Goal: Task Accomplishment & Management: Complete application form

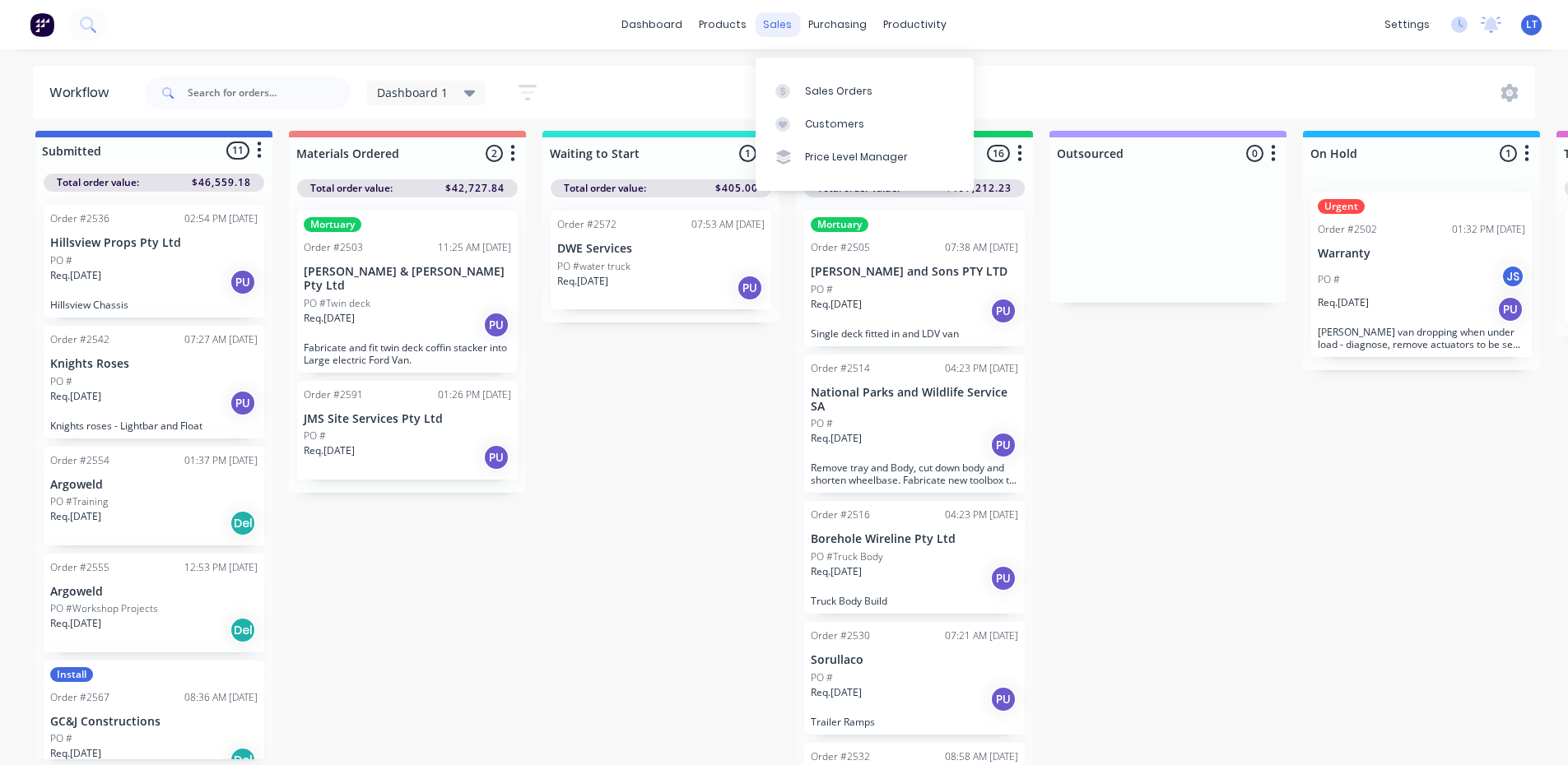
scroll to position [732, 0]
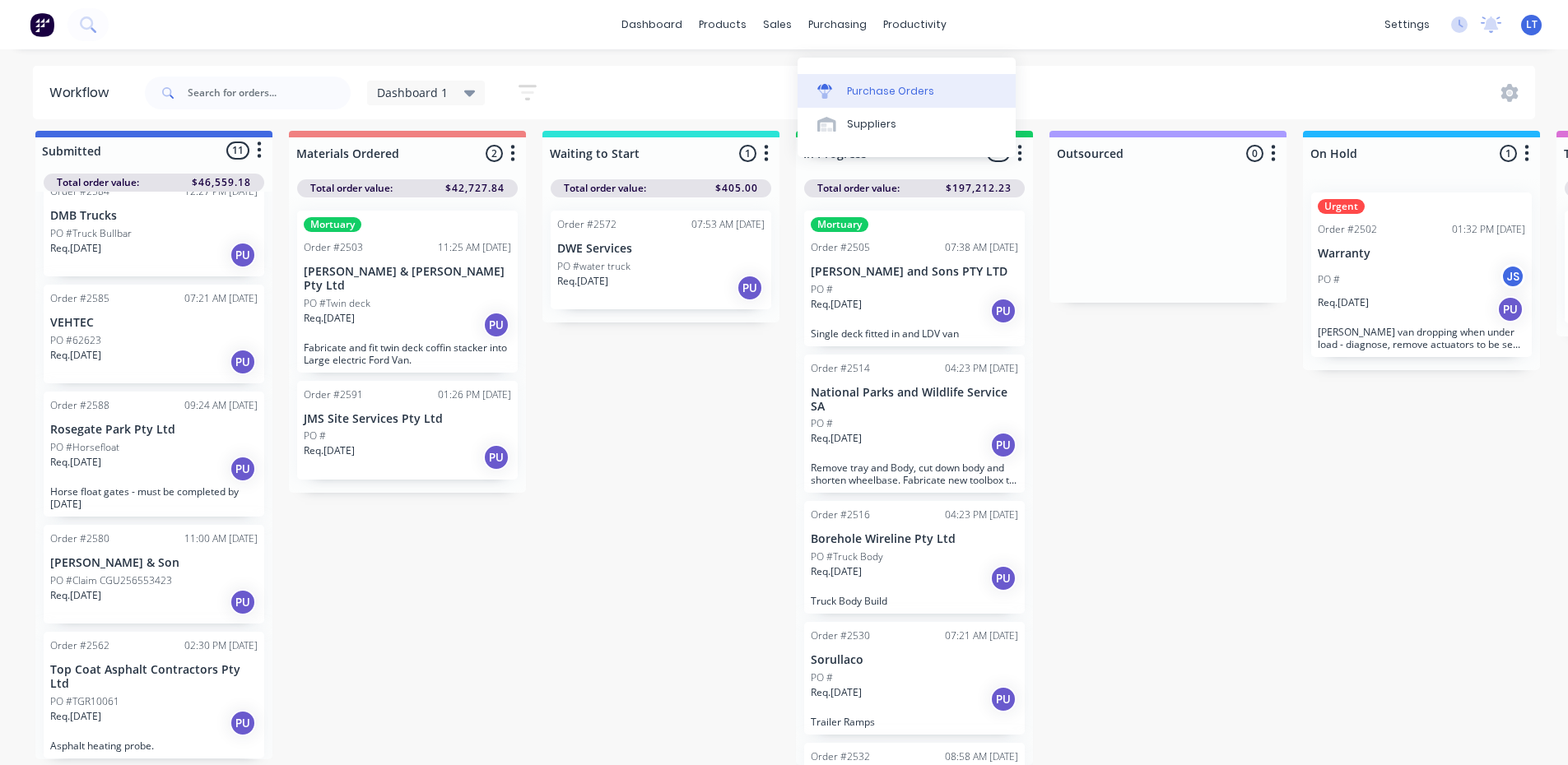
click at [906, 84] on div "Purchase Orders" at bounding box center [890, 90] width 87 height 14
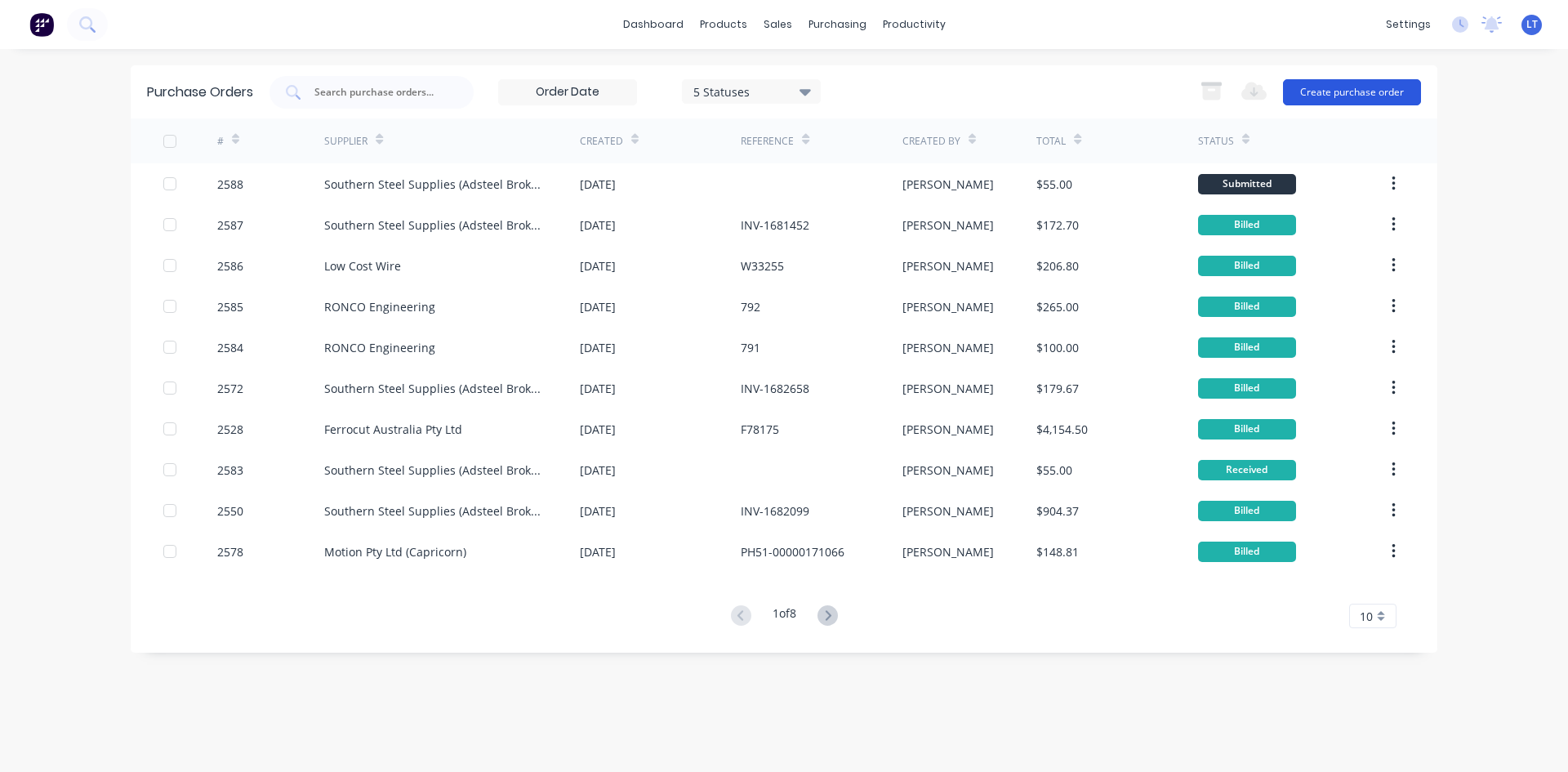
click at [1393, 88] on button "Create purchase order" at bounding box center [1352, 91] width 138 height 26
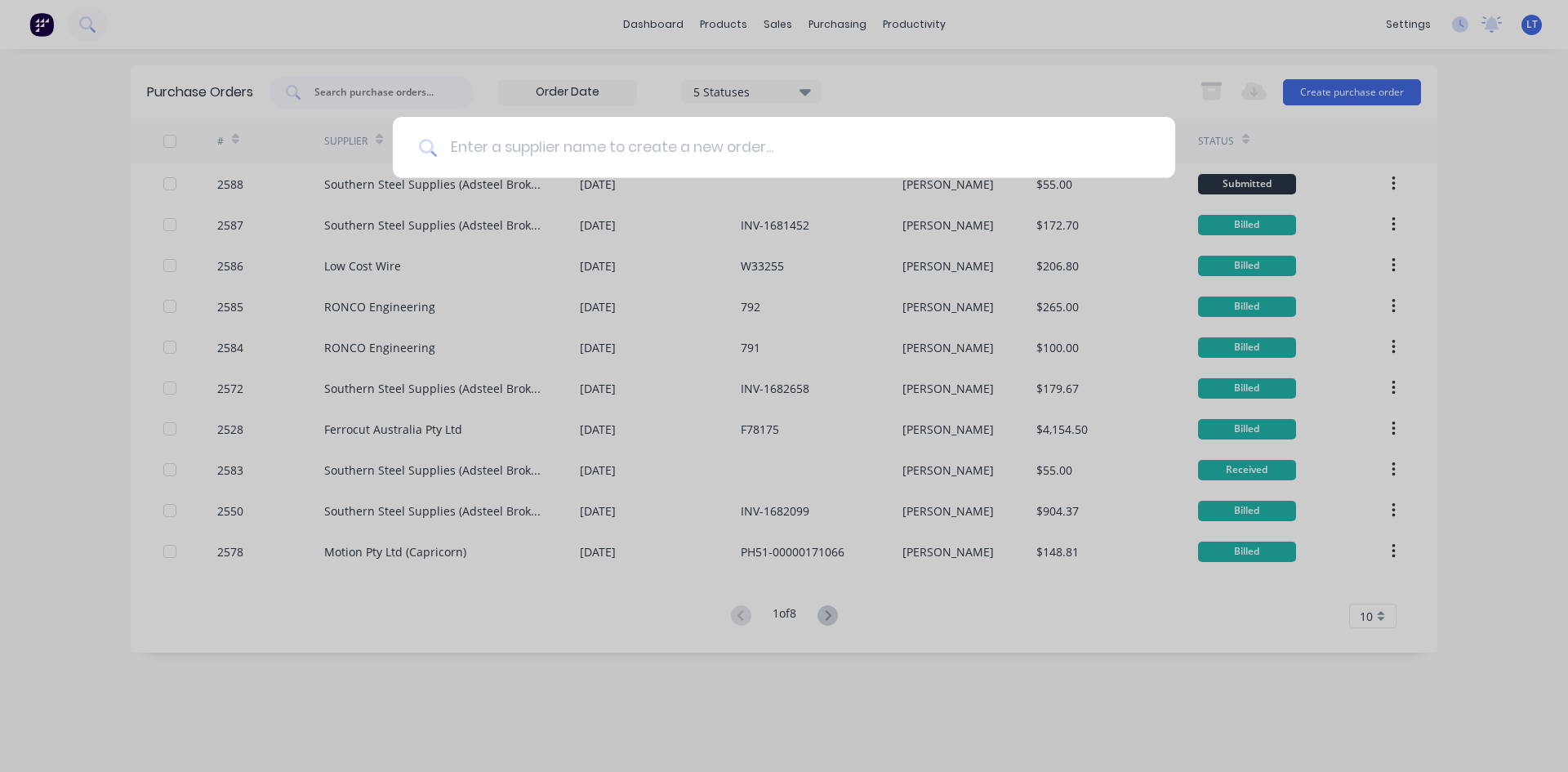
click at [604, 151] on input at bounding box center [794, 148] width 713 height 61
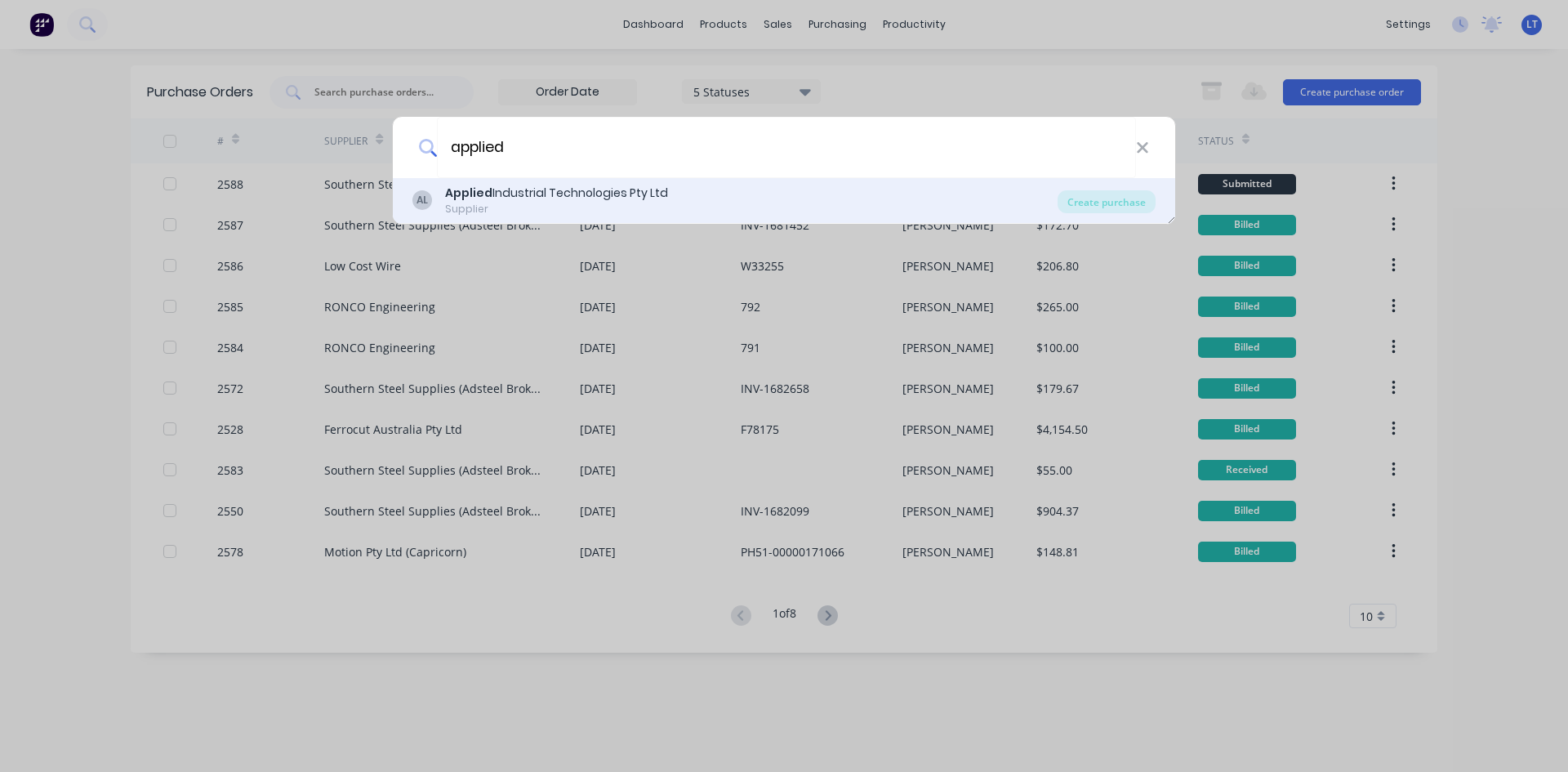
type input "applied"
click at [546, 204] on div "Supplier" at bounding box center [556, 209] width 223 height 14
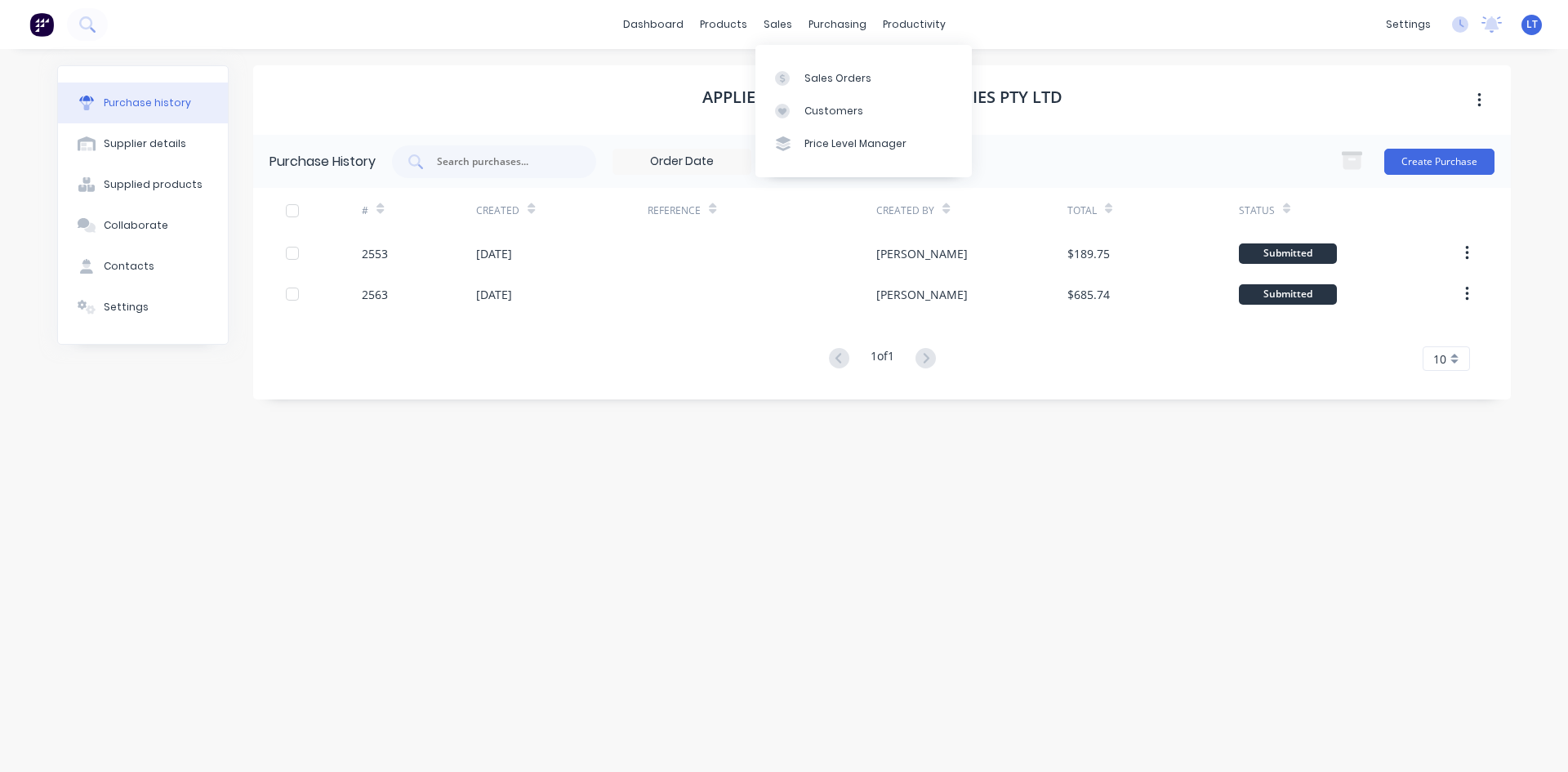
drag, startPoint x: 775, startPoint y: 30, endPoint x: 808, endPoint y: 55, distance: 41.4
click at [775, 30] on div "sales" at bounding box center [777, 25] width 45 height 25
click at [849, 86] on link "Sales Orders" at bounding box center [863, 77] width 216 height 32
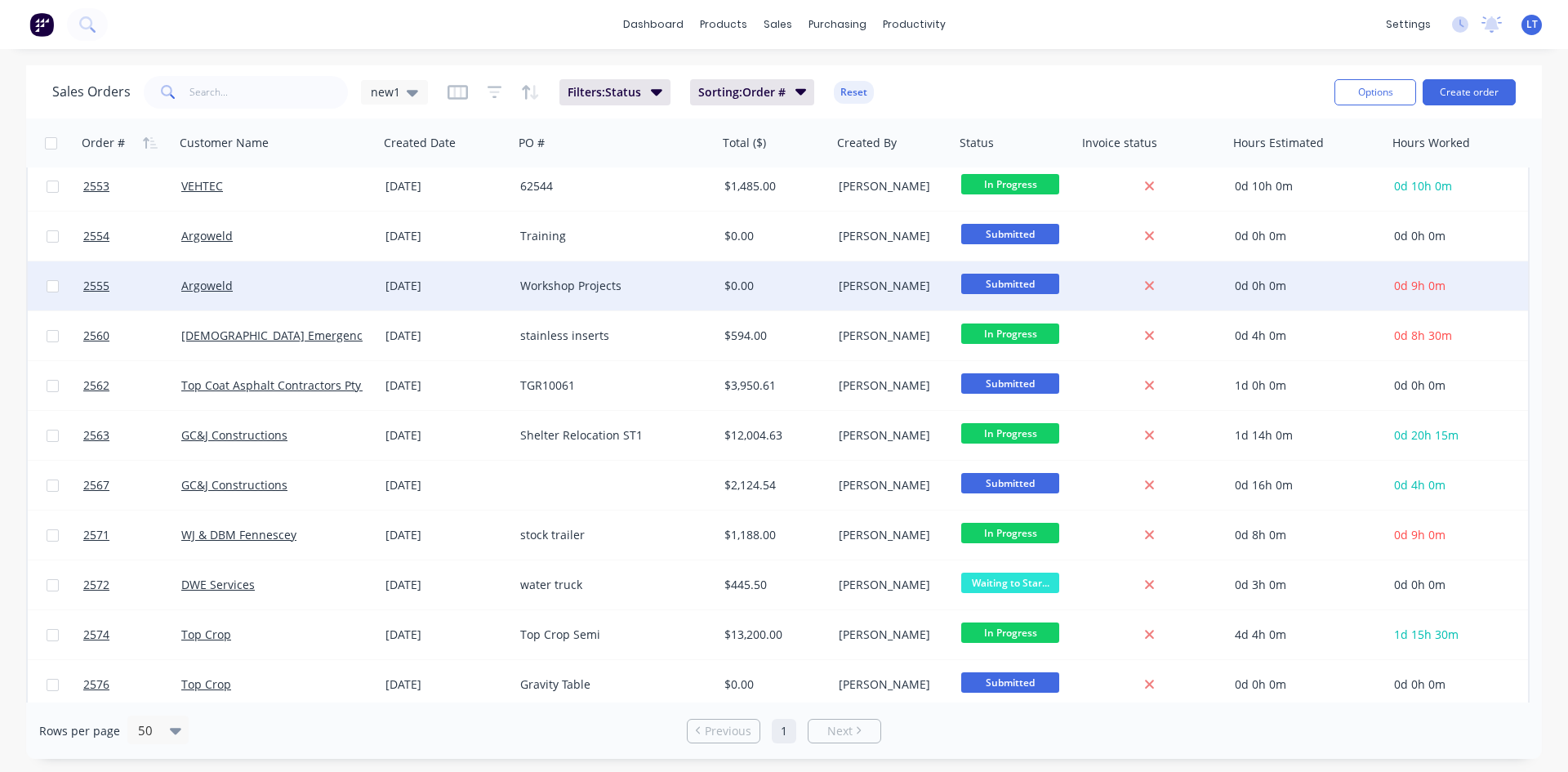
scroll to position [506, 0]
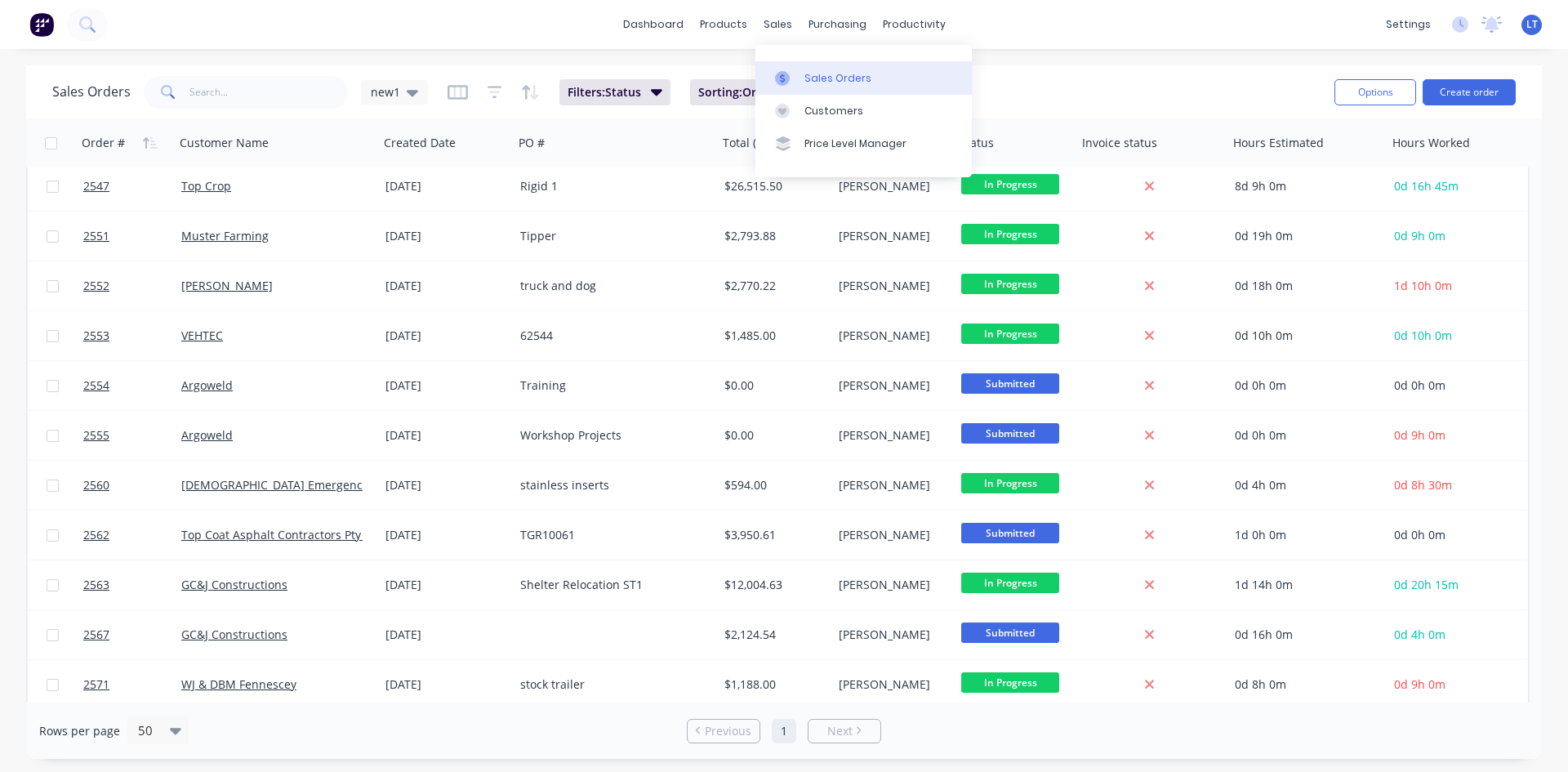
click at [825, 71] on div "Sales Orders" at bounding box center [838, 78] width 67 height 14
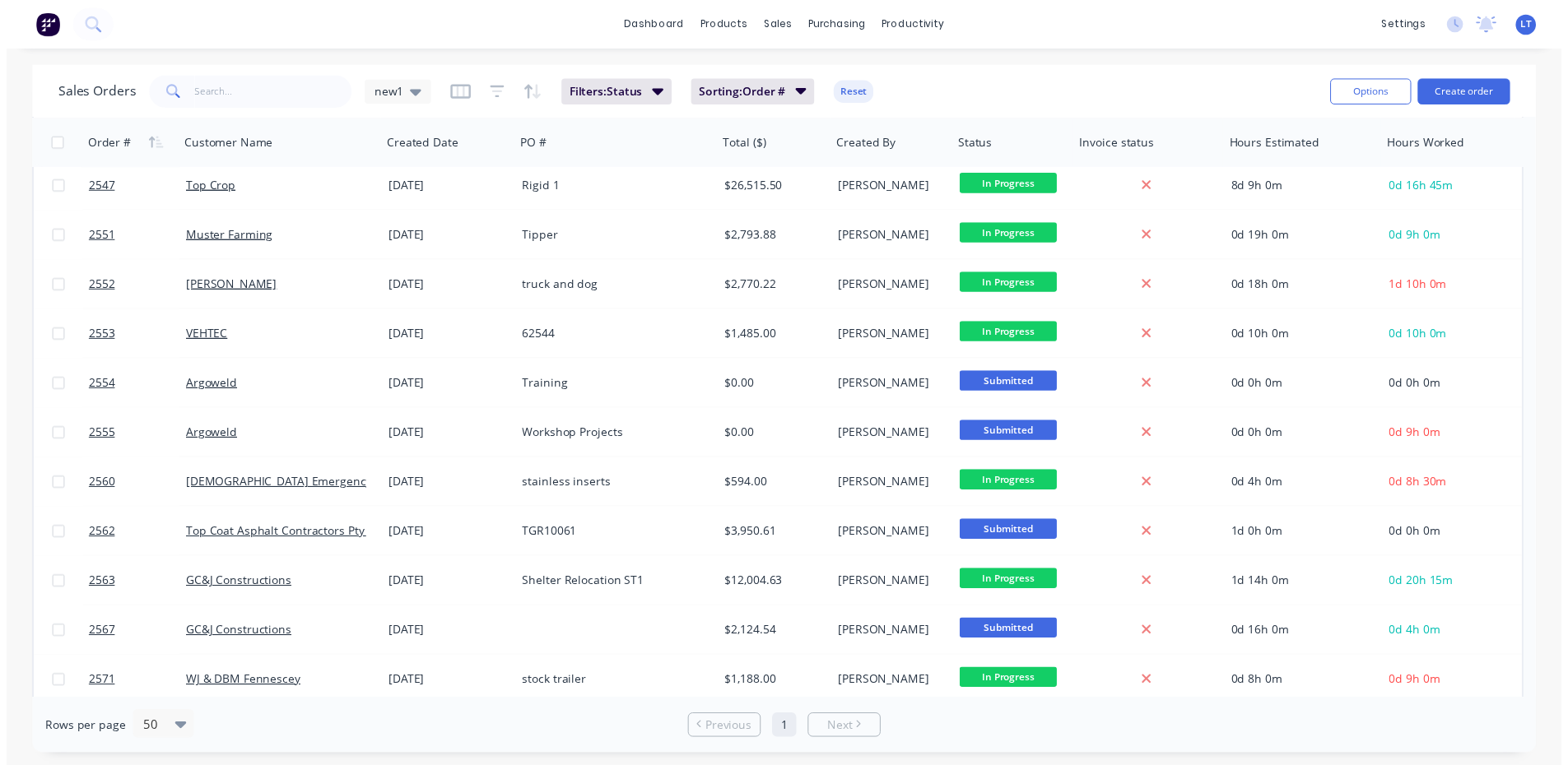
scroll to position [0, 0]
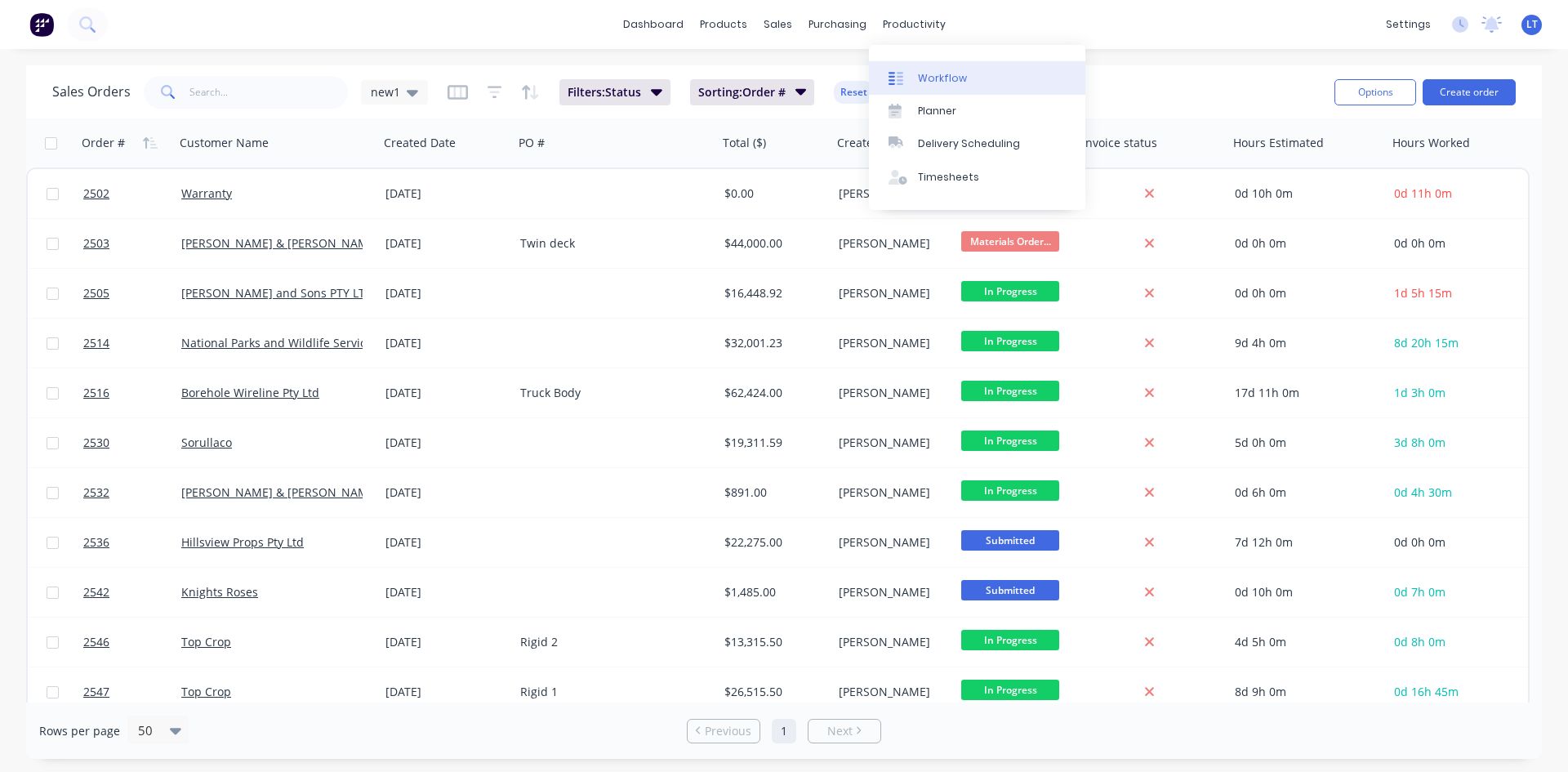
click at [942, 77] on div "Workflow" at bounding box center [942, 78] width 49 height 14
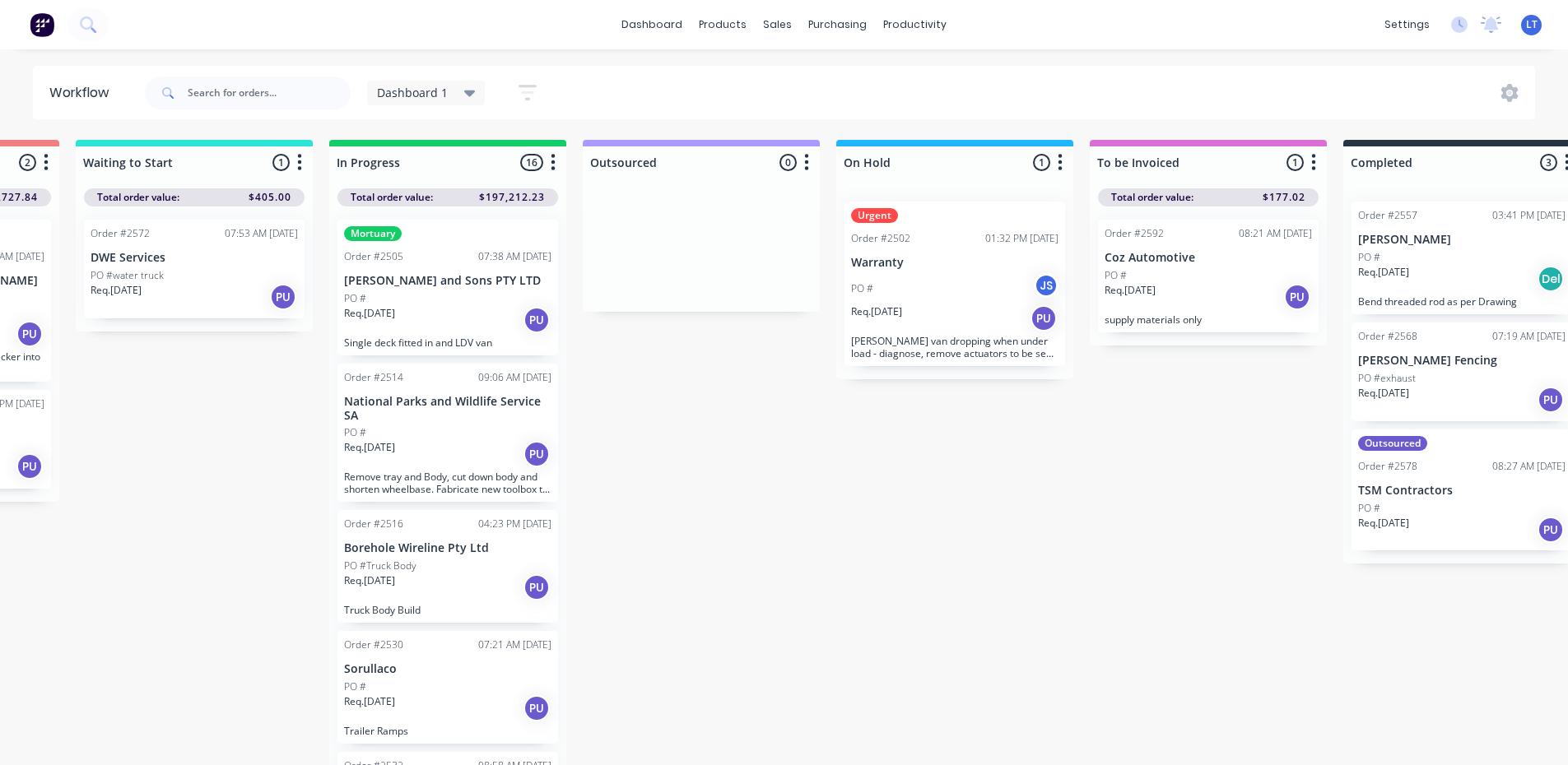
scroll to position [0, 477]
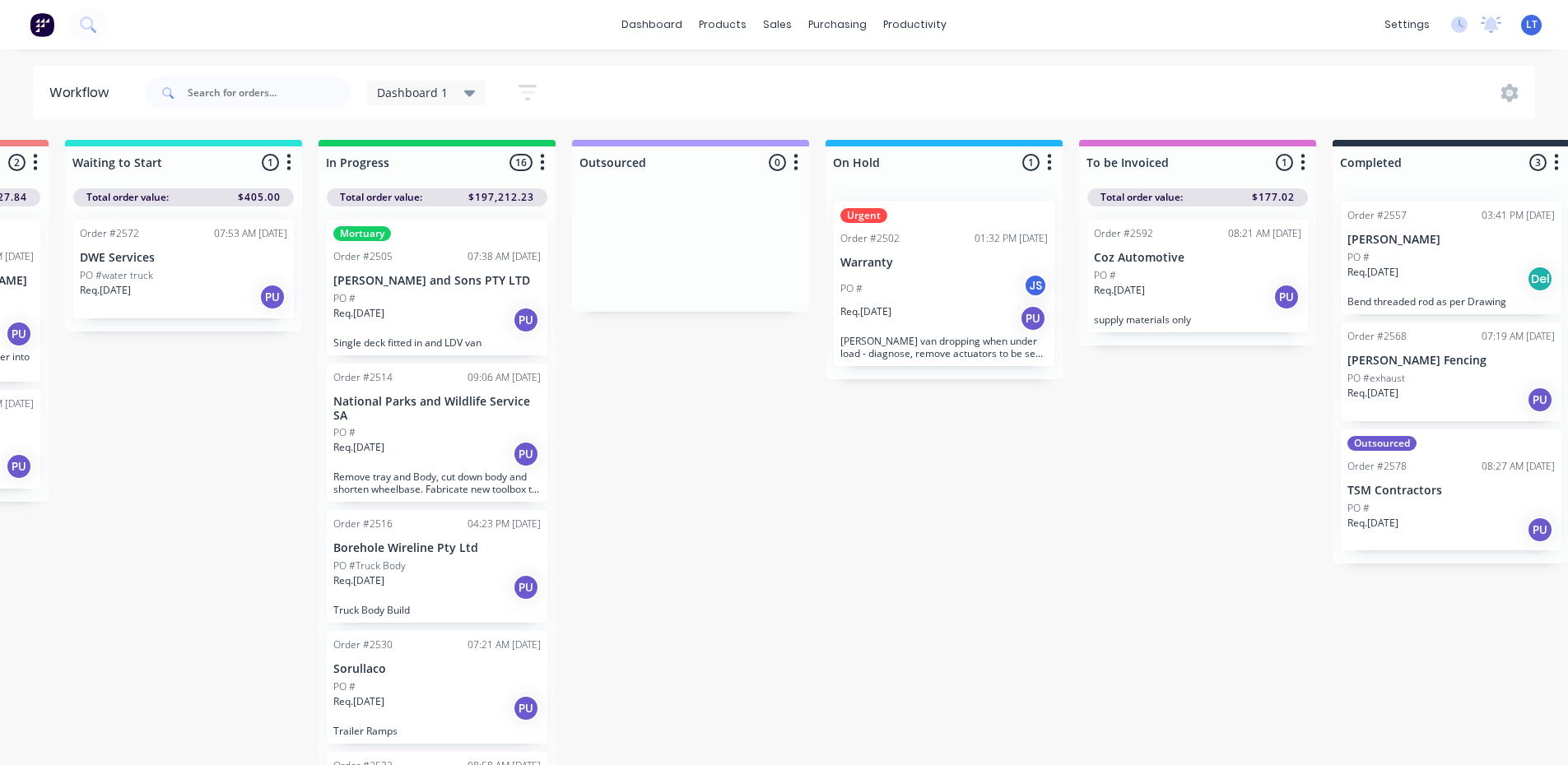
click at [1187, 263] on p "Coz Automotive" at bounding box center [1197, 258] width 207 height 14
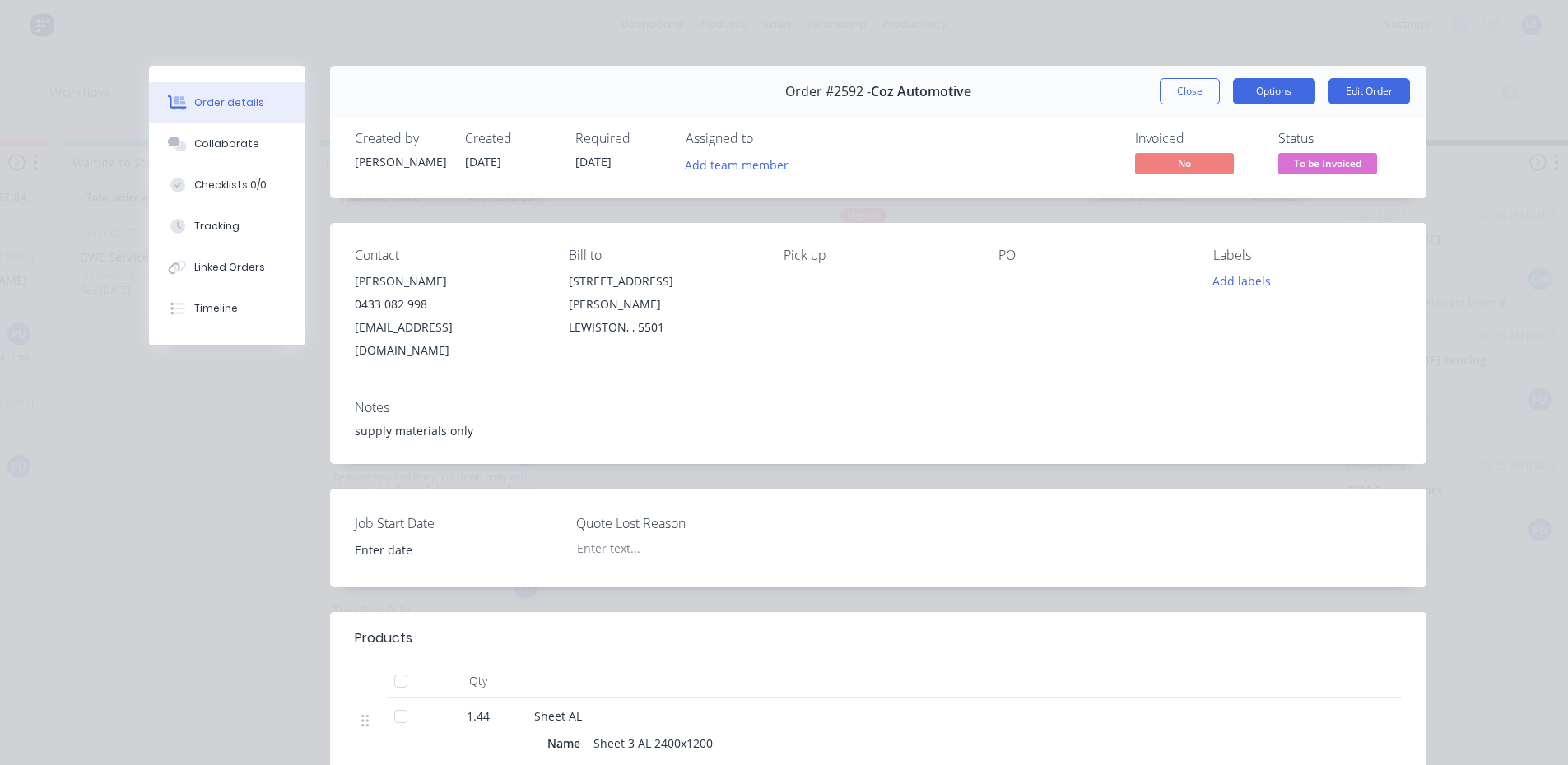
click at [1291, 89] on button "Options" at bounding box center [1274, 90] width 83 height 26
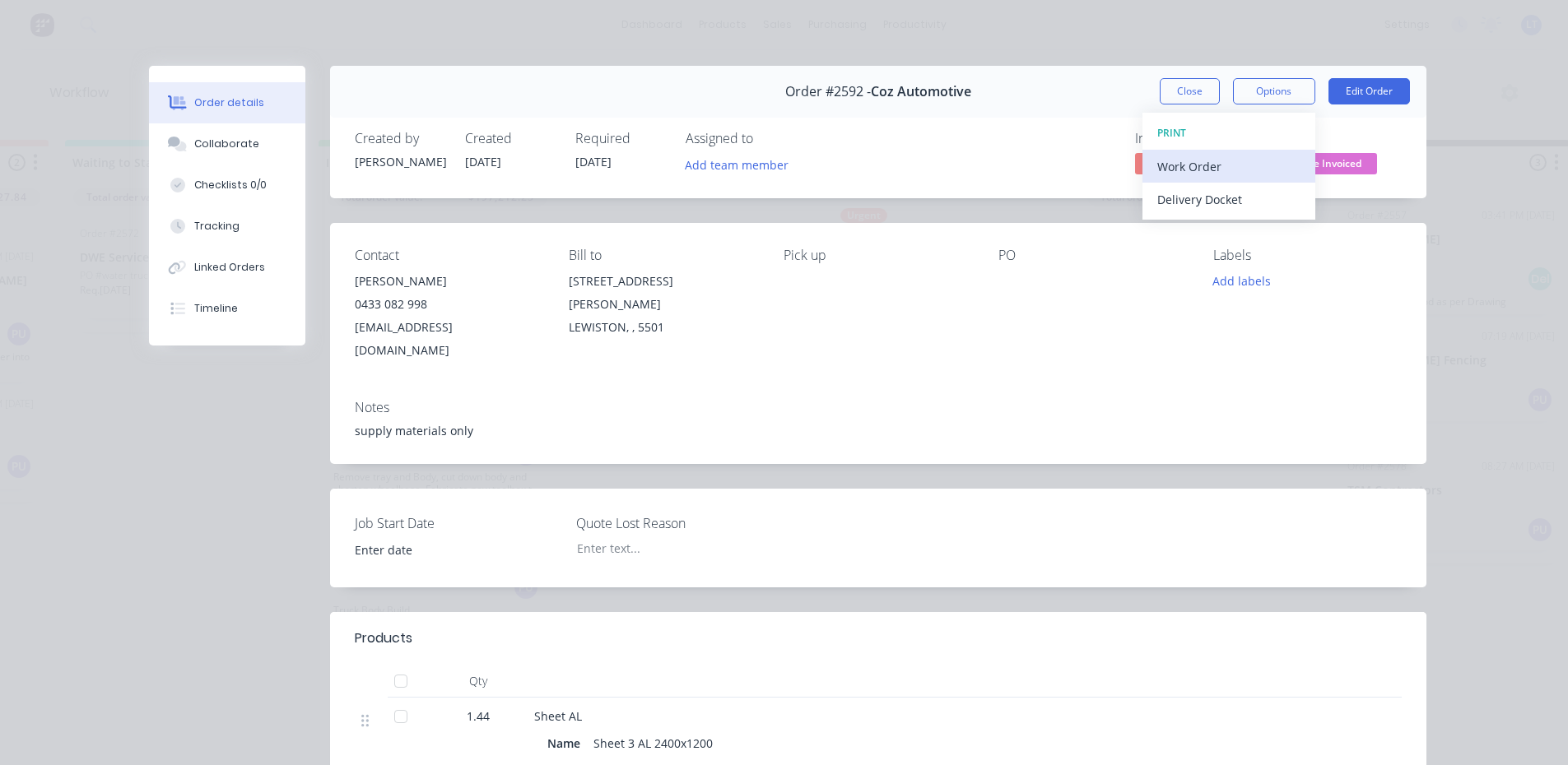
click at [1219, 177] on div "Work Order" at bounding box center [1229, 166] width 143 height 24
click at [1188, 199] on div "Standard" at bounding box center [1229, 199] width 143 height 24
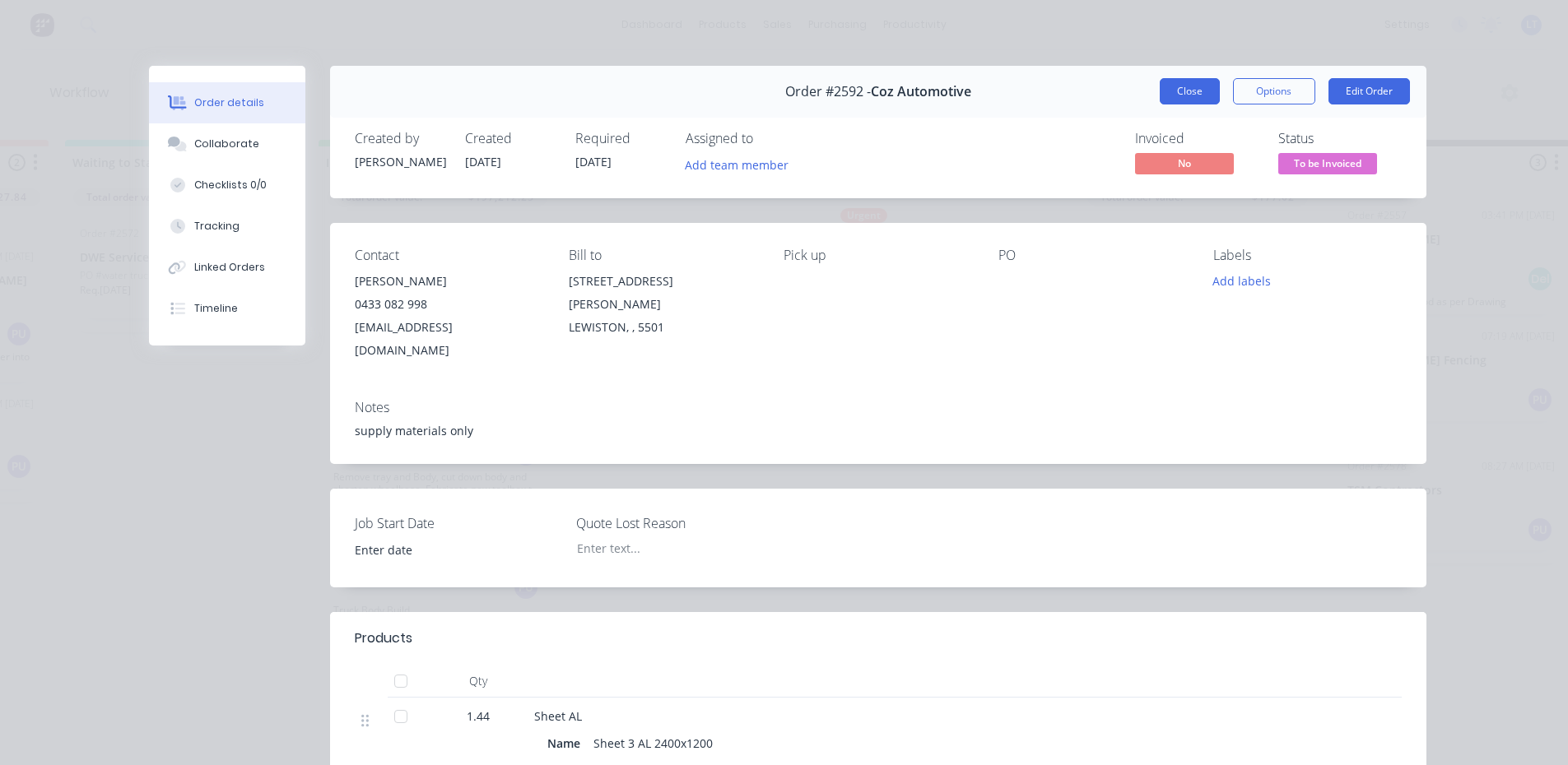
click at [1198, 81] on button "Close" at bounding box center [1190, 90] width 60 height 26
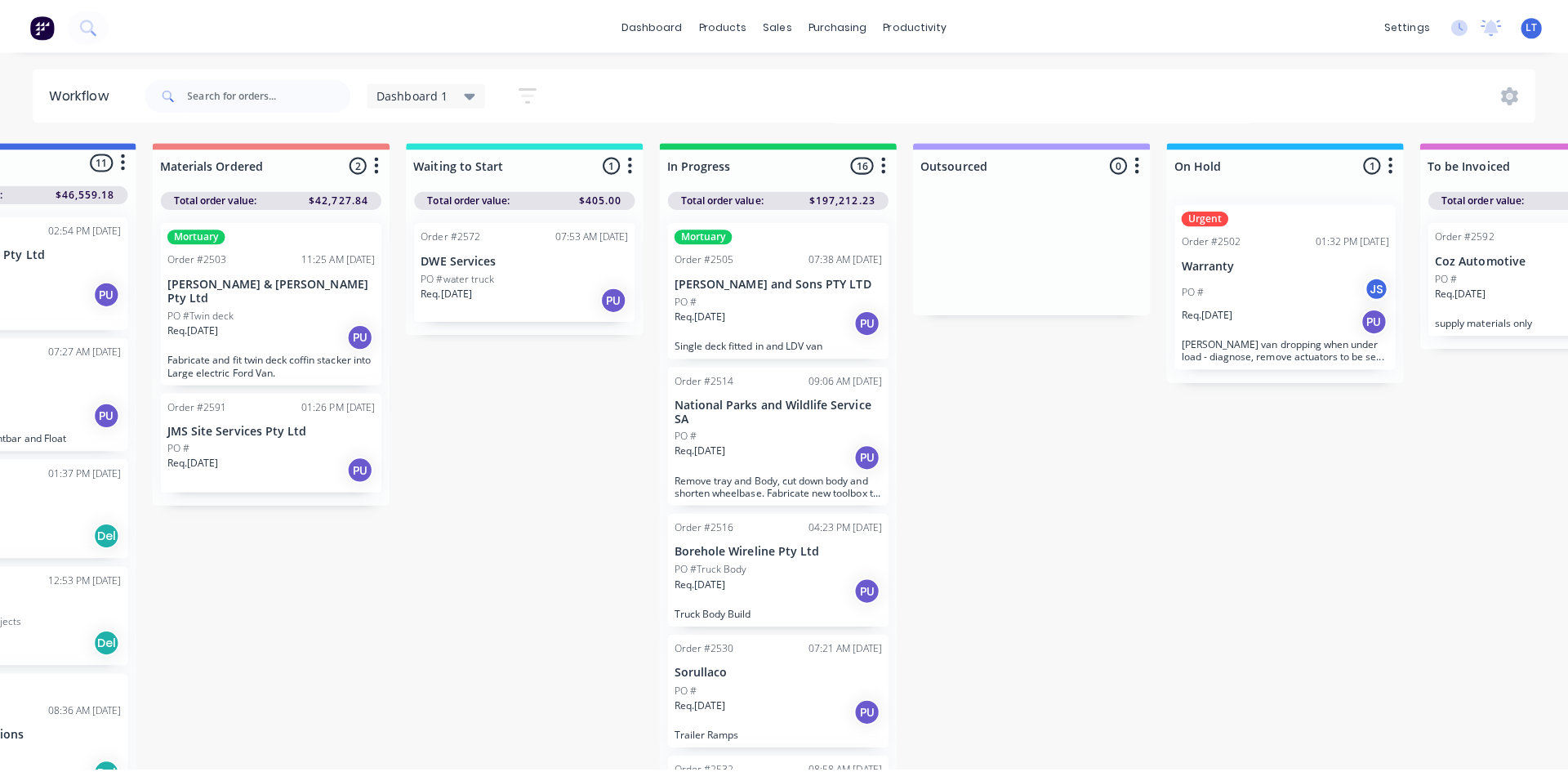
scroll to position [0, 0]
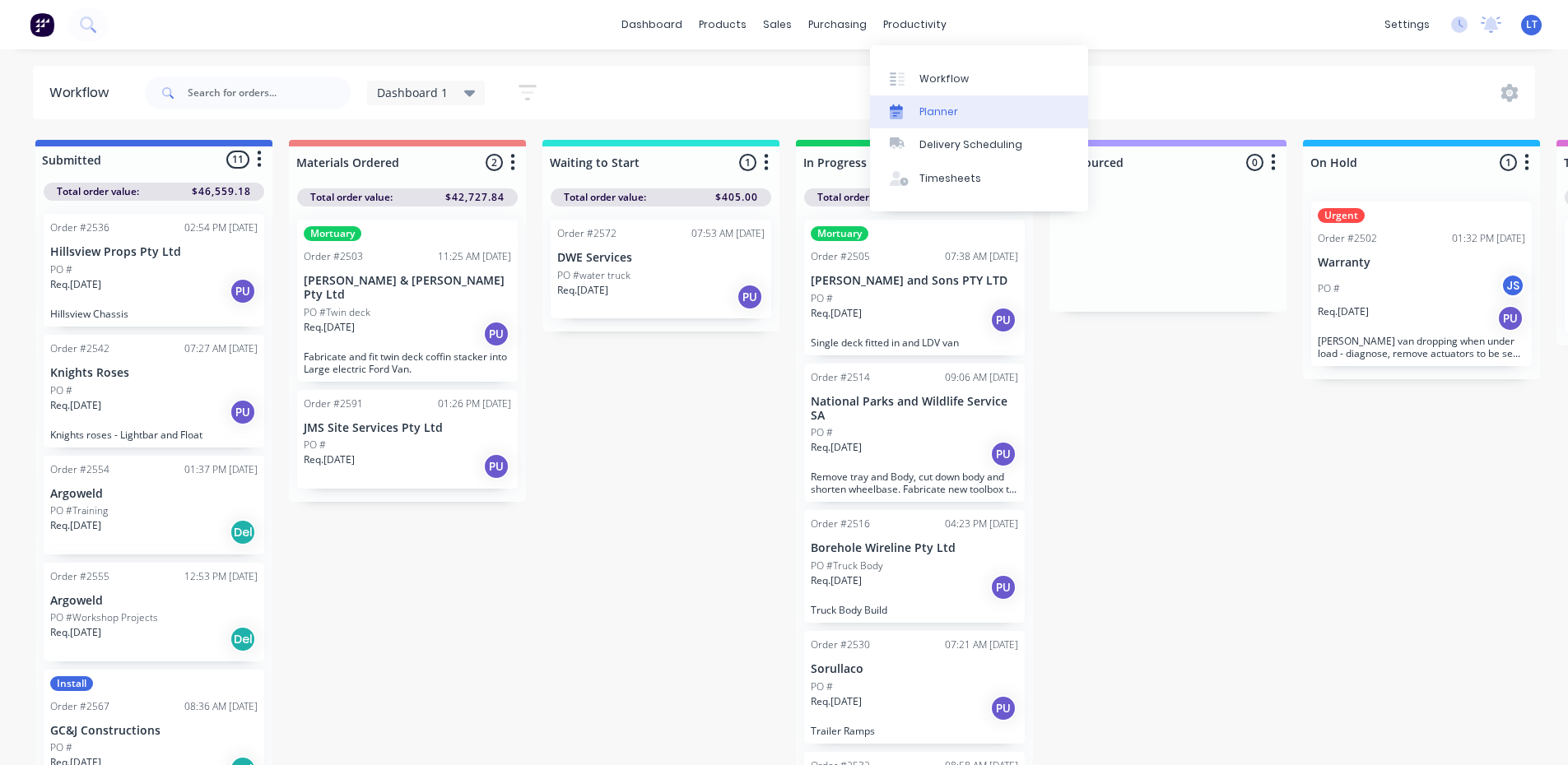
click at [953, 114] on div "Planner" at bounding box center [939, 111] width 38 height 14
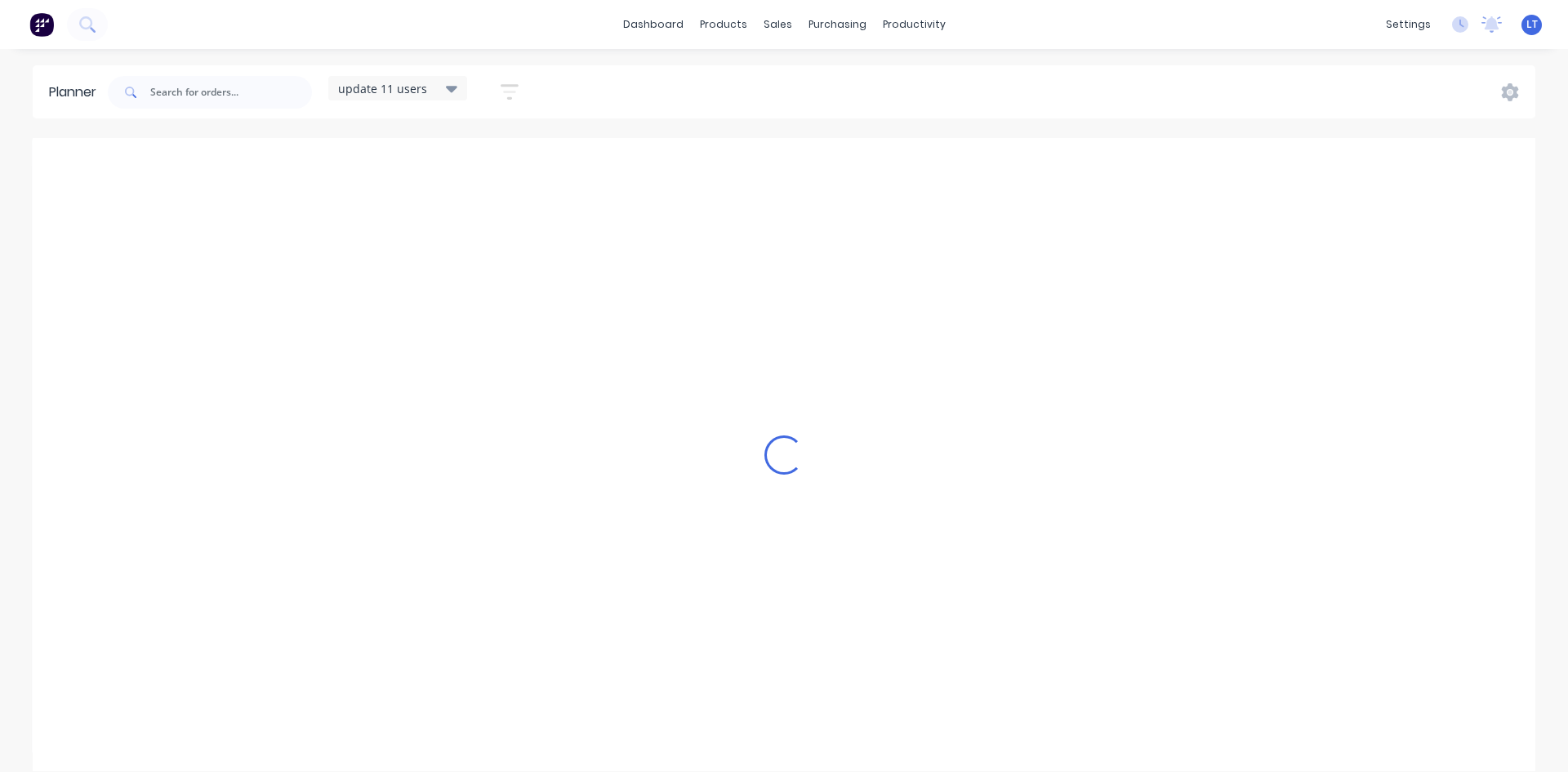
scroll to position [0, 1]
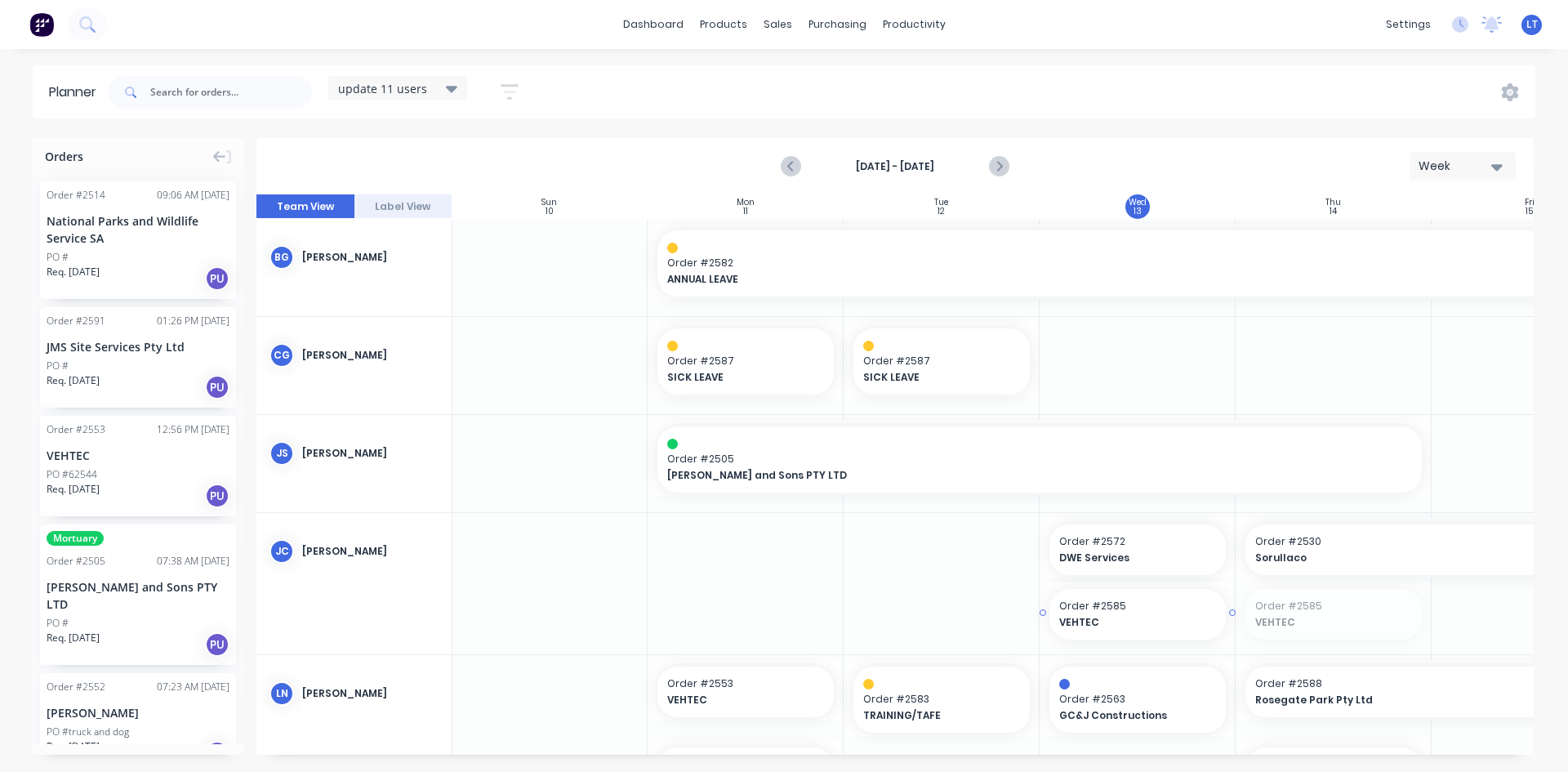
drag, startPoint x: 1351, startPoint y: 624, endPoint x: 1148, endPoint y: 628, distance: 203.0
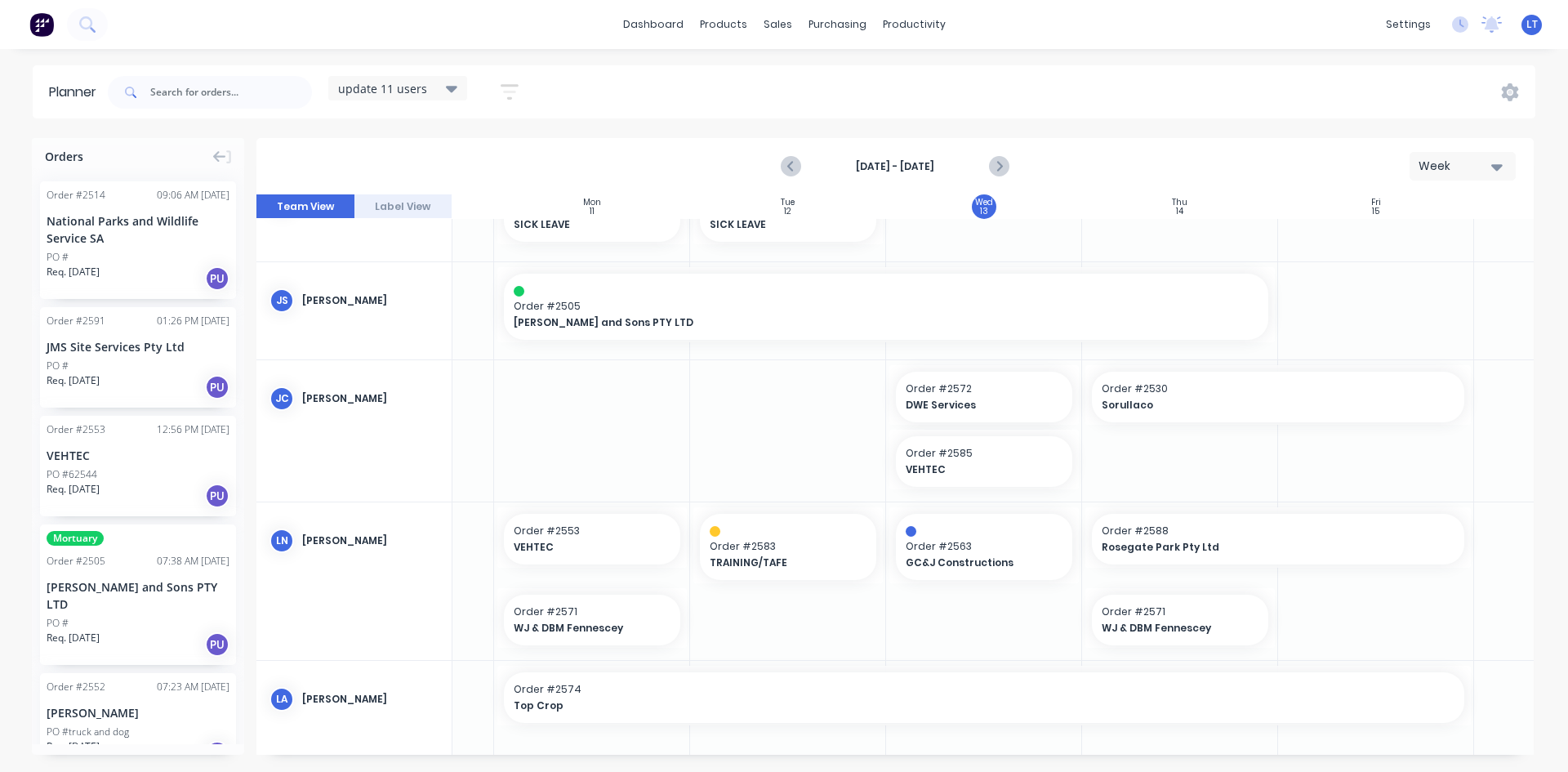
scroll to position [0, 154]
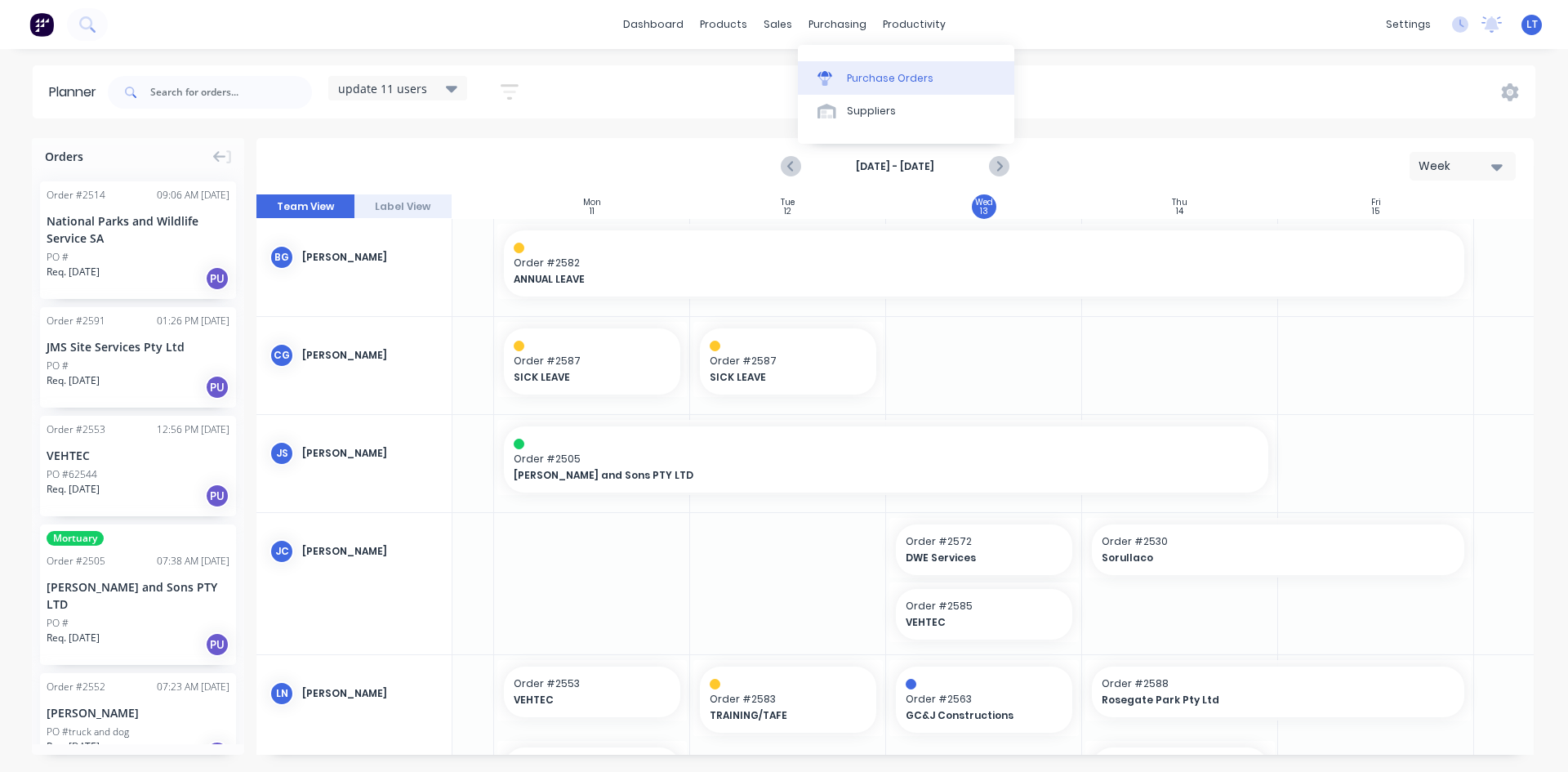
click at [909, 80] on div "Purchase Orders" at bounding box center [890, 78] width 87 height 14
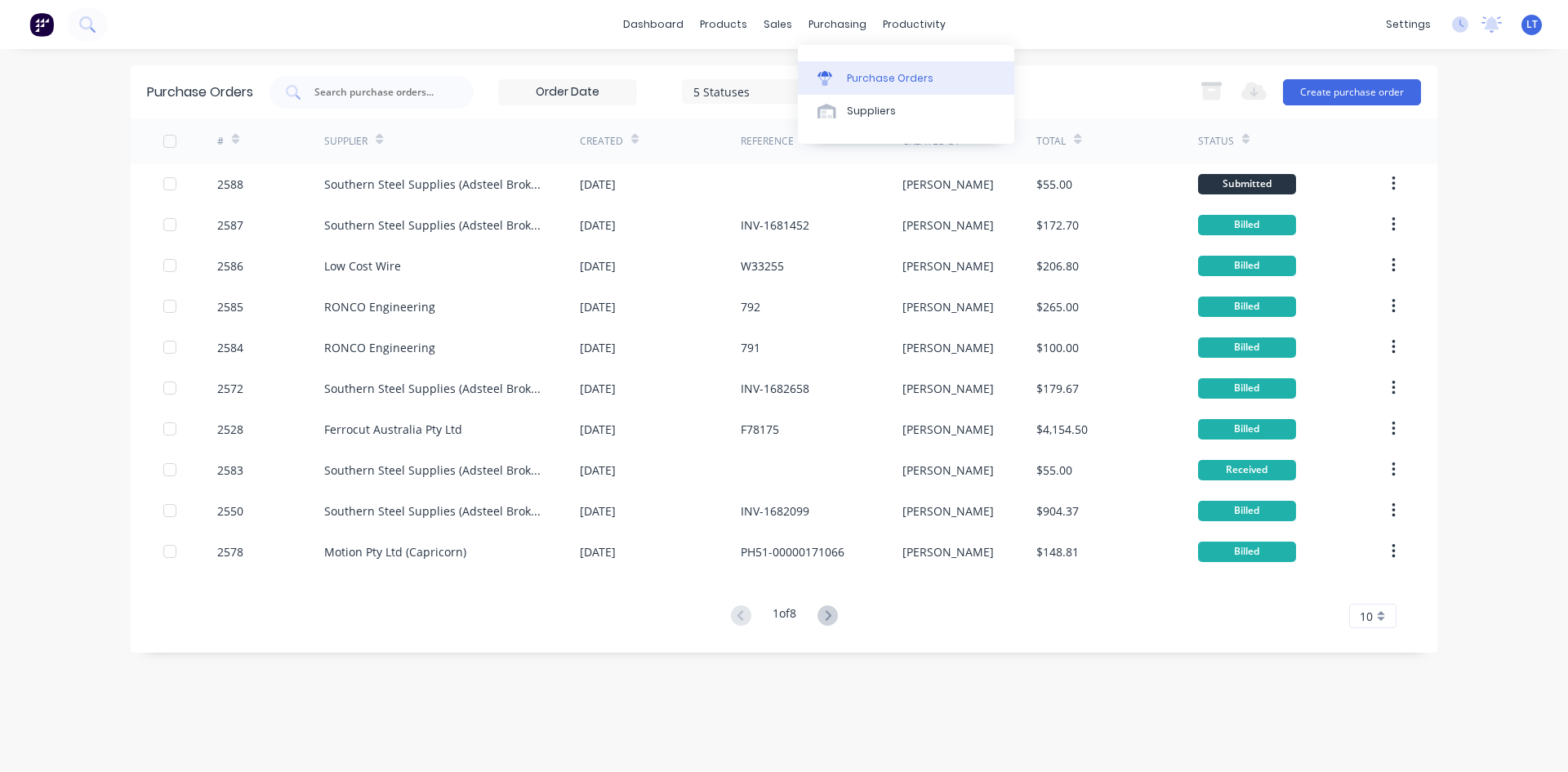
click at [875, 78] on div "Purchase Orders" at bounding box center [890, 78] width 87 height 14
click at [1336, 91] on button "Create purchase order" at bounding box center [1352, 91] width 138 height 26
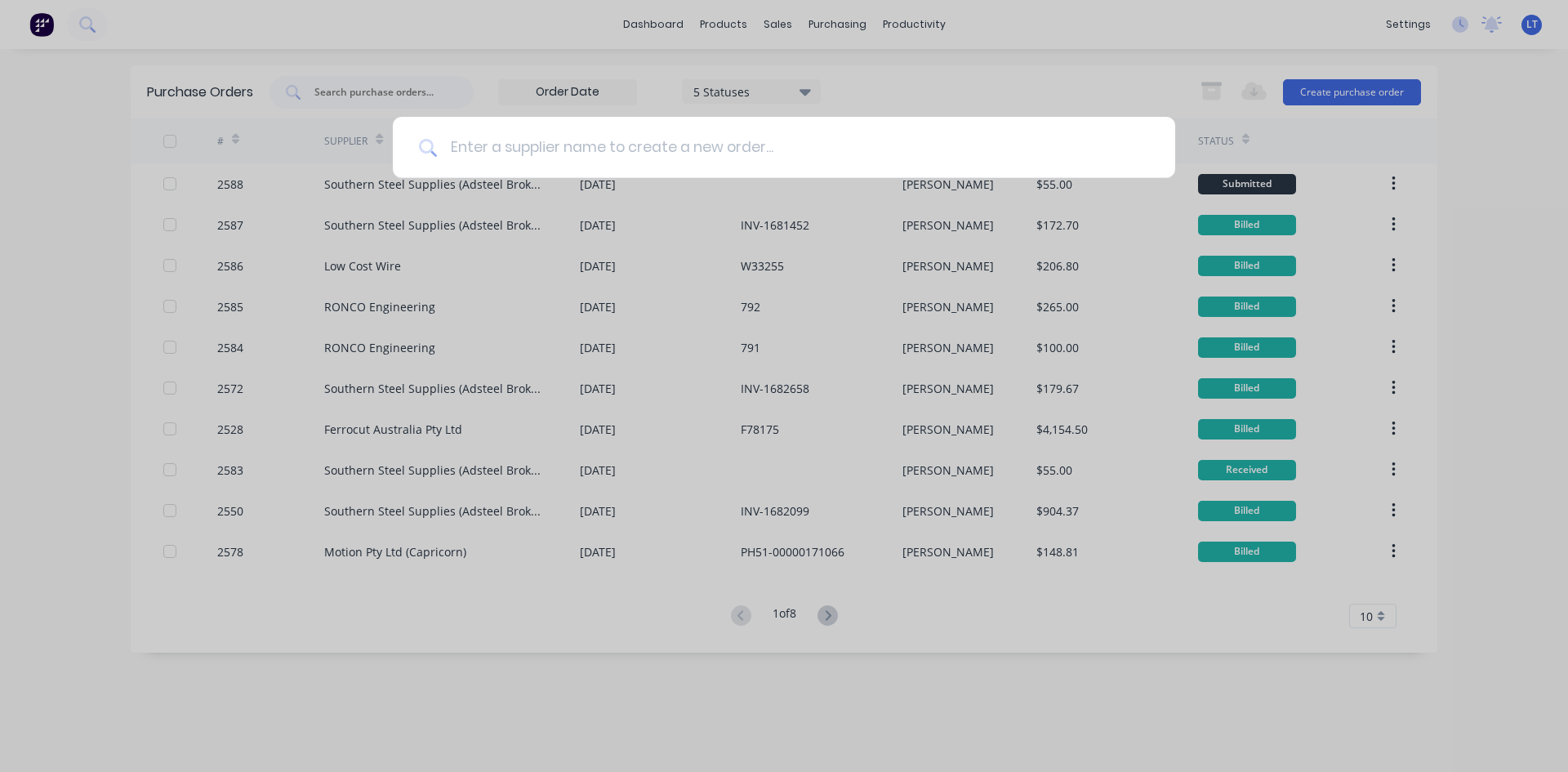
click at [717, 155] on input at bounding box center [794, 148] width 713 height 61
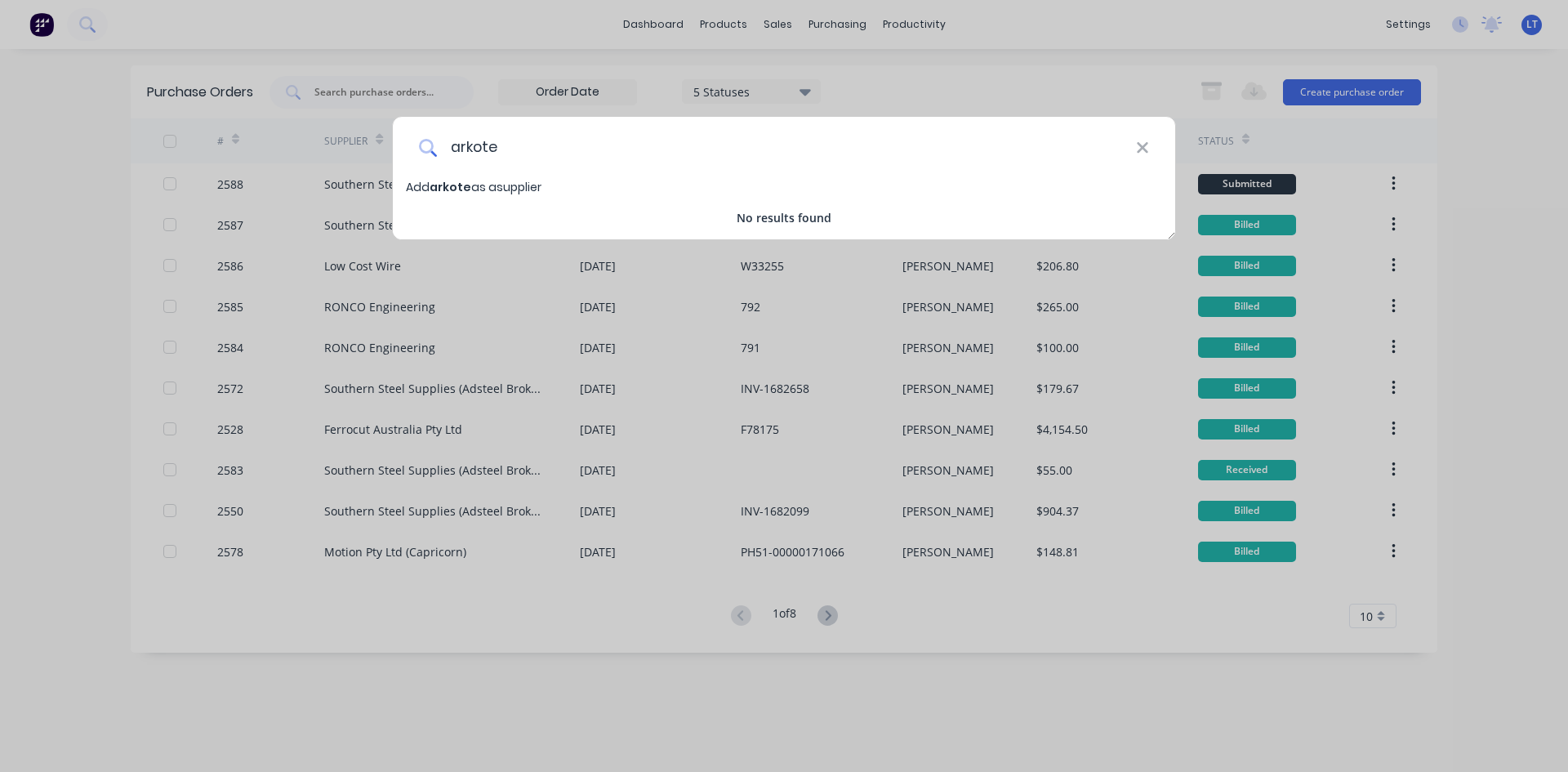
click at [459, 140] on input "arkote" at bounding box center [787, 148] width 699 height 61
type input "Arkote"
click at [533, 36] on div "Arkote Add Arkote as a supplier No results found" at bounding box center [784, 386] width 1568 height 772
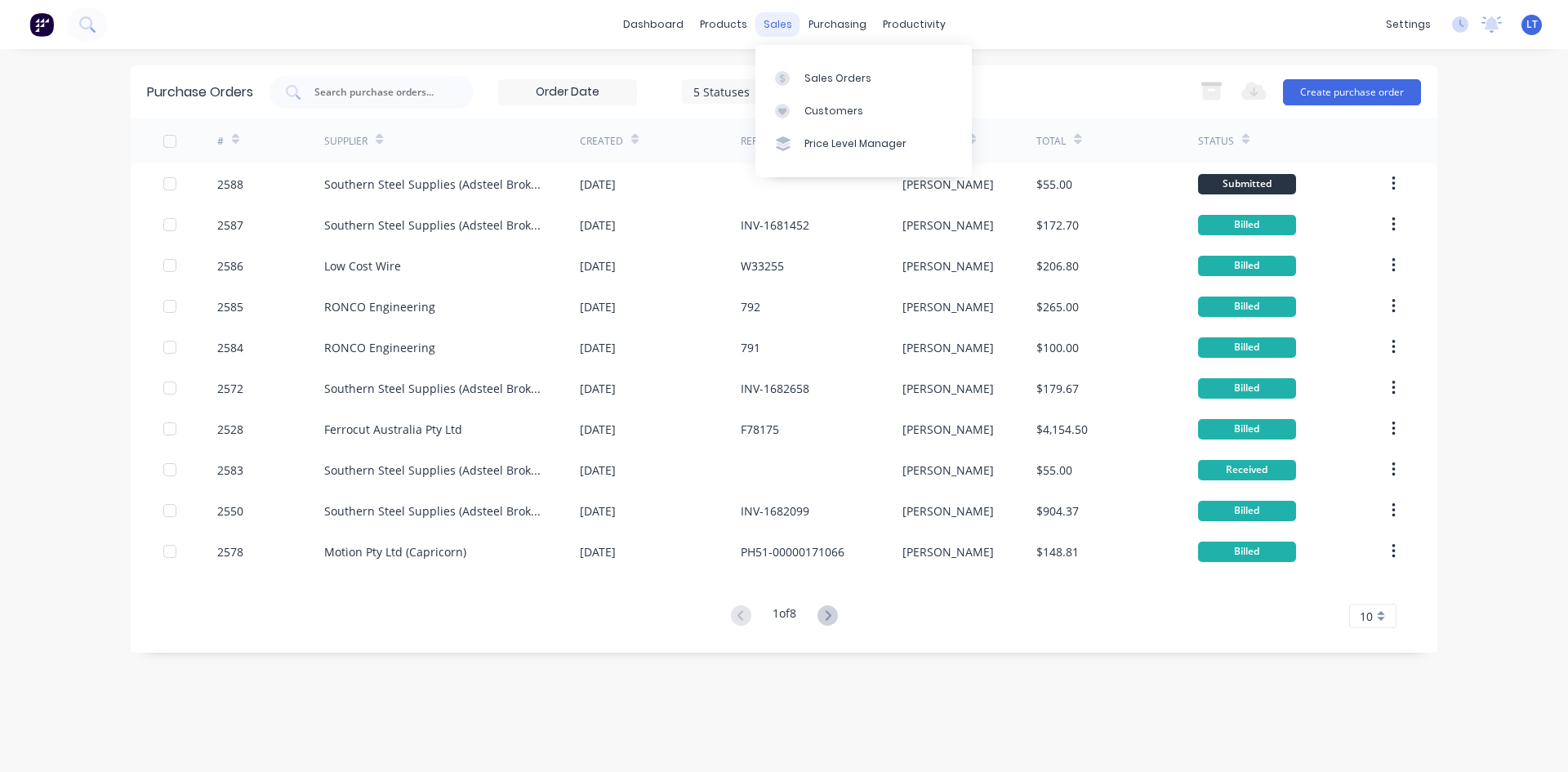
click at [785, 30] on div "sales" at bounding box center [777, 25] width 45 height 25
click at [851, 77] on div "Sales Orders" at bounding box center [838, 78] width 67 height 14
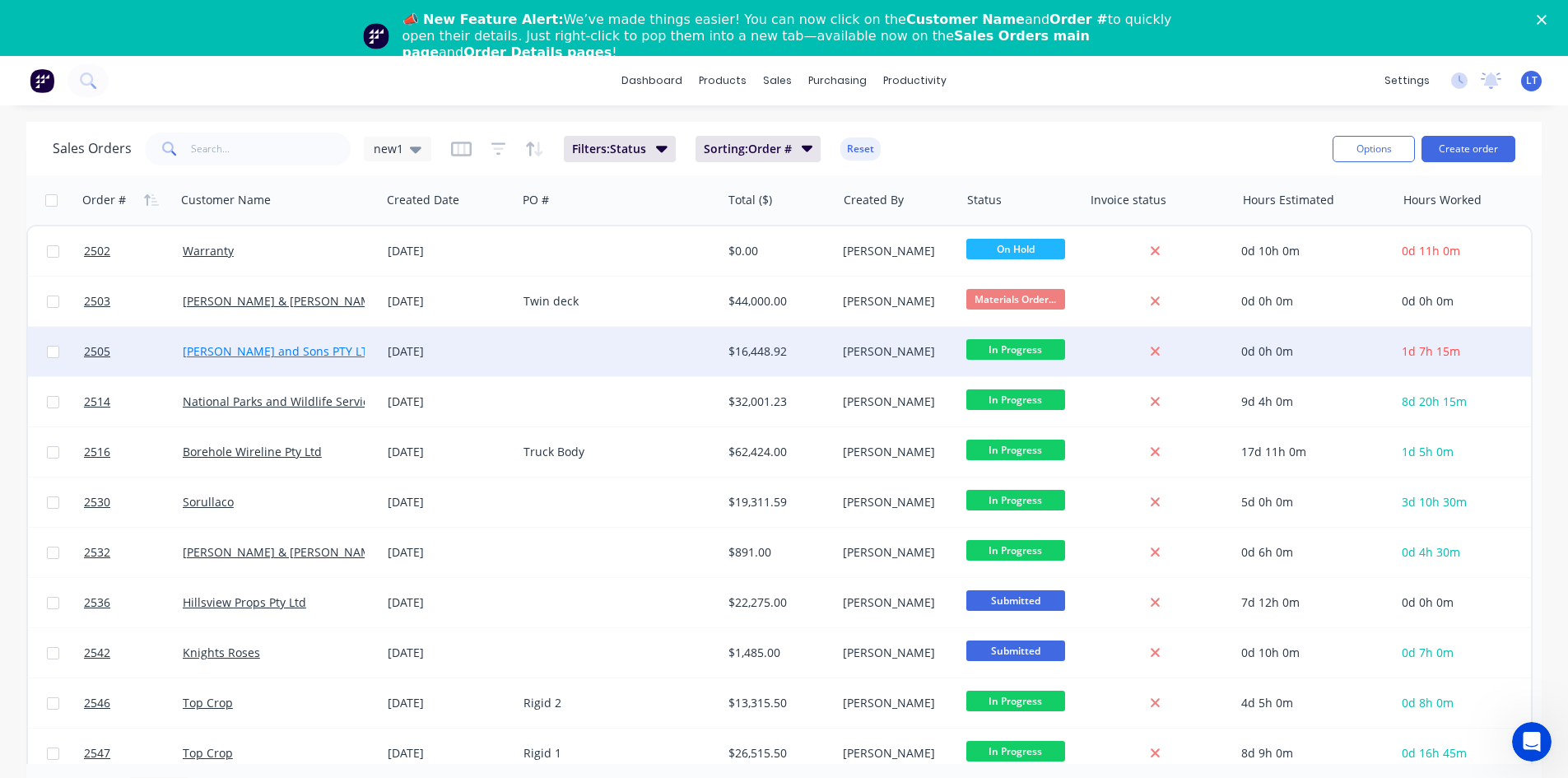
click at [237, 350] on link "[PERSON_NAME] and Sons PTY LTD" at bounding box center [278, 352] width 193 height 15
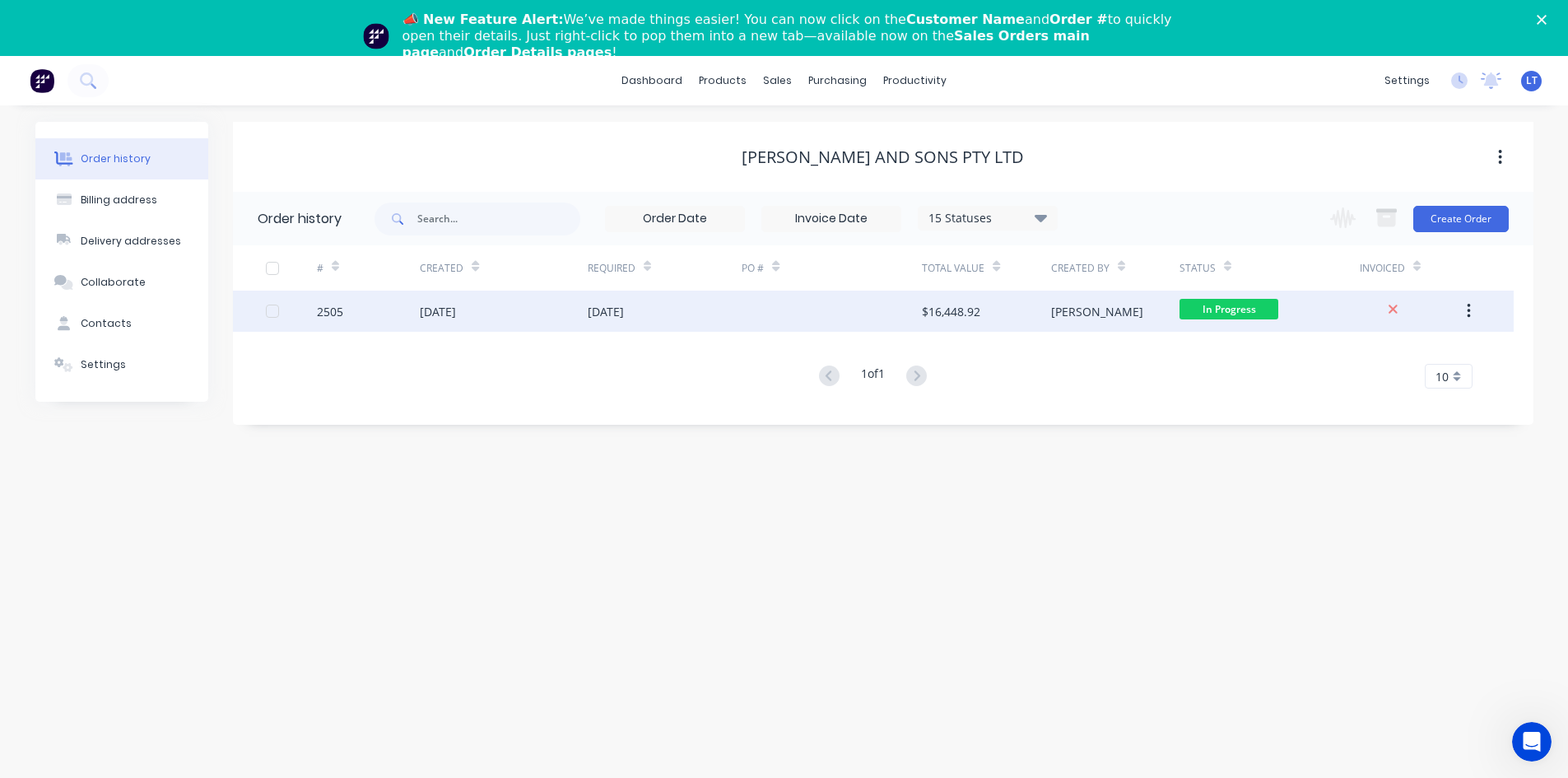
click at [447, 305] on div "[DATE]" at bounding box center [438, 312] width 36 height 17
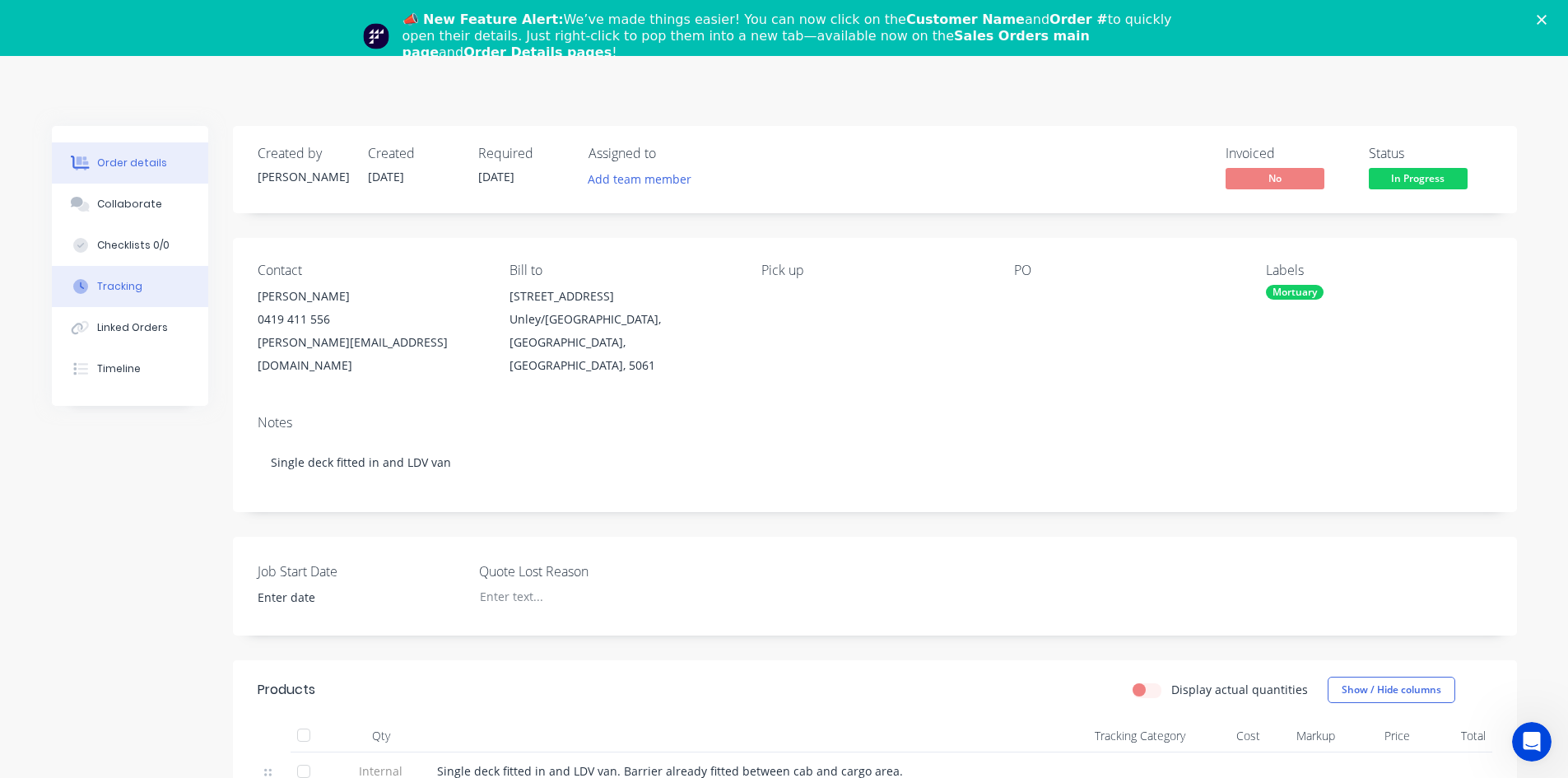
click at [125, 295] on button "Tracking" at bounding box center [130, 286] width 157 height 41
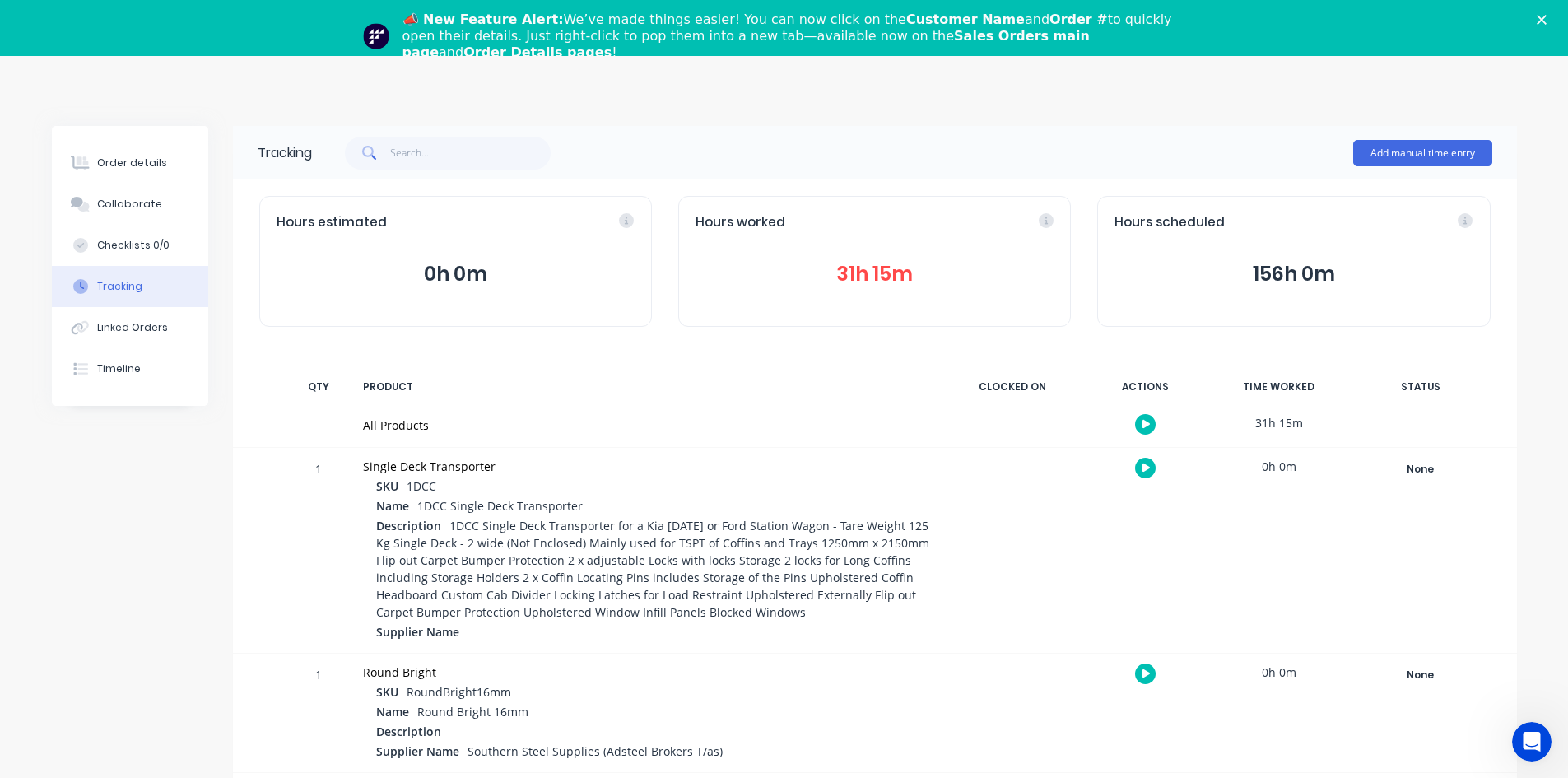
click at [1554, 19] on div "Close" at bounding box center [1545, 19] width 16 height 10
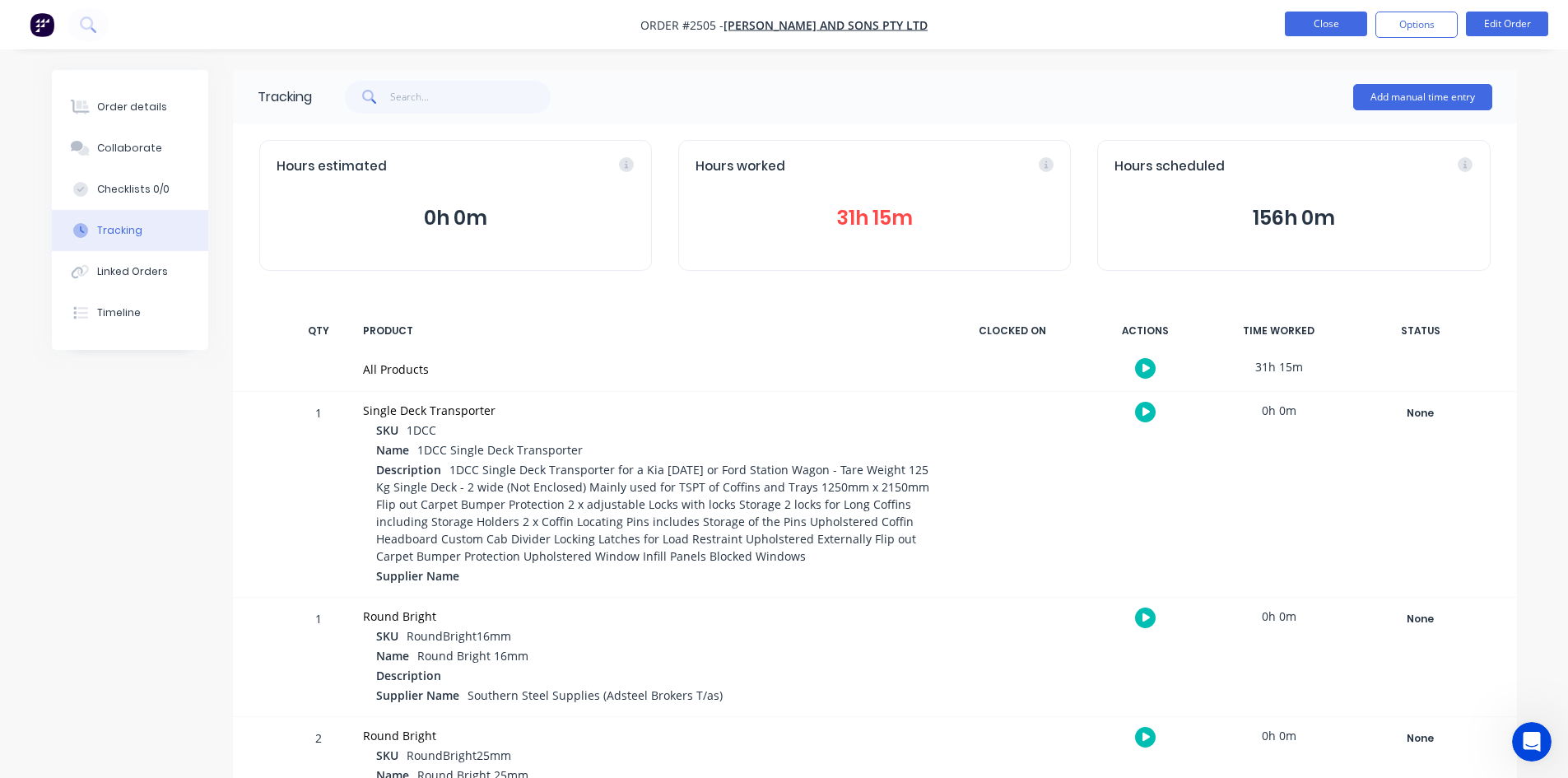
click at [1319, 20] on button "Close" at bounding box center [1326, 24] width 83 height 25
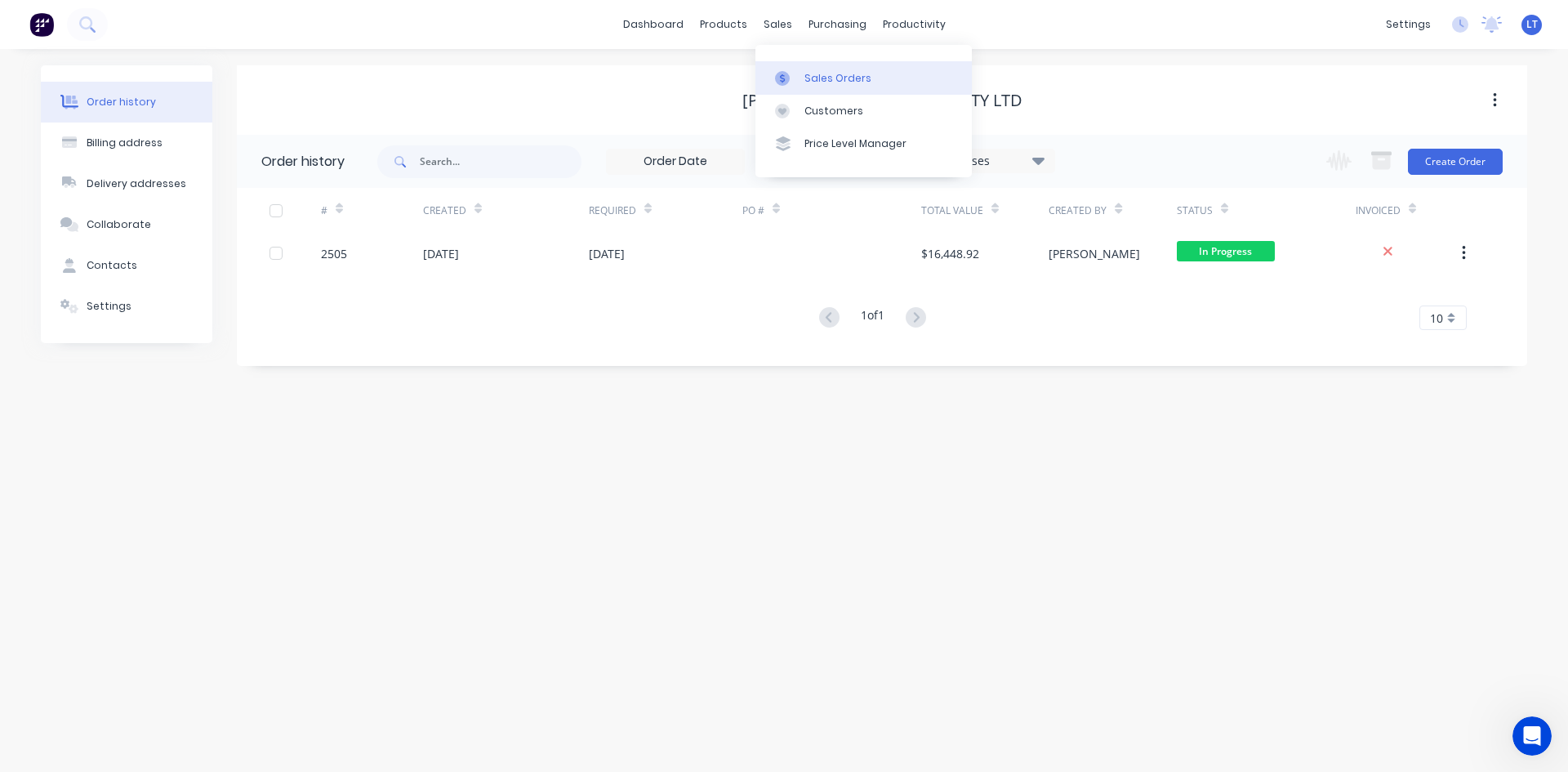
click at [824, 77] on div "Sales Orders" at bounding box center [838, 78] width 67 height 14
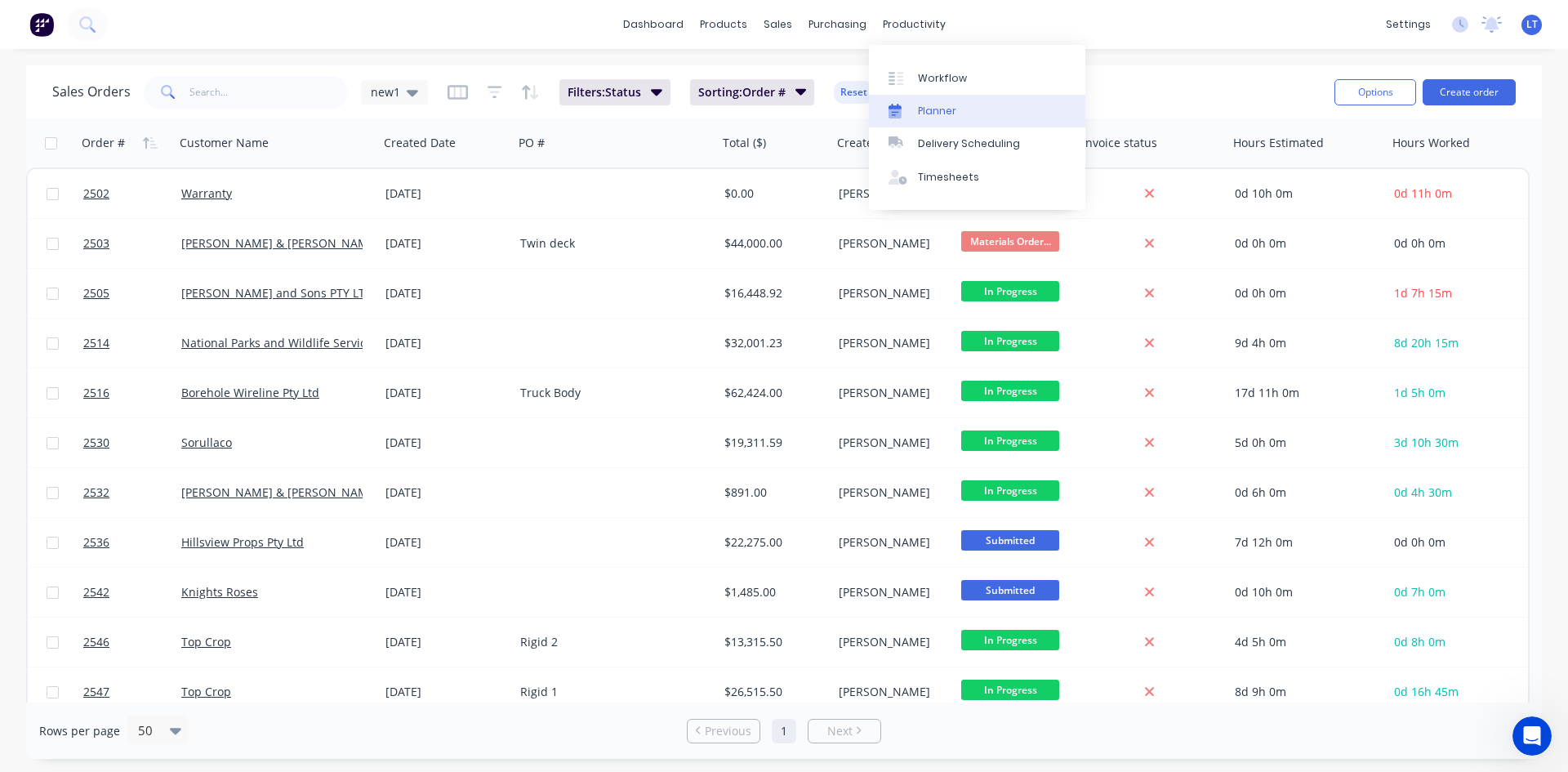
click at [936, 115] on div "Planner" at bounding box center [937, 111] width 38 height 14
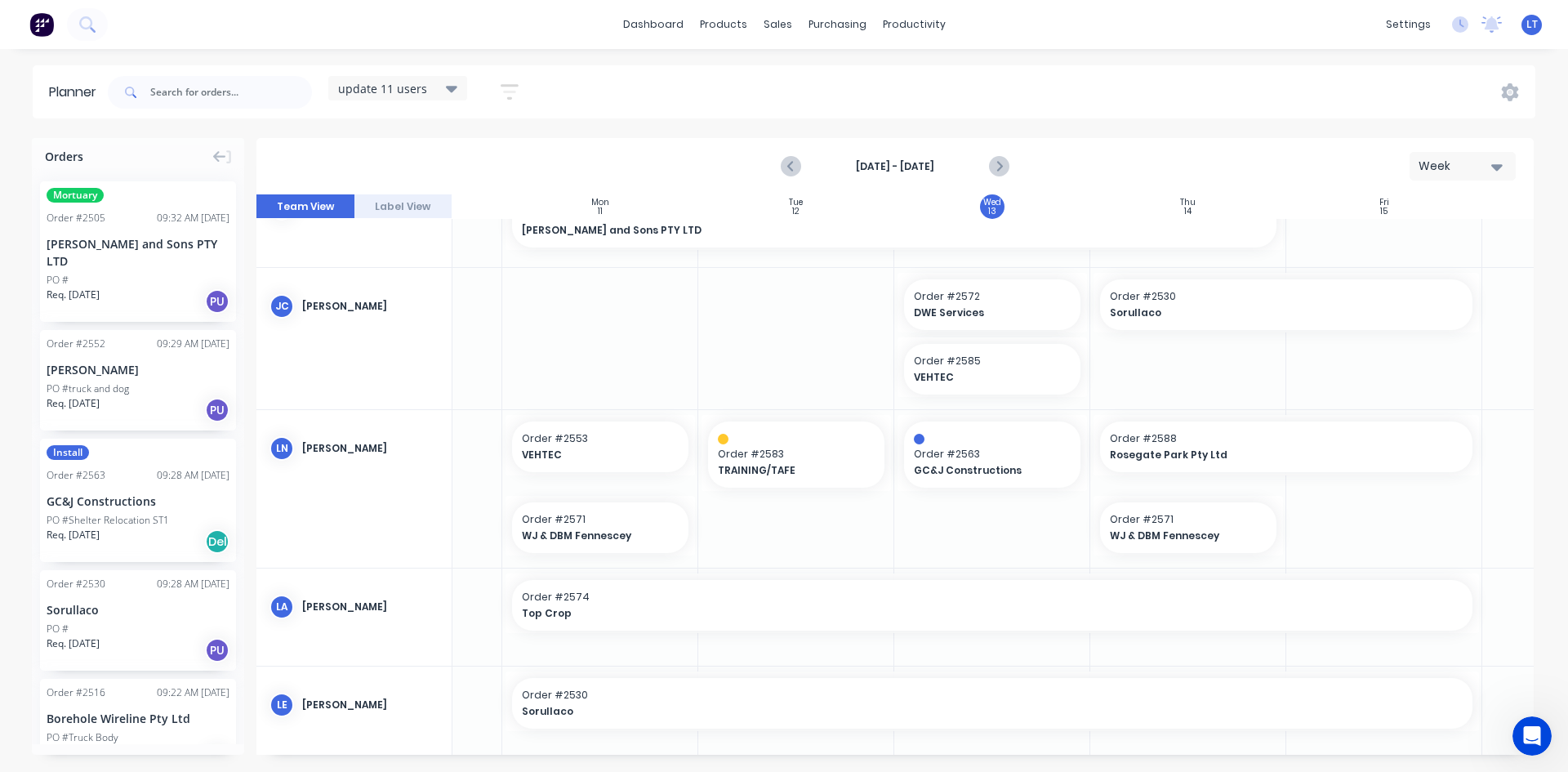
scroll to position [245, 147]
click at [770, 24] on div "sales" at bounding box center [777, 25] width 45 height 25
click at [828, 71] on div "Sales Orders" at bounding box center [838, 78] width 67 height 14
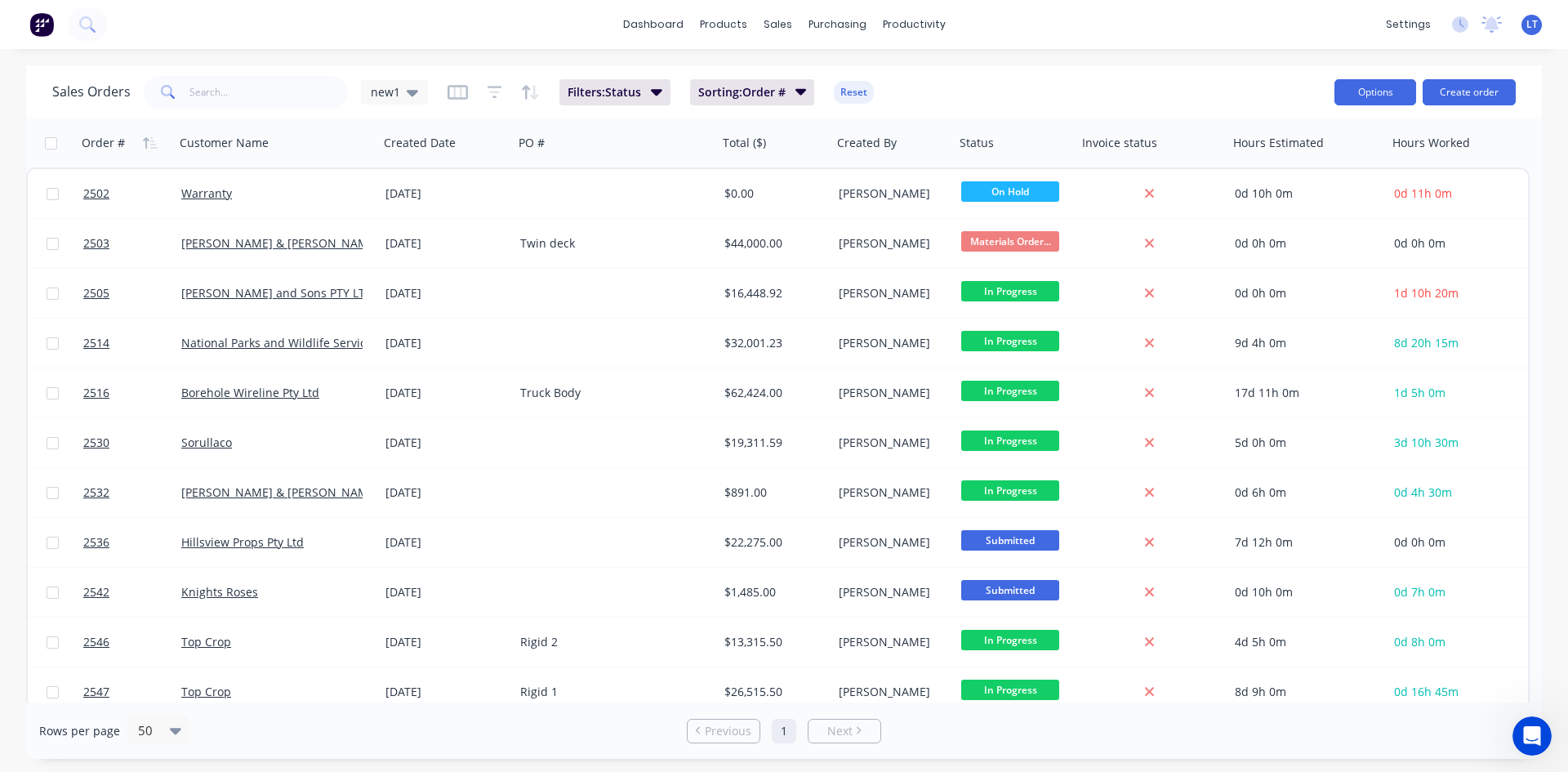
click at [1395, 101] on button "Options" at bounding box center [1376, 91] width 82 height 26
click at [1261, 89] on div "Sales Orders new1 Filters: Status Sorting: Order # Reset" at bounding box center [687, 91] width 1269 height 40
click at [682, 23] on link "dashboard" at bounding box center [653, 25] width 77 height 25
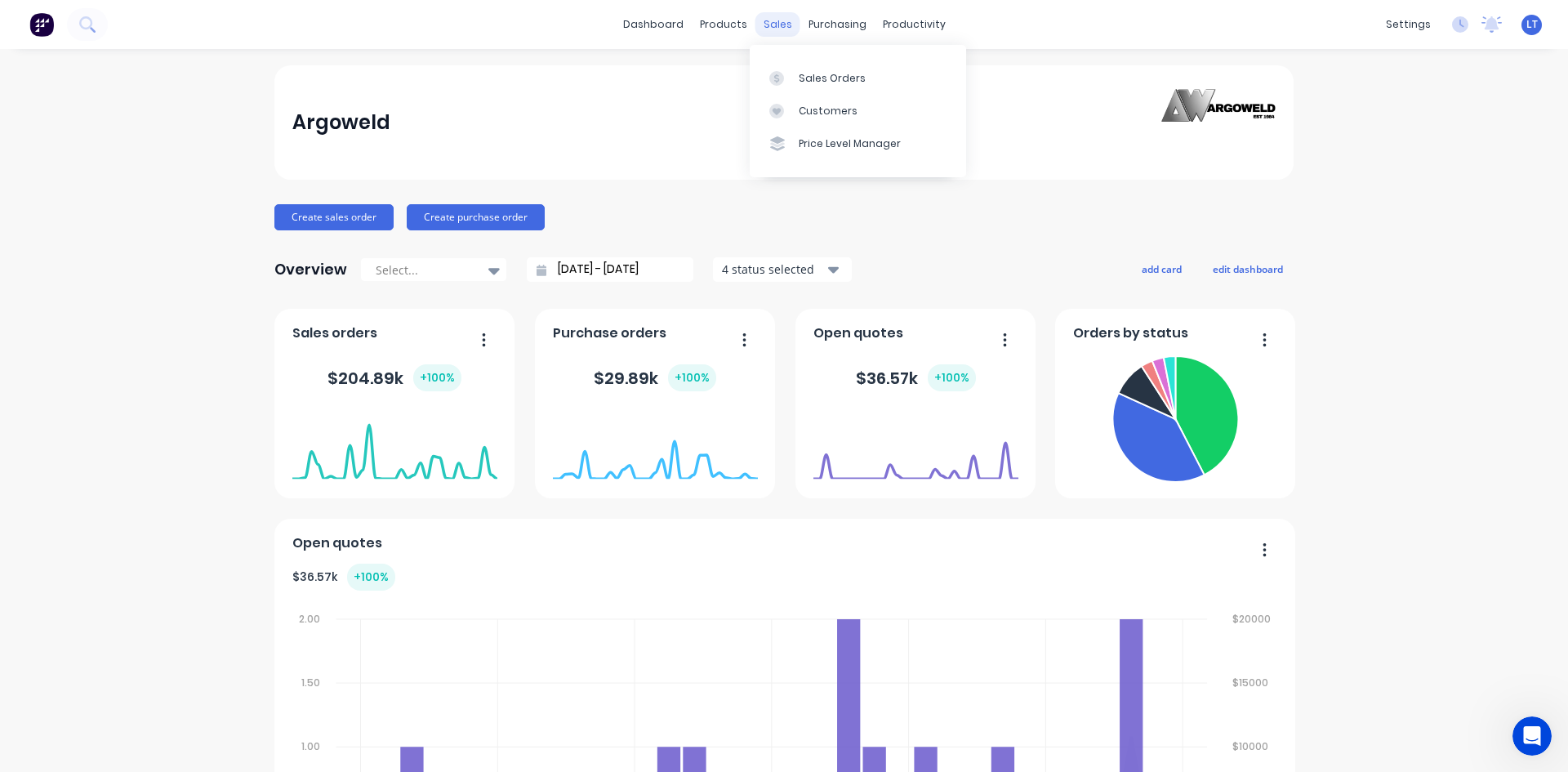
click at [775, 22] on div "sales" at bounding box center [777, 25] width 45 height 25
click at [842, 78] on div "Sales Orders" at bounding box center [833, 78] width 67 height 14
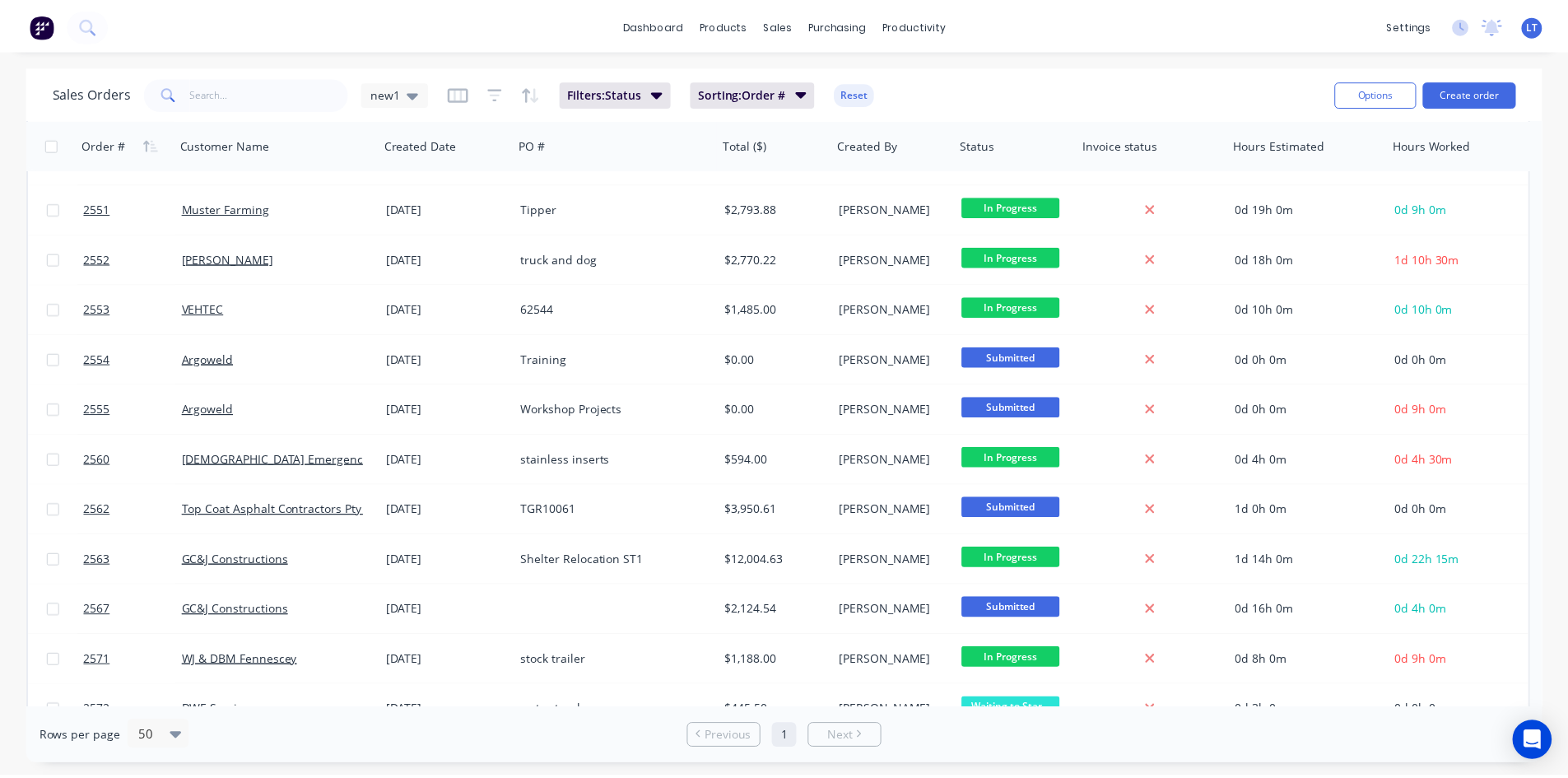
scroll to position [510, 0]
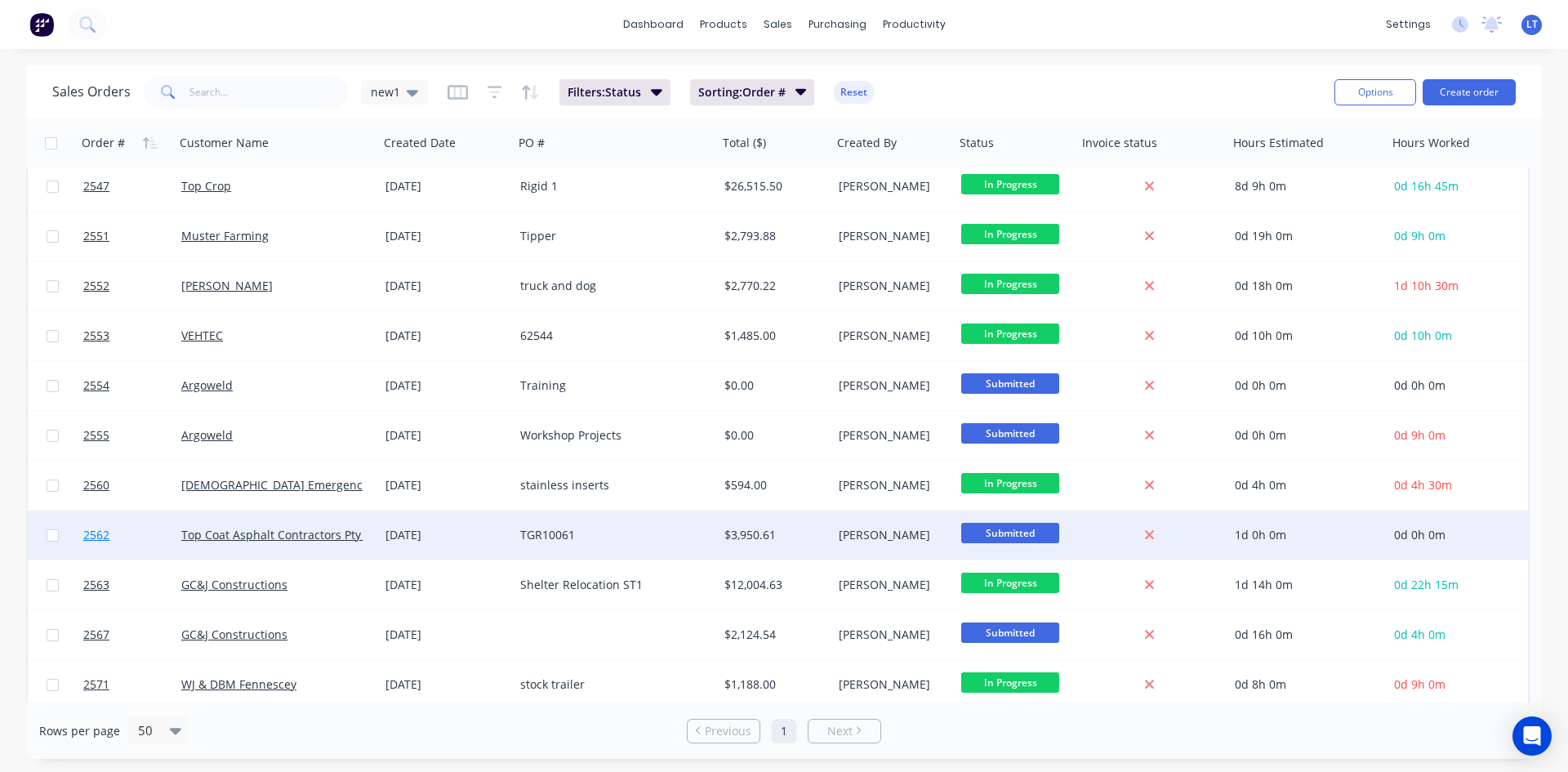
click at [144, 535] on link "2562" at bounding box center [131, 535] width 98 height 49
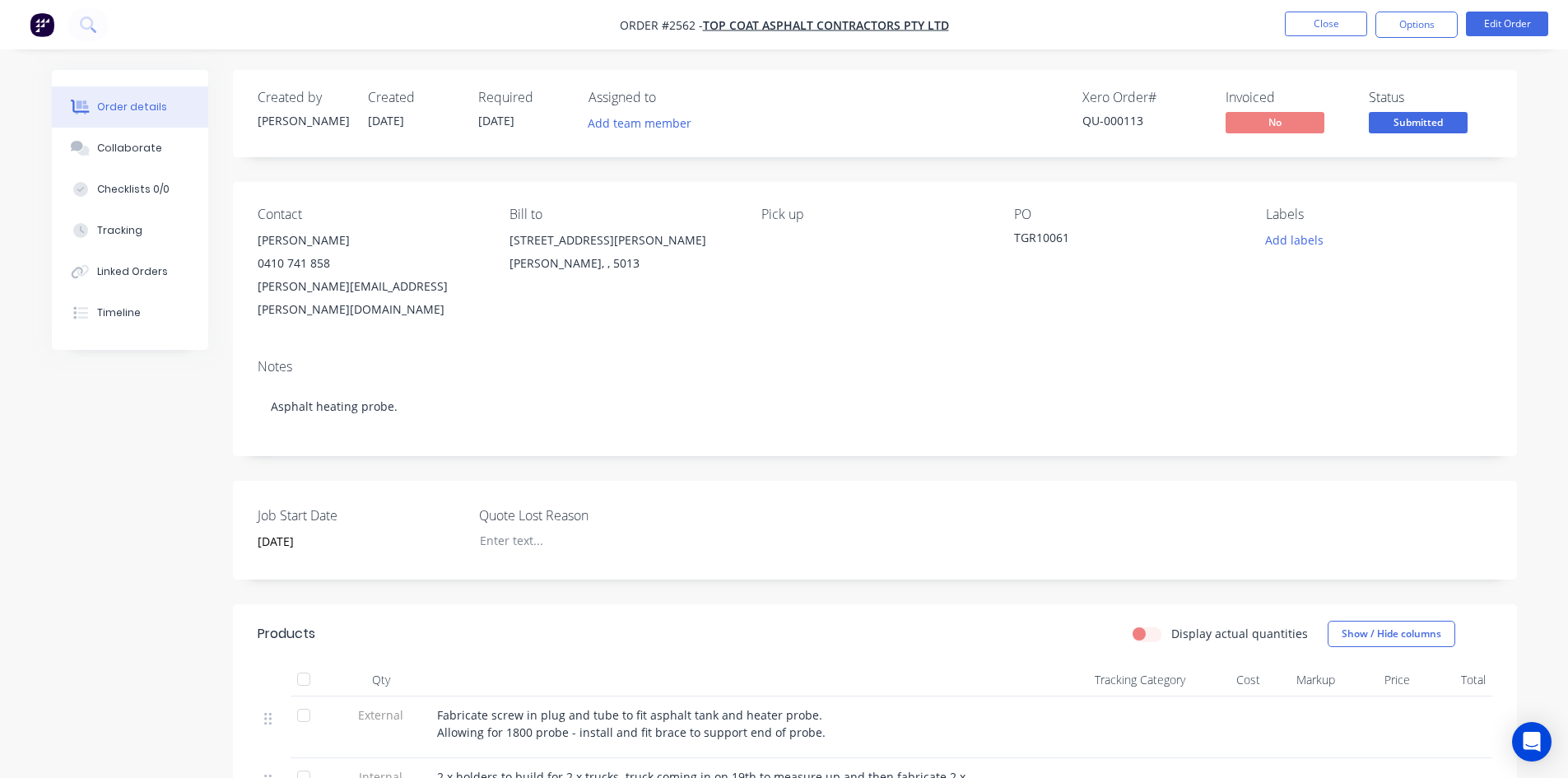
click at [1328, 3] on nav "Order #2562 - Top Coat Asphalt Contractors Pty Ltd Close Options Edit Order" at bounding box center [784, 24] width 1568 height 49
click at [1320, 21] on button "Close" at bounding box center [1326, 24] width 83 height 25
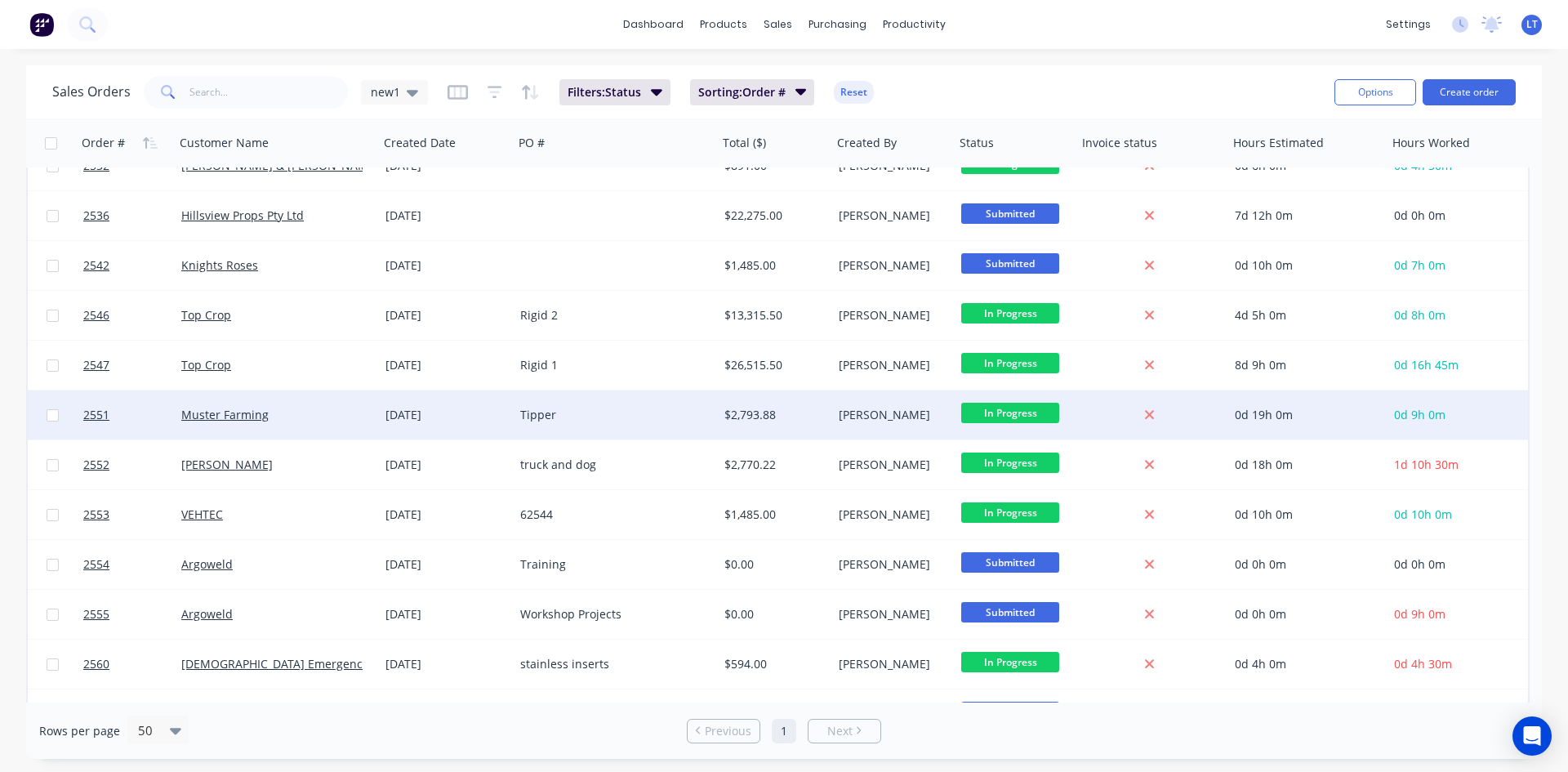
scroll to position [409, 0]
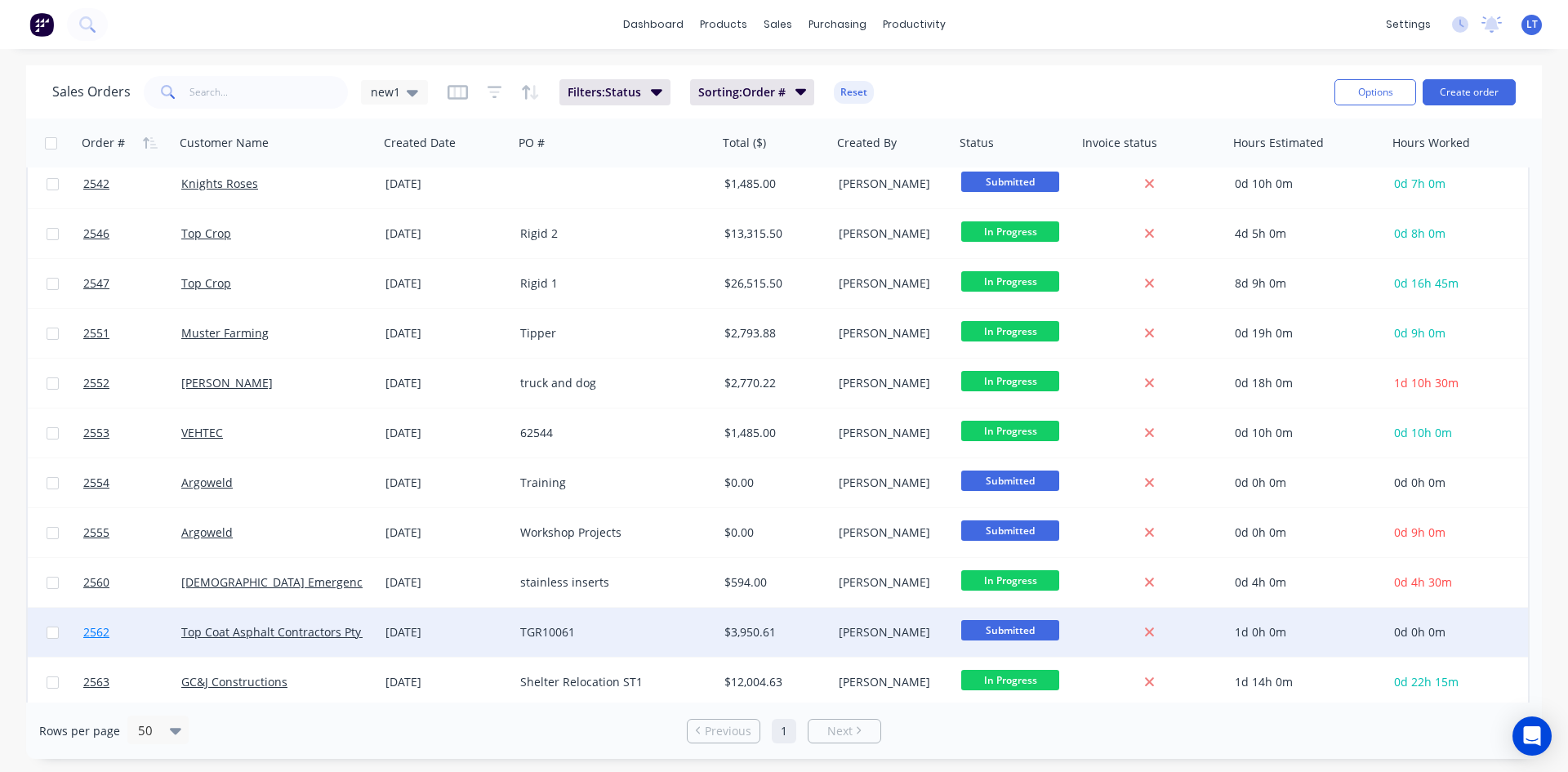
click at [146, 628] on link "2562" at bounding box center [131, 632] width 98 height 49
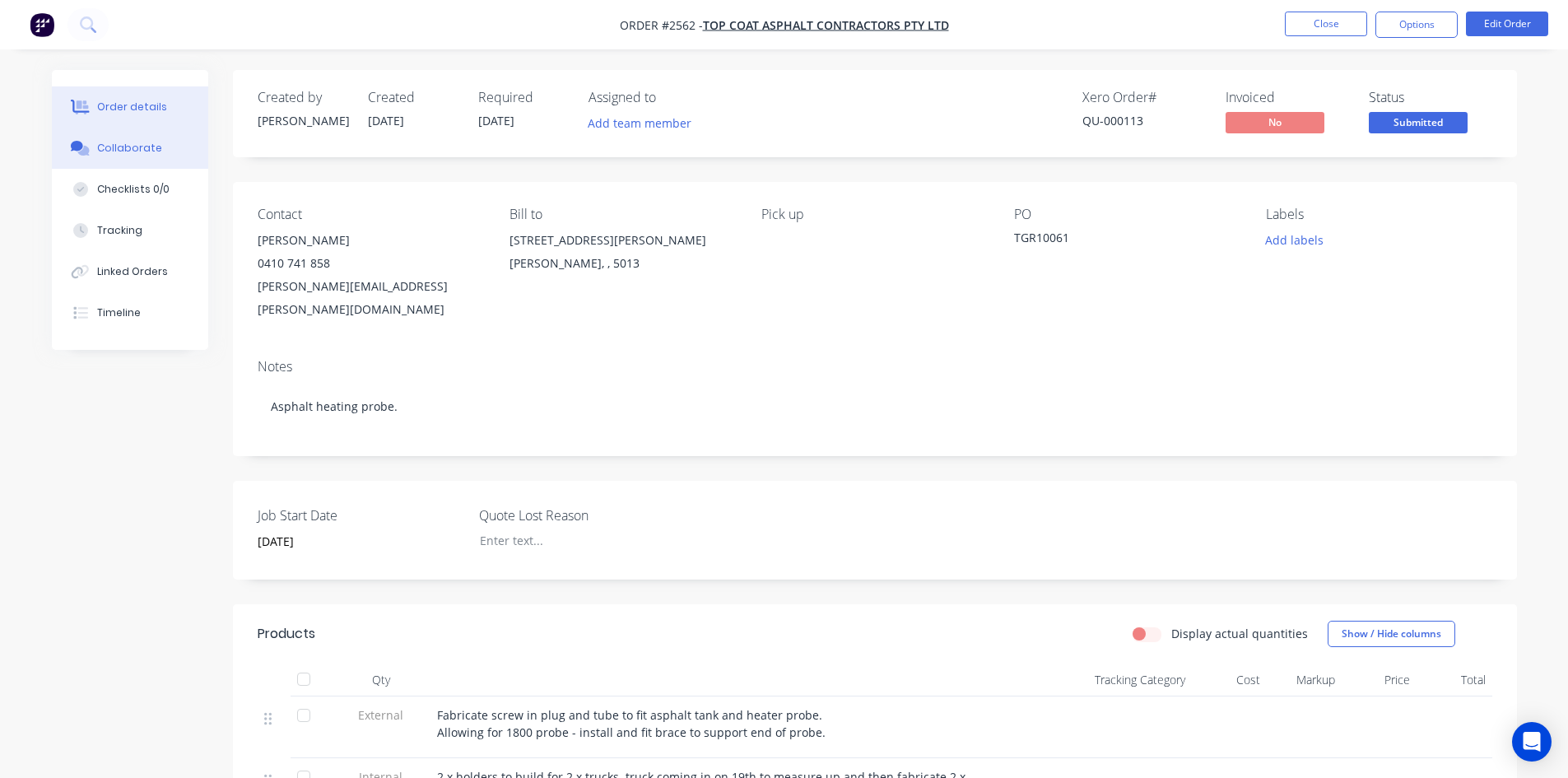
click at [130, 143] on div "Collaborate" at bounding box center [130, 148] width 65 height 14
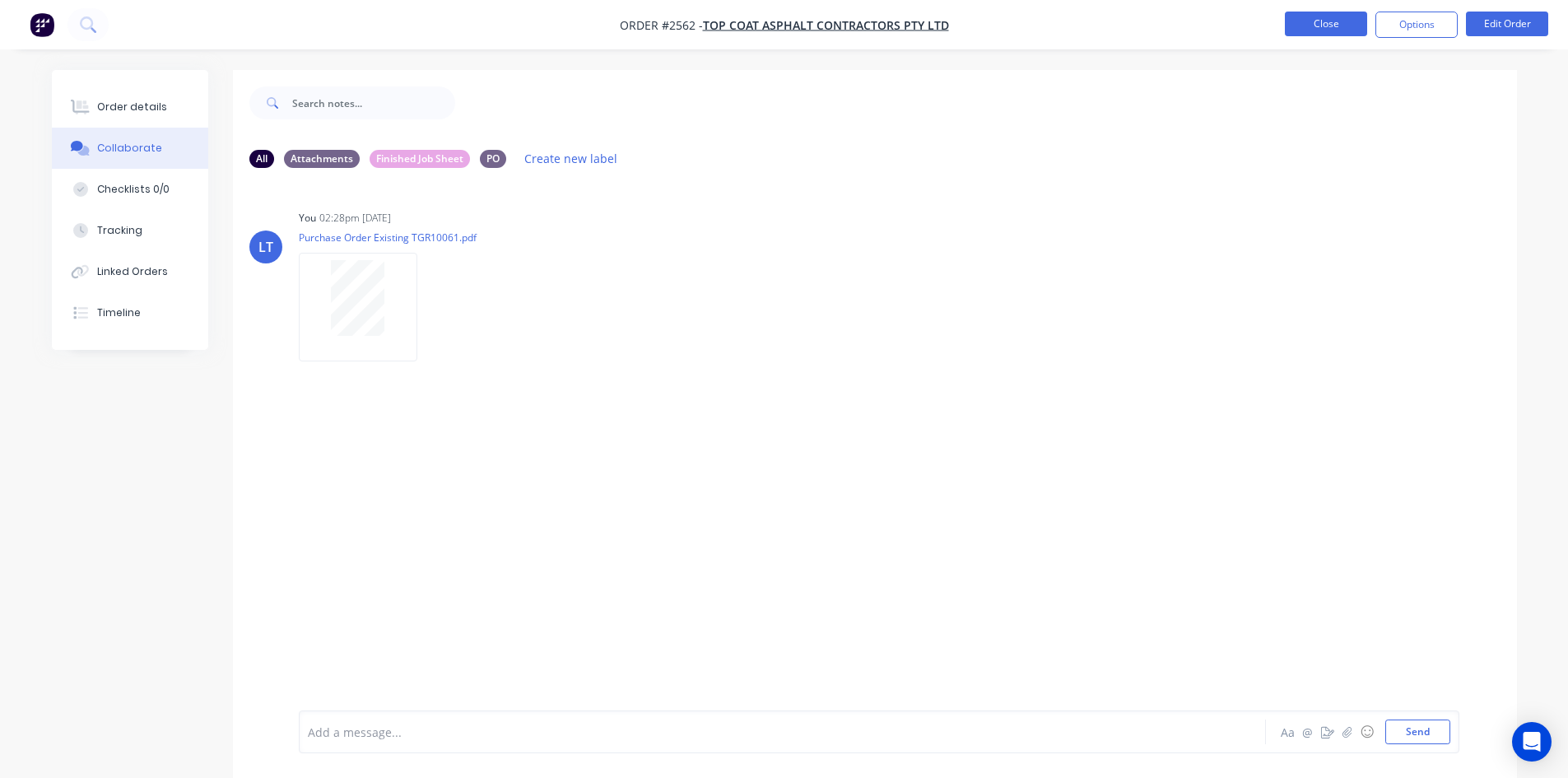
click at [1323, 25] on button "Close" at bounding box center [1326, 24] width 83 height 25
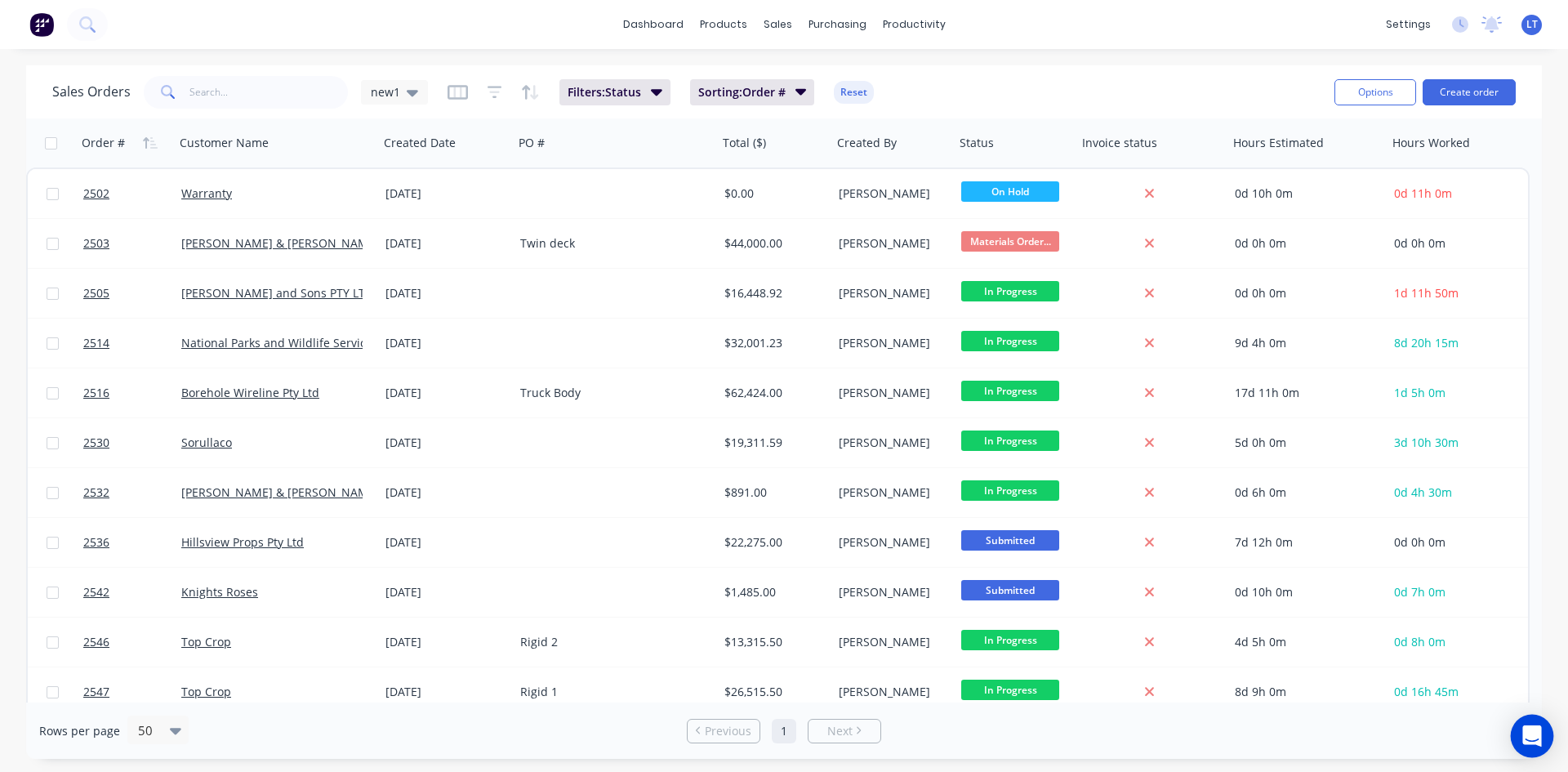
click at [1540, 736] on icon "Open Intercom Messenger" at bounding box center [1532, 736] width 21 height 21
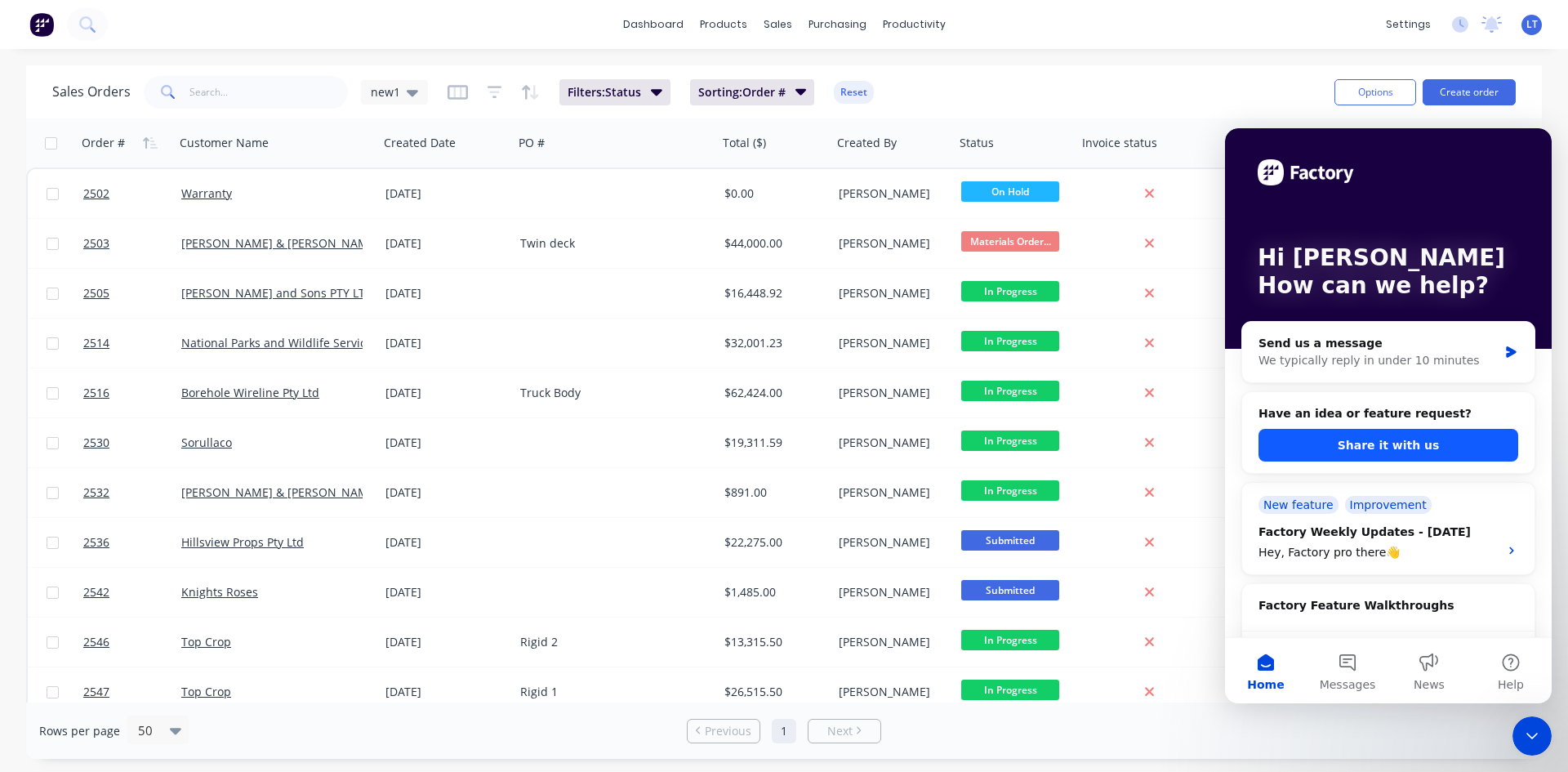
click at [1368, 441] on button "Share it with us" at bounding box center [1388, 445] width 260 height 32
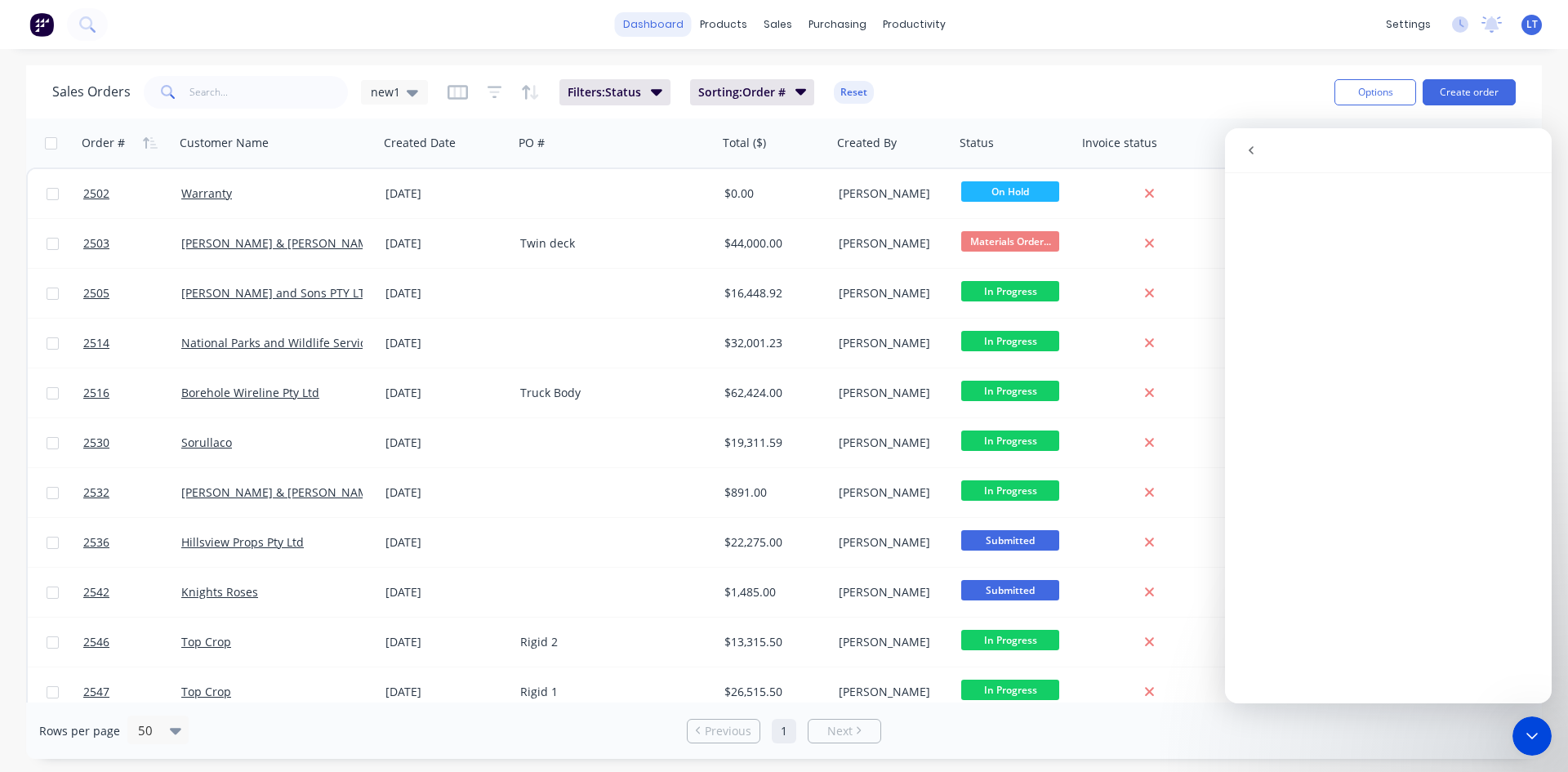
click at [672, 22] on link "dashboard" at bounding box center [653, 25] width 77 height 25
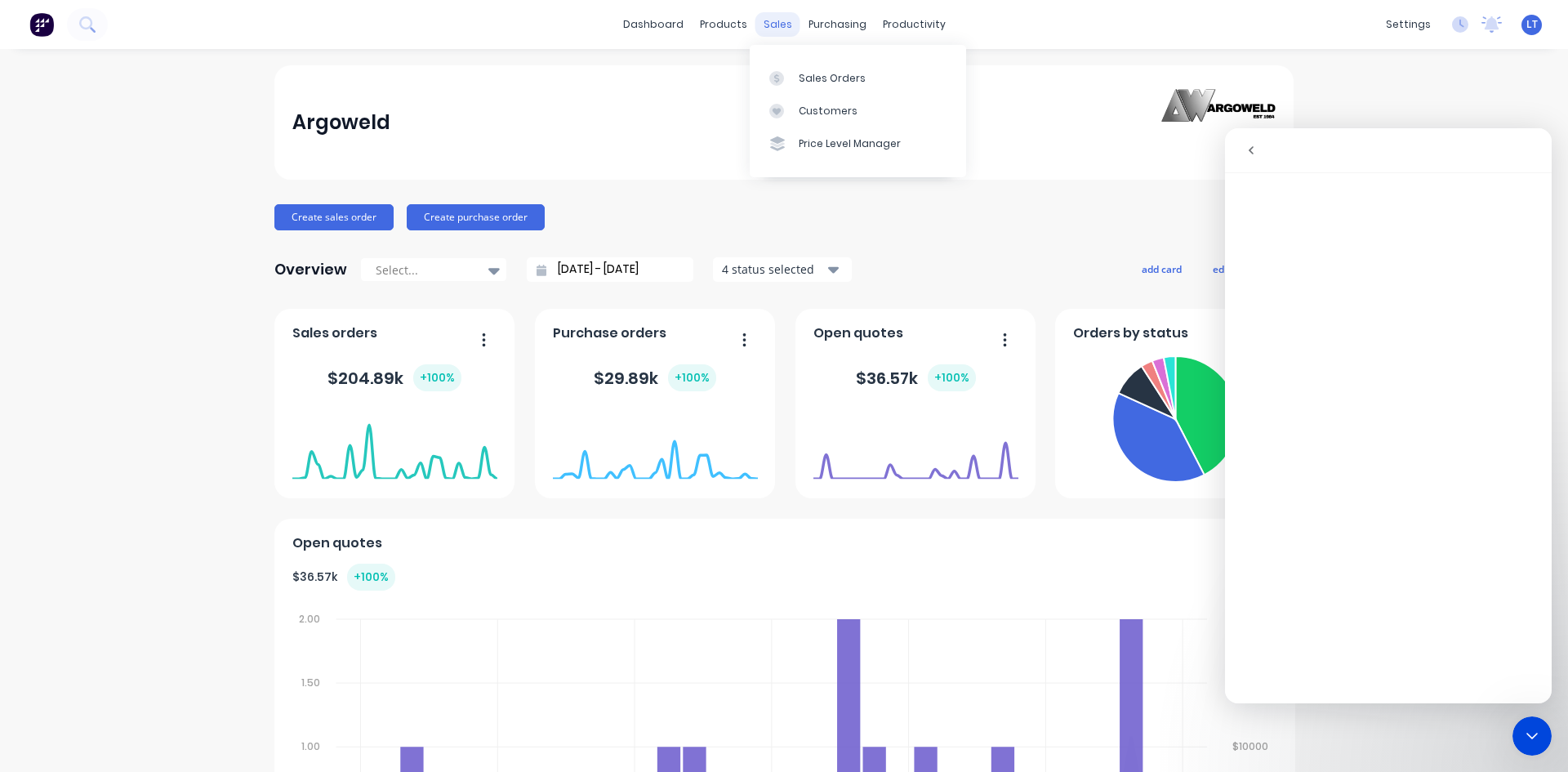
click at [785, 27] on div "sales" at bounding box center [777, 25] width 45 height 25
click at [805, 78] on div "Sales Orders" at bounding box center [833, 78] width 67 height 14
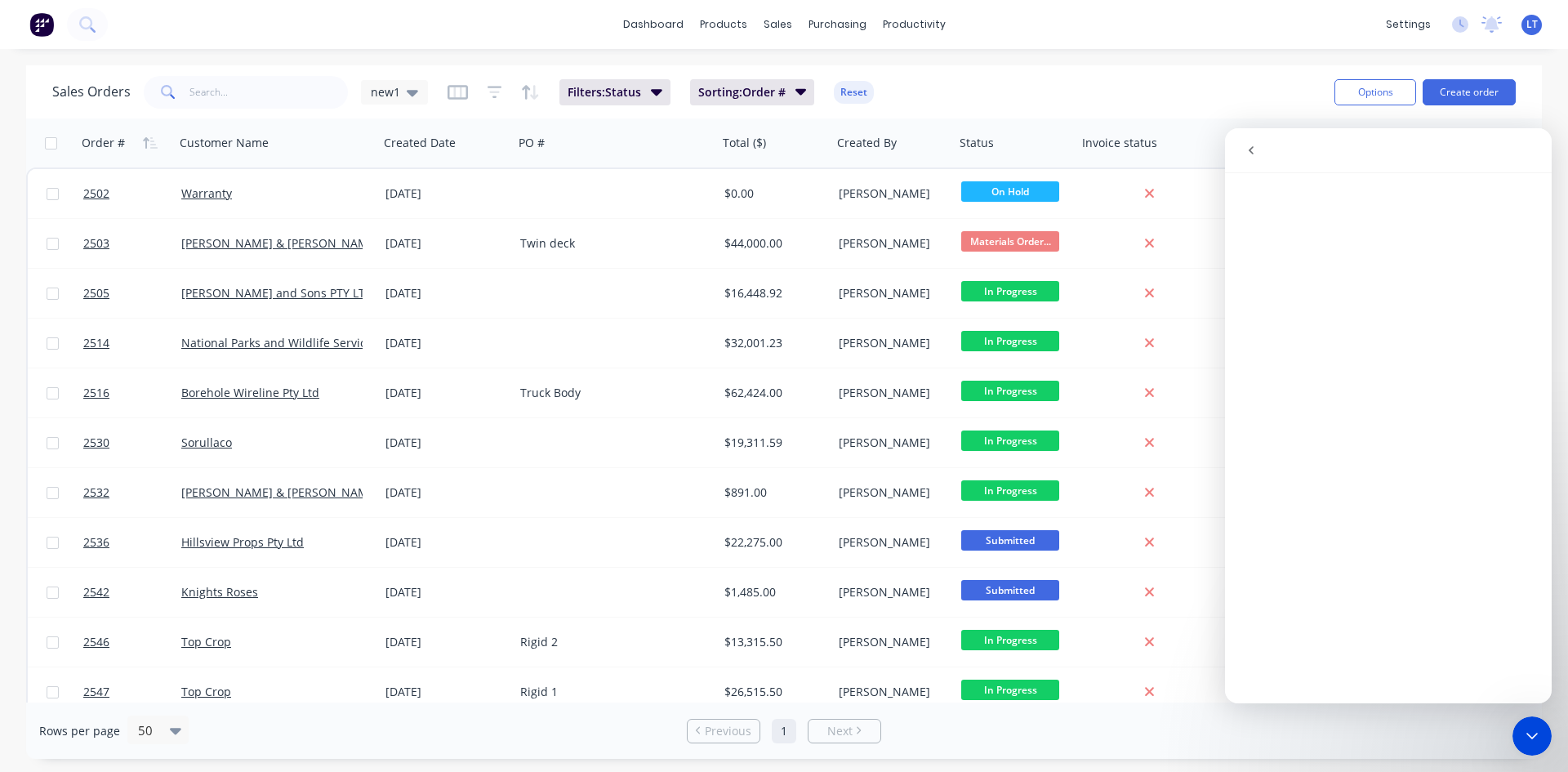
click at [1270, 75] on div "Sales Orders new1 Filters: Status Sorting: Order # Reset" at bounding box center [687, 91] width 1269 height 40
click at [1535, 734] on icon "Close Intercom Messenger" at bounding box center [1532, 736] width 20 height 20
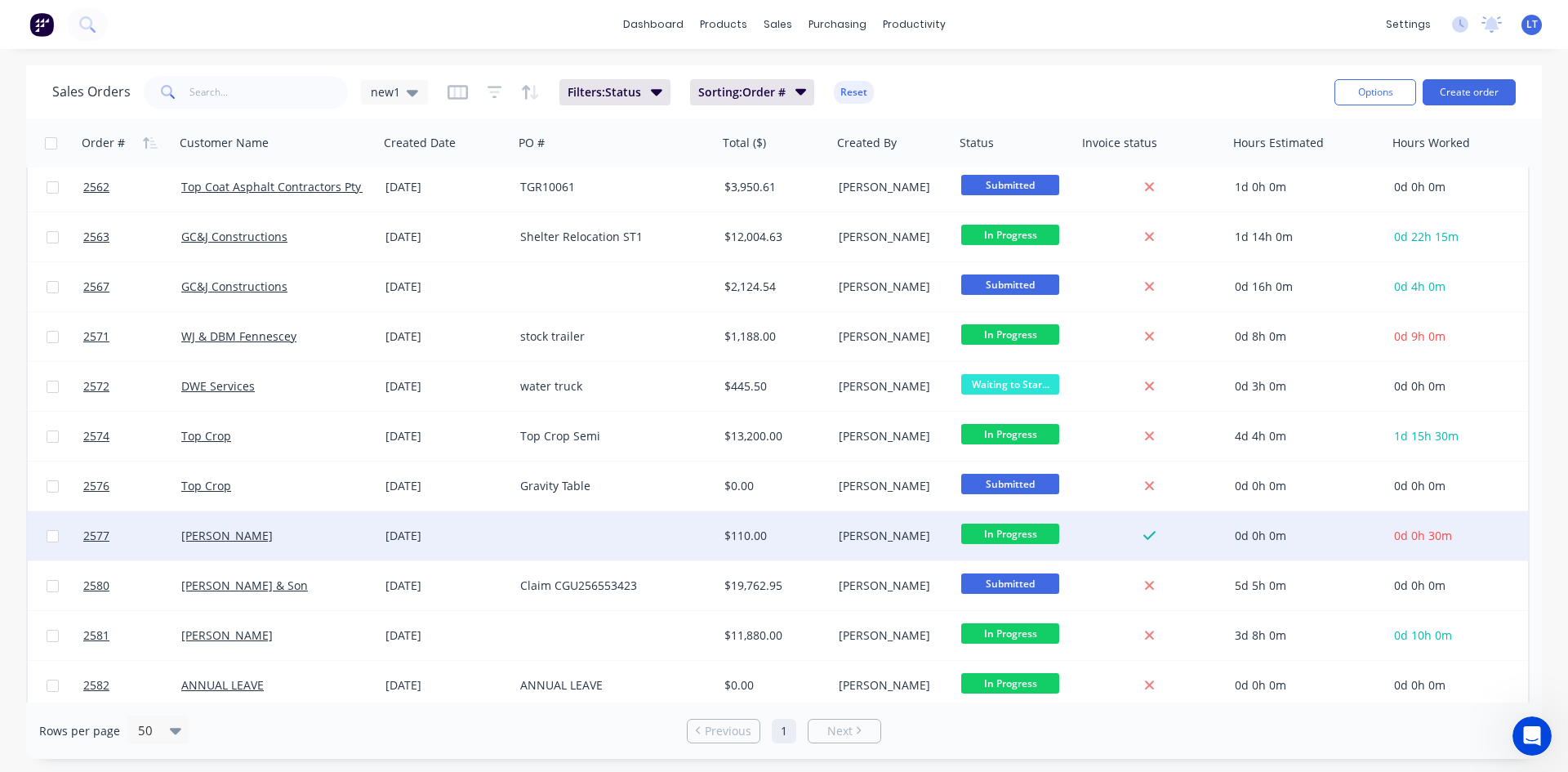
scroll to position [833, 0]
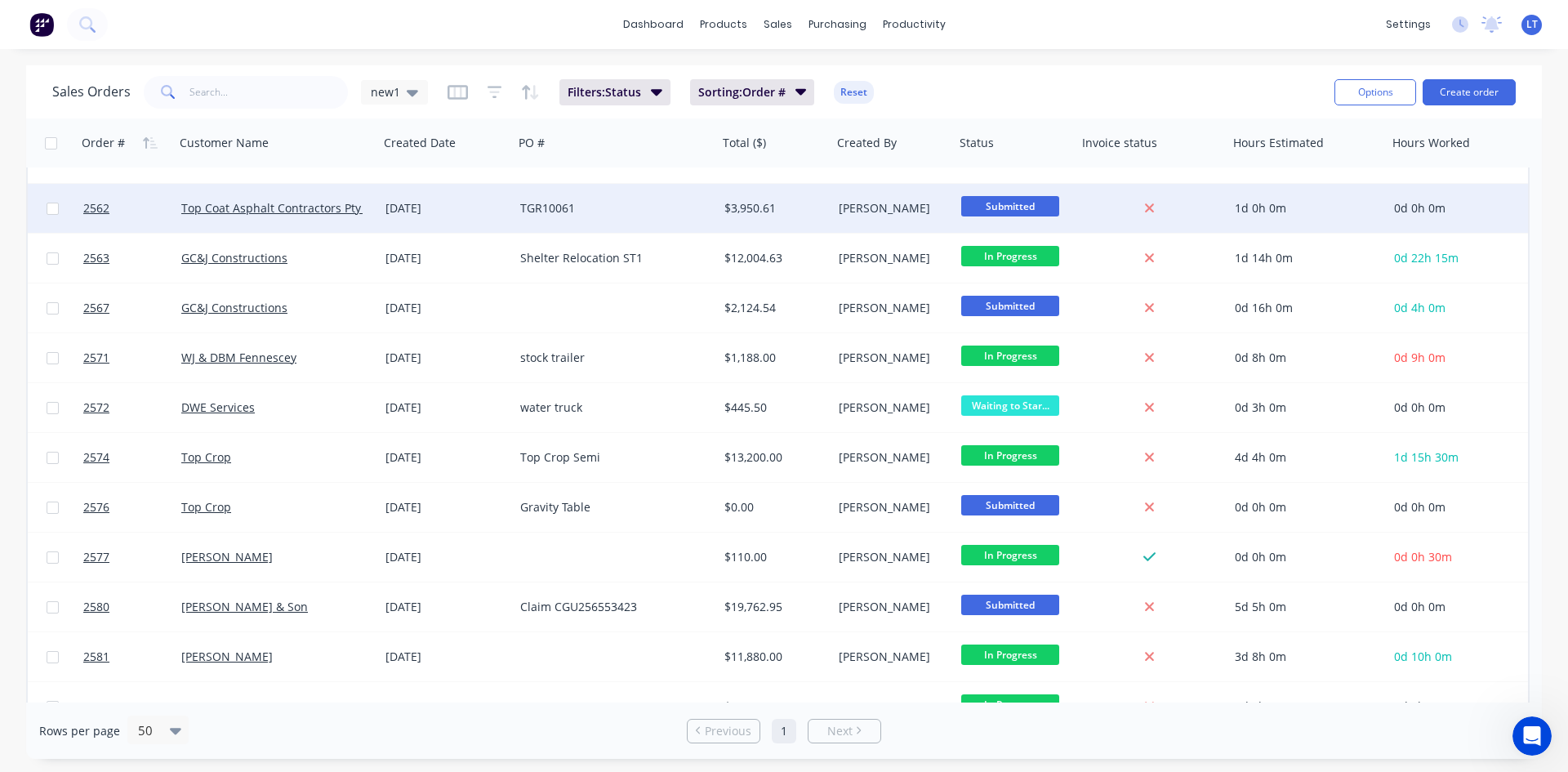
click at [507, 214] on div "[DATE]" at bounding box center [447, 208] width 122 height 16
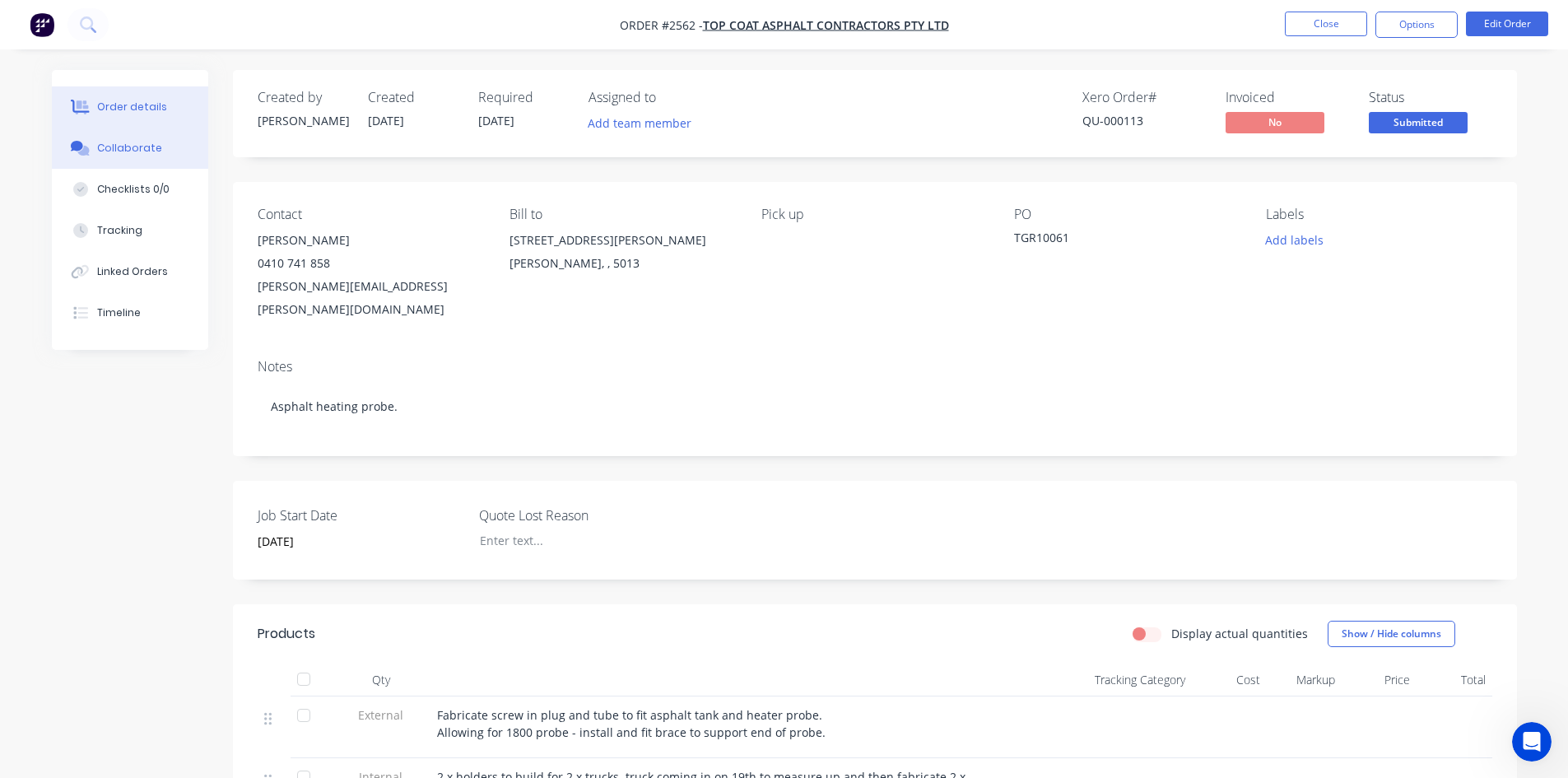
click at [133, 157] on button "Collaborate" at bounding box center [130, 148] width 157 height 41
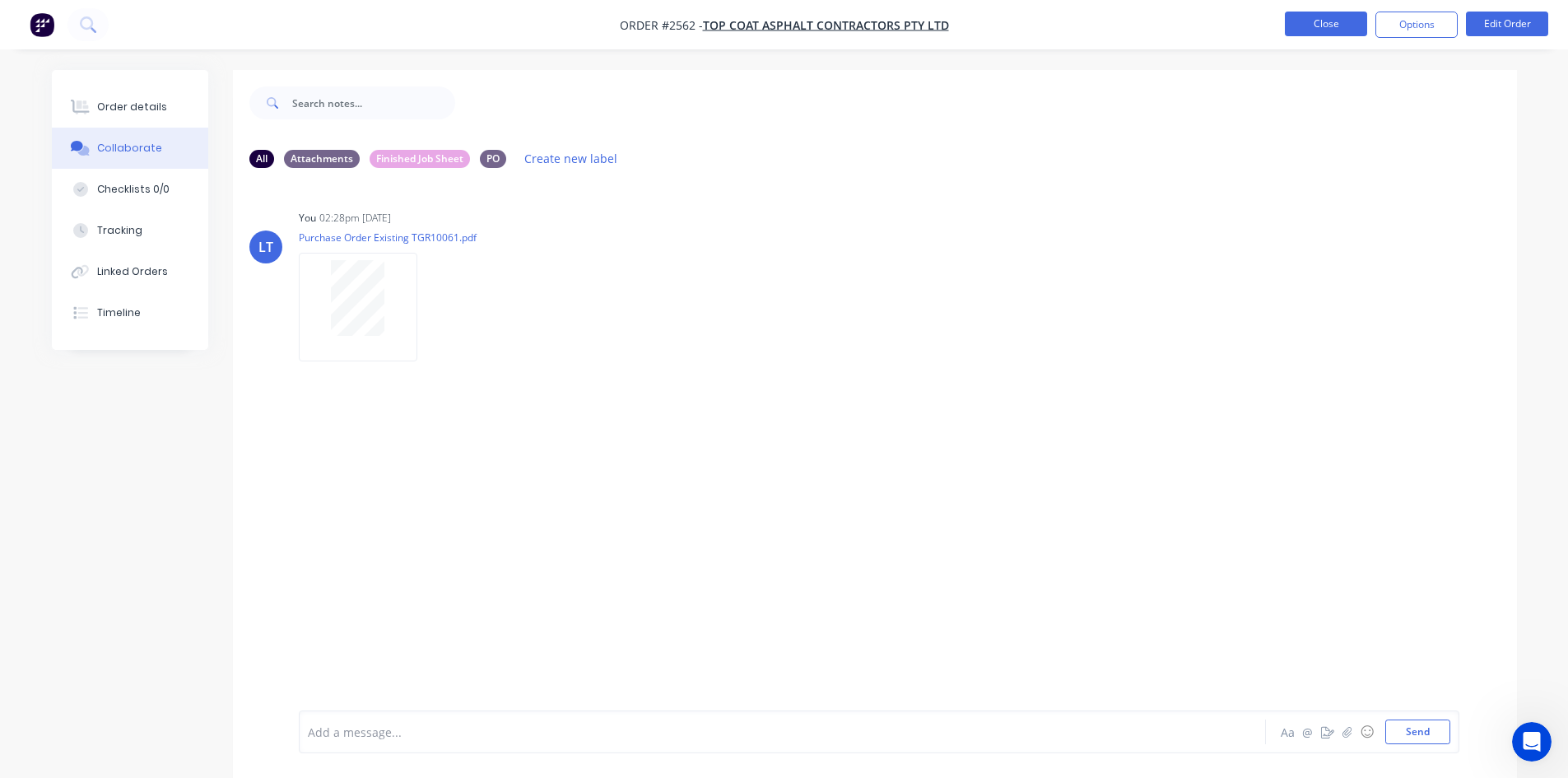
click at [1319, 31] on button "Close" at bounding box center [1326, 24] width 83 height 25
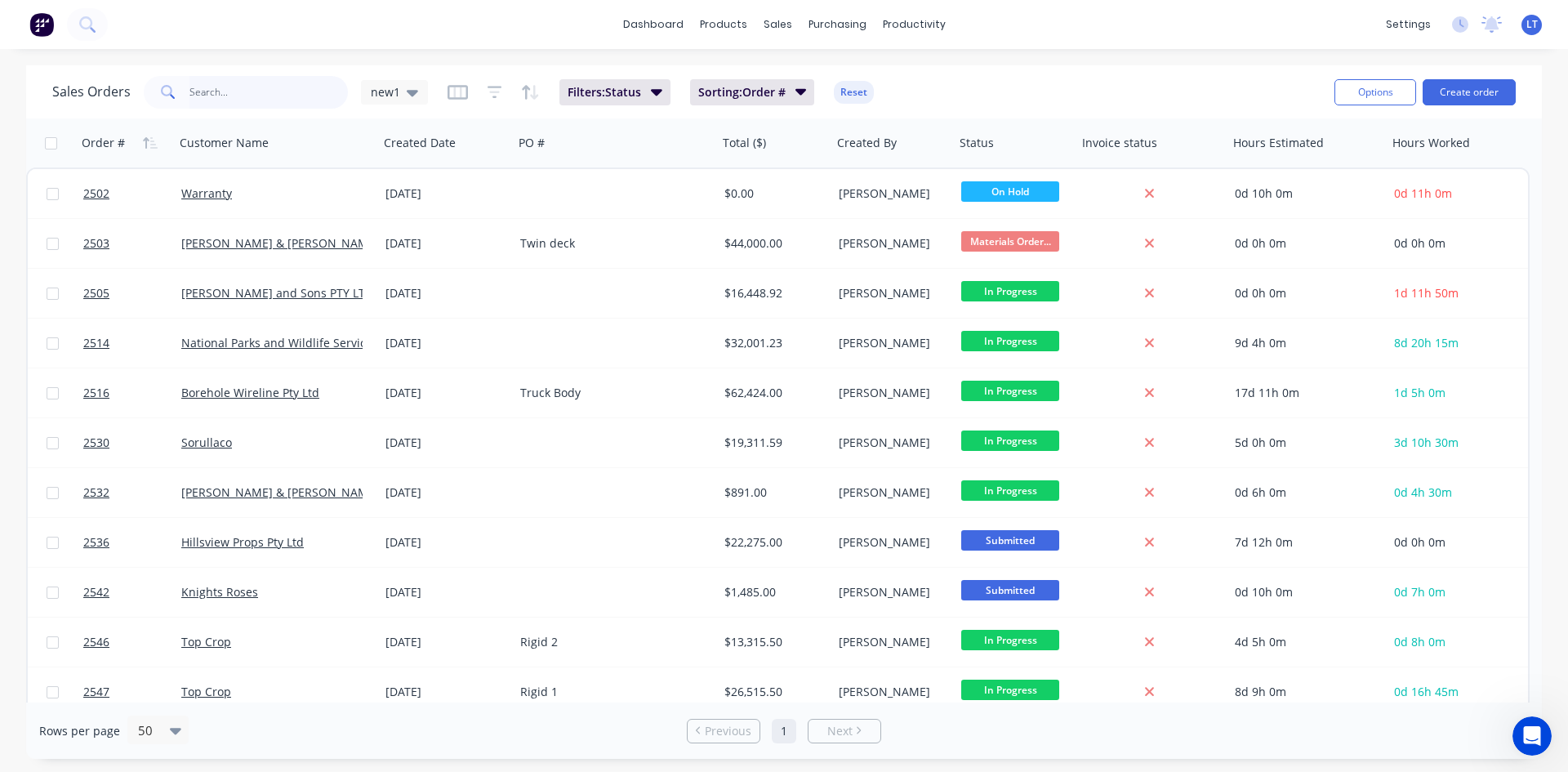
click at [271, 88] on input "text" at bounding box center [269, 92] width 159 height 32
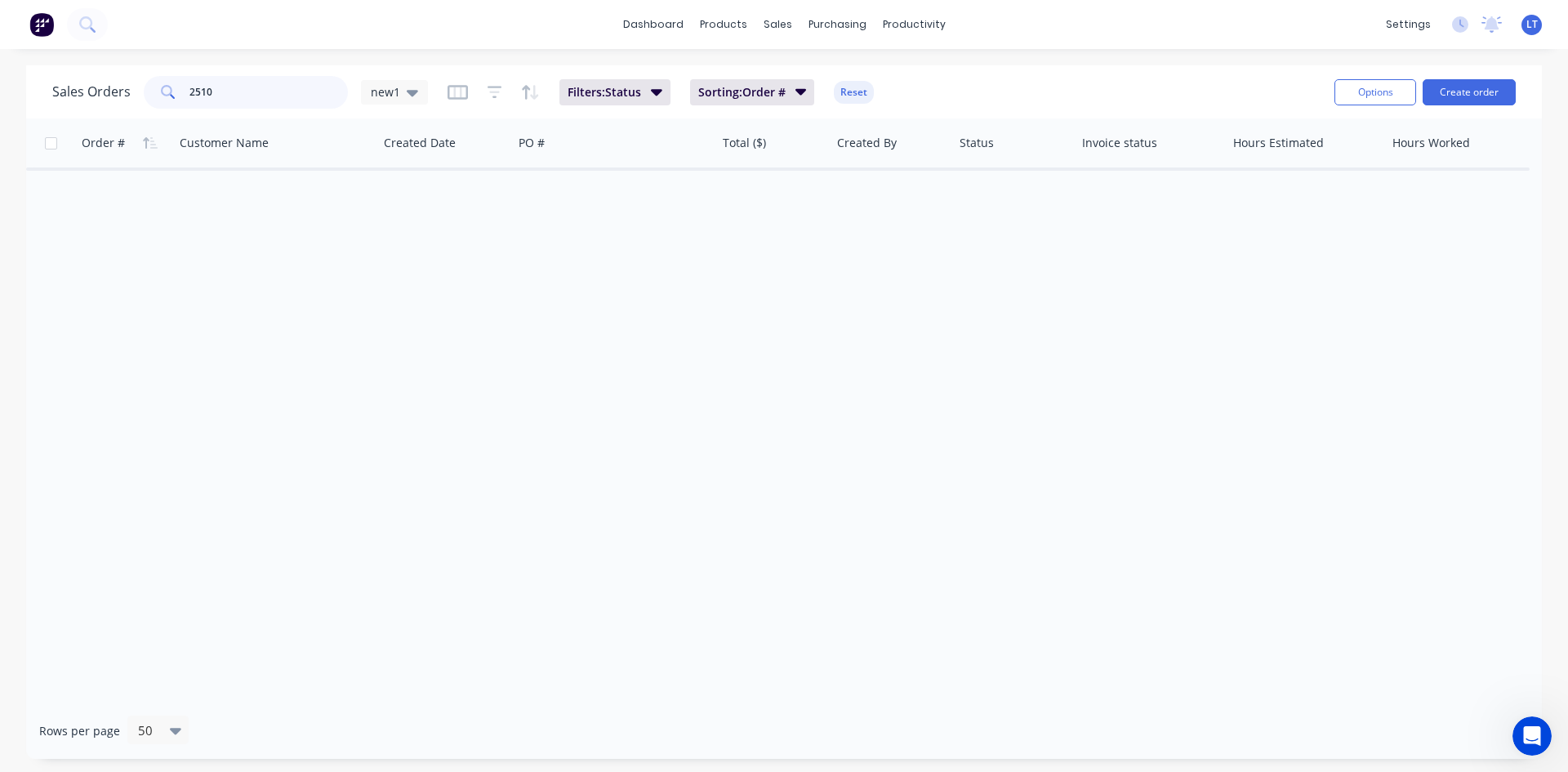
type input "2510"
click at [502, 84] on div "Filters: Status Sorting: Order # Reset" at bounding box center [661, 91] width 427 height 26
click at [493, 97] on icon "button" at bounding box center [494, 91] width 14 height 12
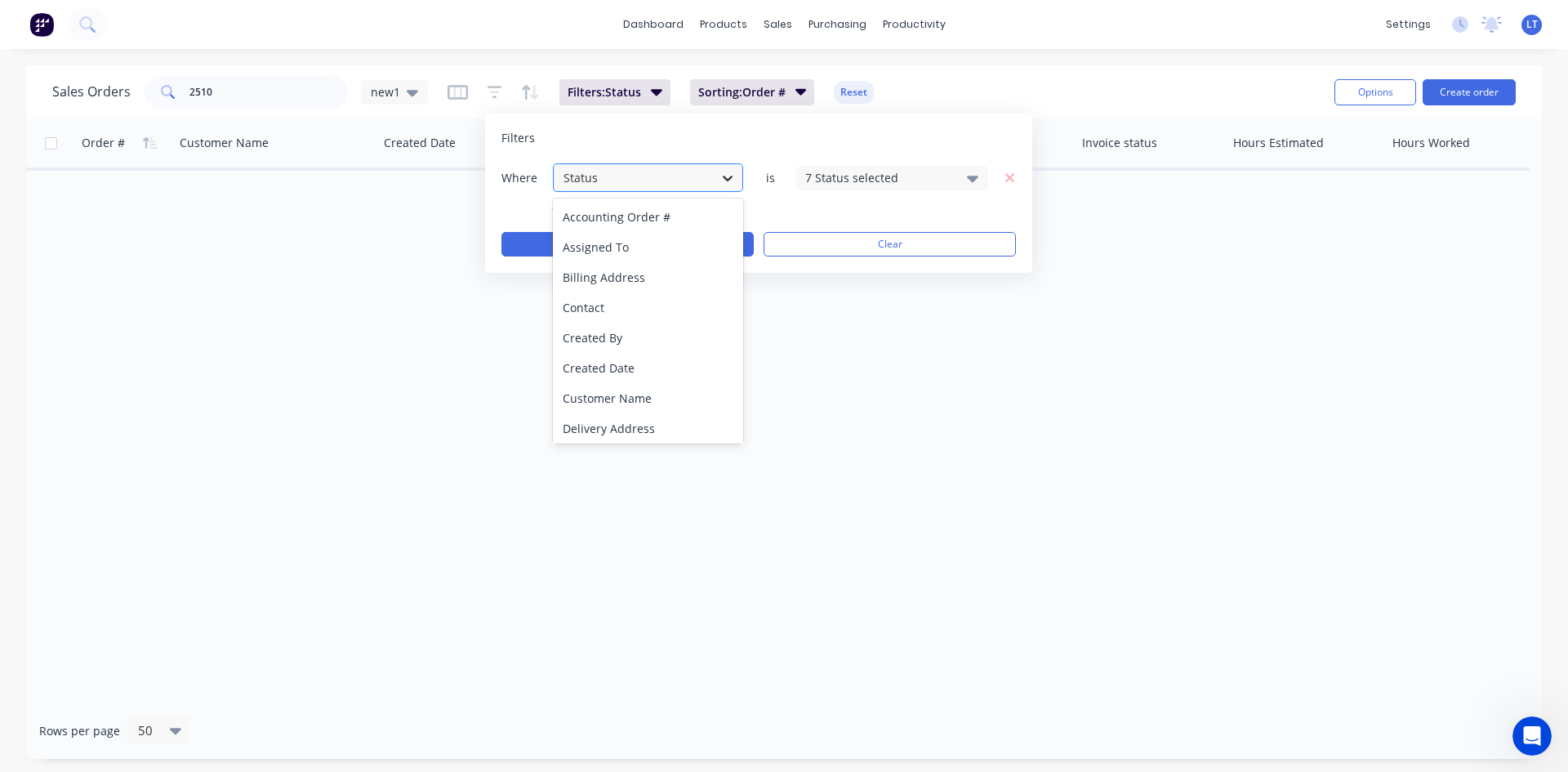
click at [733, 180] on icon at bounding box center [727, 177] width 16 height 16
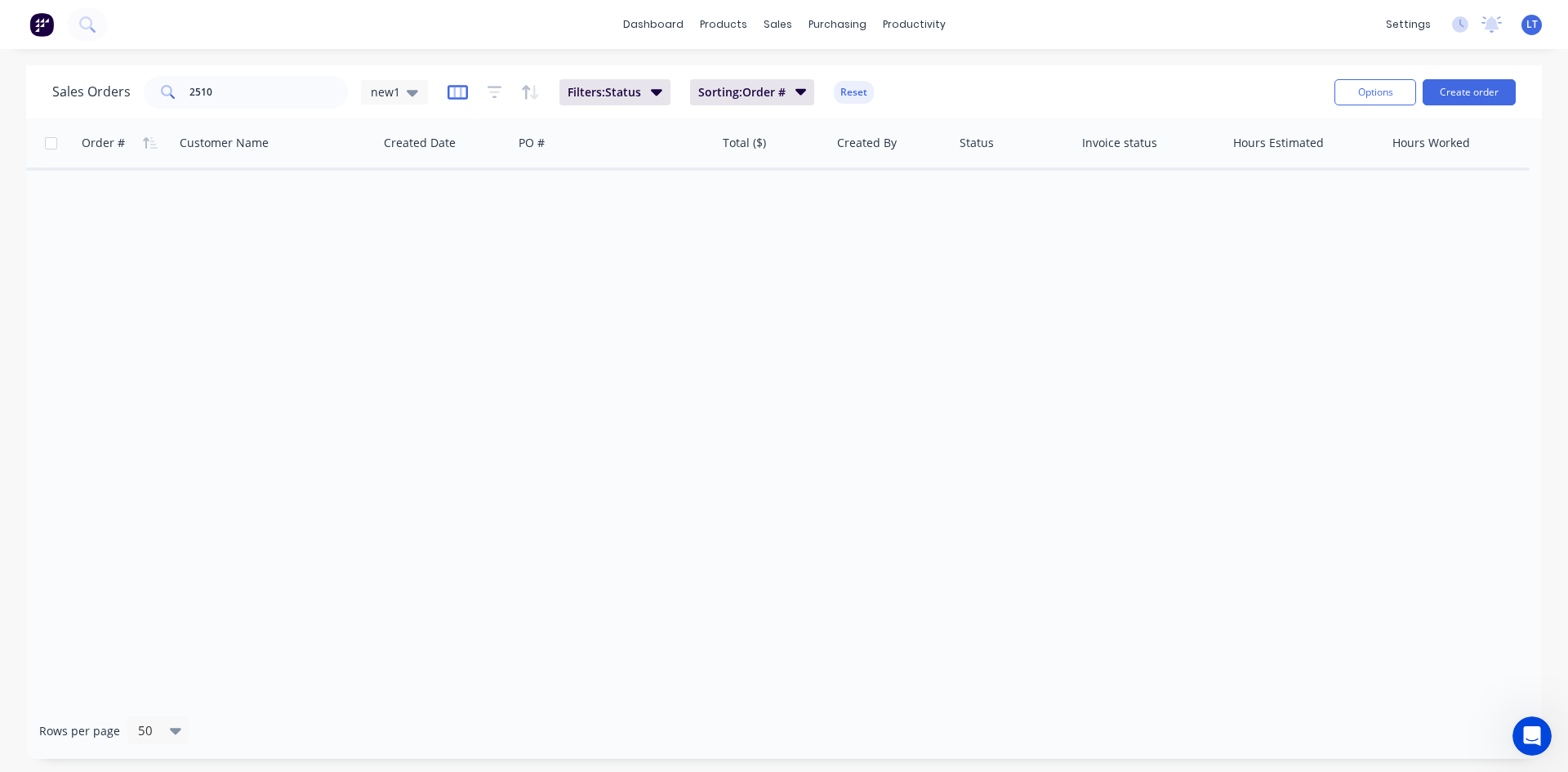
click at [461, 92] on icon "button" at bounding box center [457, 91] width 20 height 16
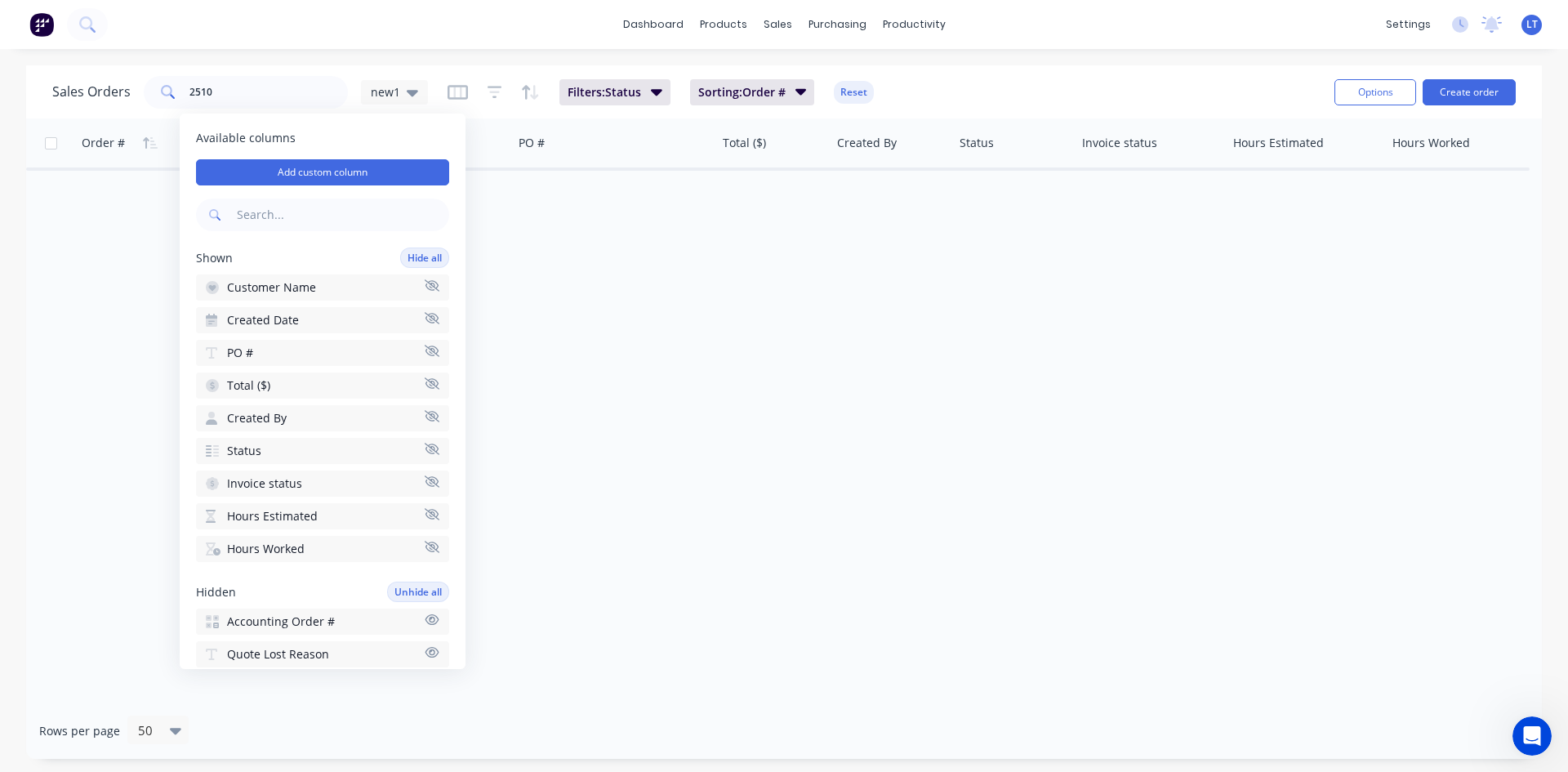
click at [473, 57] on div "dashboard products sales purchasing productivity dashboard products Product Cat…" at bounding box center [784, 386] width 1568 height 772
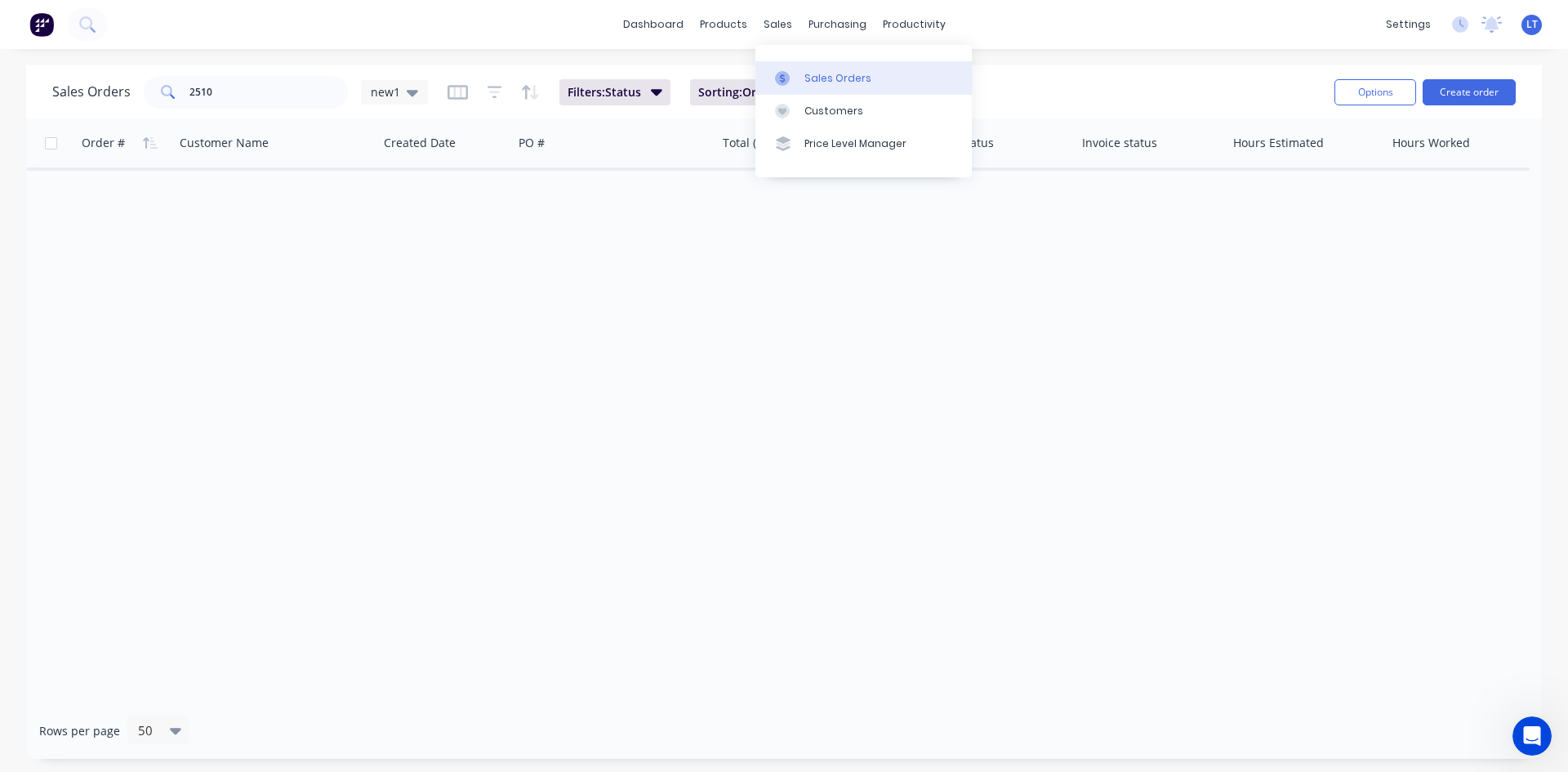
drag, startPoint x: 843, startPoint y: 71, endPoint x: 847, endPoint y: 78, distance: 8.1
click at [843, 71] on div "Sales Orders" at bounding box center [838, 78] width 67 height 14
drag, startPoint x: 214, startPoint y: 93, endPoint x: 143, endPoint y: 90, distance: 71.1
click at [144, 90] on div "2510" at bounding box center [246, 92] width 204 height 32
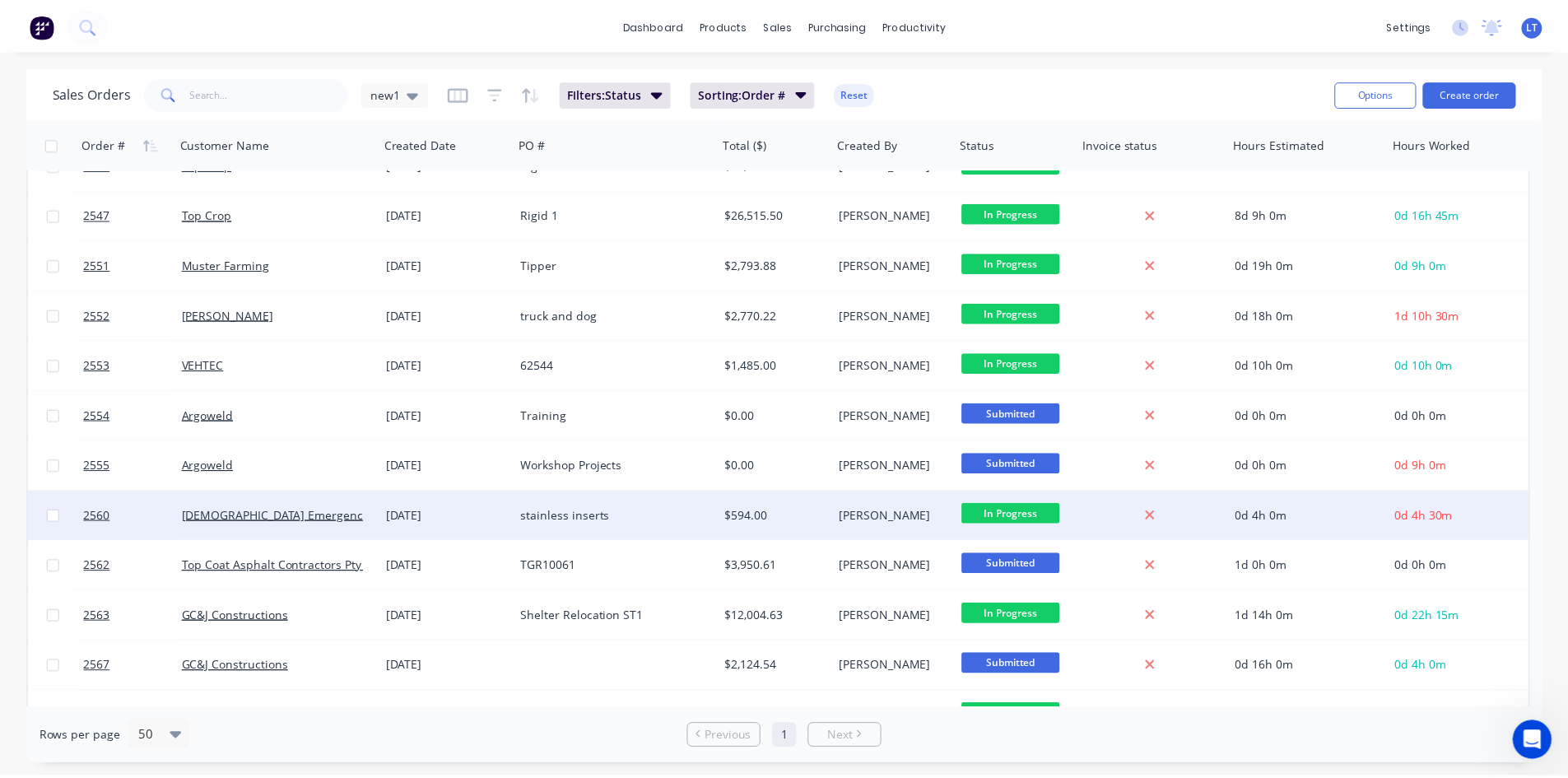
scroll to position [494, 0]
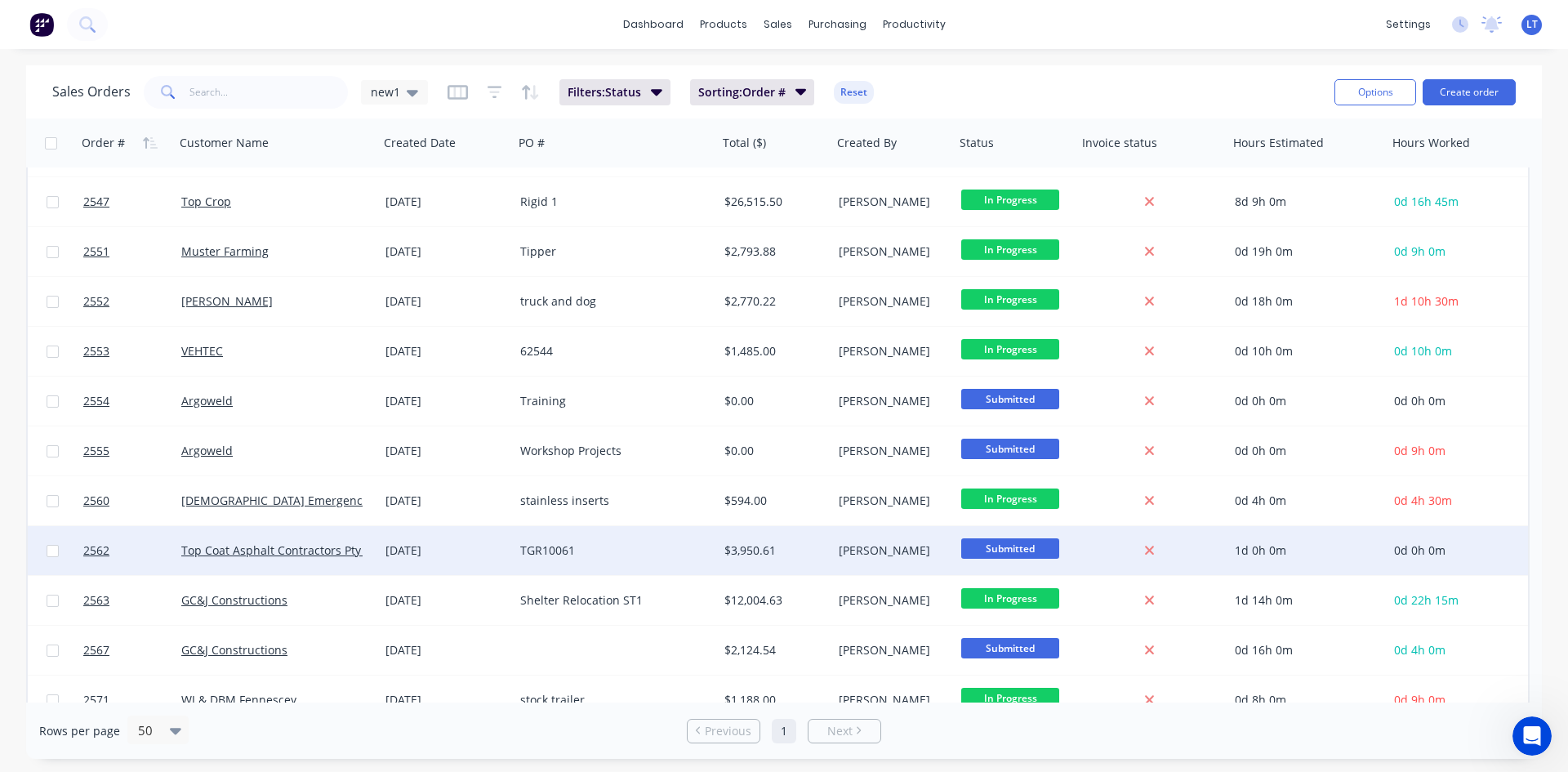
click at [509, 553] on div "[DATE]" at bounding box center [446, 550] width 134 height 49
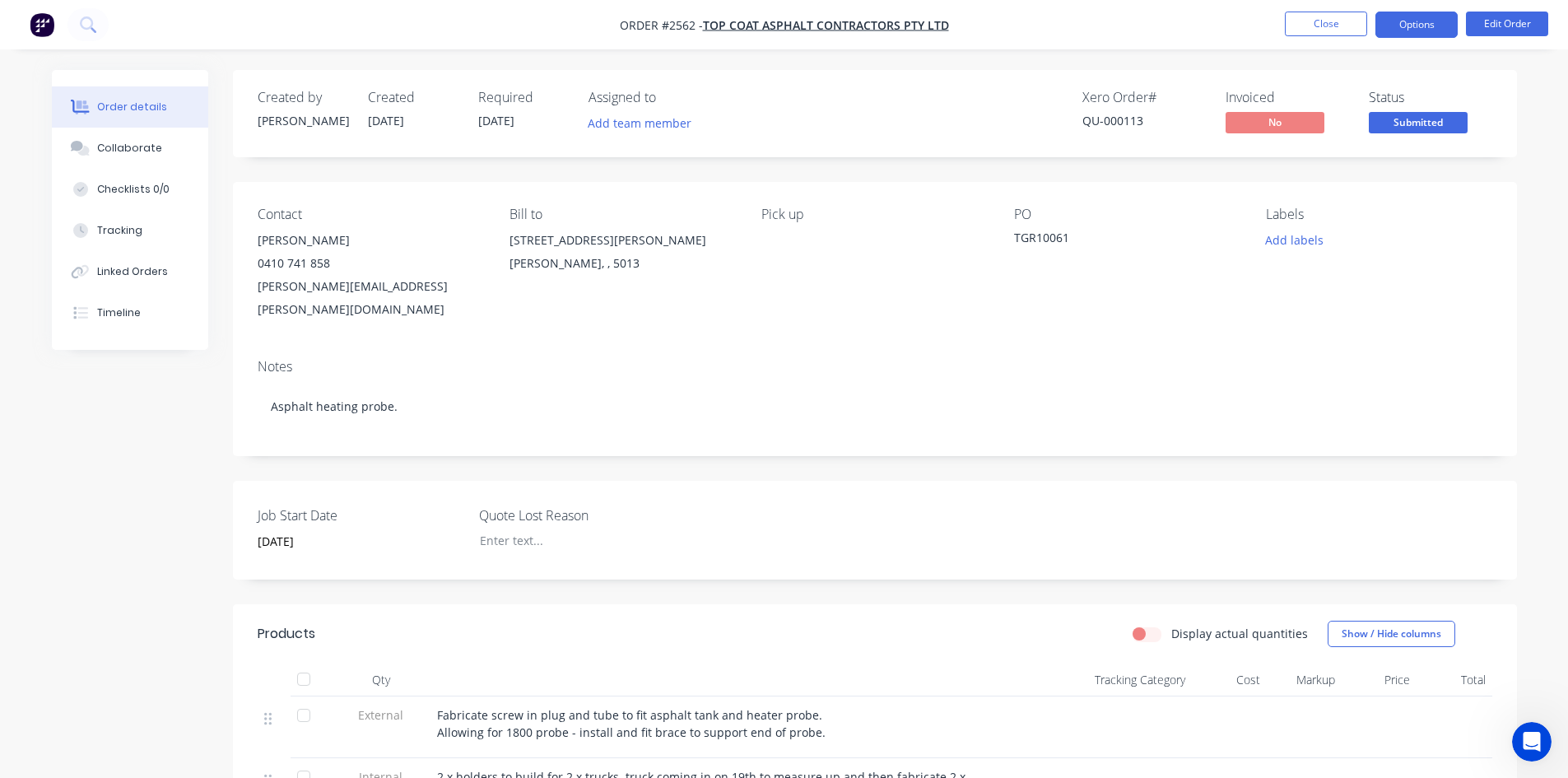
click at [1417, 26] on button "Options" at bounding box center [1417, 24] width 83 height 26
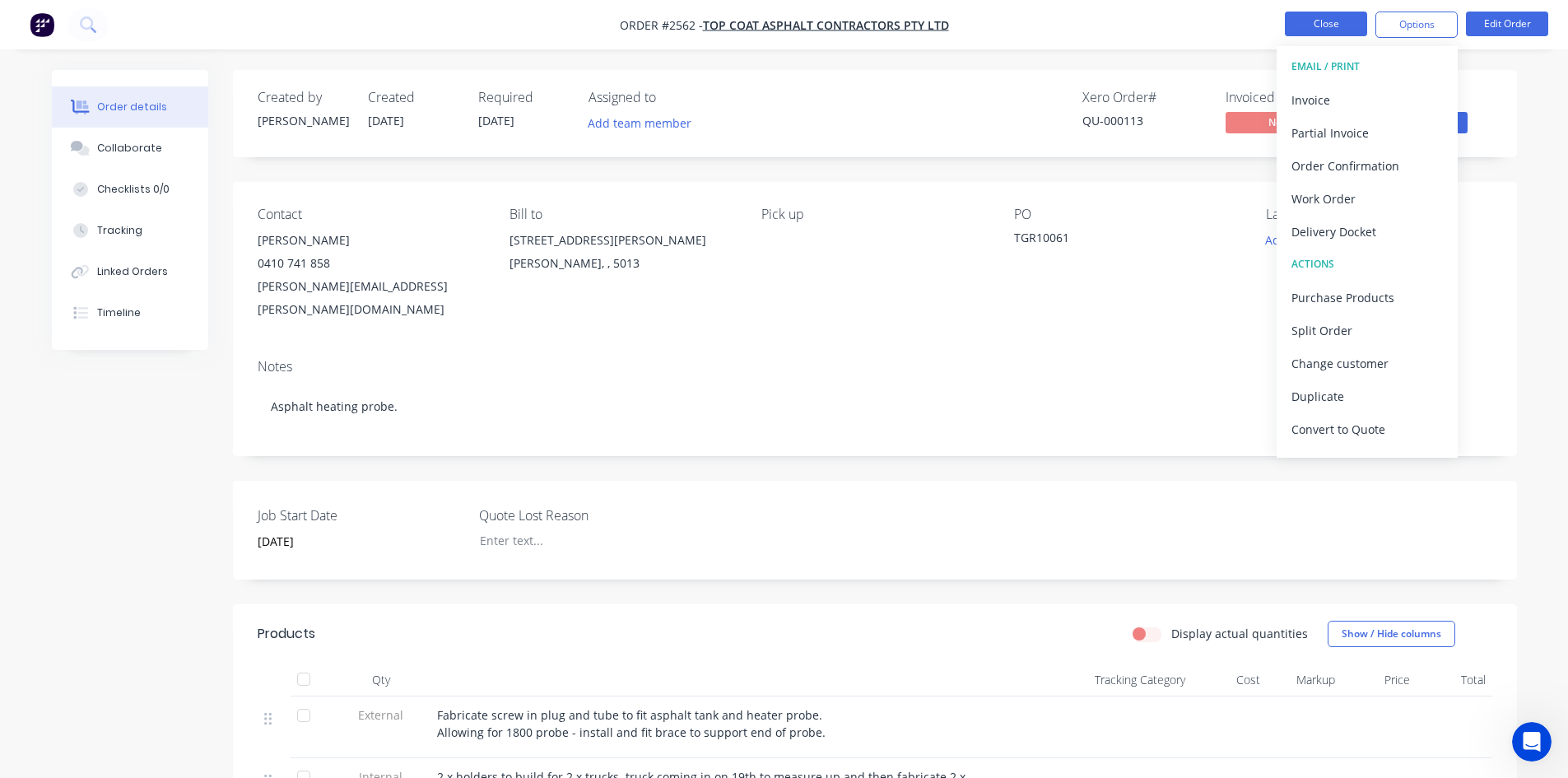
click at [1312, 20] on button "Close" at bounding box center [1326, 24] width 83 height 25
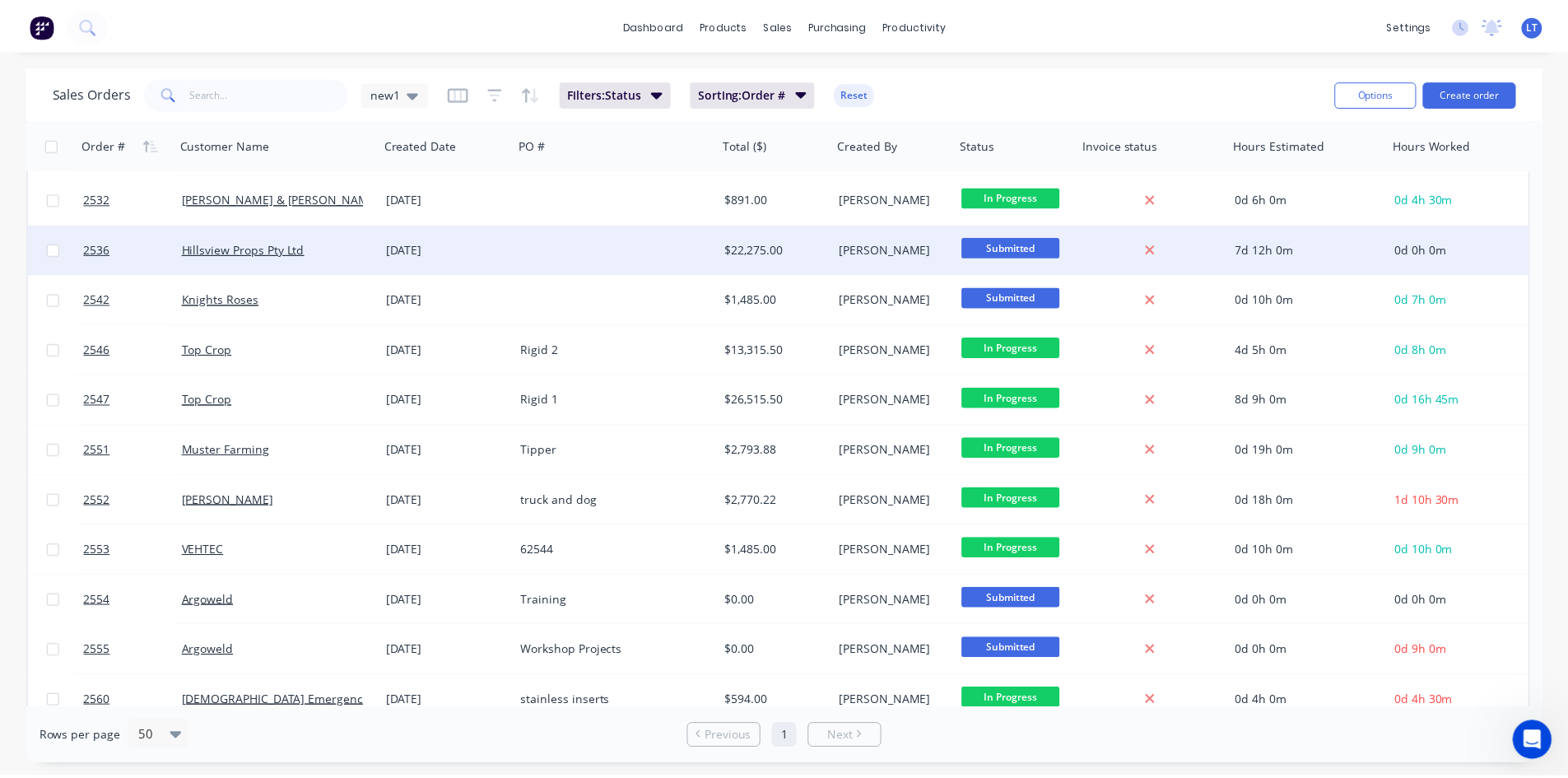
scroll to position [412, 0]
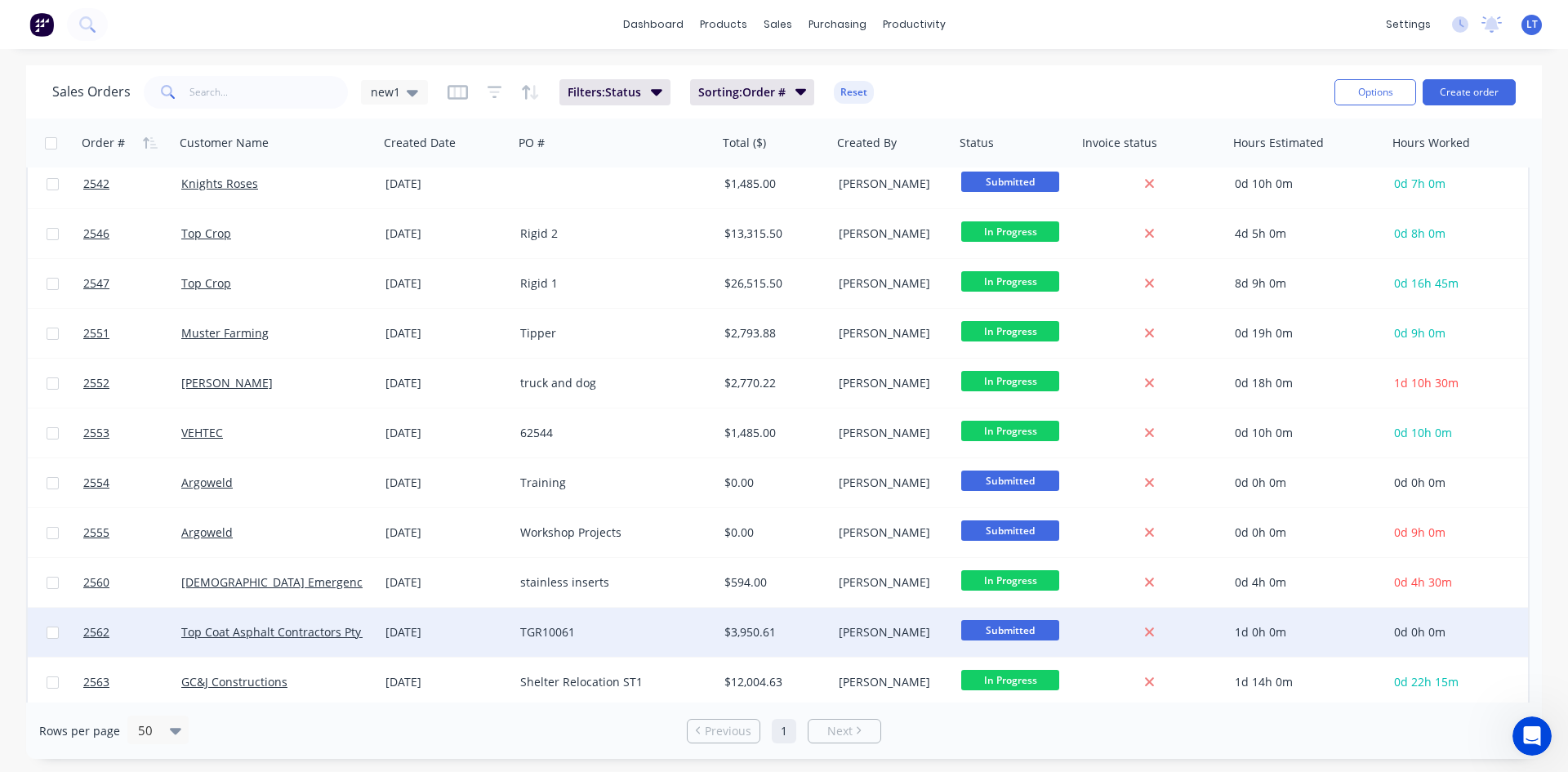
click at [1481, 639] on div "0d 0h 0m" at bounding box center [1453, 632] width 116 height 16
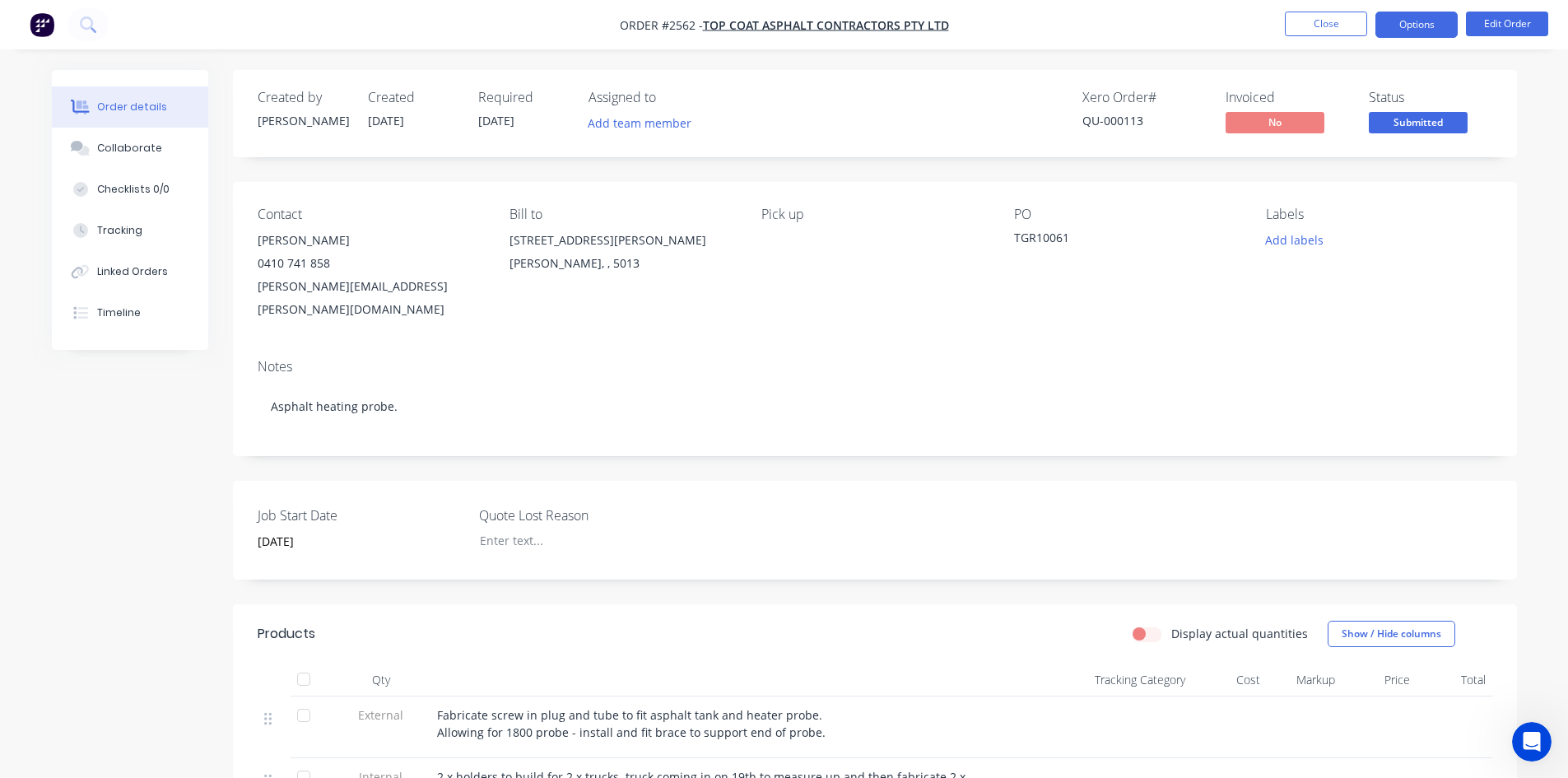
click at [1430, 32] on button "Options" at bounding box center [1417, 24] width 83 height 26
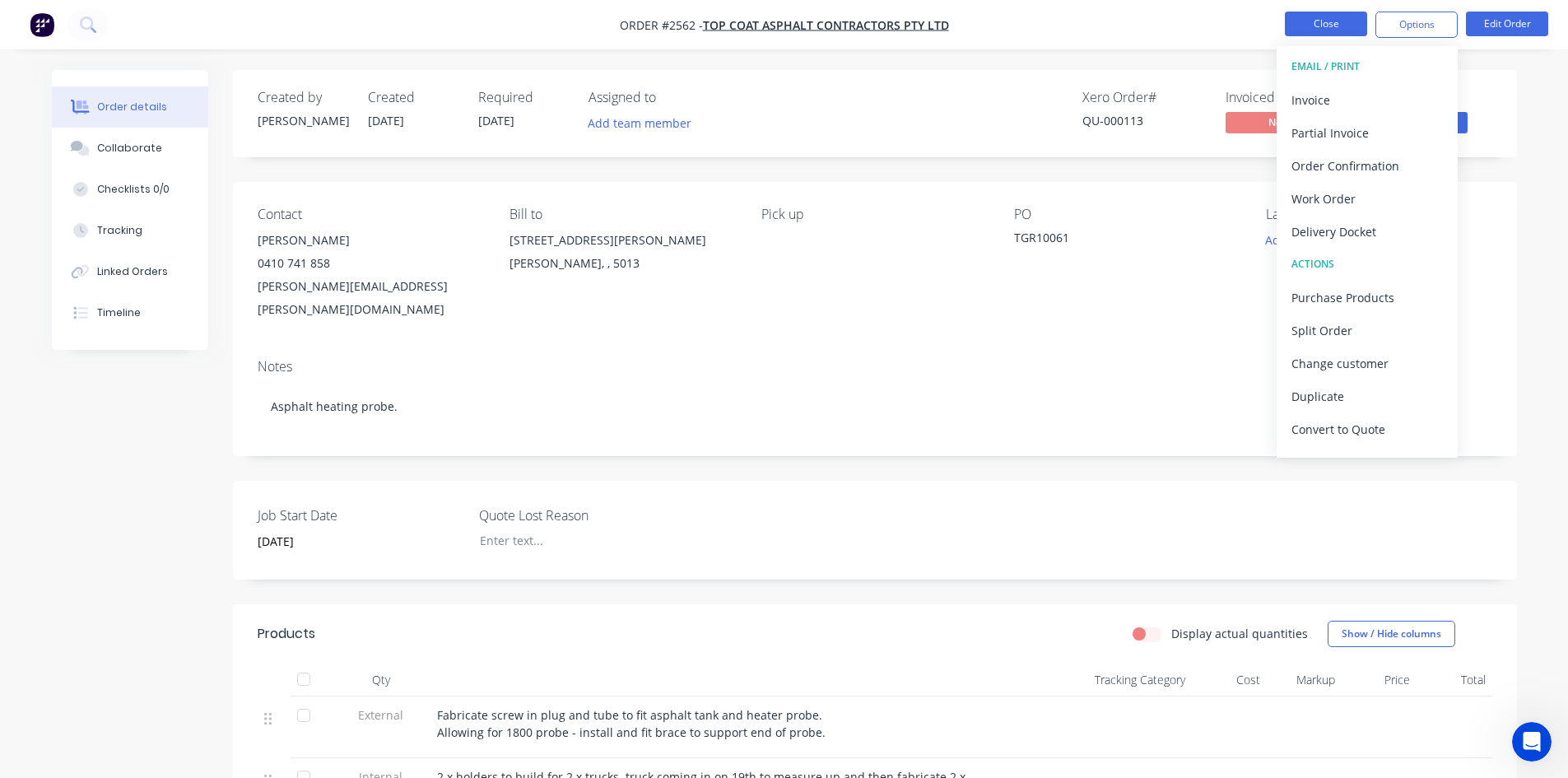
click at [1327, 26] on button "Close" at bounding box center [1326, 24] width 83 height 25
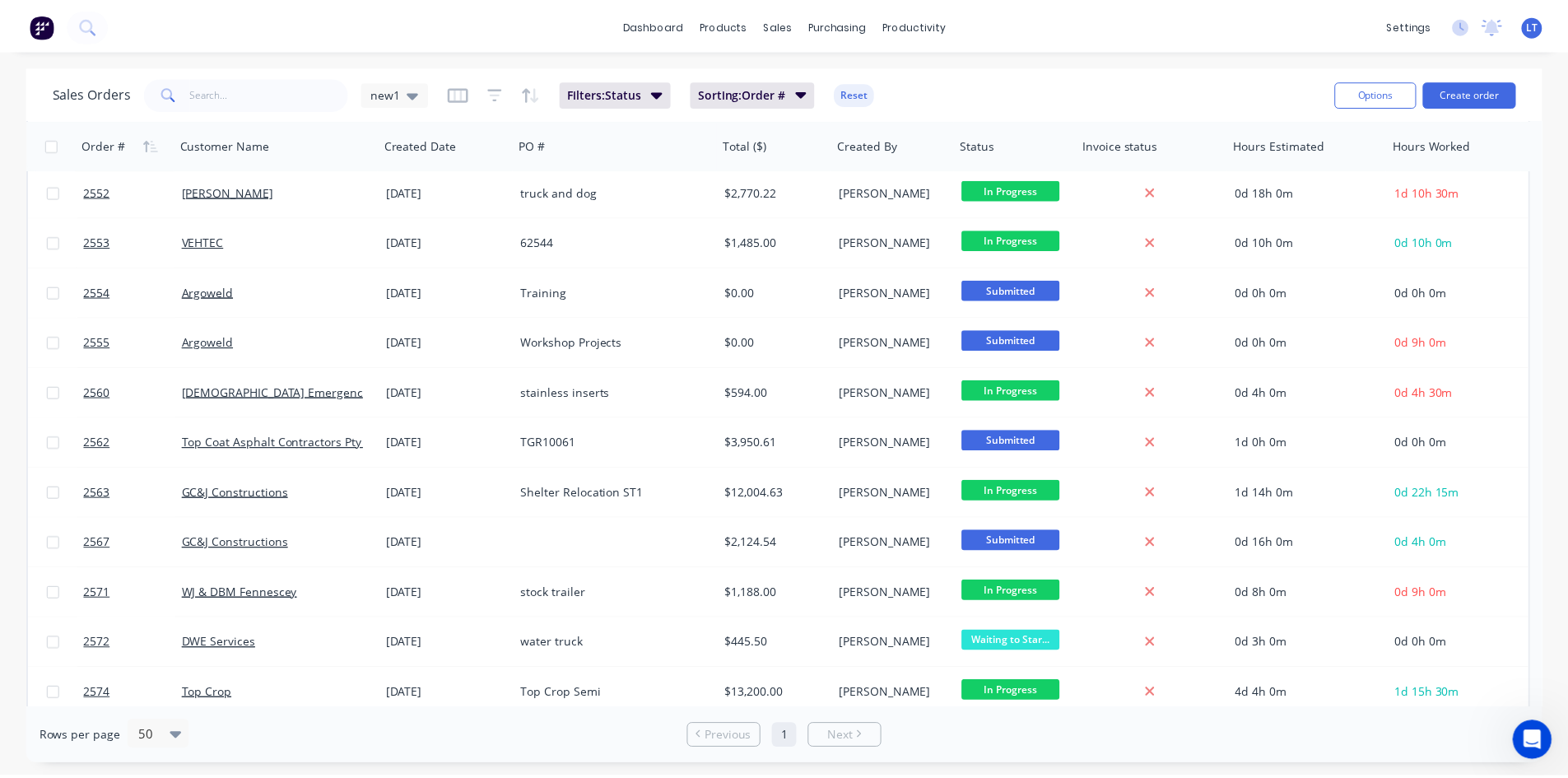
scroll to position [659, 0]
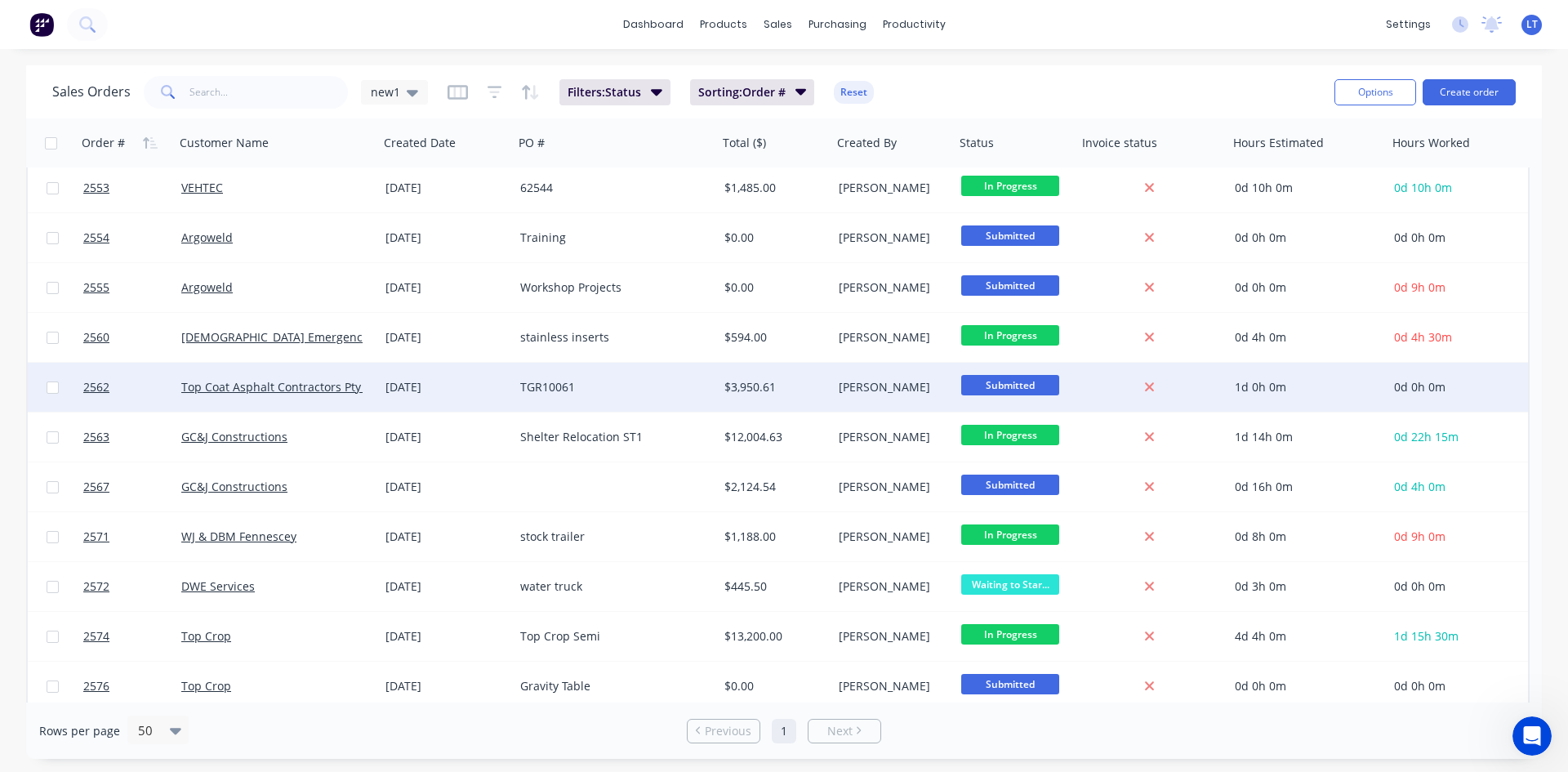
click at [653, 396] on div "TGR10061" at bounding box center [615, 387] width 204 height 49
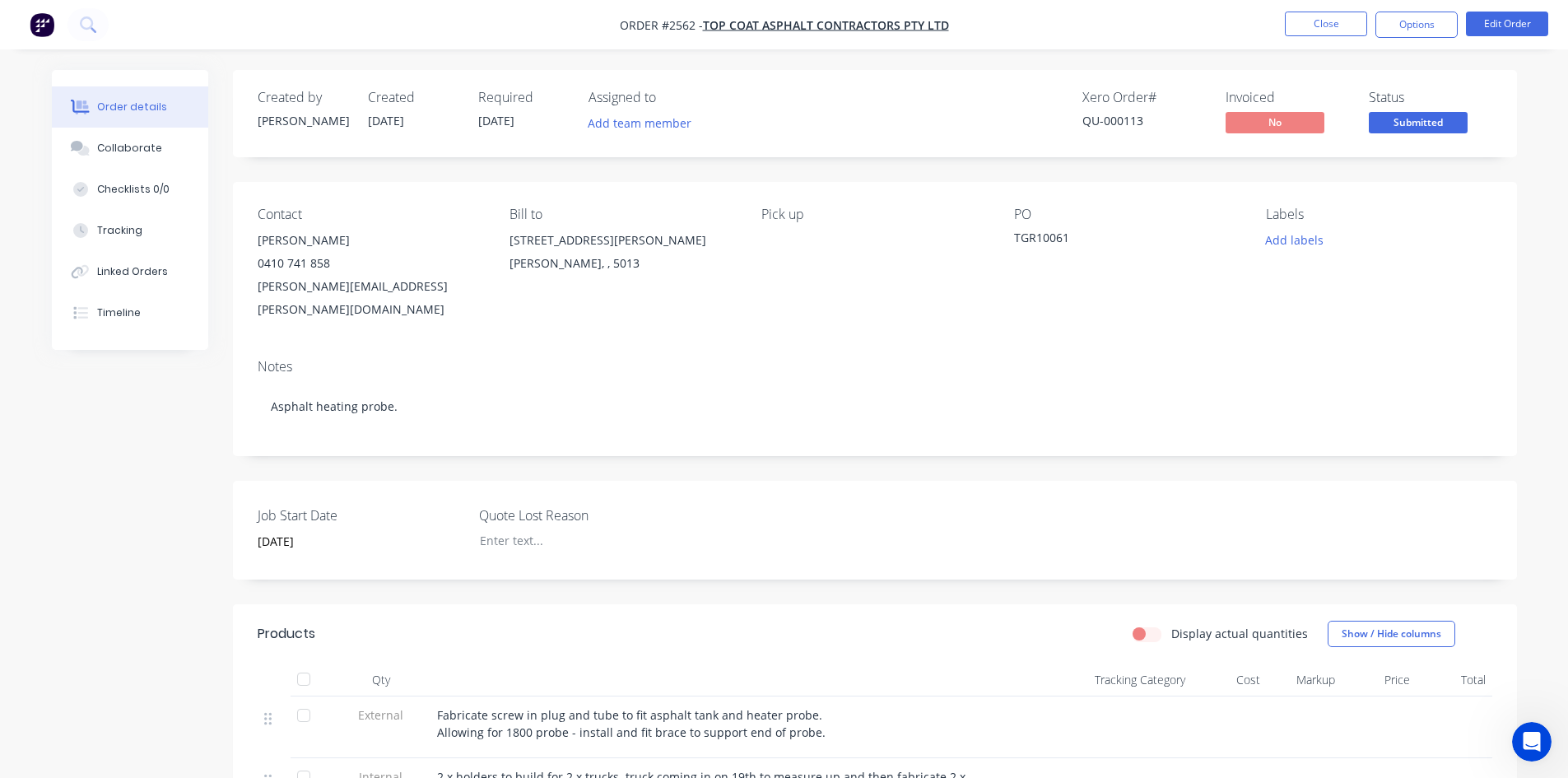
click at [1399, 39] on nav "Order #2562 - Top Coat Asphalt Contractors Pty Ltd Close Options Edit Order" at bounding box center [784, 24] width 1568 height 49
click at [1407, 25] on button "Options" at bounding box center [1417, 24] width 83 height 26
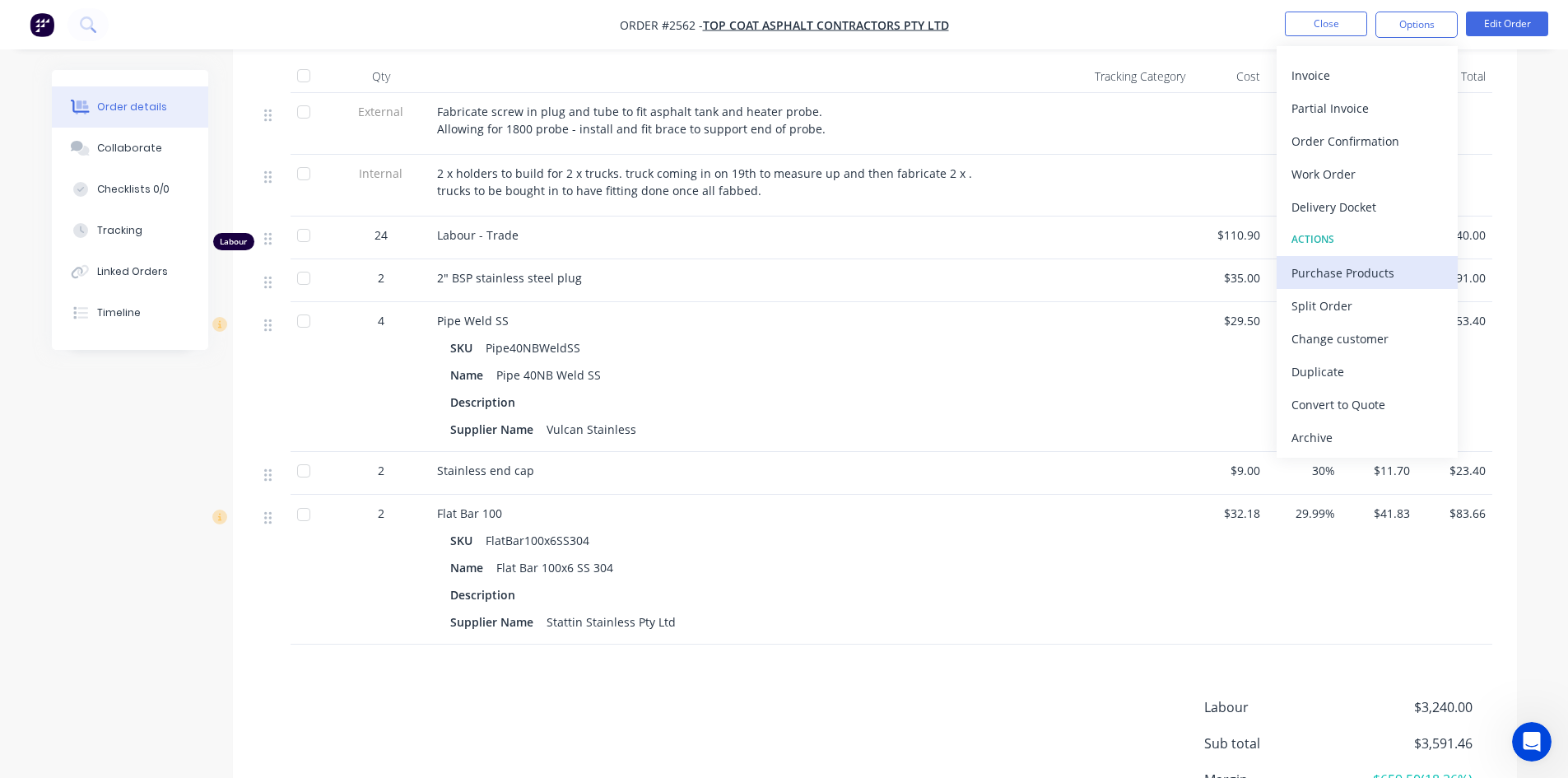
scroll to position [741, 0]
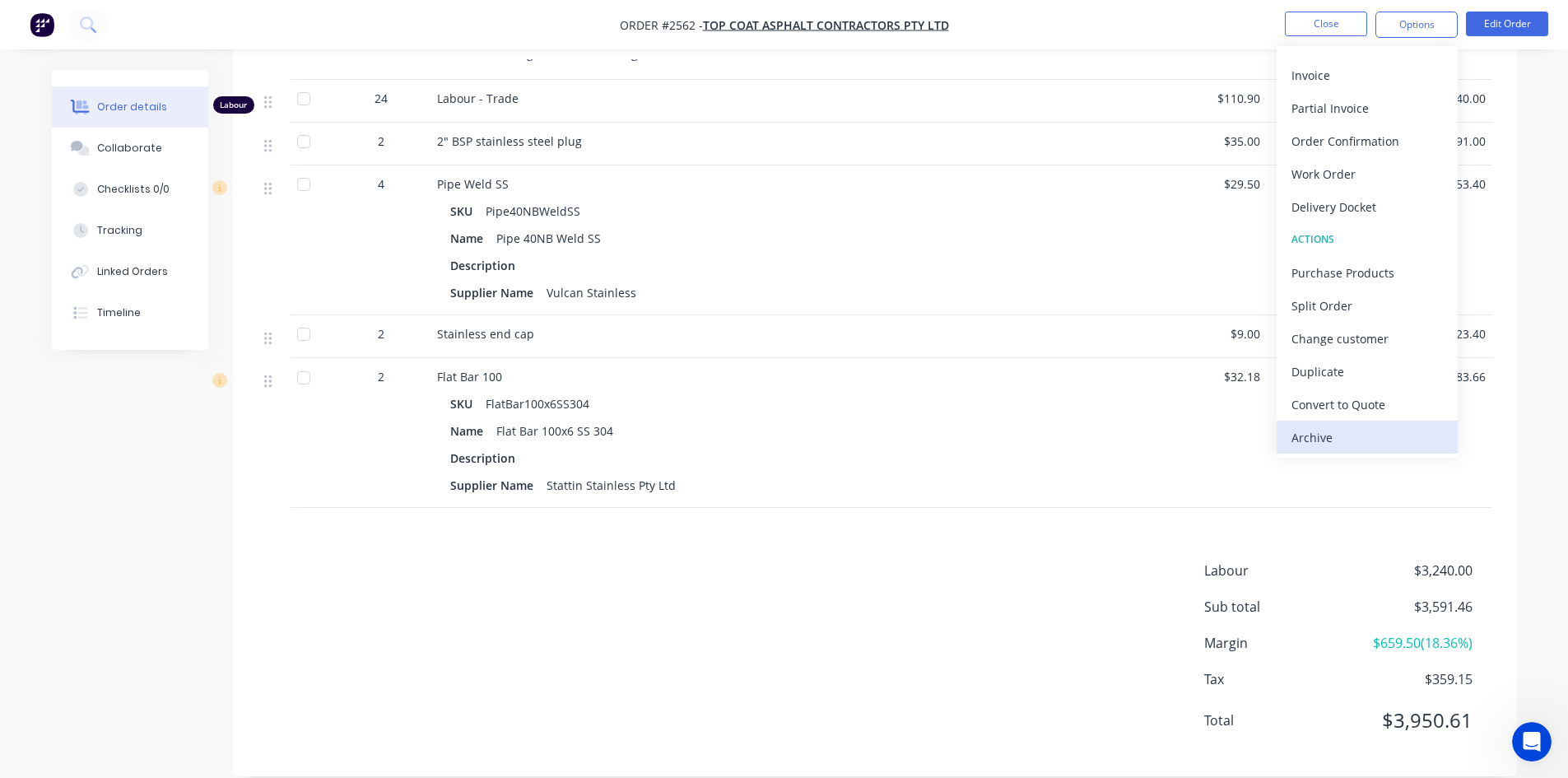
click at [1346, 437] on div "Archive" at bounding box center [1367, 437] width 152 height 24
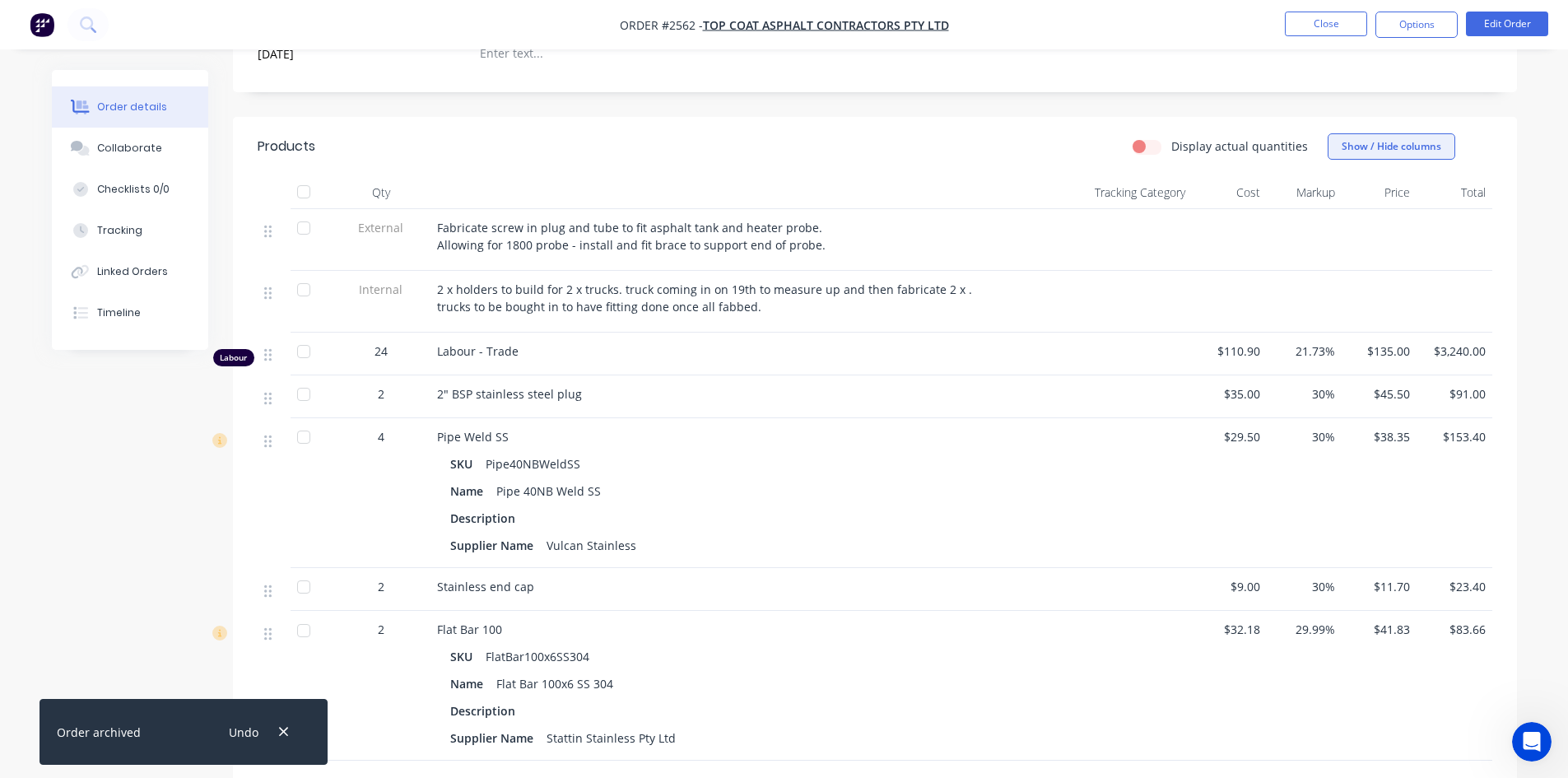
scroll to position [164, 0]
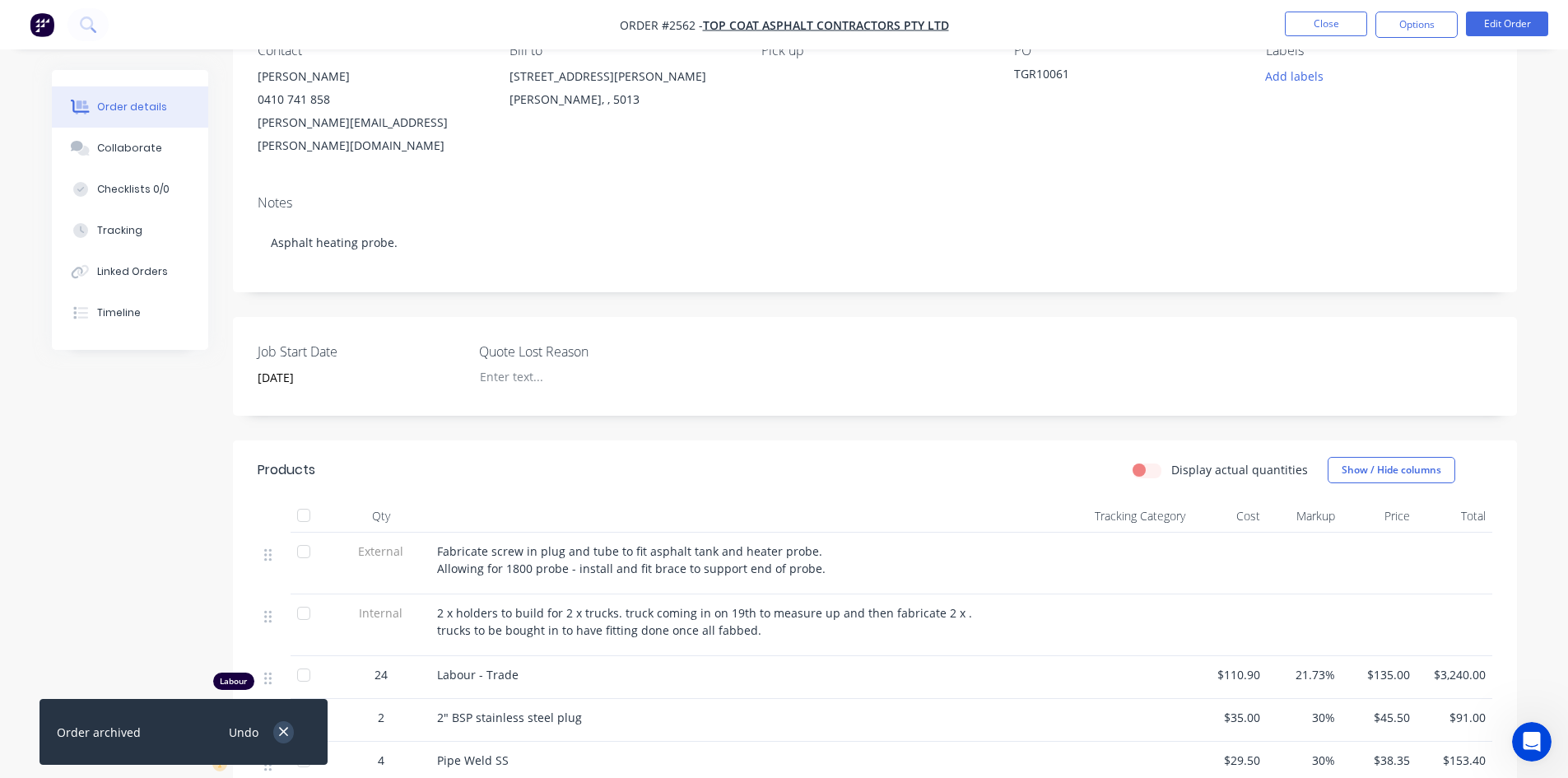
click at [288, 727] on icon "button" at bounding box center [283, 732] width 11 height 14
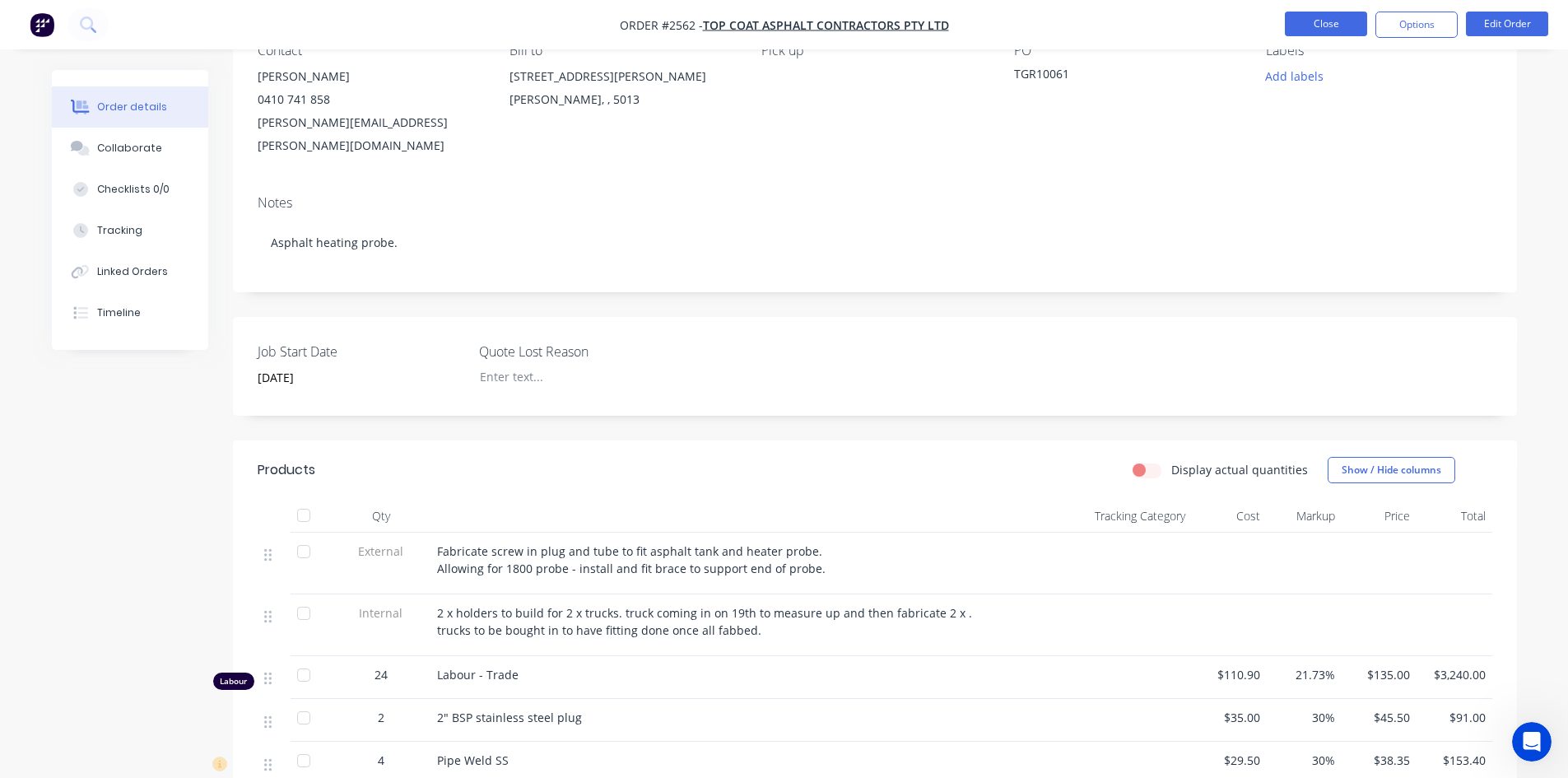
click at [1335, 33] on button "Close" at bounding box center [1326, 24] width 83 height 25
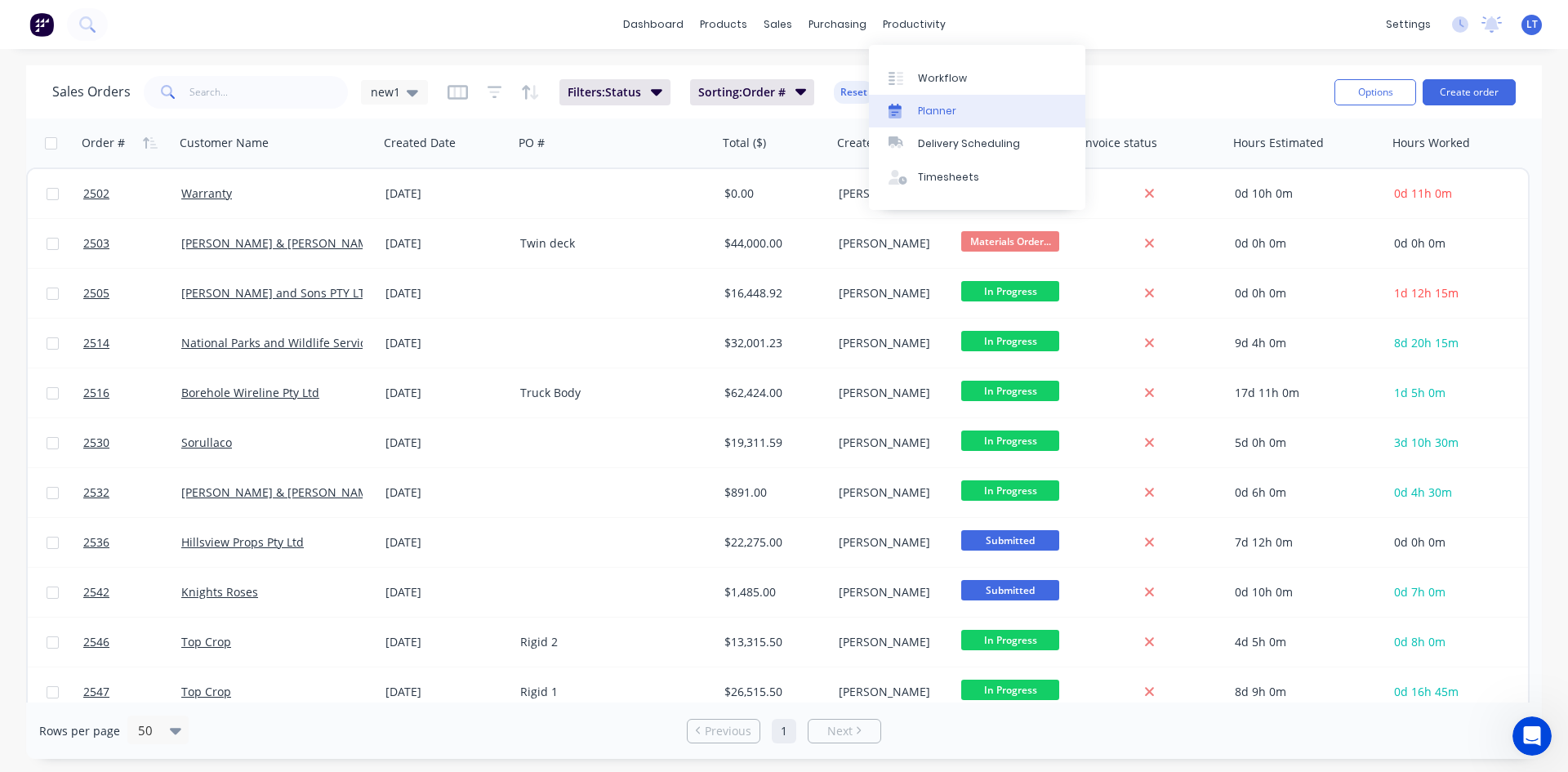
click at [942, 112] on div "Planner" at bounding box center [937, 111] width 38 height 14
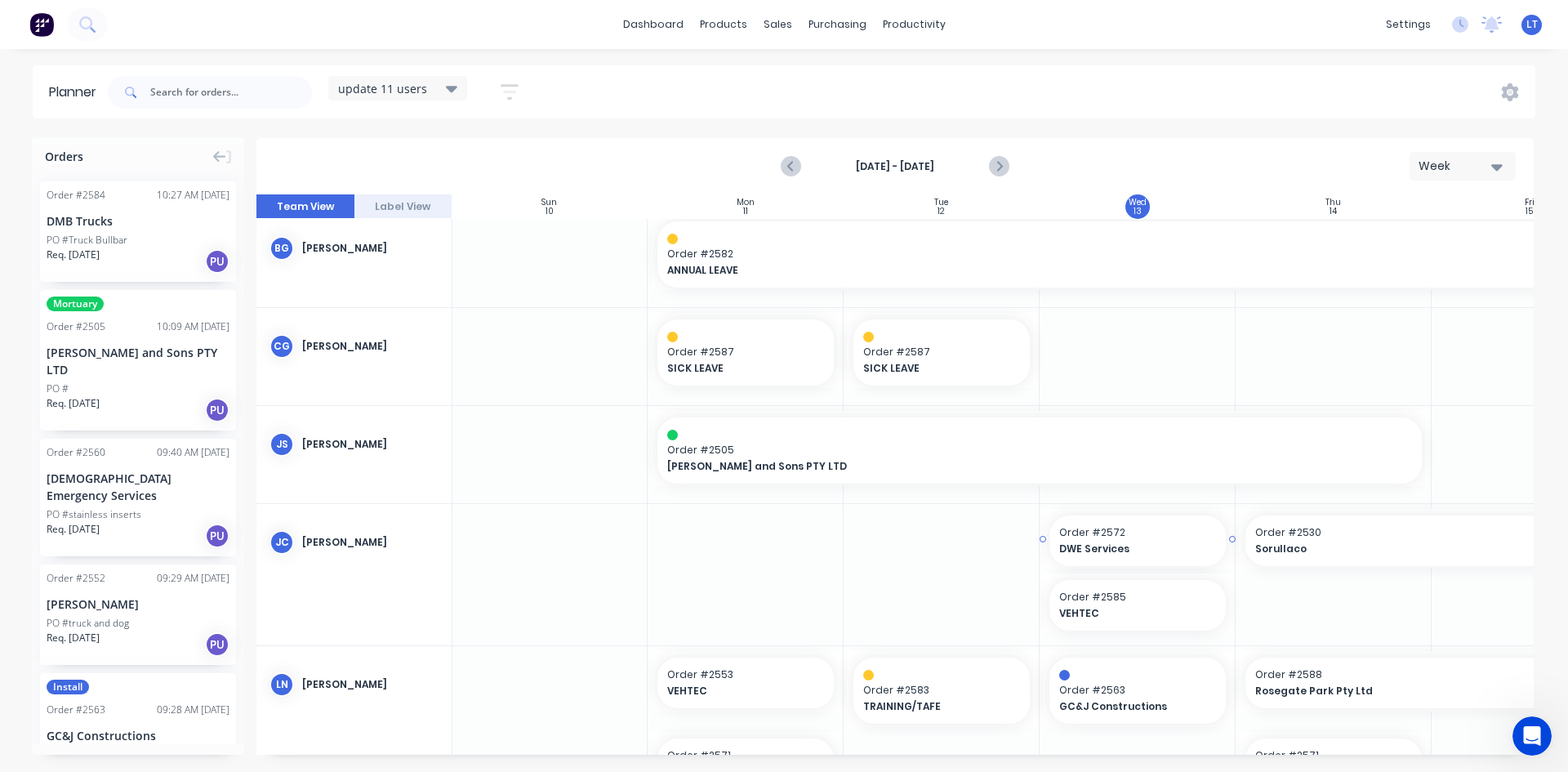
scroll to position [0, 1]
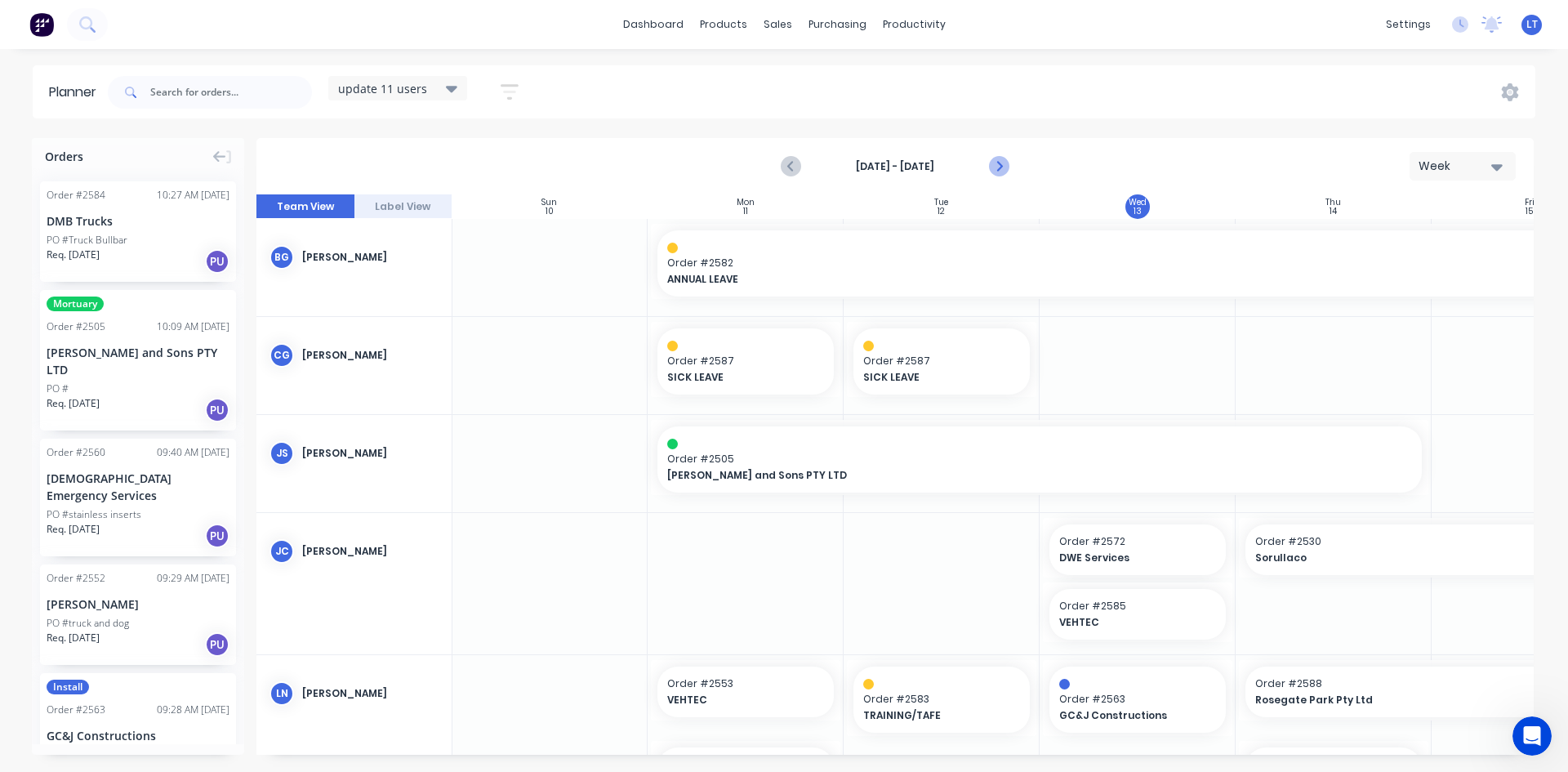
click at [996, 172] on icon "Next page" at bounding box center [998, 167] width 8 height 13
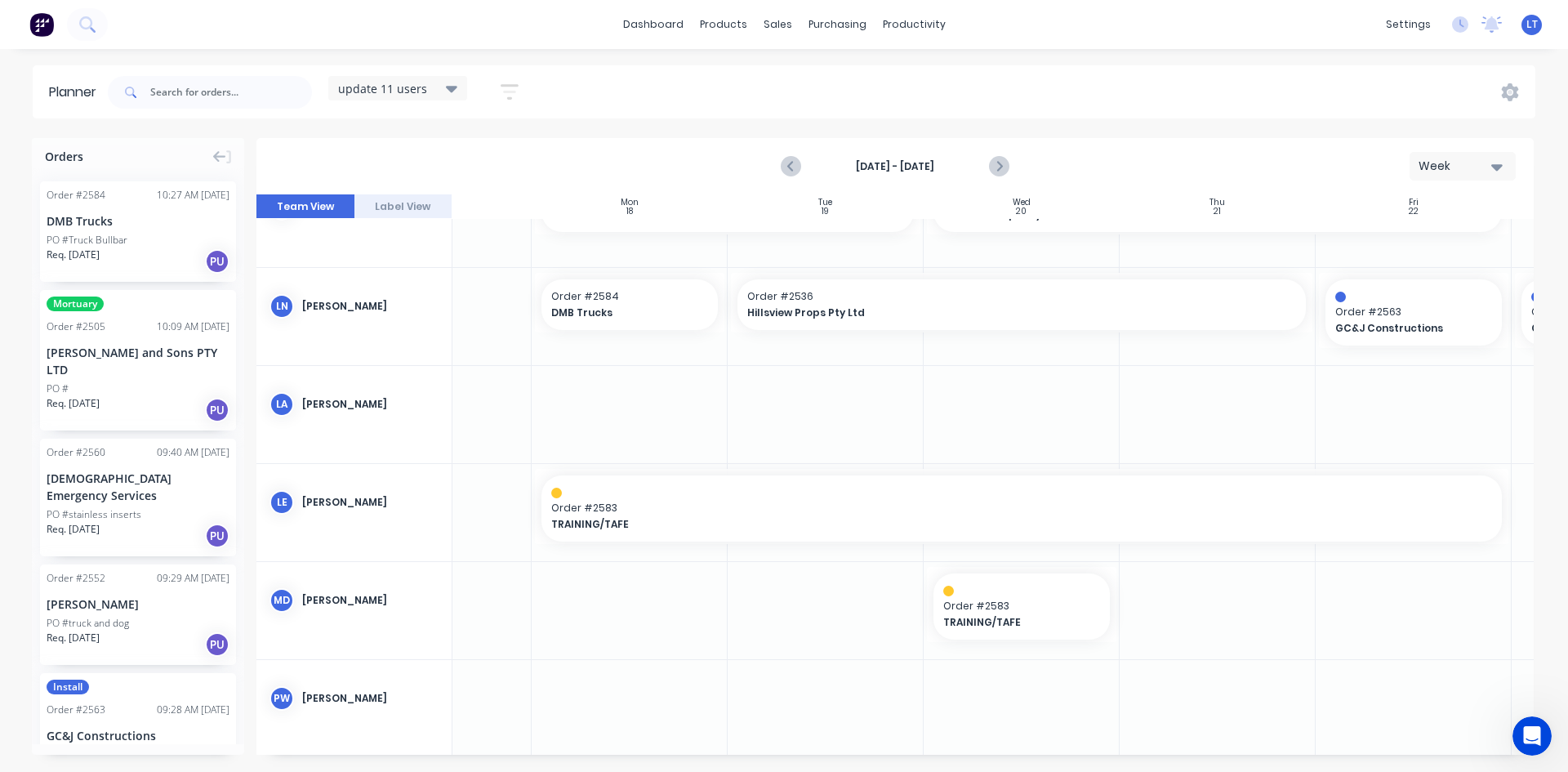
scroll to position [0, 117]
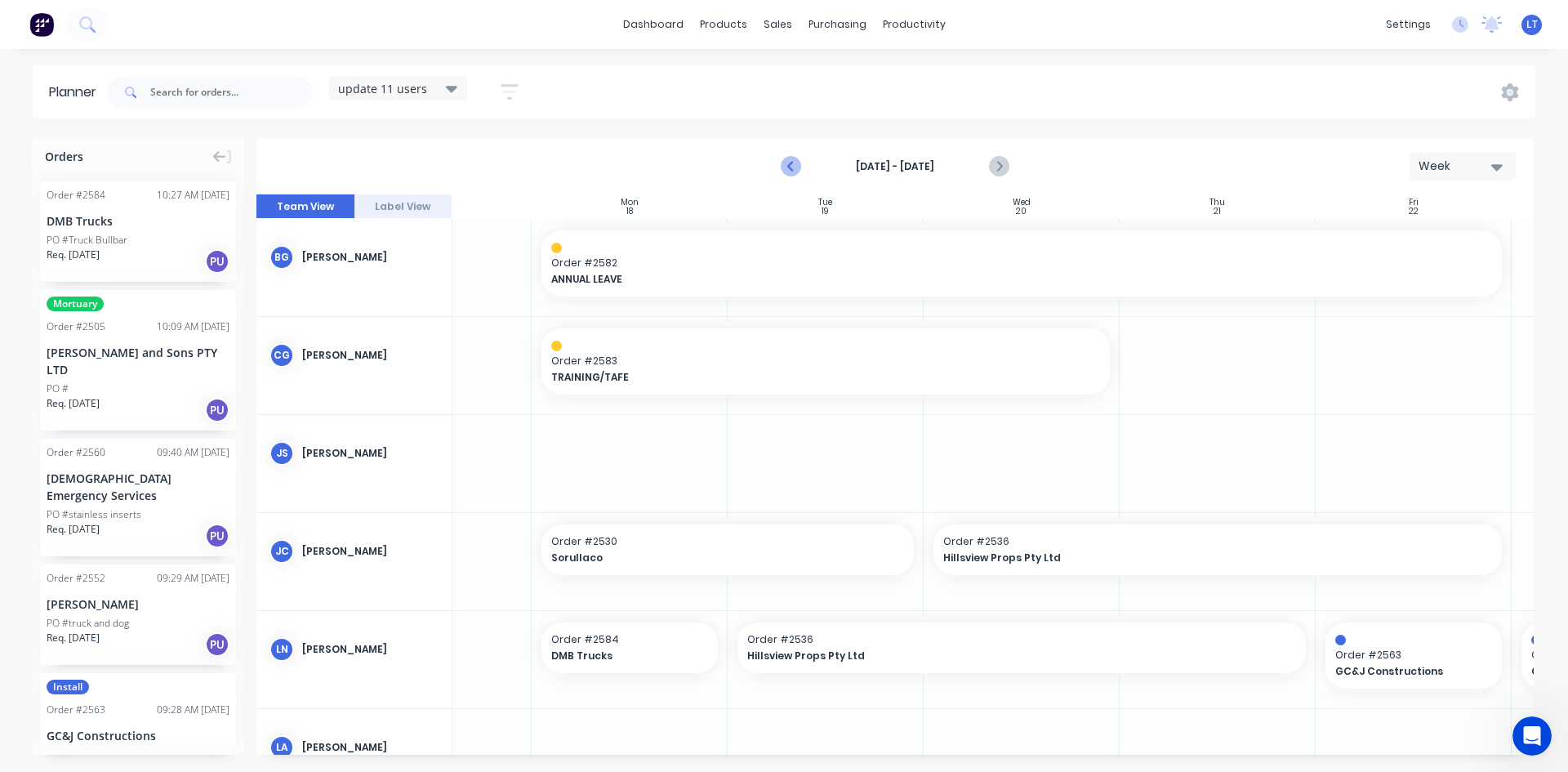
click at [791, 171] on icon "Previous page" at bounding box center [792, 167] width 20 height 20
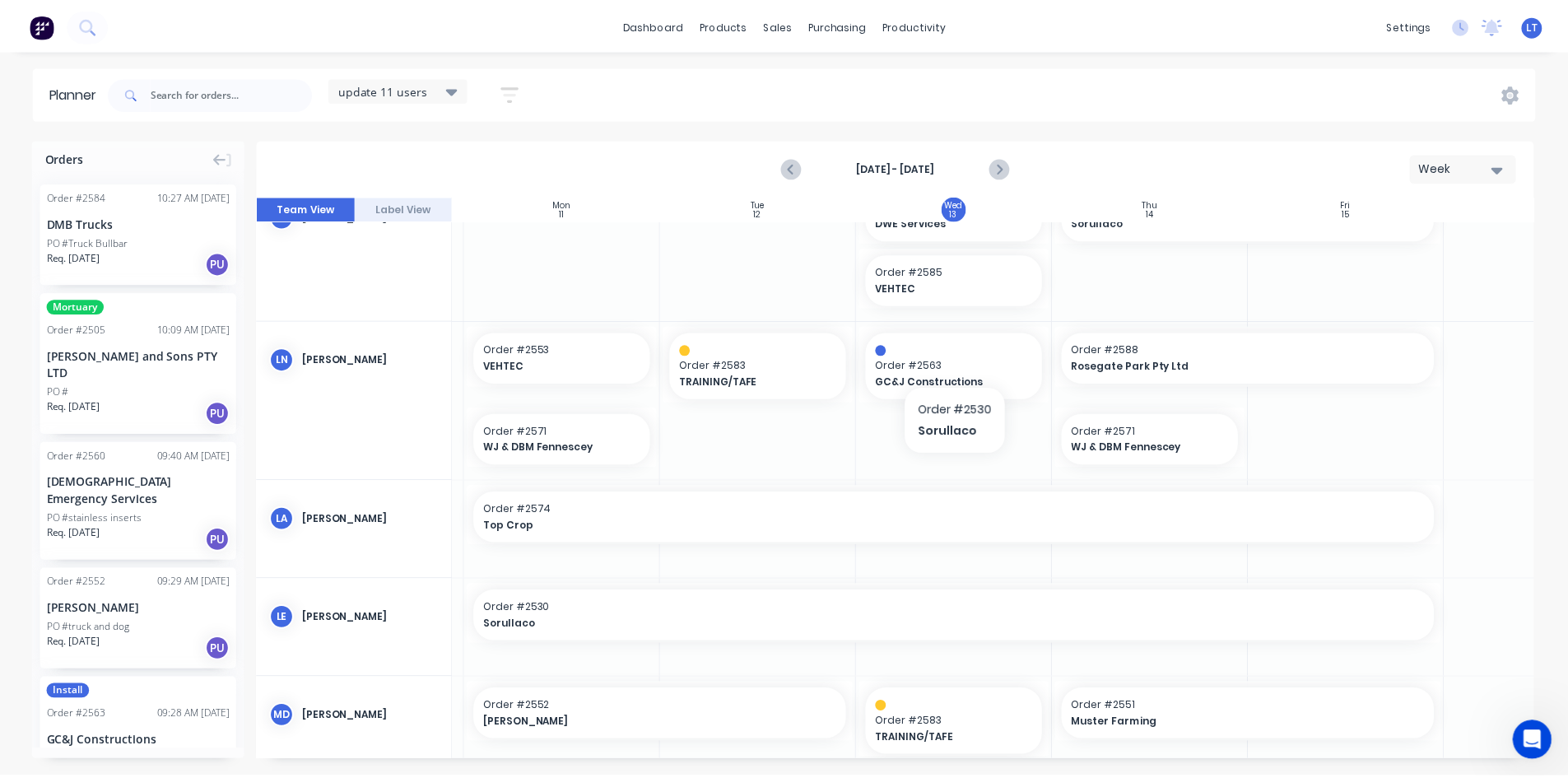
scroll to position [0, 186]
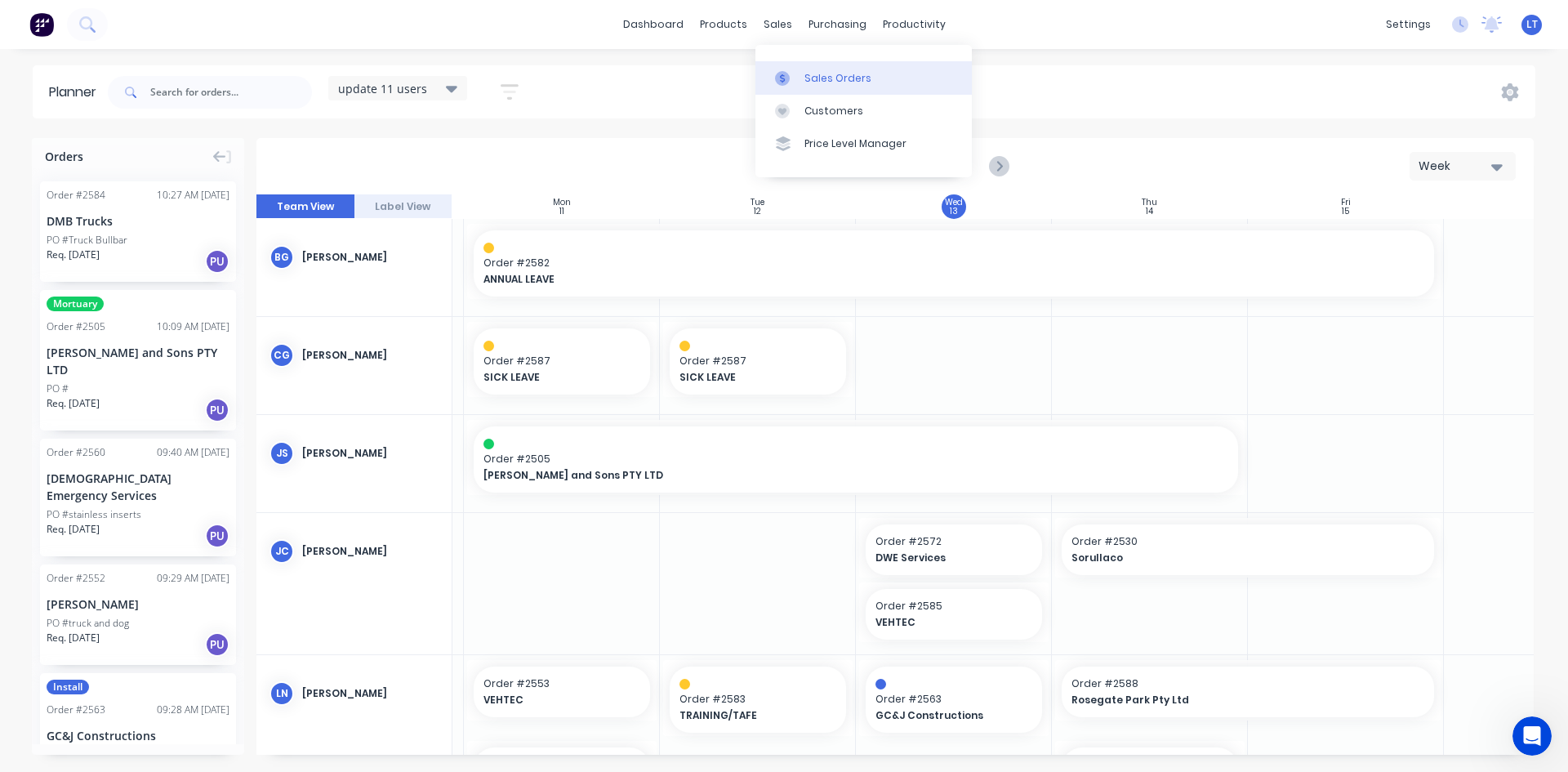
click at [839, 88] on link "Sales Orders" at bounding box center [863, 77] width 216 height 32
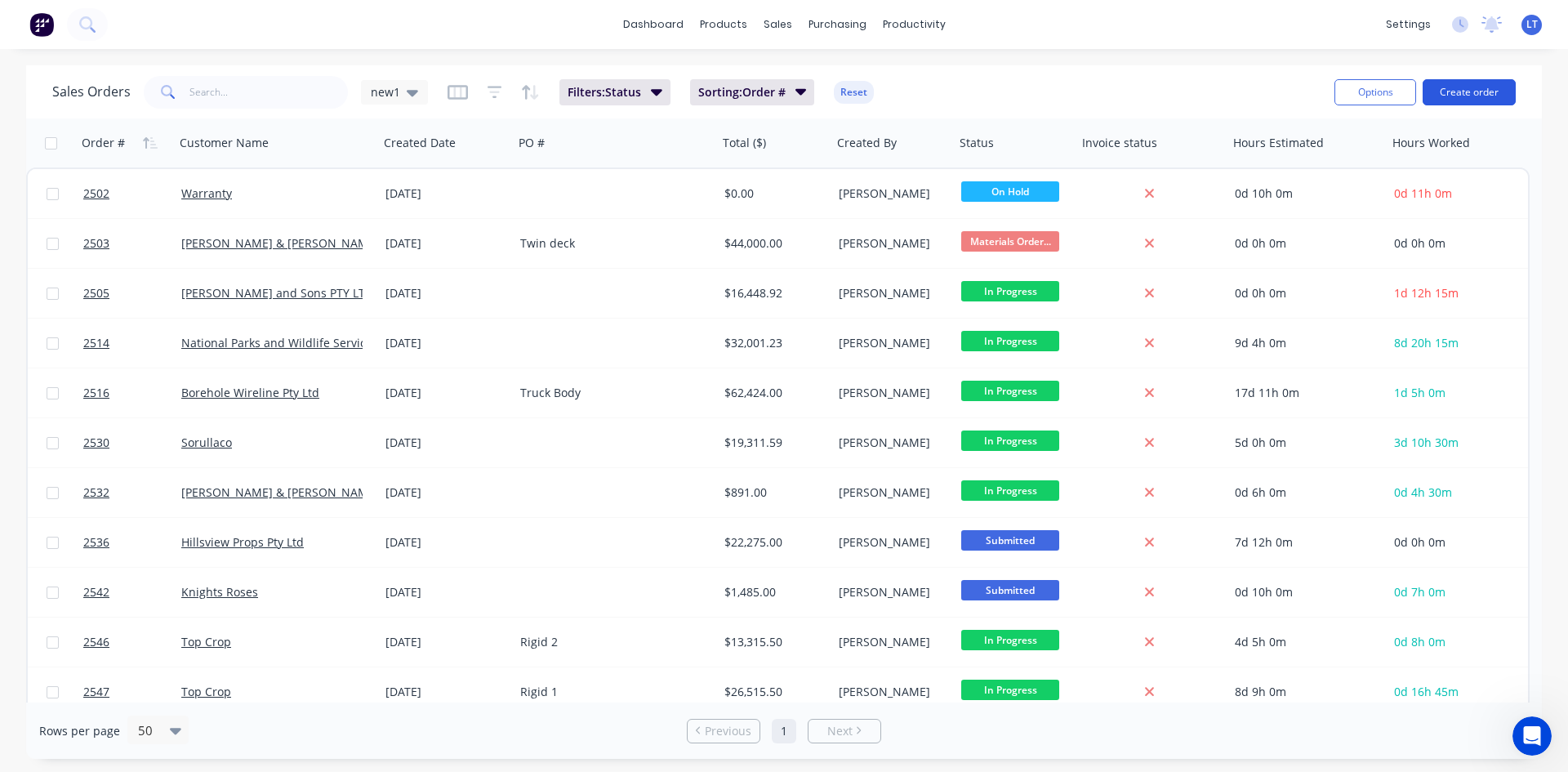
click at [1482, 85] on button "Create order" at bounding box center [1470, 91] width 93 height 26
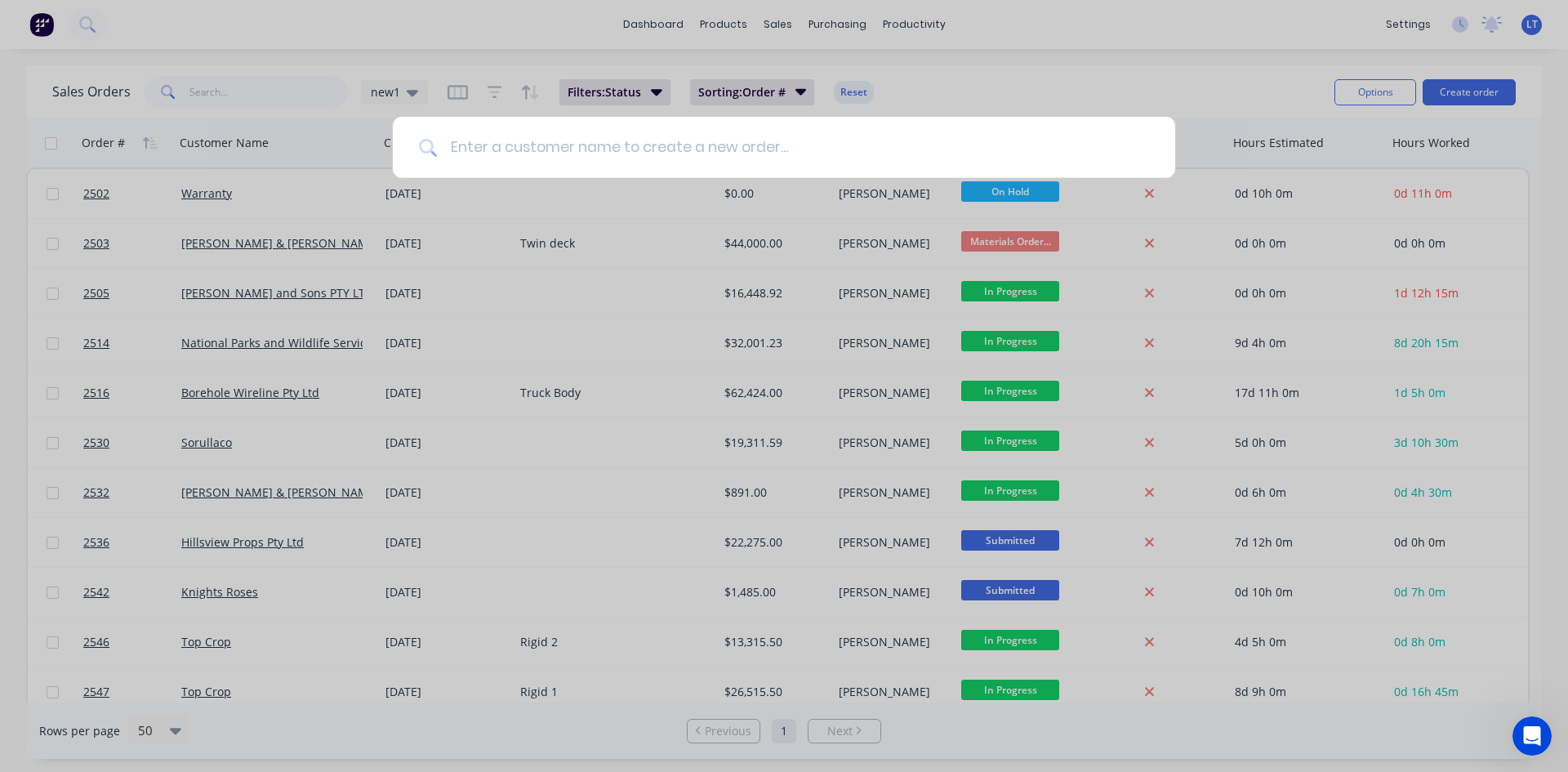
click at [768, 152] on input at bounding box center [794, 148] width 713 height 61
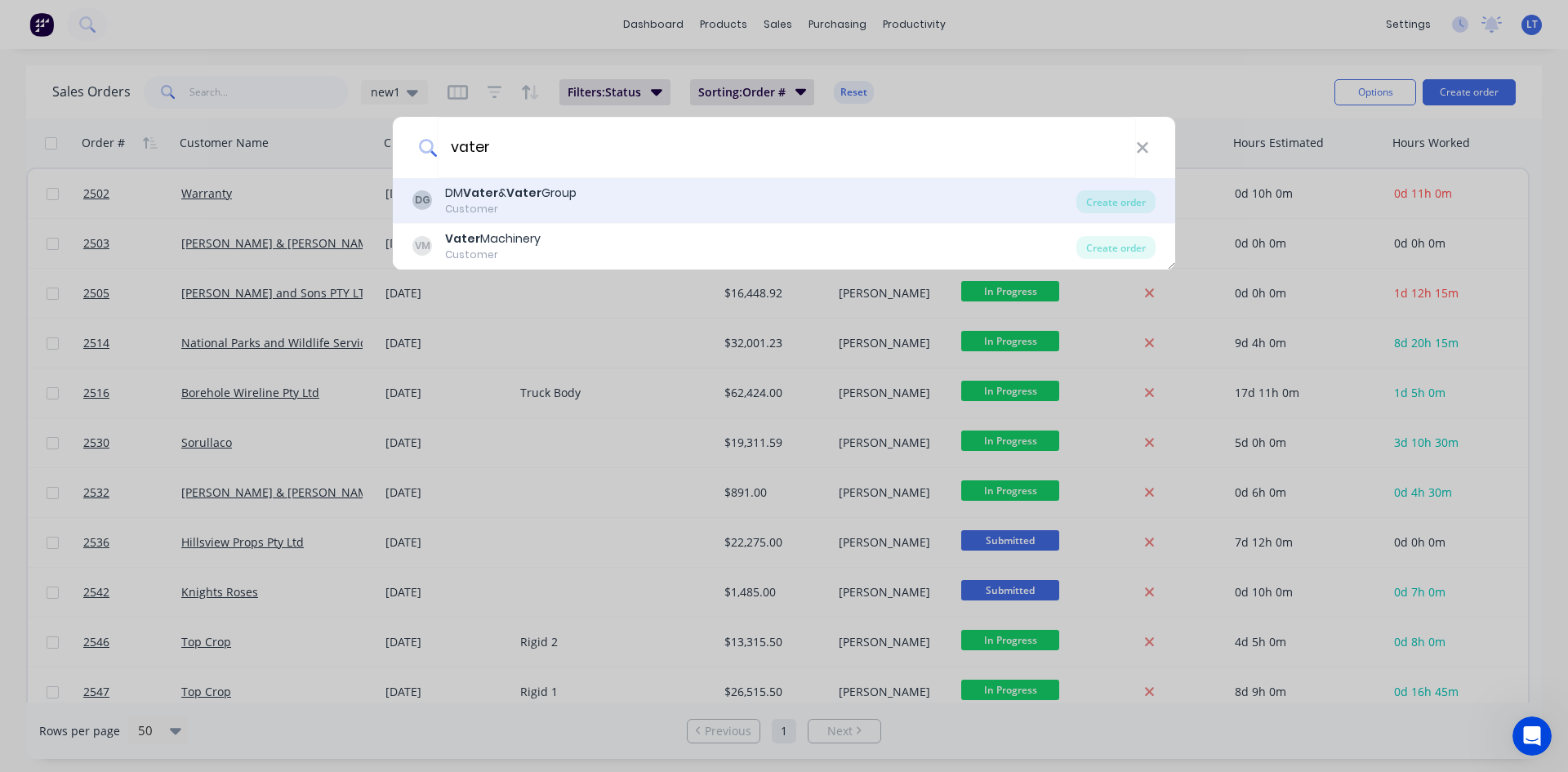
type input "vater"
click at [566, 191] on div "DM Vater & Vater Group" at bounding box center [511, 193] width 131 height 17
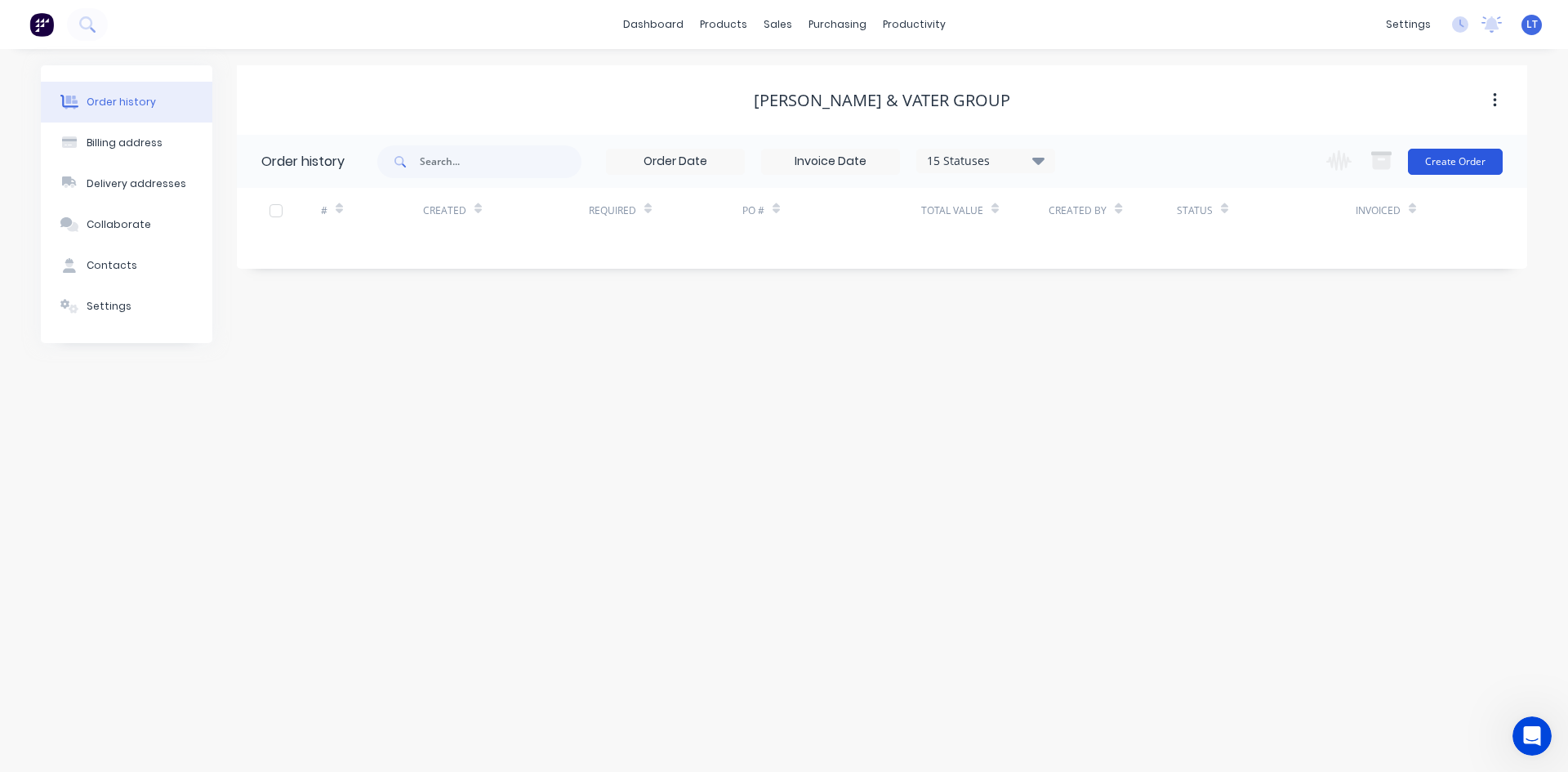
click at [1440, 170] on button "Create Order" at bounding box center [1455, 161] width 94 height 26
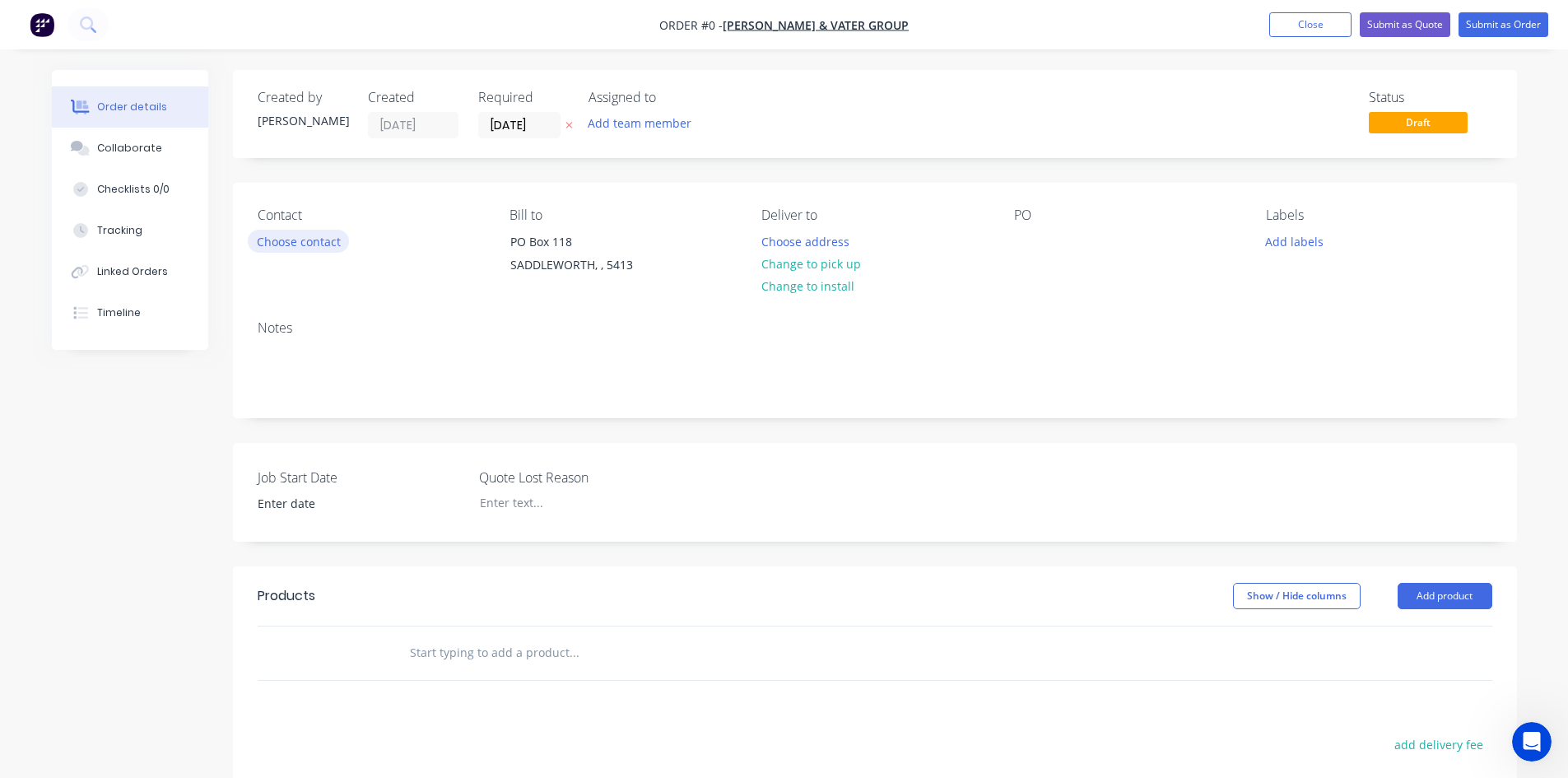
click at [335, 243] on button "Choose contact" at bounding box center [298, 240] width 101 height 22
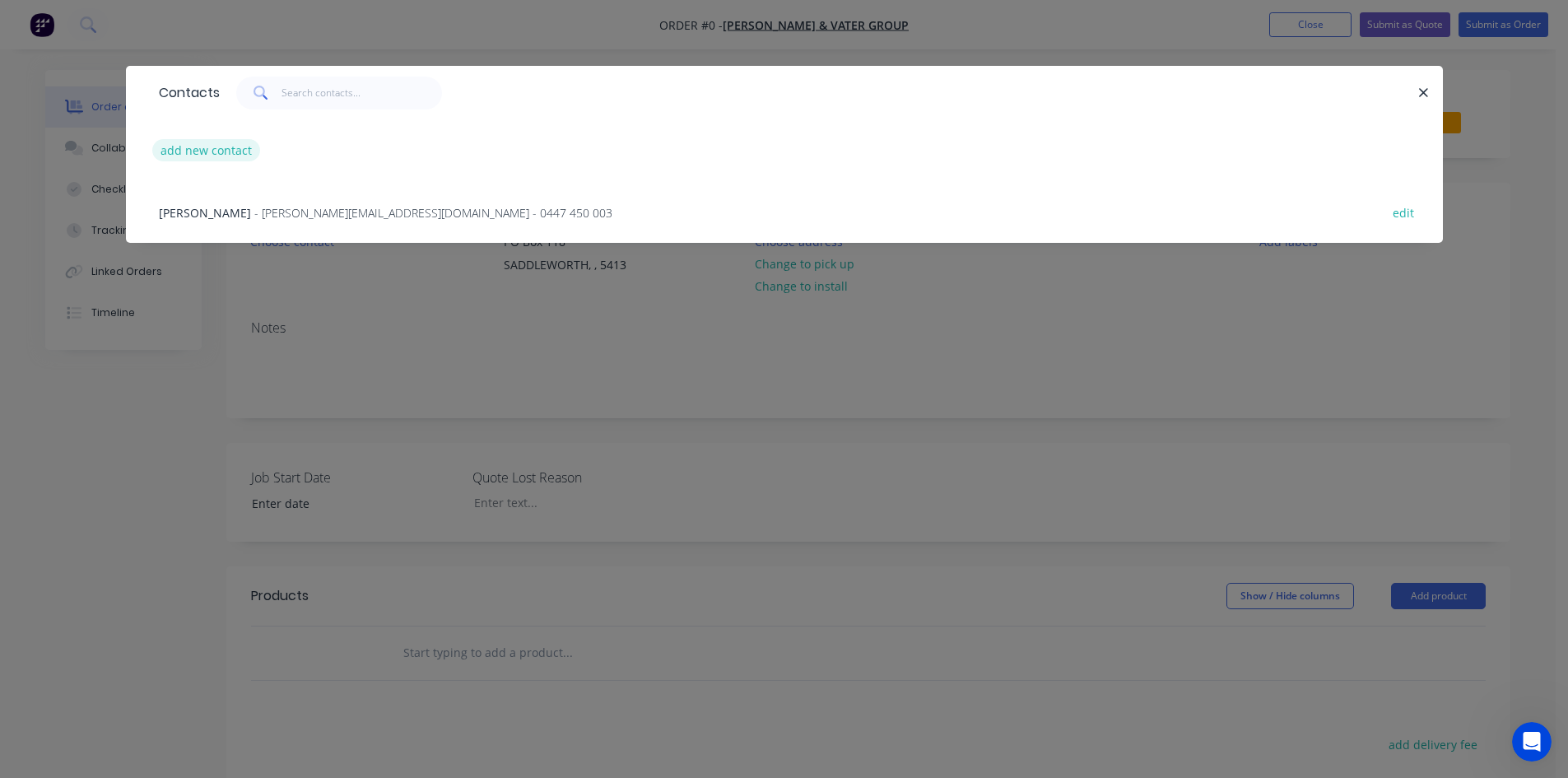
click at [224, 148] on button "add new contact" at bounding box center [206, 150] width 109 height 22
select select "AU"
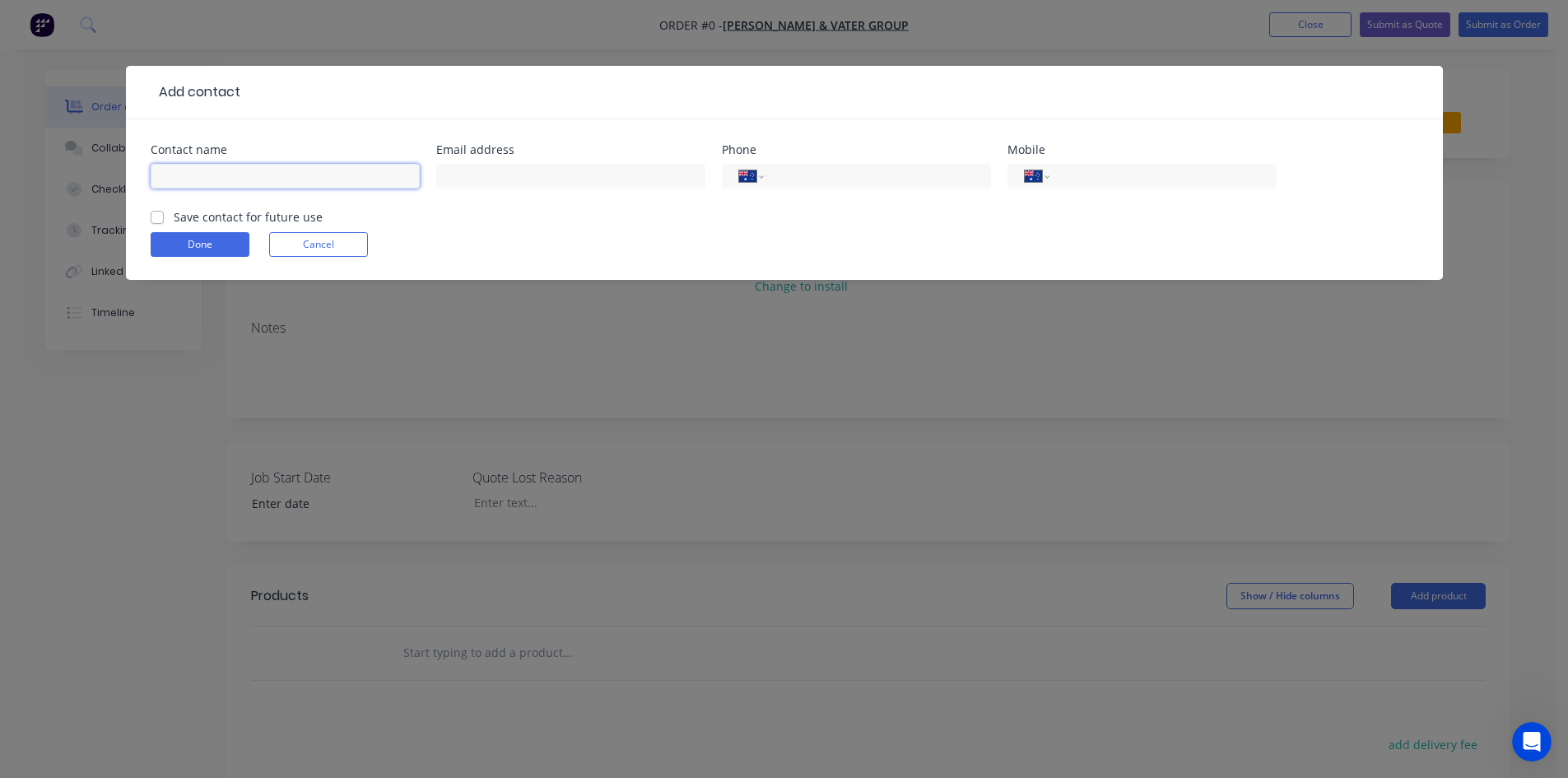
click at [269, 176] on input "text" at bounding box center [285, 177] width 269 height 25
type input "Jack Vater"
click at [528, 182] on input "text" at bounding box center [570, 177] width 269 height 25
click at [1094, 176] on input "tel" at bounding box center [1160, 177] width 198 height 19
type input "0488 528 964"
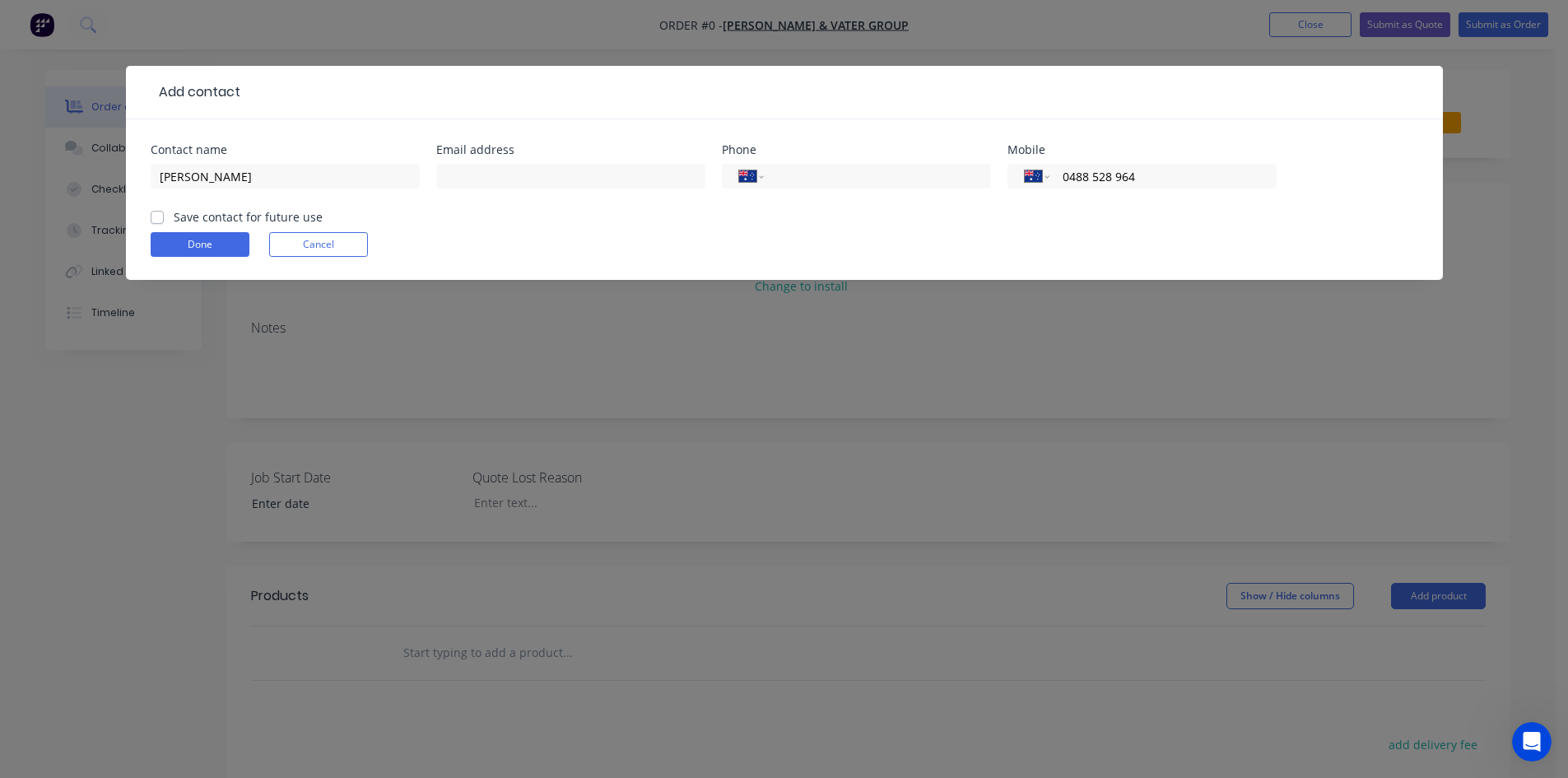
click at [174, 218] on label "Save contact for future use" at bounding box center [248, 217] width 149 height 17
click at [157, 218] on input "Save contact for future use" at bounding box center [157, 216] width 13 height 15
checkbox input "true"
click at [206, 246] on button "Done" at bounding box center [200, 245] width 99 height 25
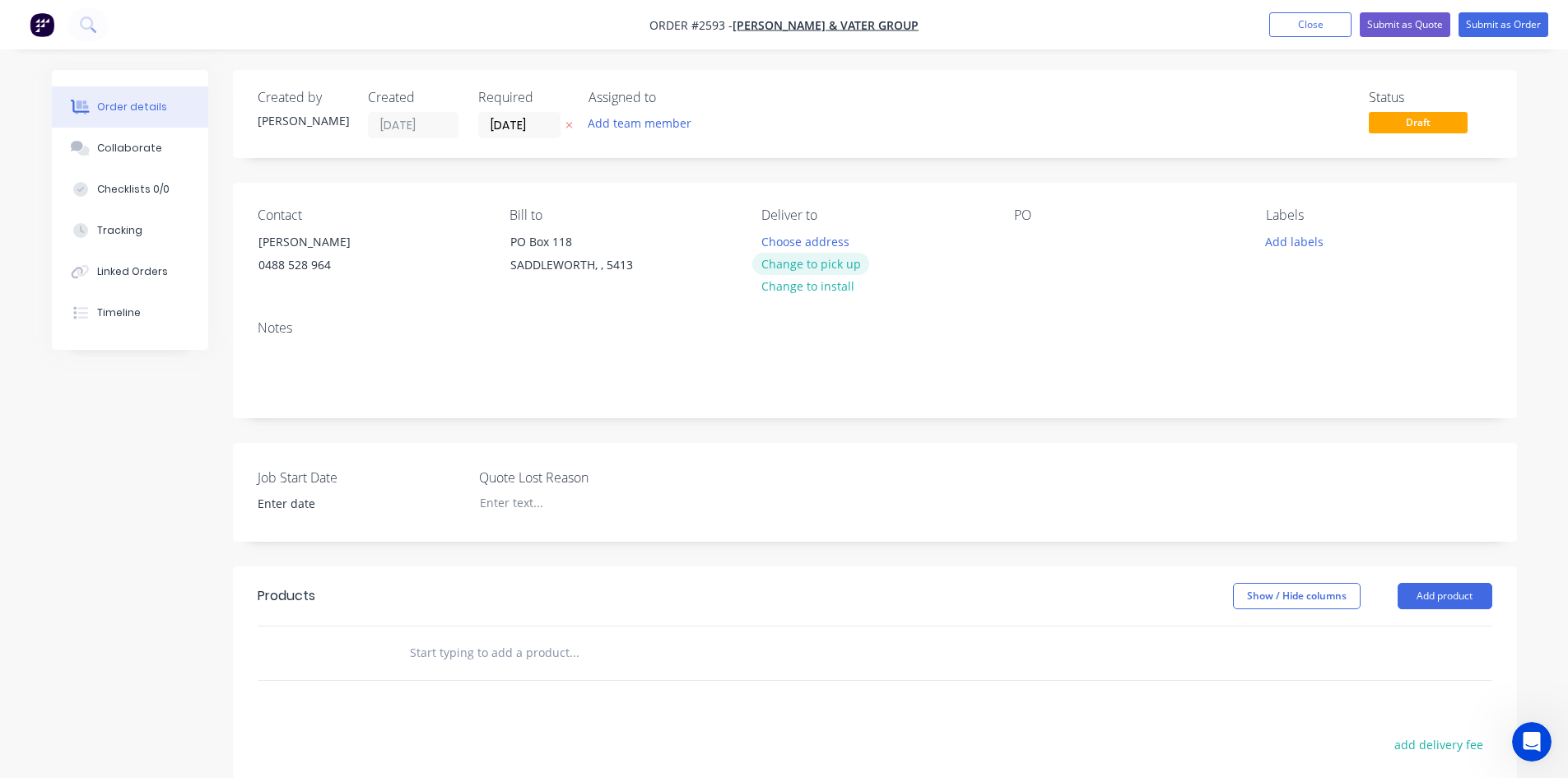
click at [813, 265] on button "Change to pick up" at bounding box center [811, 263] width 117 height 22
click at [552, 128] on input "13/08/25" at bounding box center [519, 125] width 81 height 25
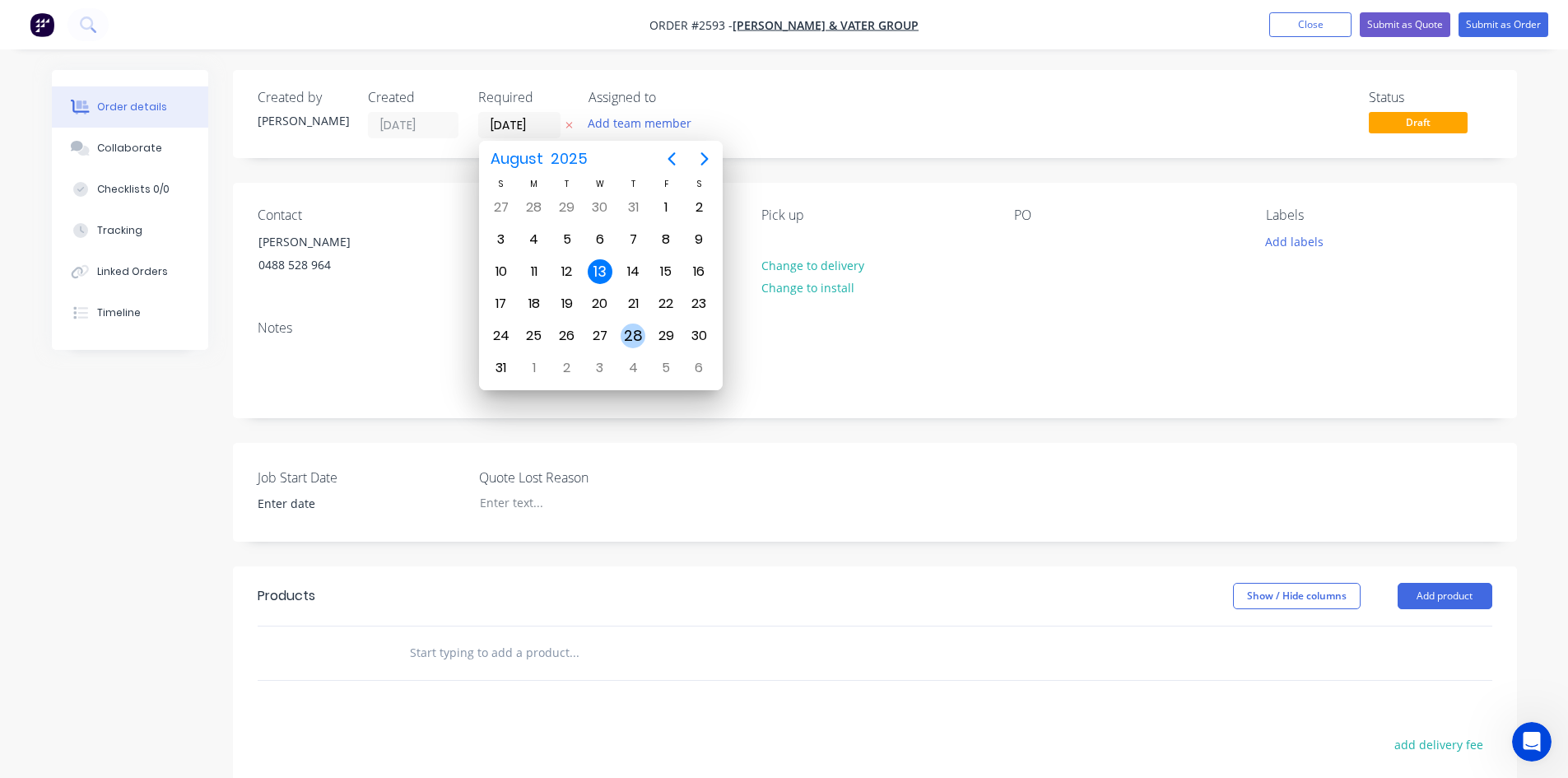
click at [638, 332] on div "28" at bounding box center [633, 336] width 25 height 25
type input "28/08/25"
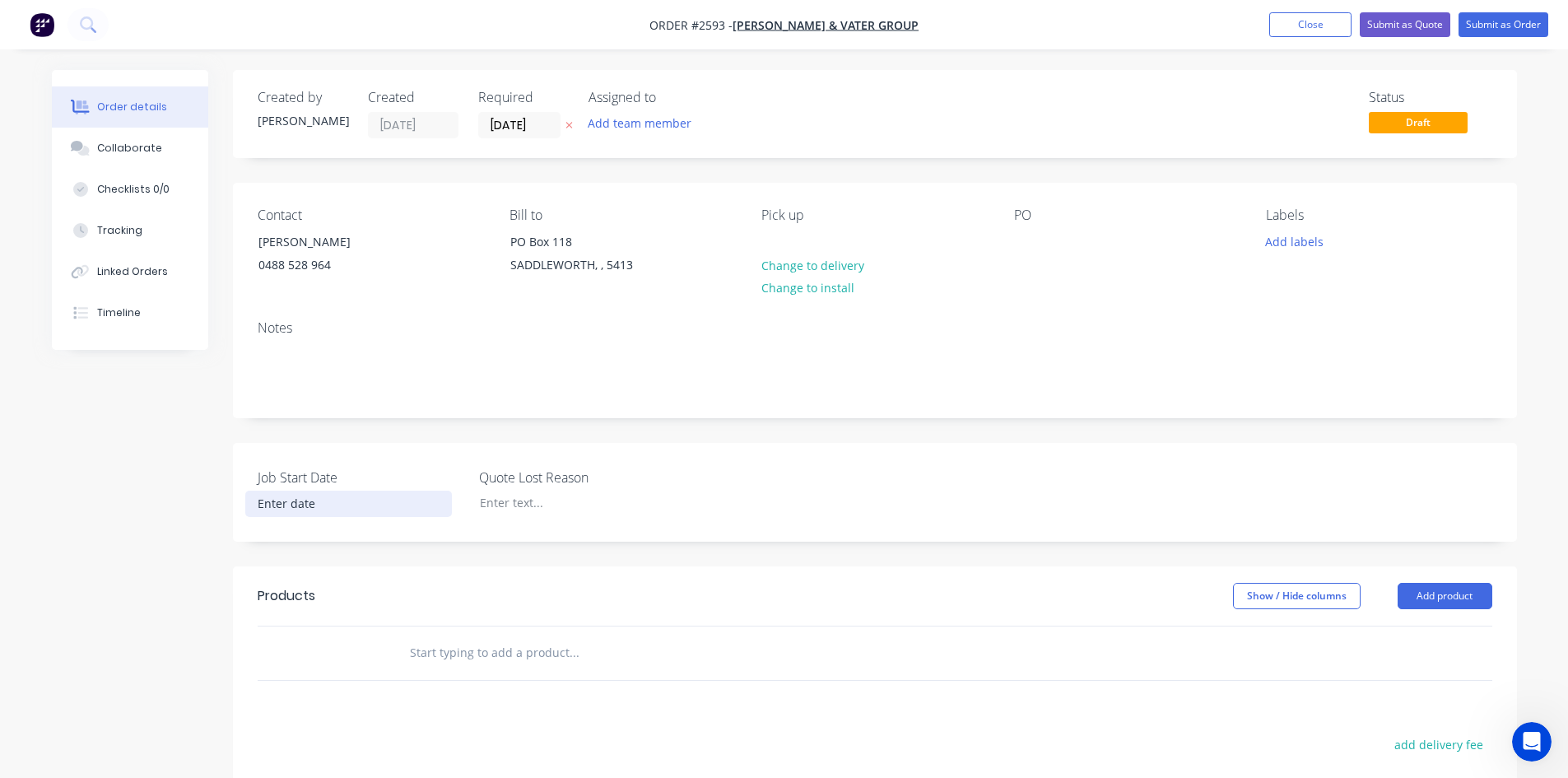
click at [295, 503] on input at bounding box center [348, 504] width 205 height 25
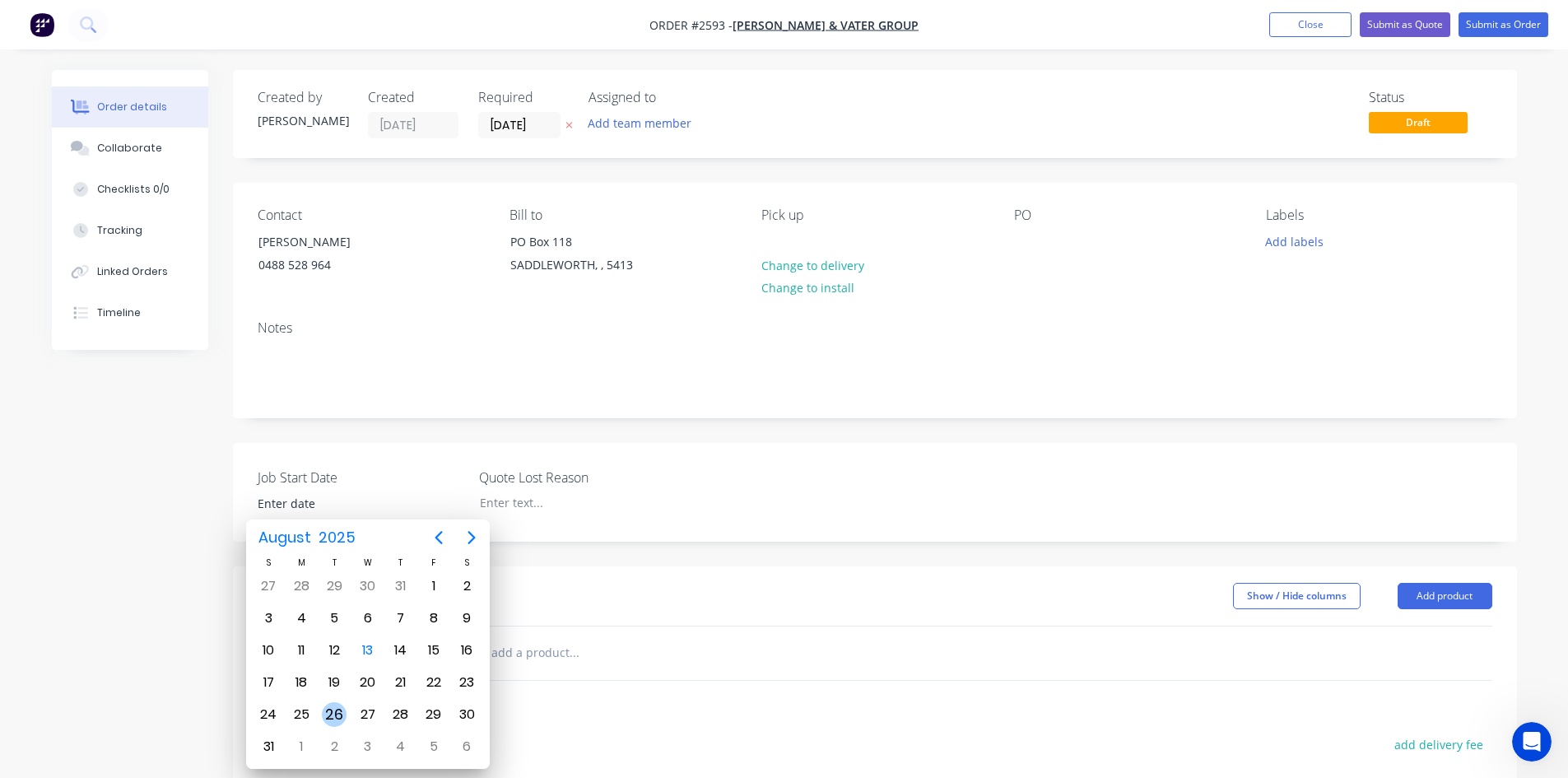
click at [329, 714] on div "26" at bounding box center [334, 715] width 25 height 25
type input "26/08/2025"
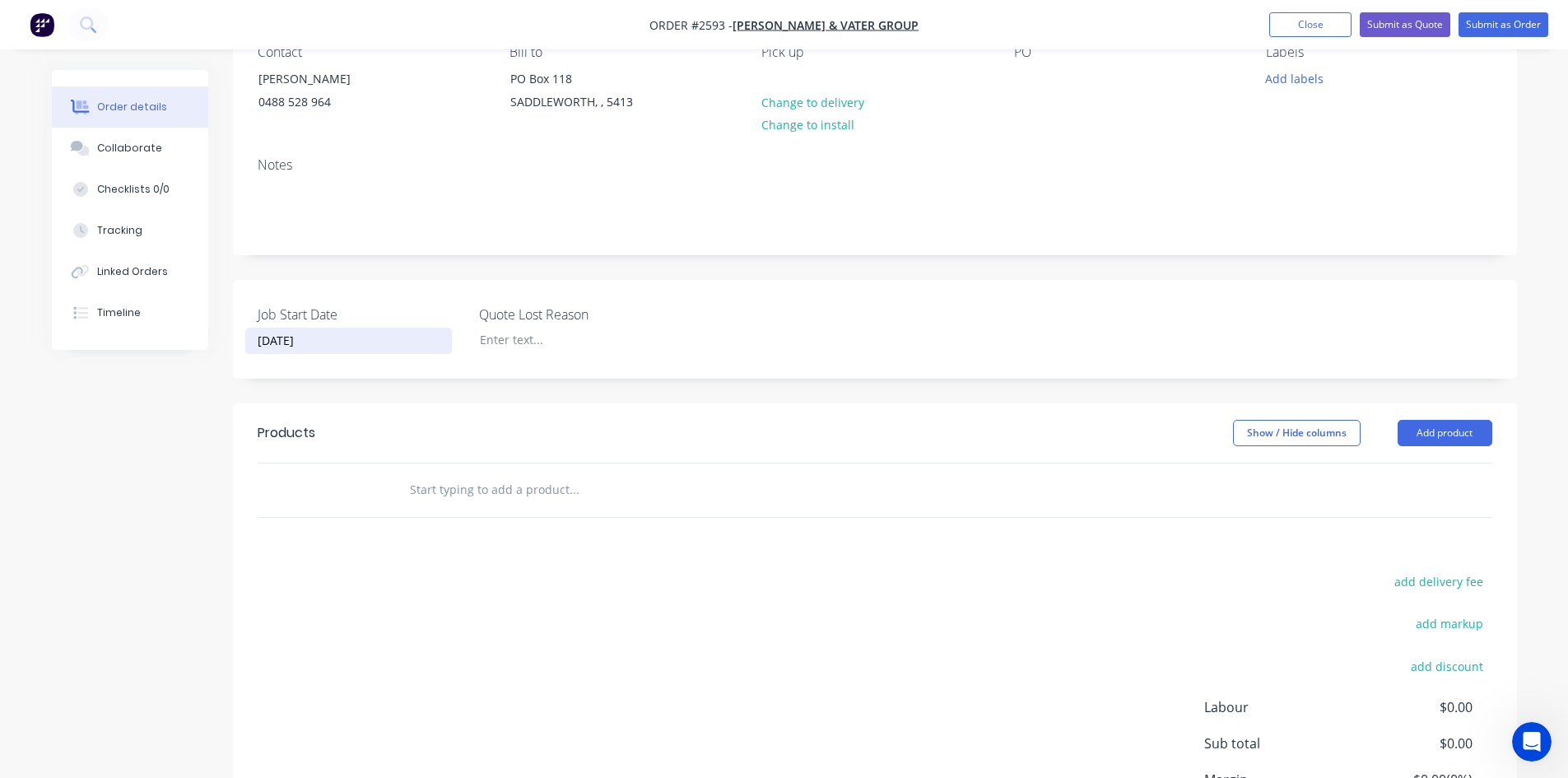
scroll to position [164, 0]
click at [541, 484] on input "text" at bounding box center [573, 488] width 329 height 33
type input "I"
click at [1449, 434] on button "Add product" at bounding box center [1445, 431] width 95 height 26
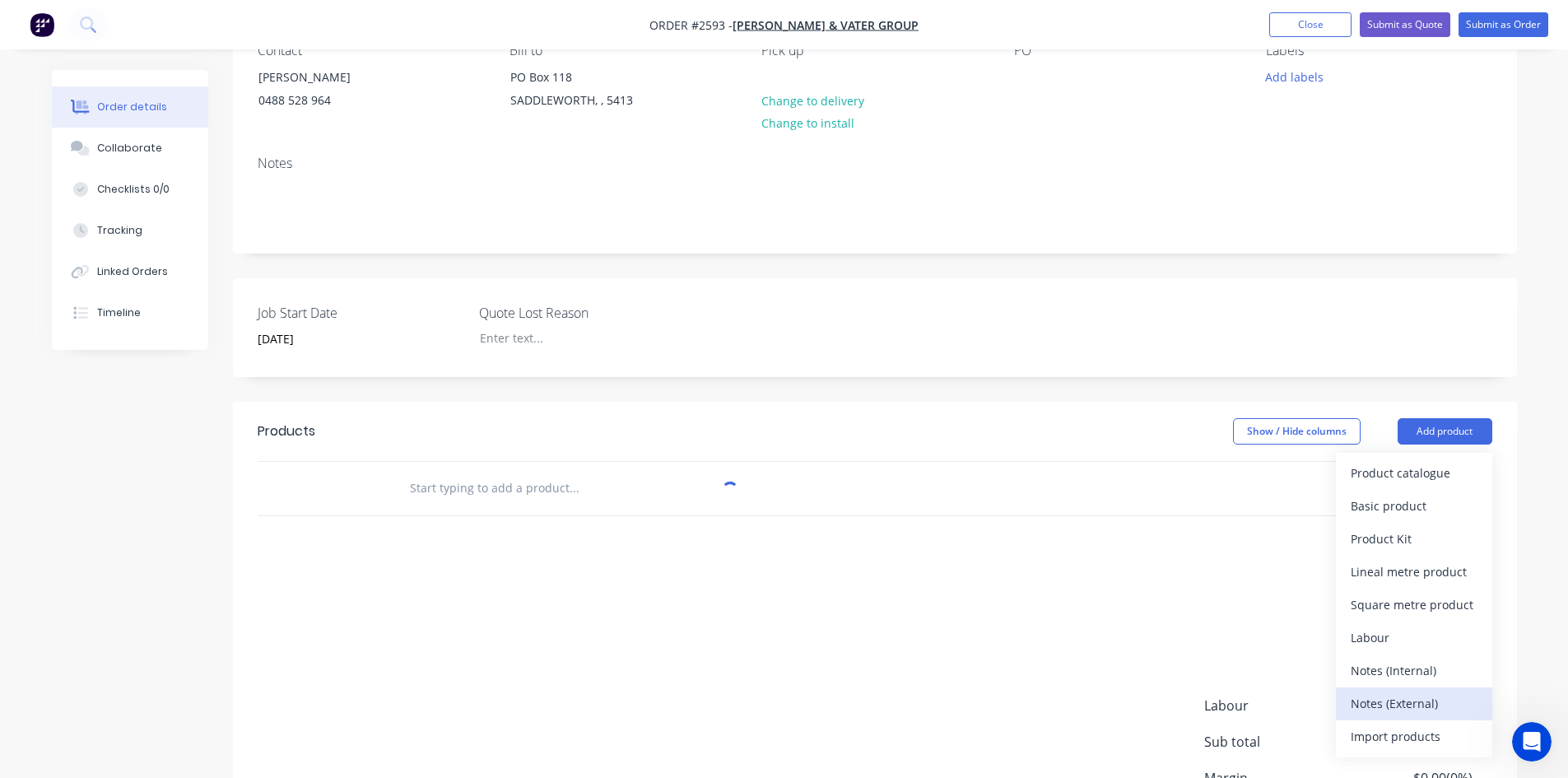
click at [1431, 708] on div "Notes (External)" at bounding box center [1414, 703] width 127 height 24
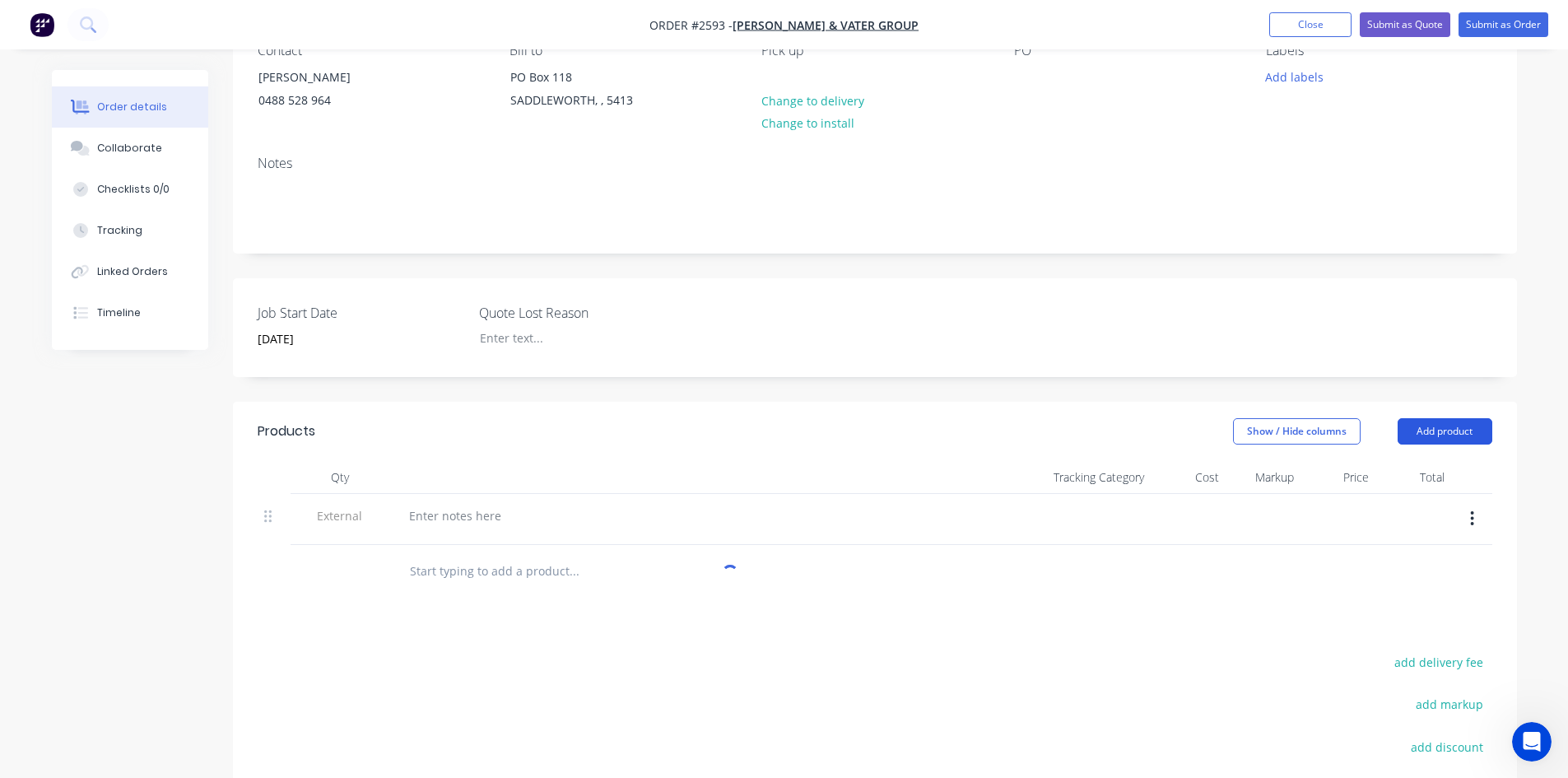
click at [1442, 433] on button "Add product" at bounding box center [1445, 431] width 95 height 26
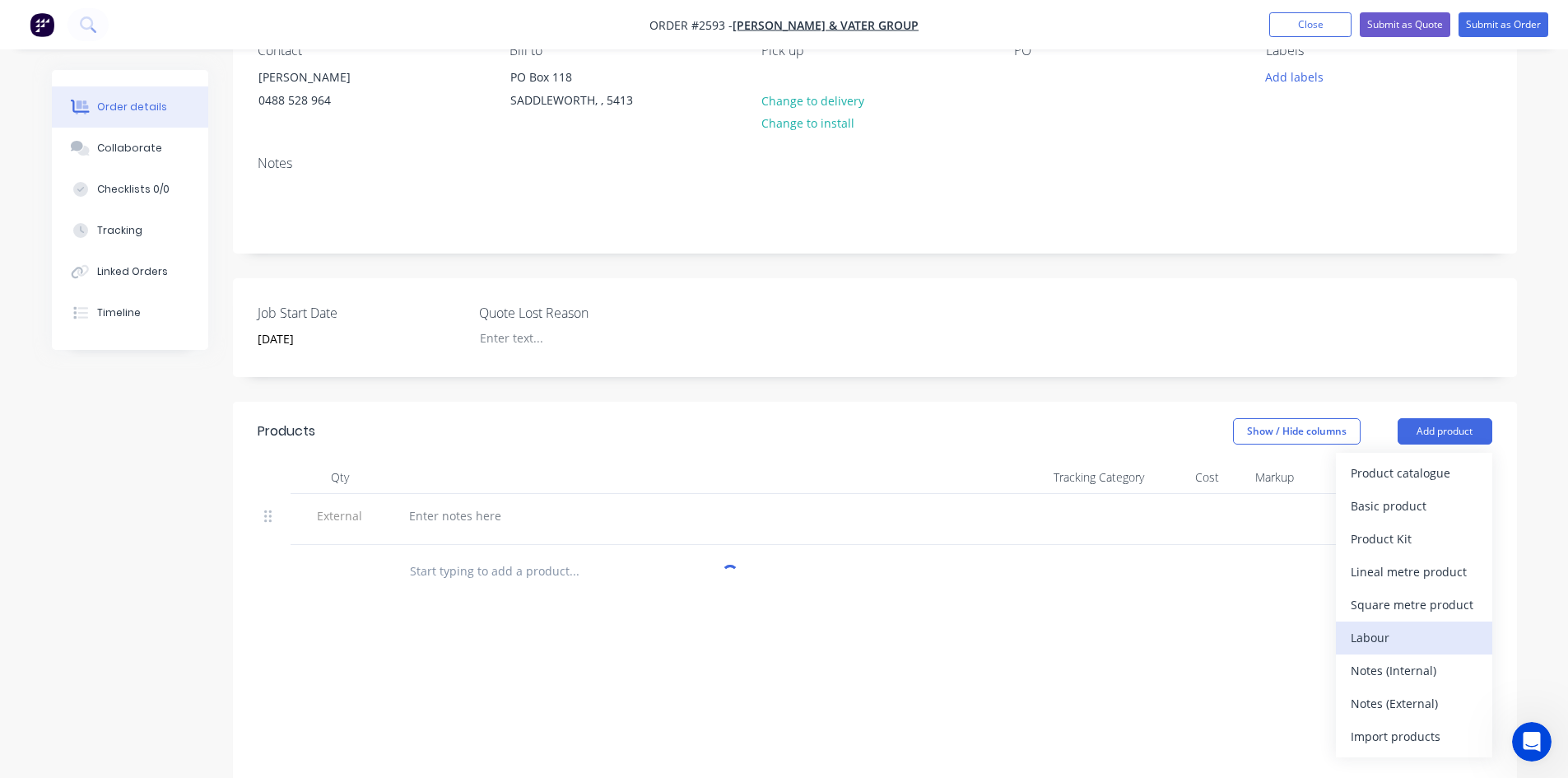
click at [1416, 634] on div "Labour" at bounding box center [1414, 638] width 127 height 24
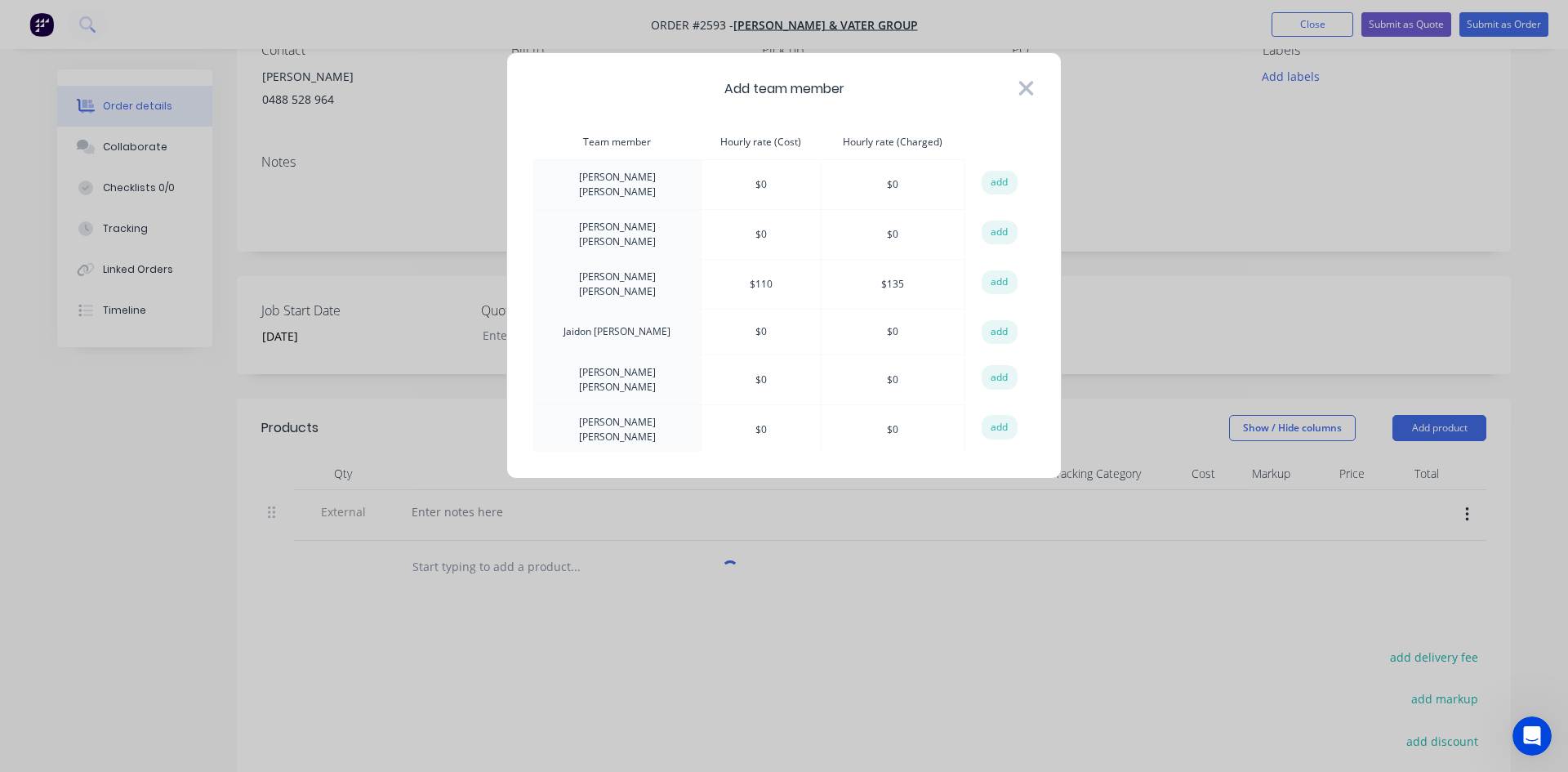
click at [1020, 89] on icon at bounding box center [1026, 89] width 17 height 23
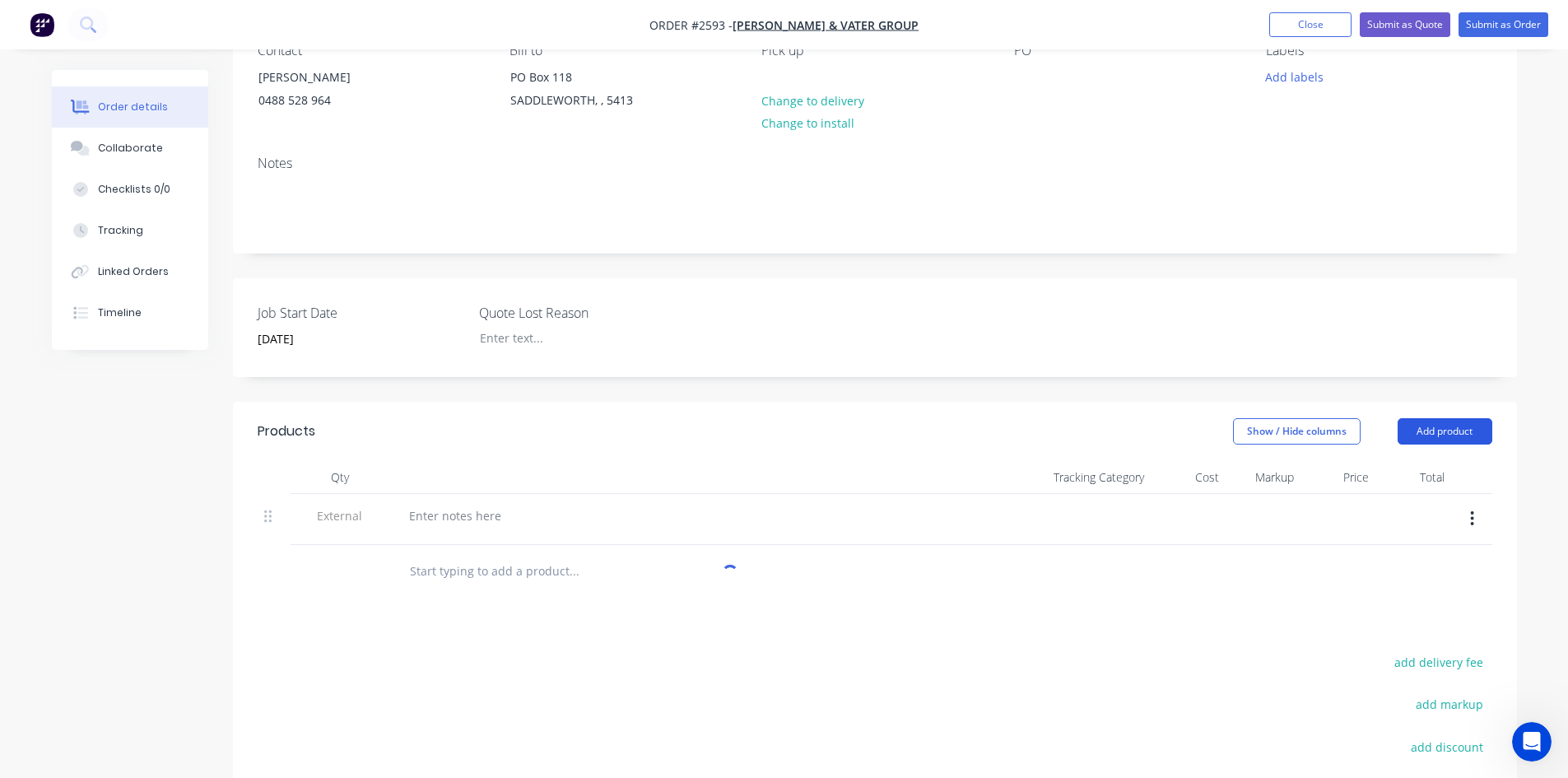
click at [1459, 432] on button "Add product" at bounding box center [1445, 431] width 95 height 26
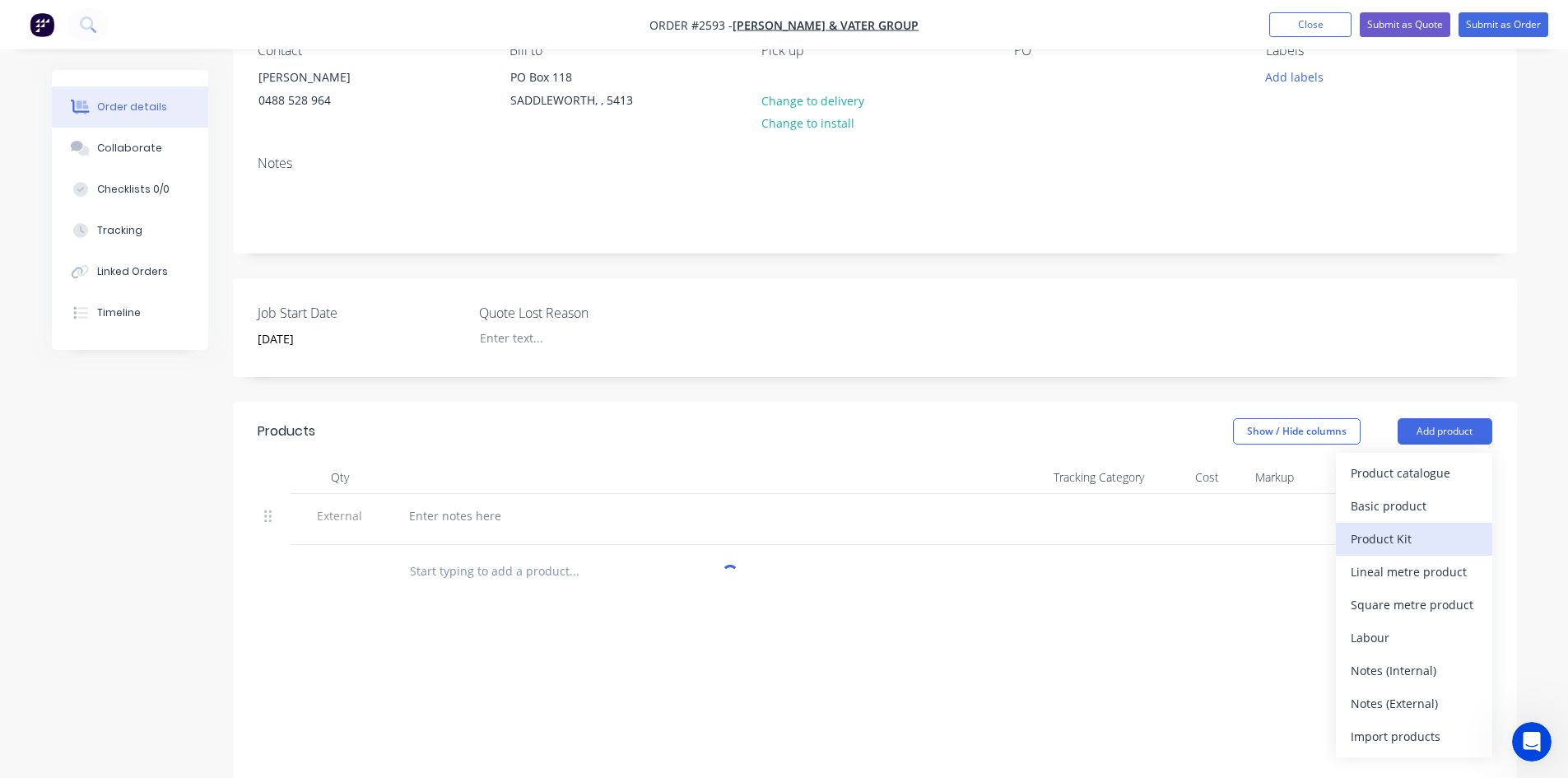
click at [1439, 540] on div "Product Kit" at bounding box center [1414, 539] width 127 height 24
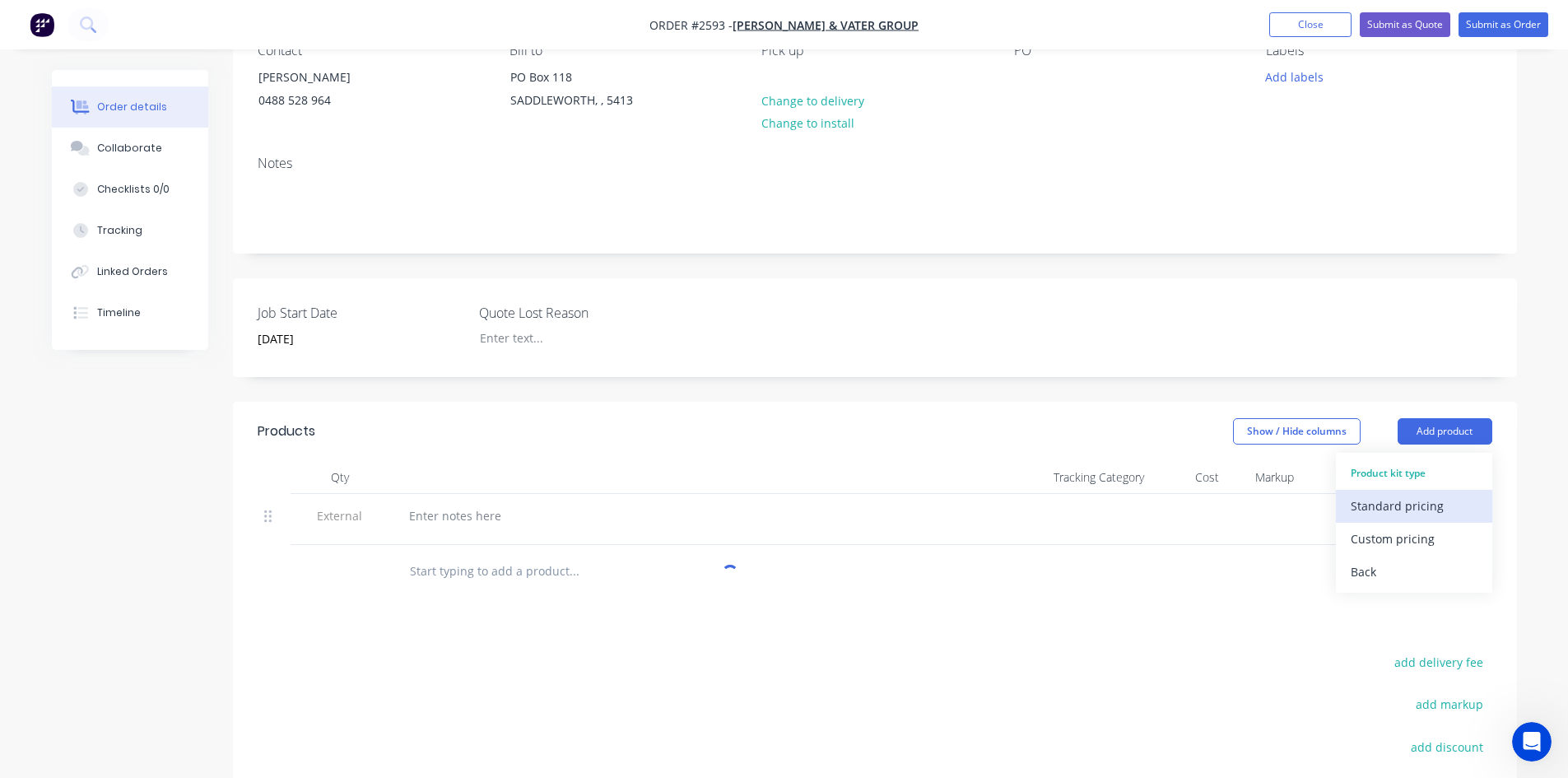
click at [1407, 511] on div "Standard pricing" at bounding box center [1414, 505] width 127 height 24
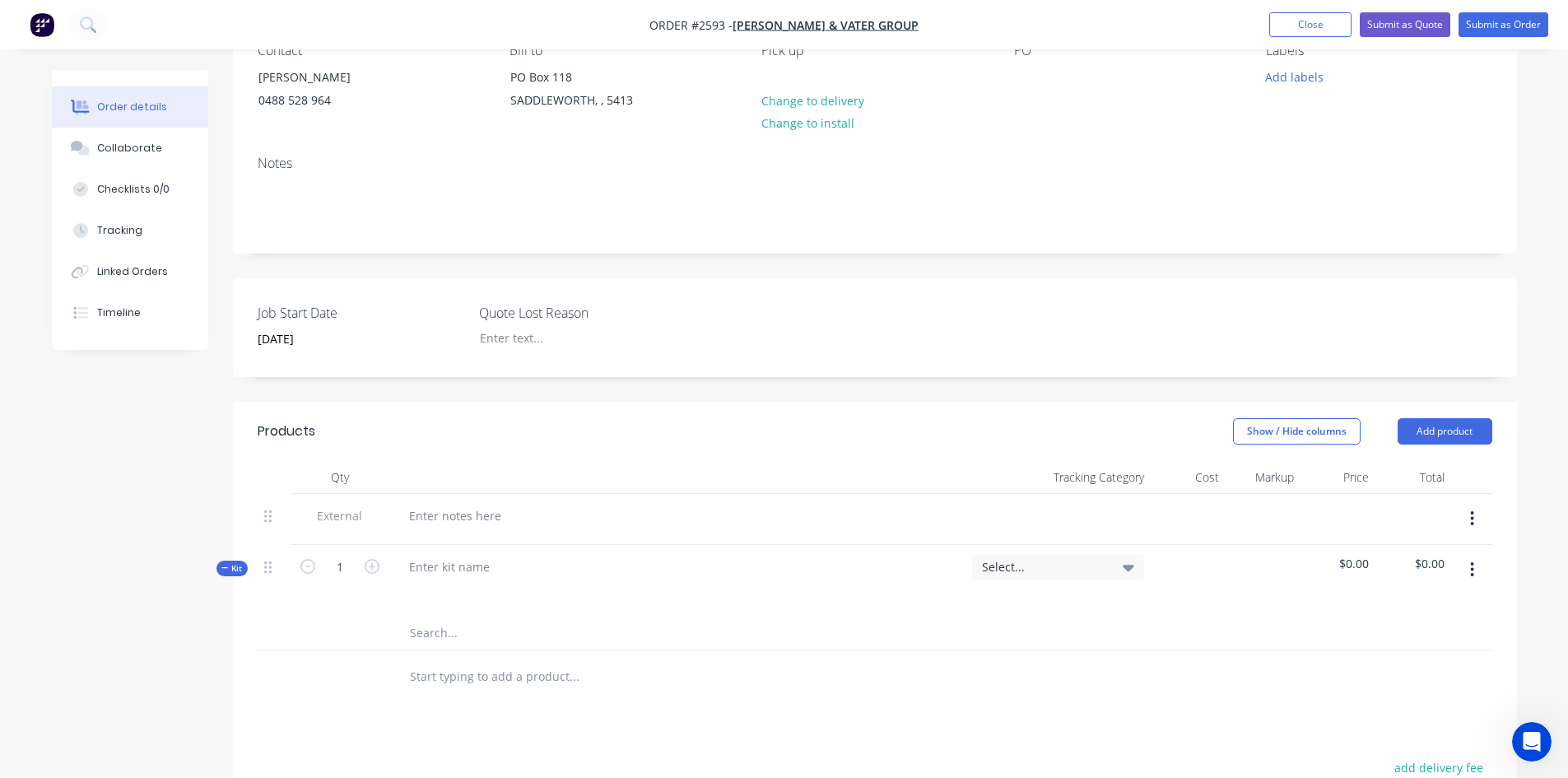
click at [1474, 567] on icon "button" at bounding box center [1472, 570] width 4 height 18
click at [1384, 747] on div "Delete" at bounding box center [1414, 744] width 127 height 24
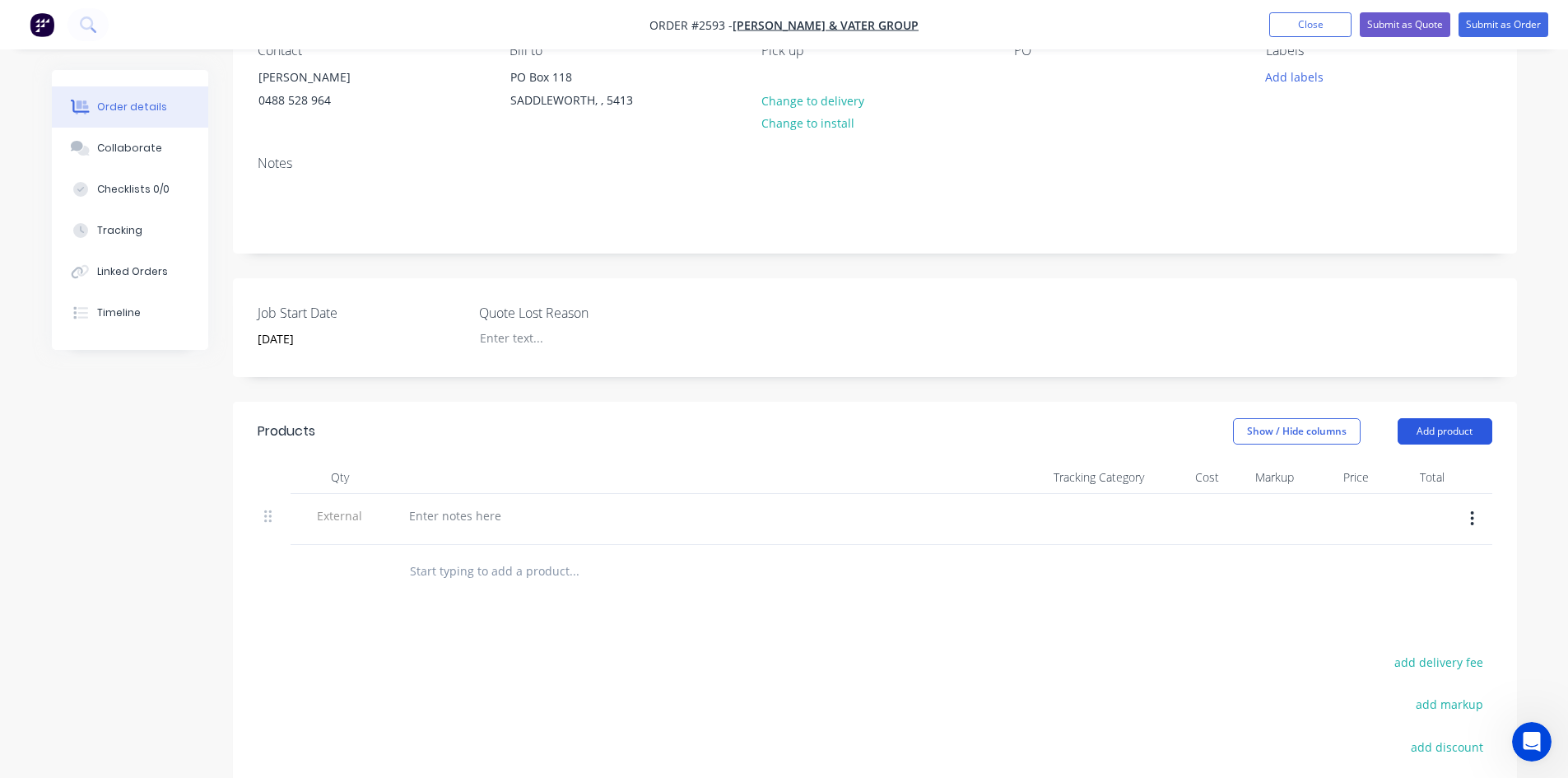
click at [1463, 427] on button "Add product" at bounding box center [1445, 431] width 95 height 26
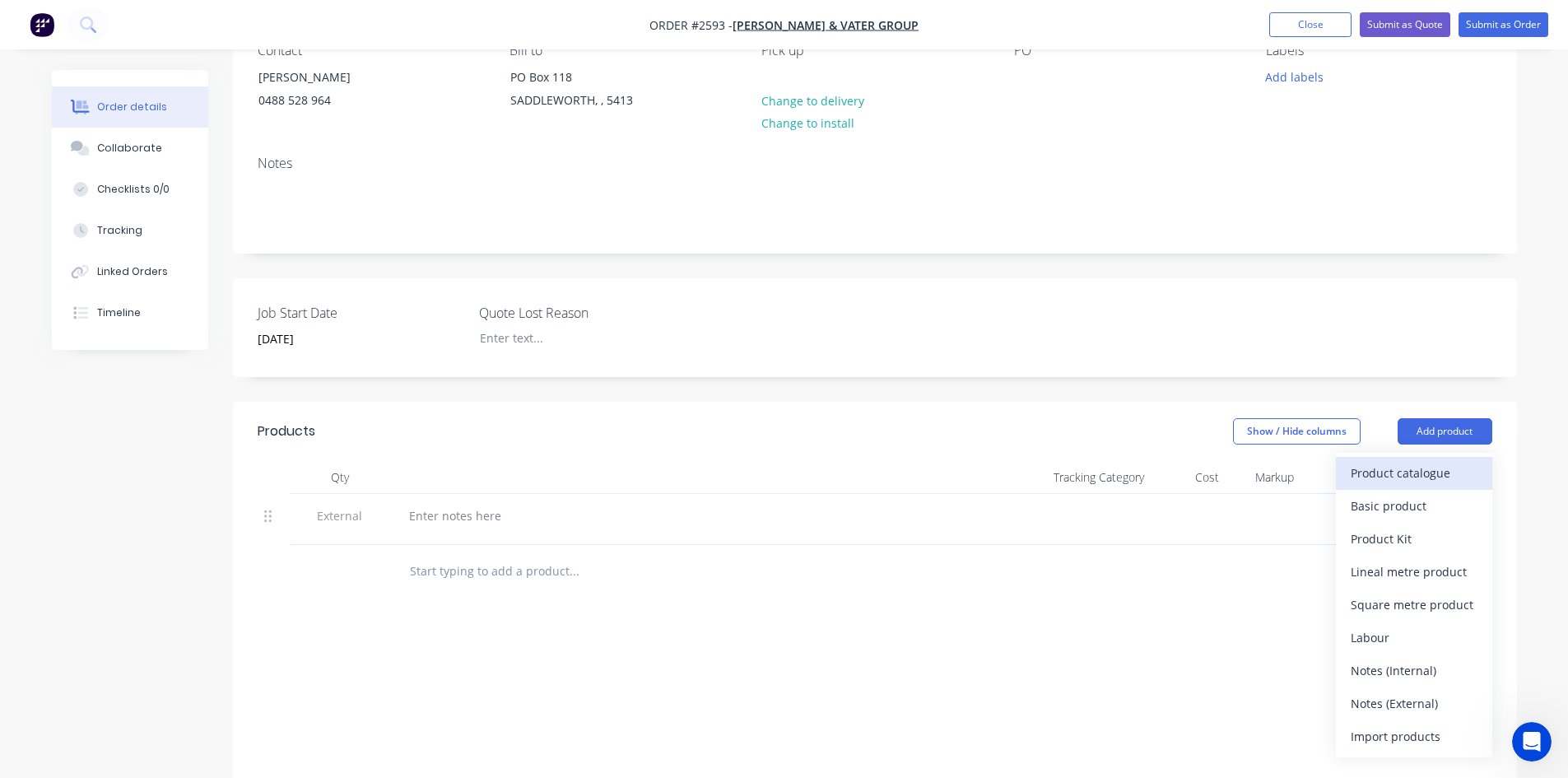
click at [1407, 481] on div "Product catalogue" at bounding box center [1414, 473] width 127 height 24
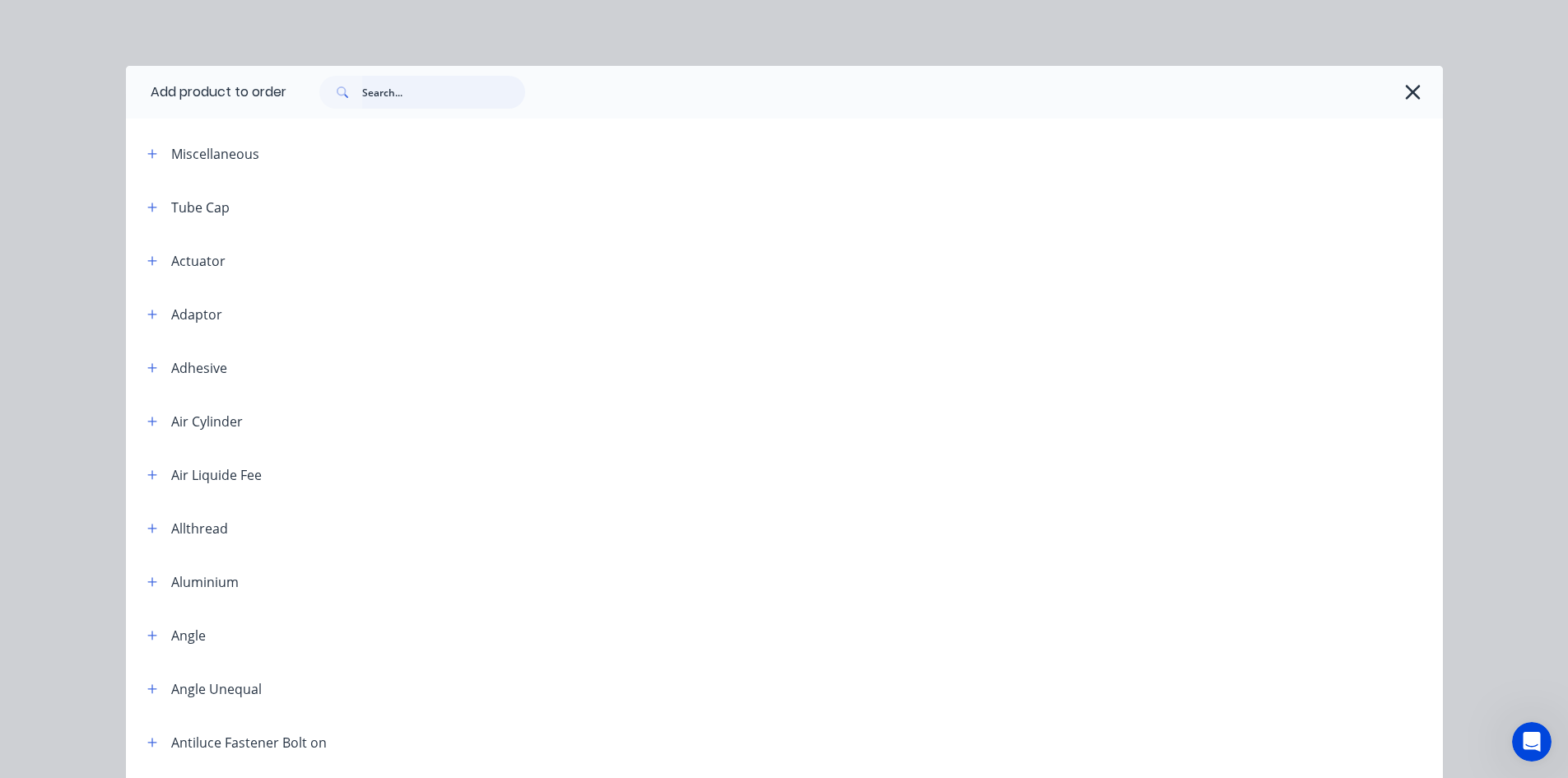
drag, startPoint x: 456, startPoint y: 94, endPoint x: 465, endPoint y: 95, distance: 9.1
click at [456, 95] on input "text" at bounding box center [444, 92] width 163 height 33
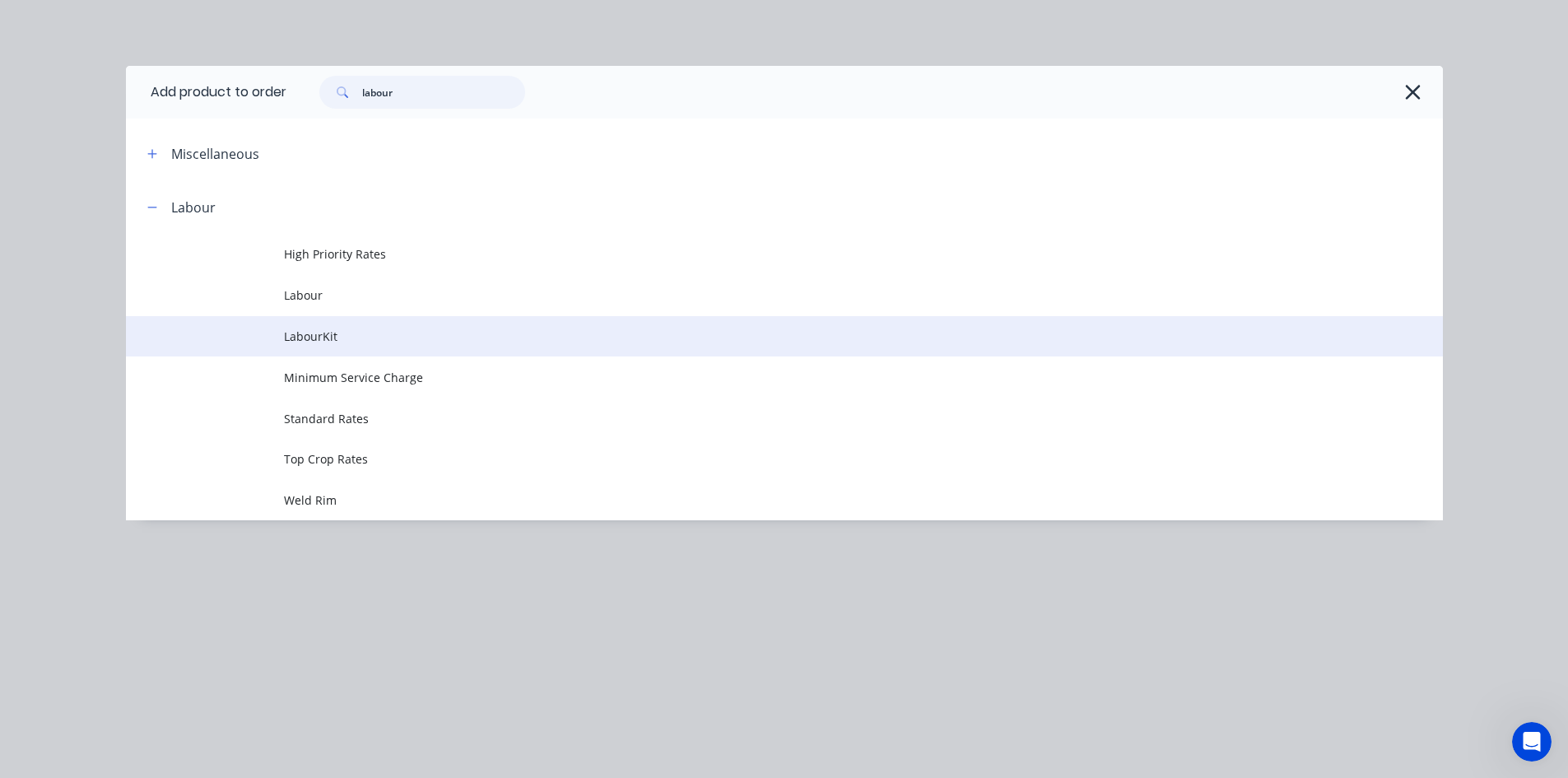
type input "labour"
click at [341, 338] on span "LabourKit" at bounding box center [747, 336] width 927 height 17
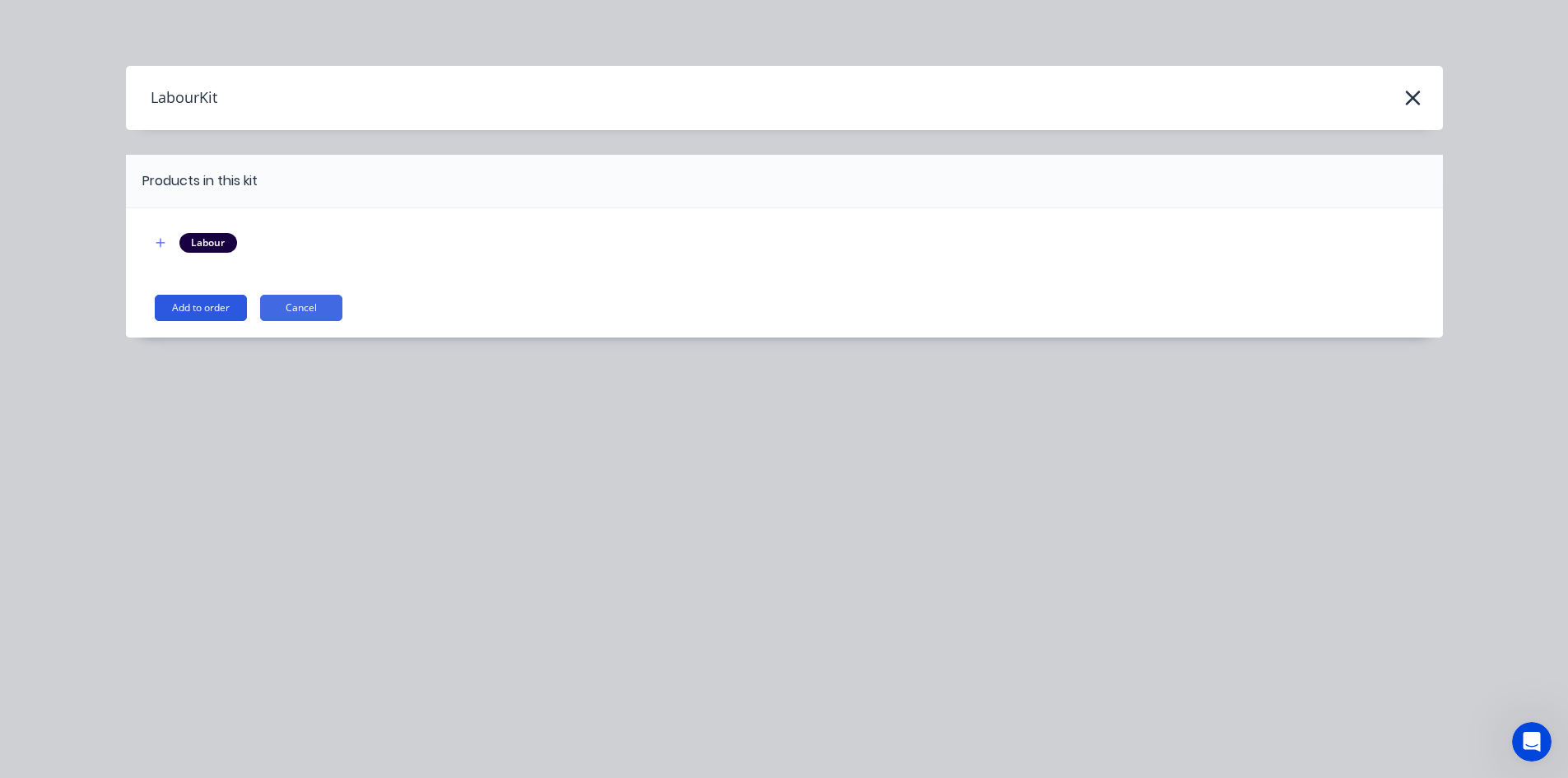
click at [234, 315] on button "Add to order" at bounding box center [201, 307] width 92 height 26
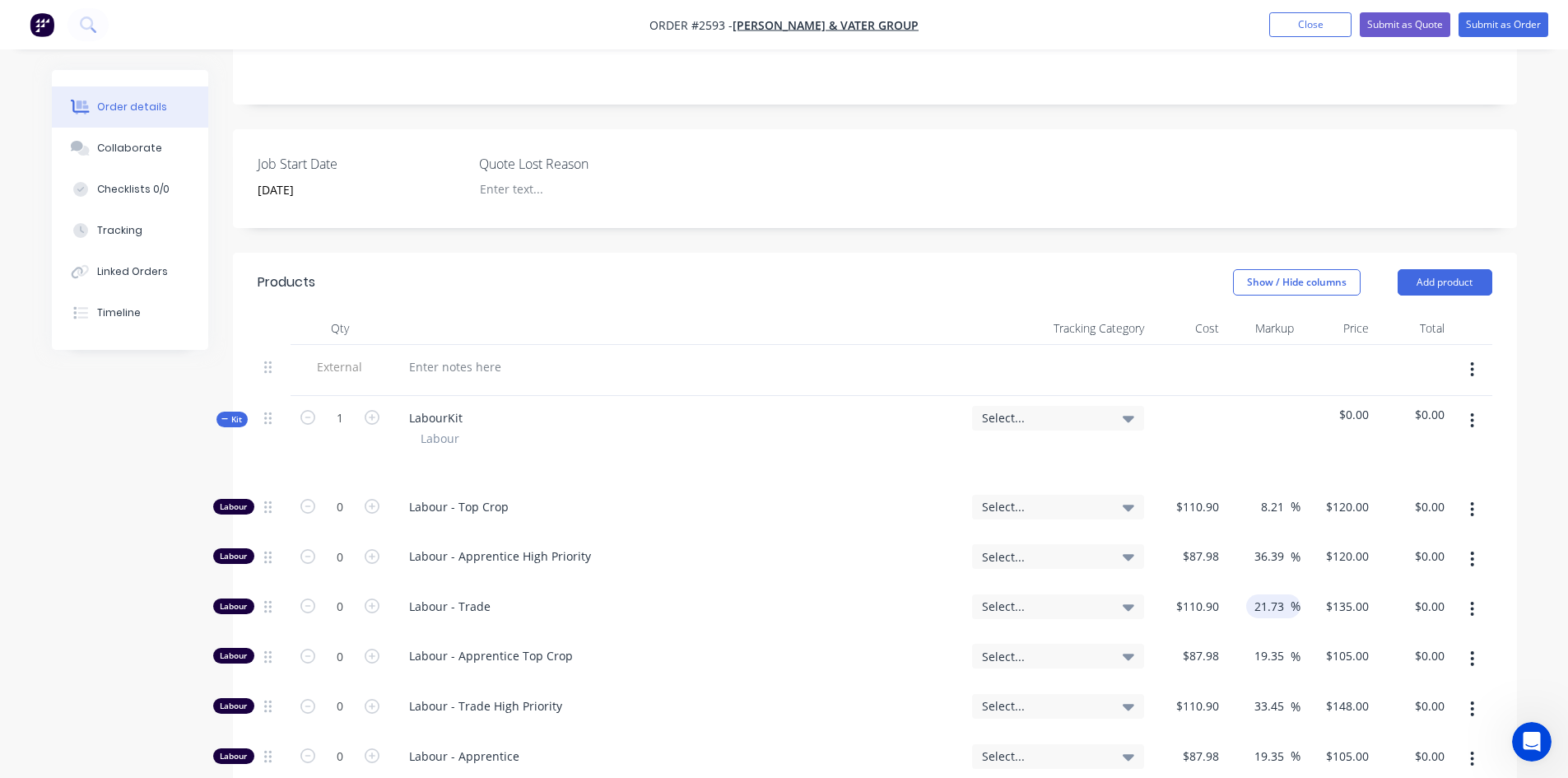
scroll to position [576, 0]
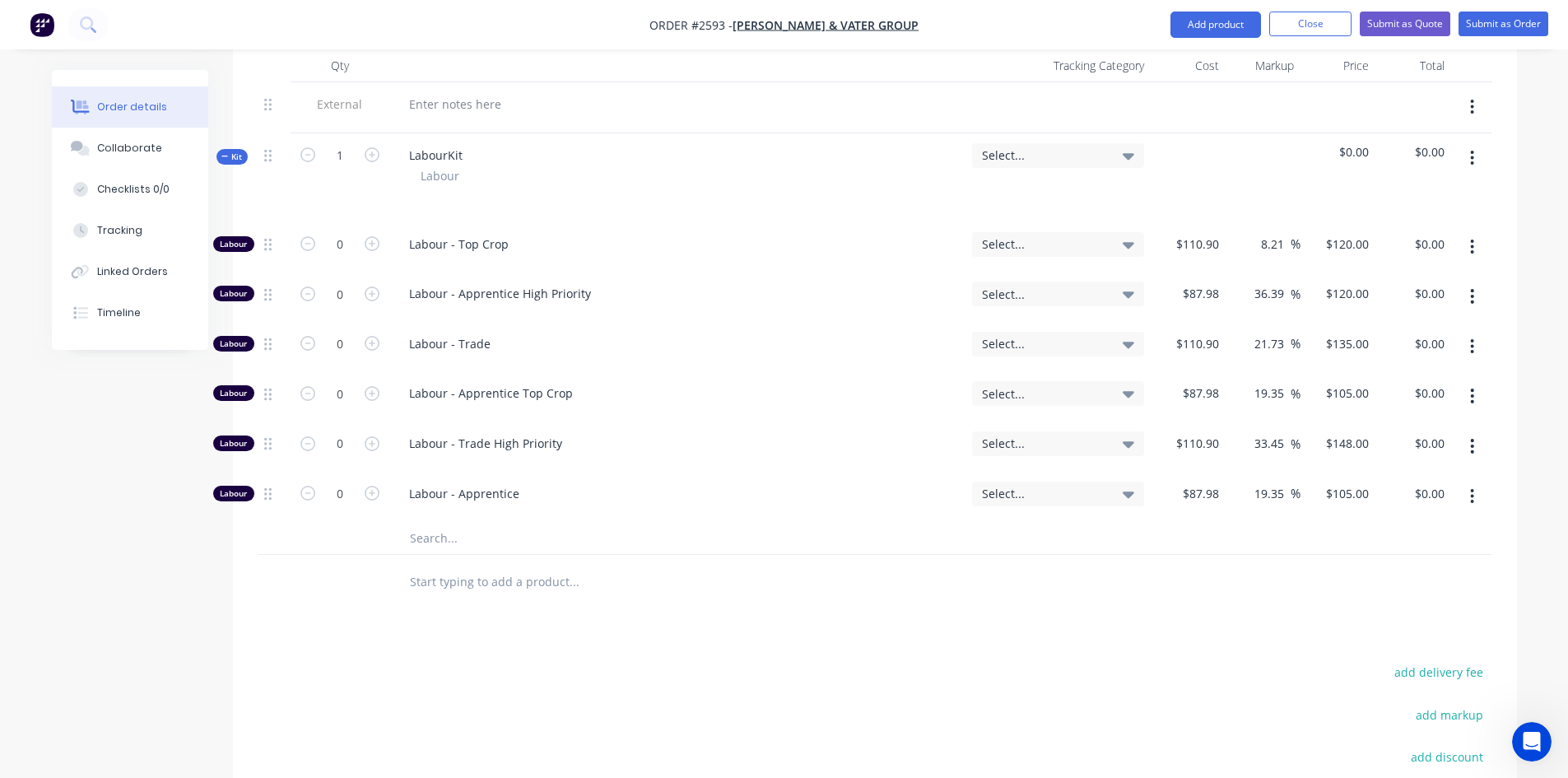
click at [495, 580] on input "text" at bounding box center [573, 581] width 329 height 33
click at [482, 89] on div at bounding box center [678, 108] width 576 height 51
click at [478, 109] on div at bounding box center [454, 104] width 118 height 24
click at [367, 342] on icon "button" at bounding box center [372, 343] width 14 height 14
type input "1"
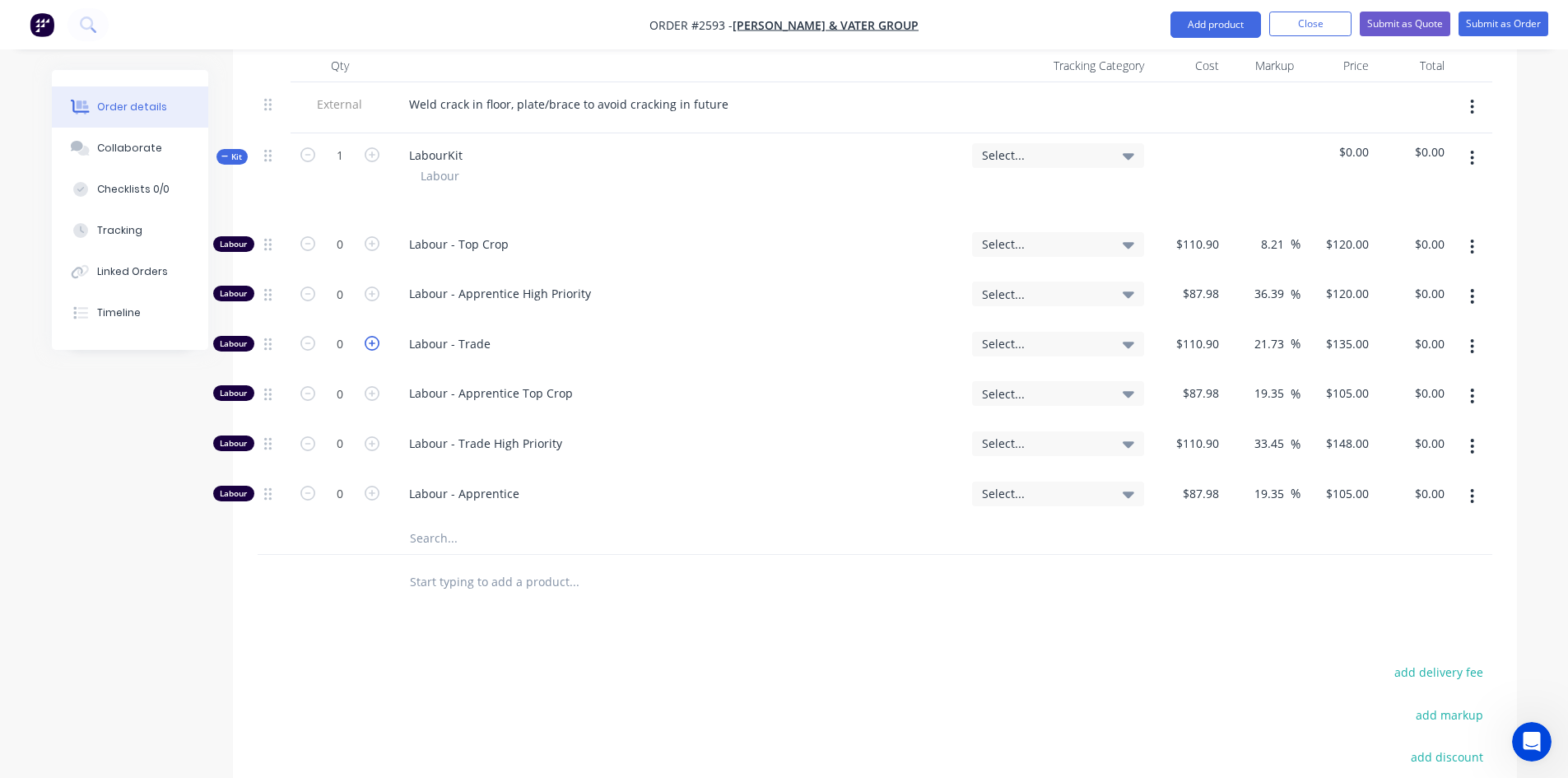
type input "$135.00"
click at [367, 342] on icon "button" at bounding box center [372, 343] width 14 height 14
type input "2"
type input "$270.00"
click at [367, 342] on icon "button" at bounding box center [372, 343] width 14 height 14
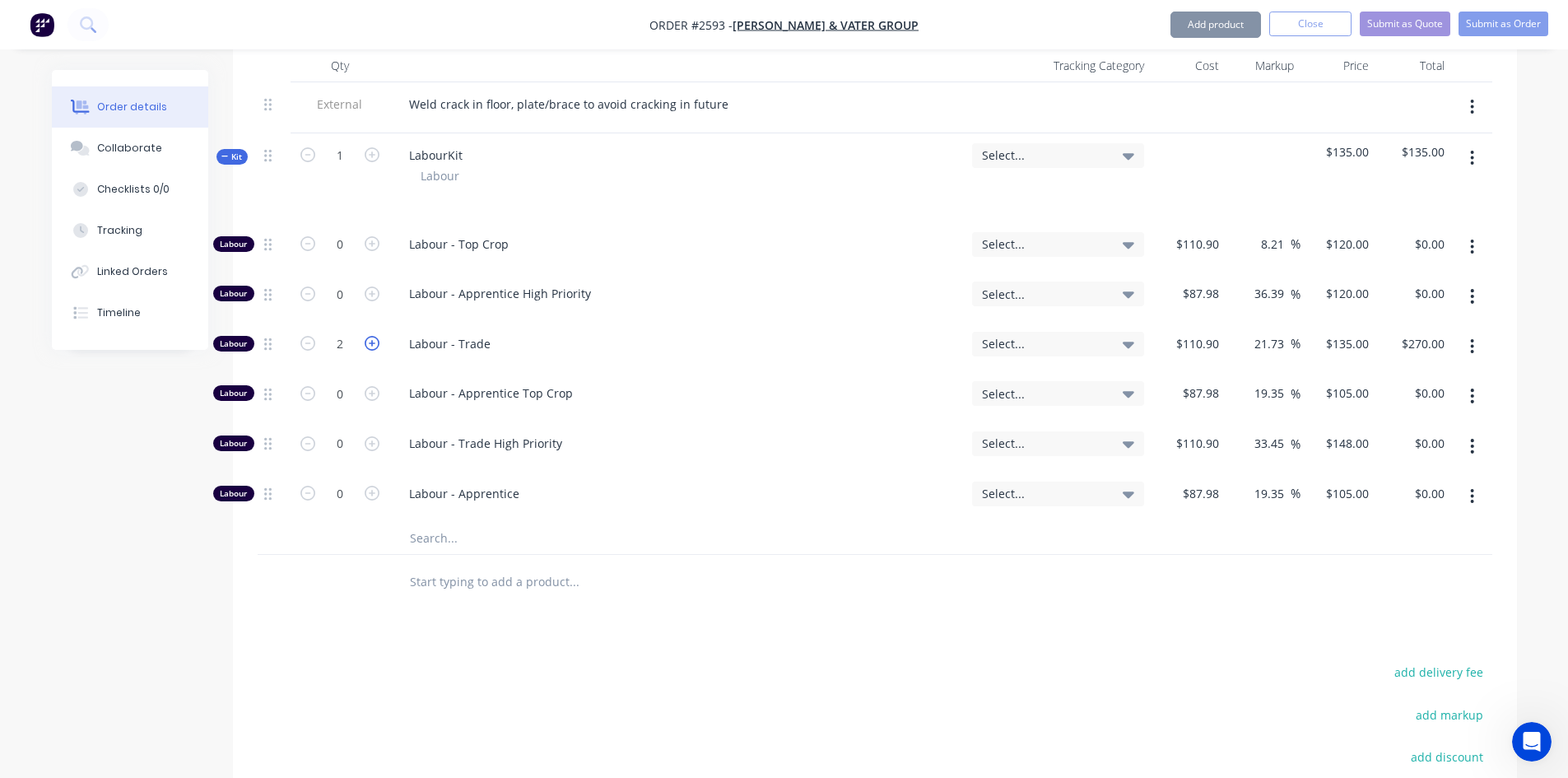
type input "3"
type input "$405.00"
click at [367, 342] on icon "button" at bounding box center [372, 343] width 14 height 14
type input "4"
type input "$540.00"
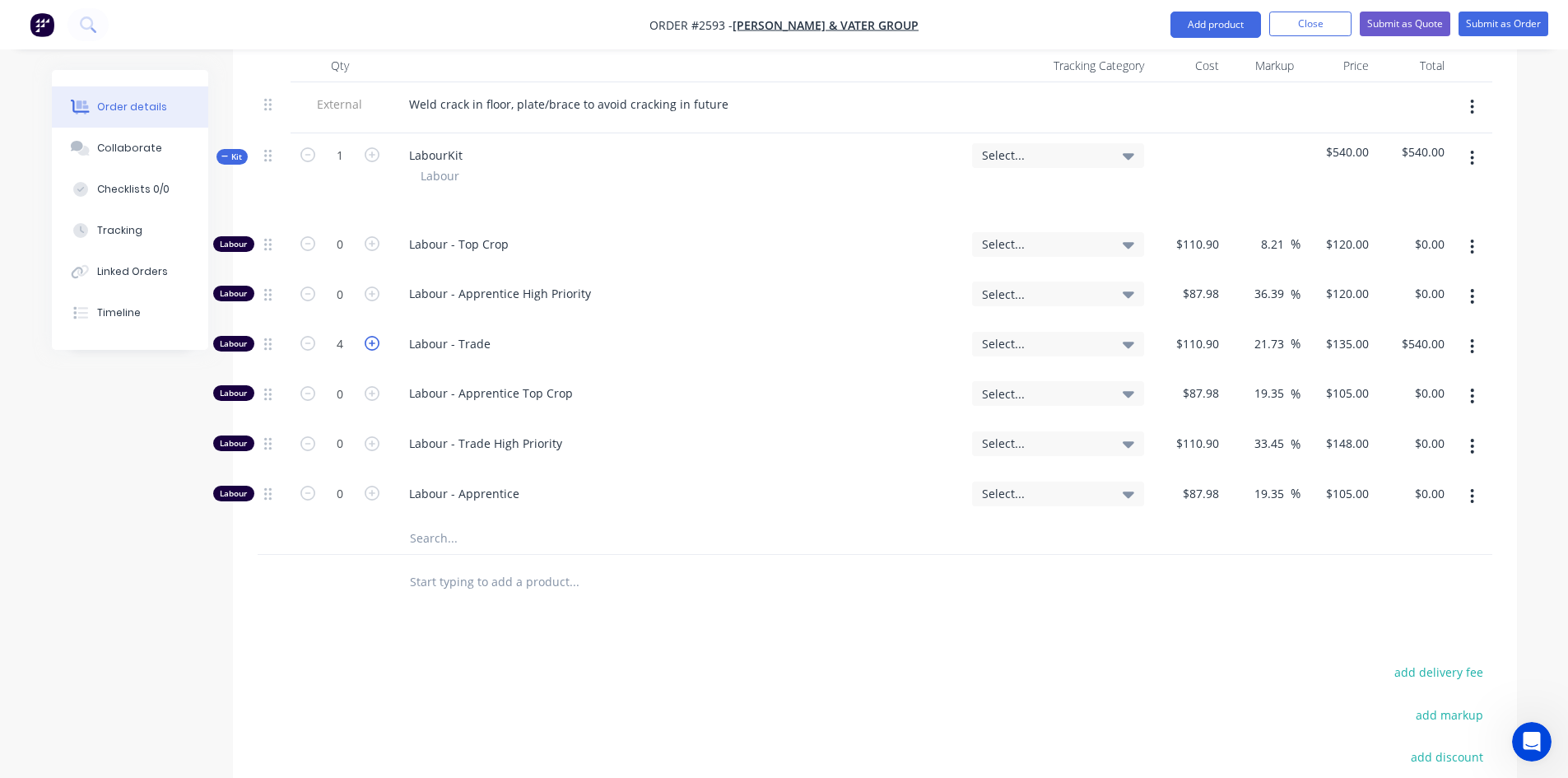
click at [367, 342] on icon "button" at bounding box center [372, 343] width 14 height 14
type input "5"
type input "$675.00"
click at [367, 342] on icon "button" at bounding box center [372, 343] width 14 height 14
type input "6"
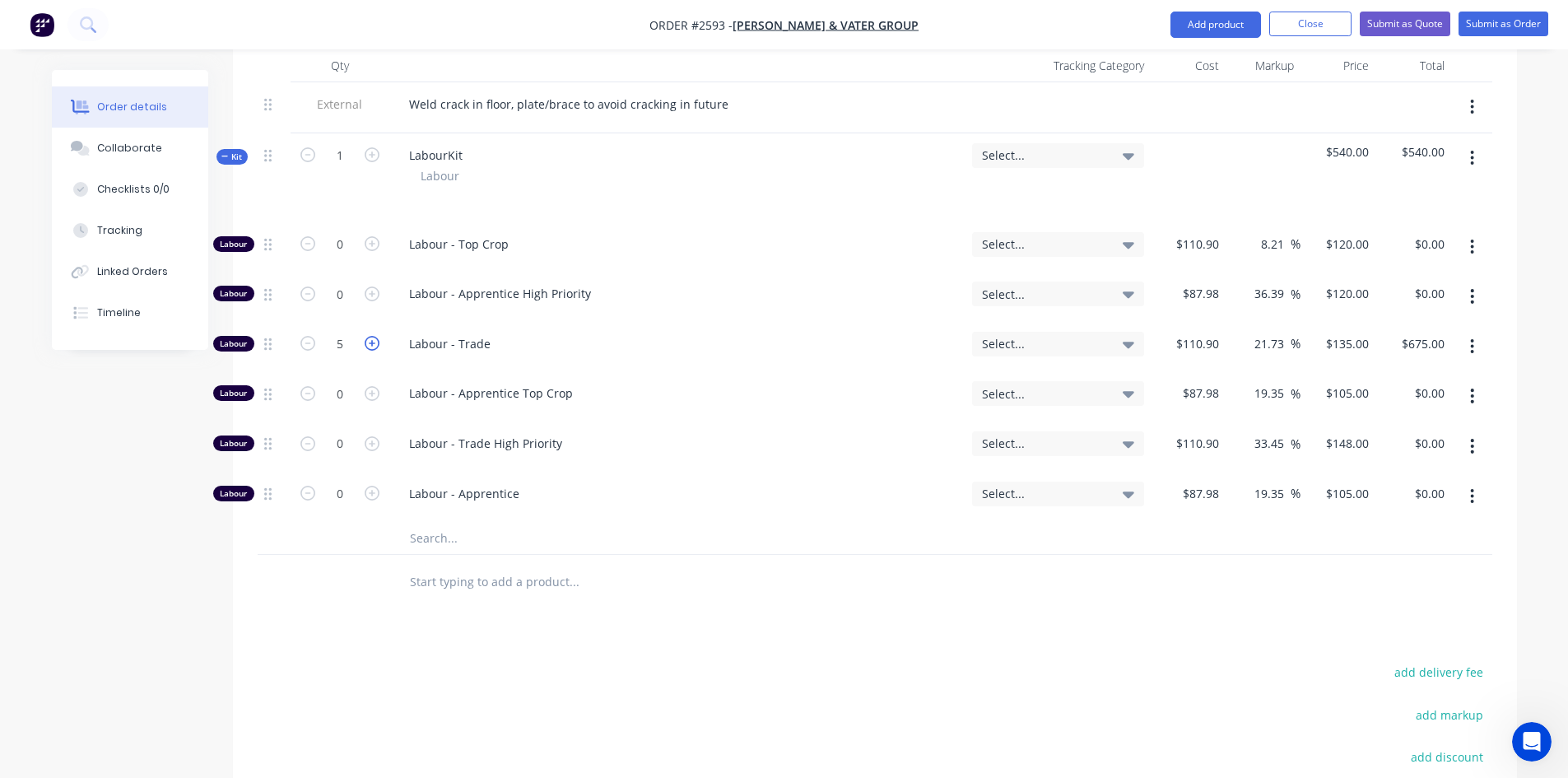
type input "$810.00"
click at [367, 342] on icon "button" at bounding box center [372, 343] width 14 height 14
type input "7"
type input "$945.00"
click at [367, 342] on icon "button" at bounding box center [372, 343] width 14 height 14
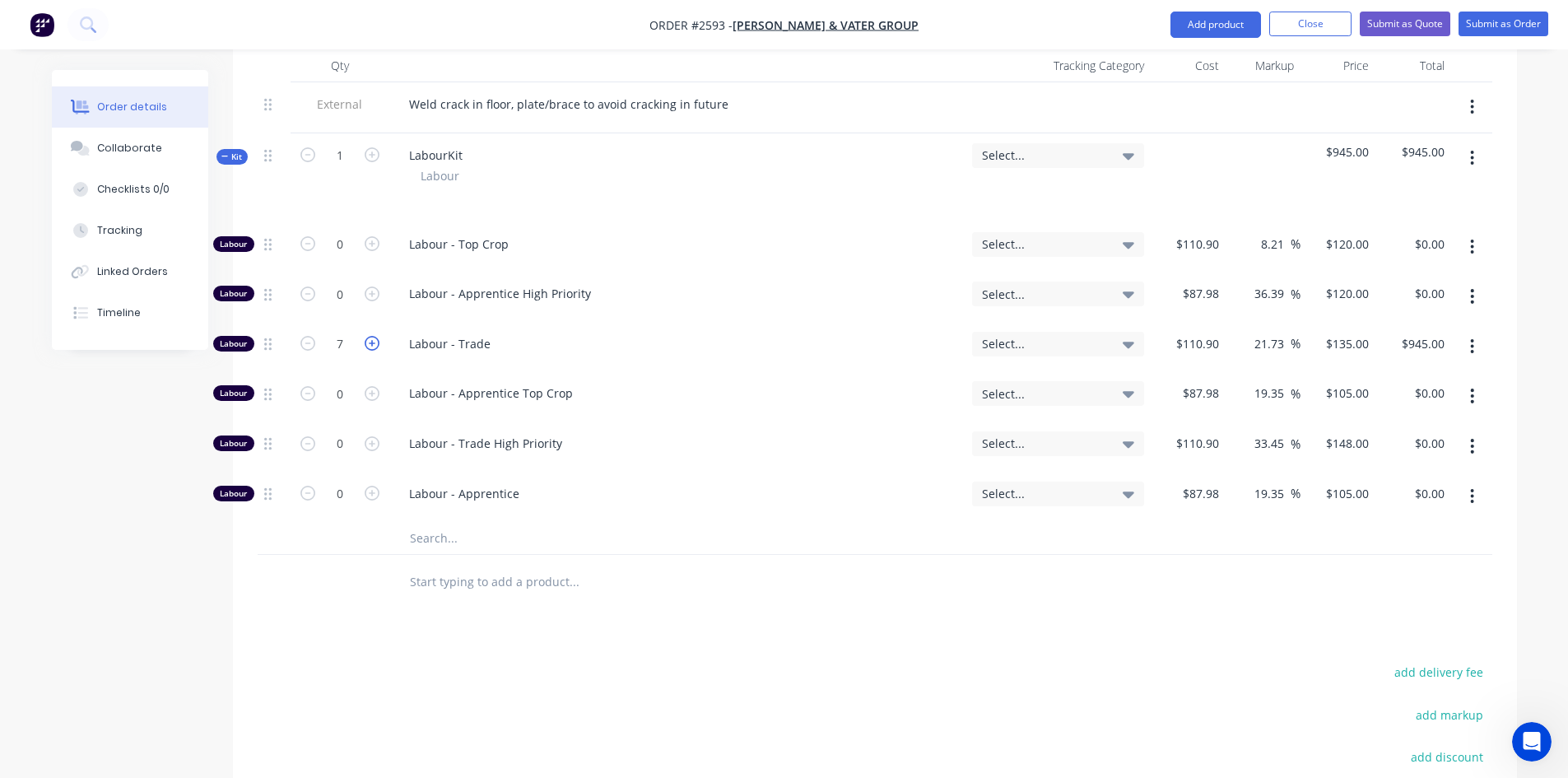
type input "8"
type input "$1,080.00"
click at [367, 342] on icon "button" at bounding box center [372, 343] width 14 height 14
type input "9"
type input "$1,215.00"
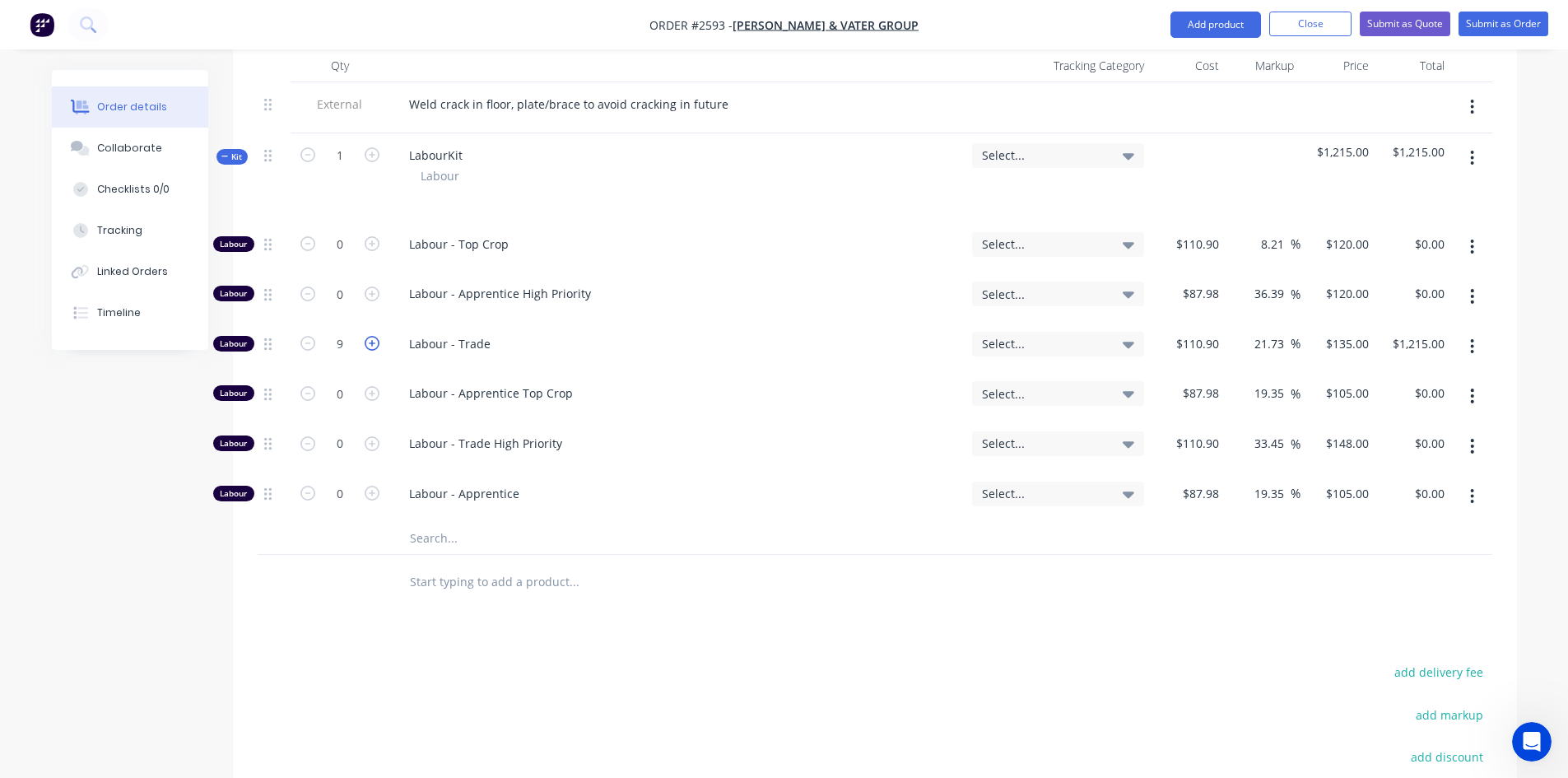
click at [373, 341] on icon "button" at bounding box center [372, 343] width 14 height 14
type input "10"
type input "$1,350.00"
click at [1053, 623] on div "Products Show / Hide columns Add product Qty Tracking Category Cost Markup Pric…" at bounding box center [876, 498] width 1285 height 1014
click at [225, 157] on icon at bounding box center [225, 156] width 7 height 1
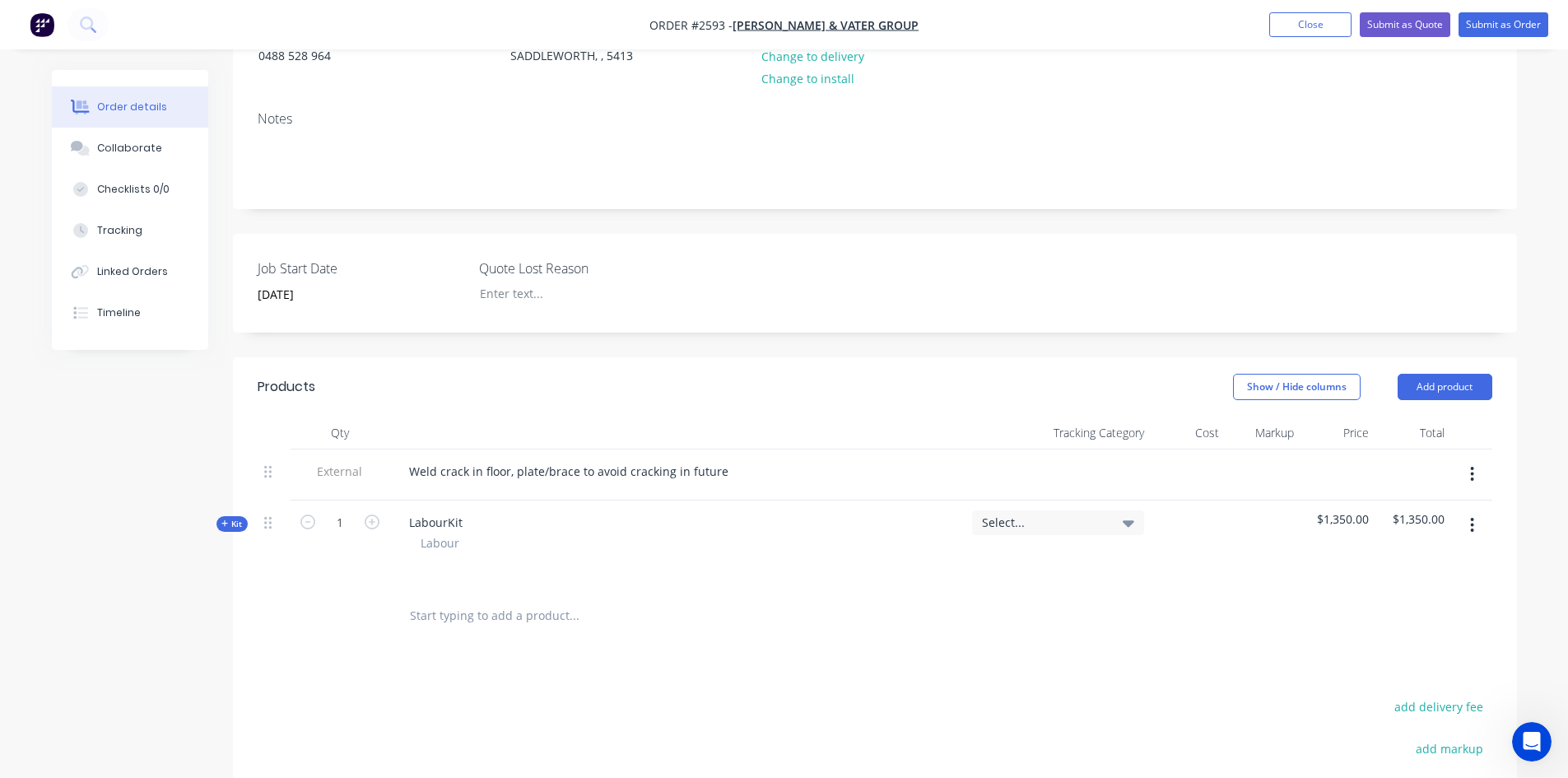
scroll to position [83, 0]
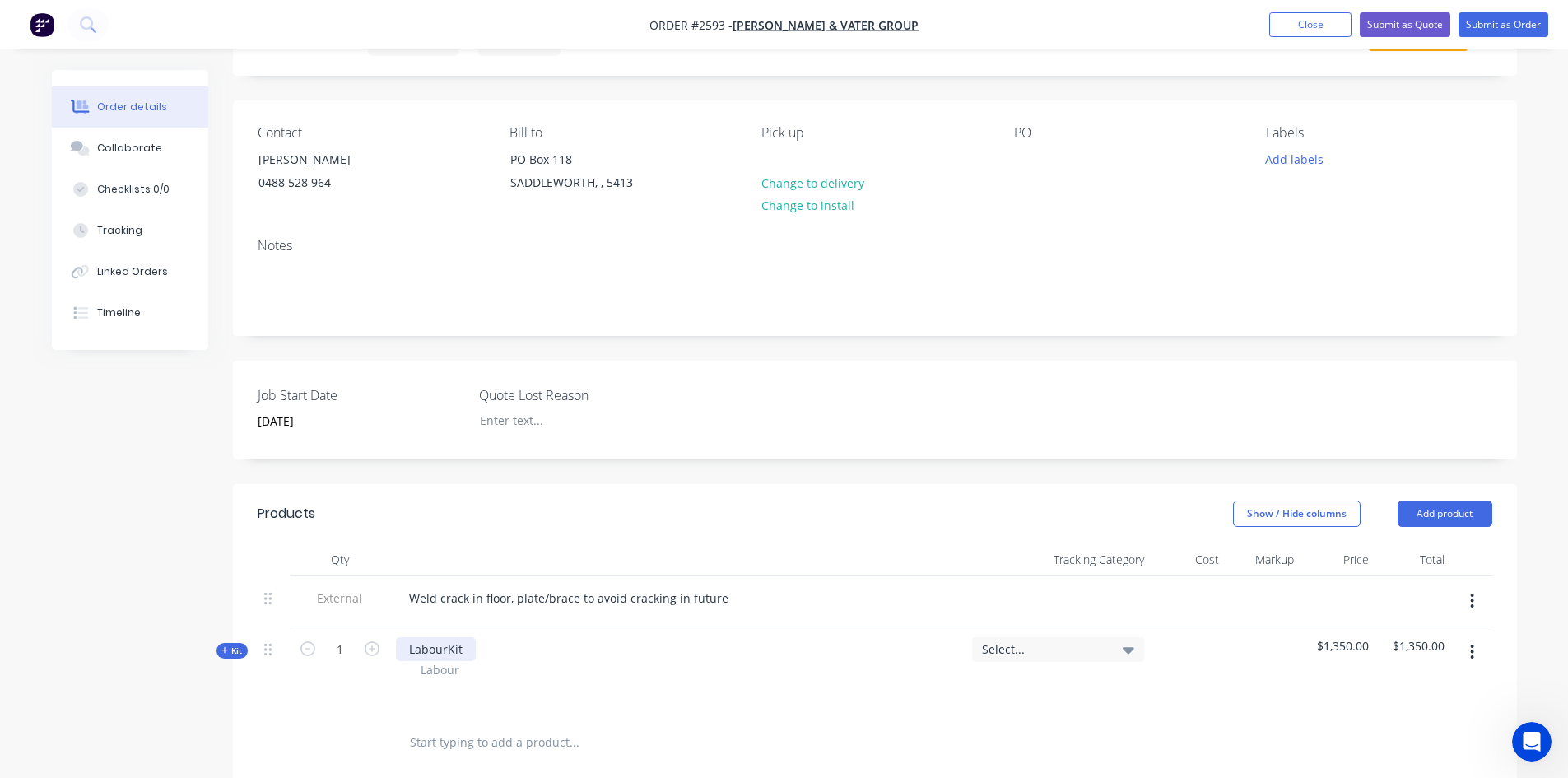
click at [465, 647] on div "LabourKit" at bounding box center [435, 649] width 80 height 24
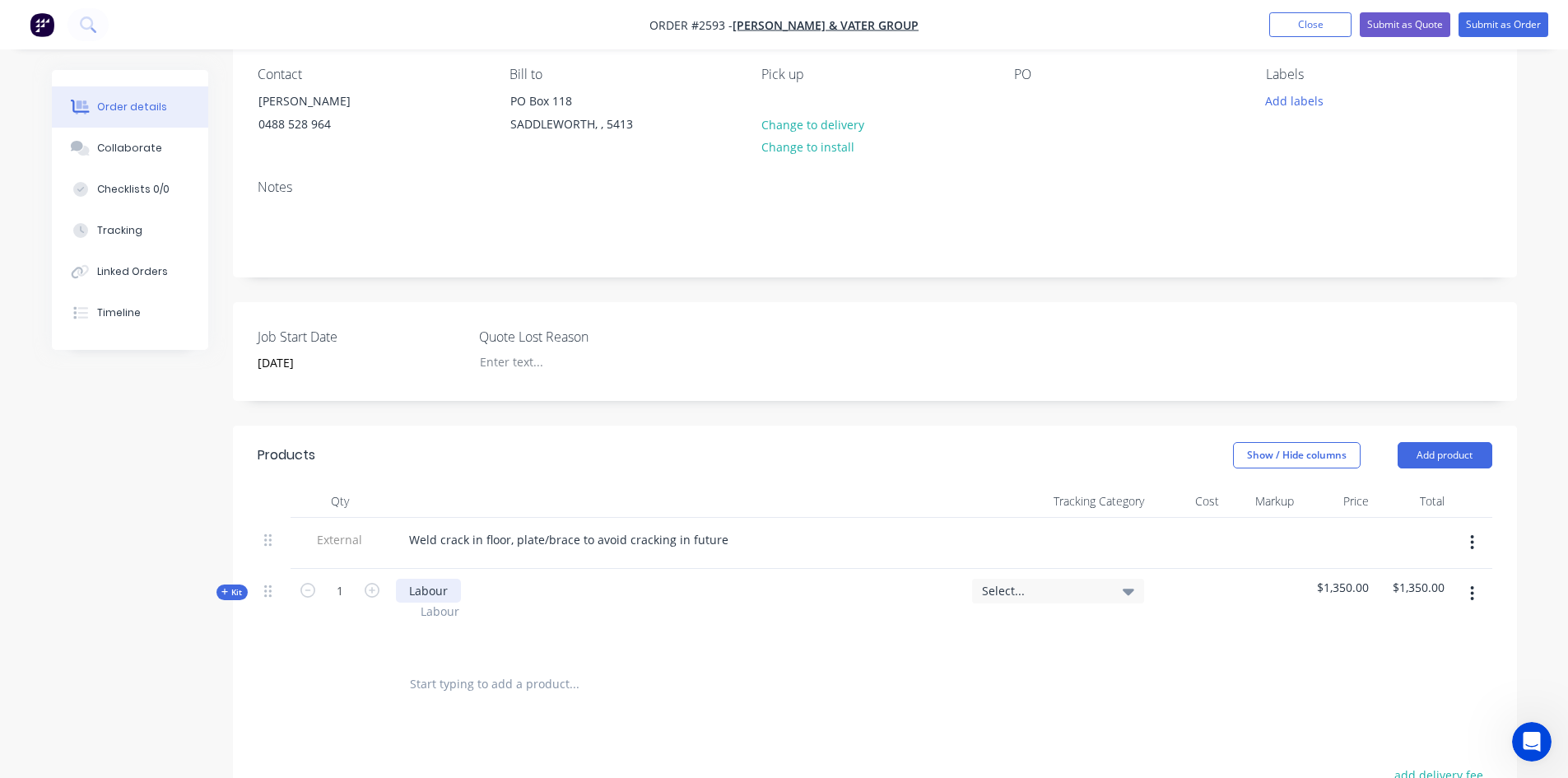
scroll to position [0, 0]
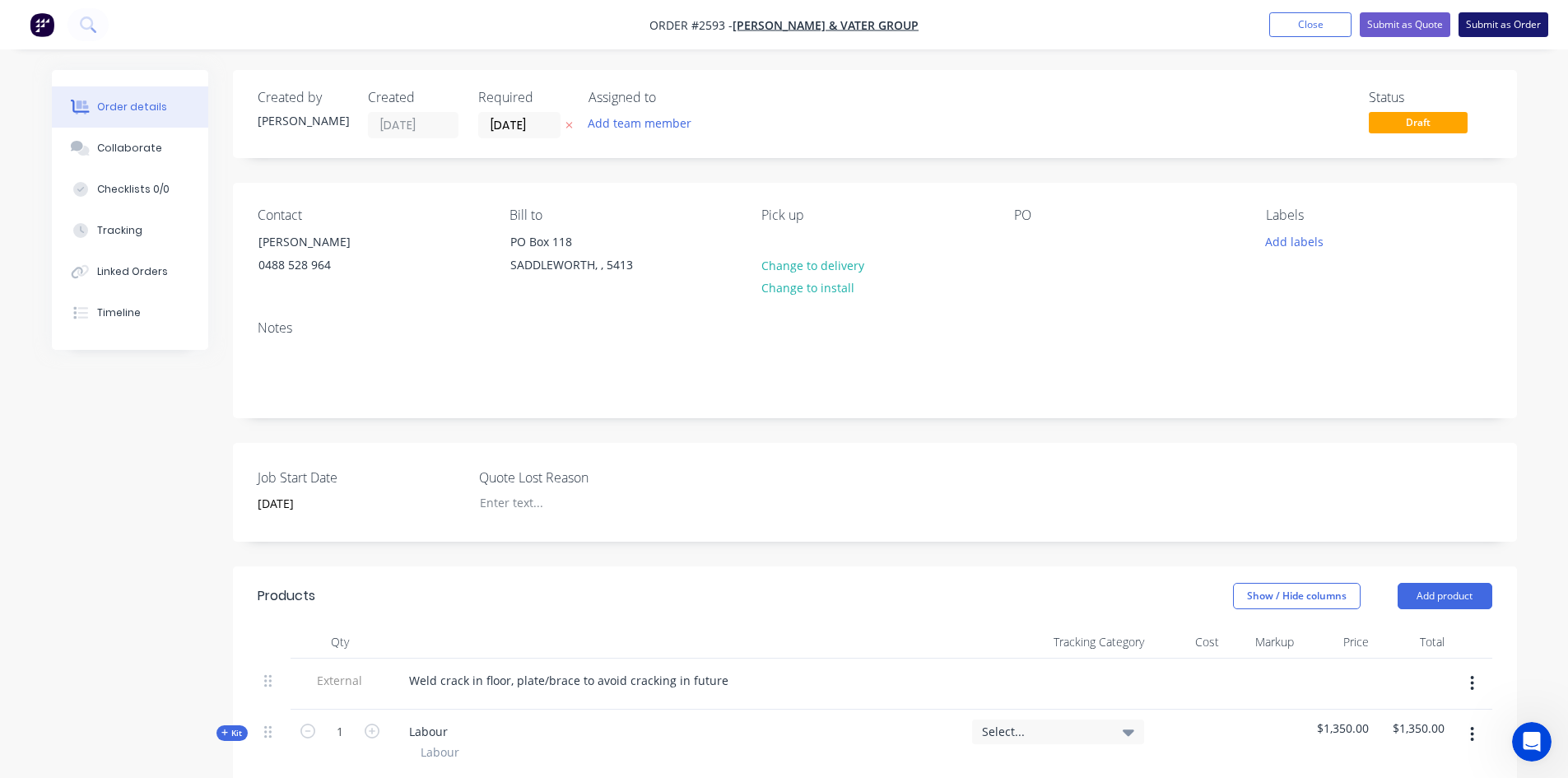
click at [1496, 30] on button "Submit as Order" at bounding box center [1503, 25] width 89 height 25
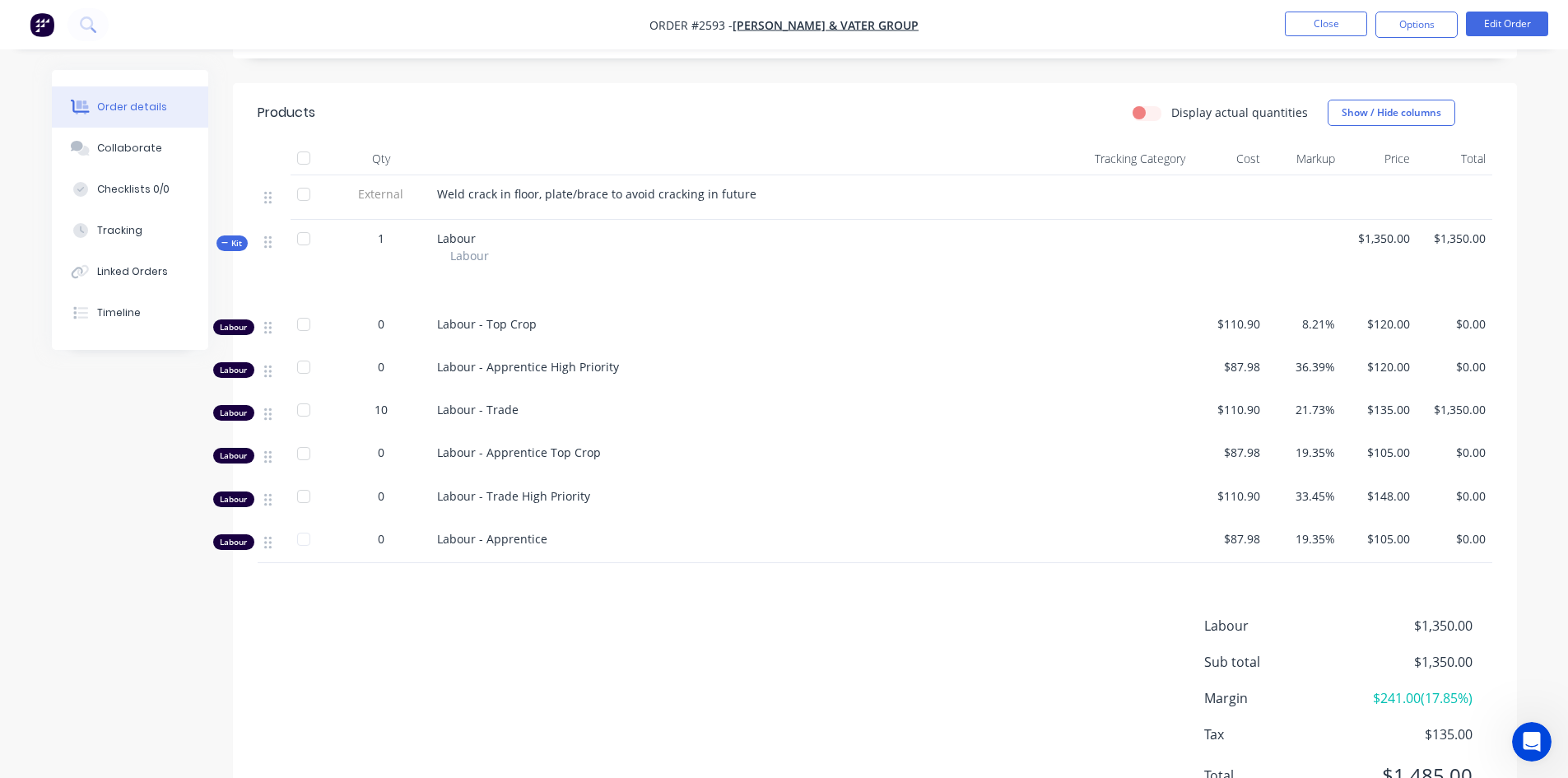
scroll to position [494, 0]
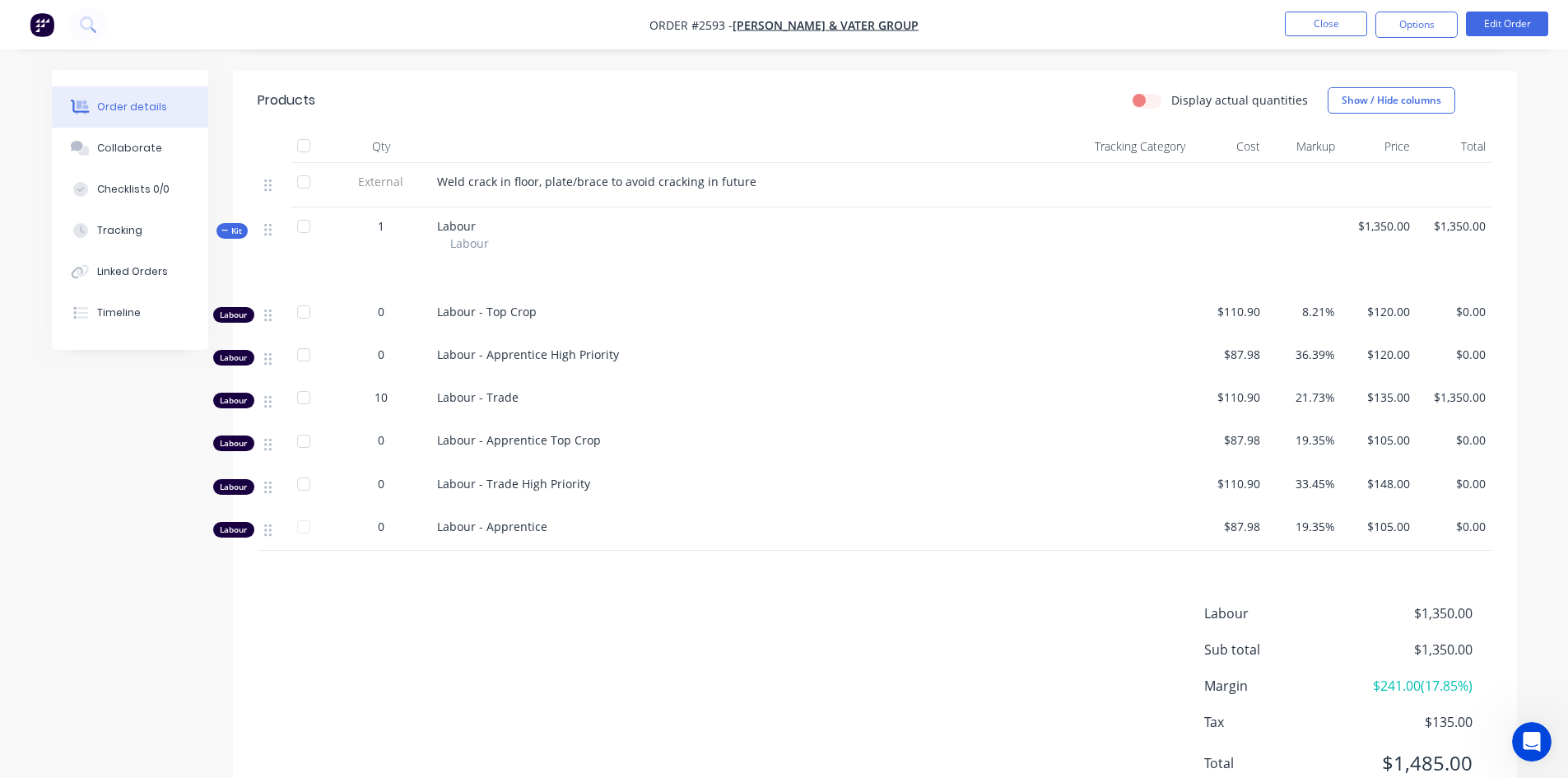
click at [225, 229] on icon at bounding box center [226, 231] width 8 height 9
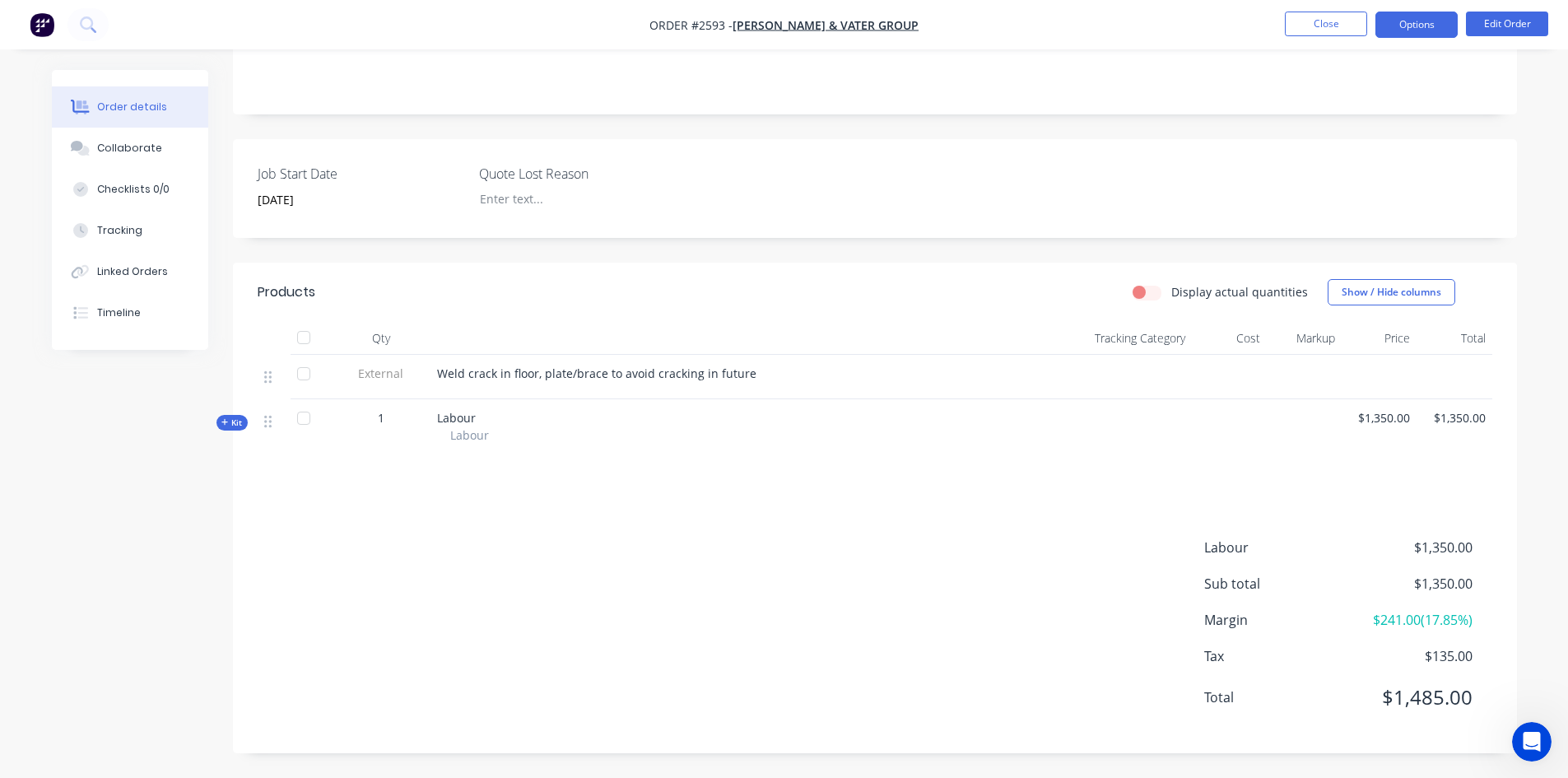
click at [1401, 35] on button "Options" at bounding box center [1417, 24] width 83 height 26
click at [808, 182] on div "Job Start Date 26/08/2025 Quote Lost Reason" at bounding box center [876, 188] width 1285 height 99
click at [534, 373] on span "Weld crack in floor, plate/brace to avoid cracking in future" at bounding box center [596, 374] width 320 height 15
click at [1509, 21] on button "Edit Order" at bounding box center [1508, 24] width 83 height 25
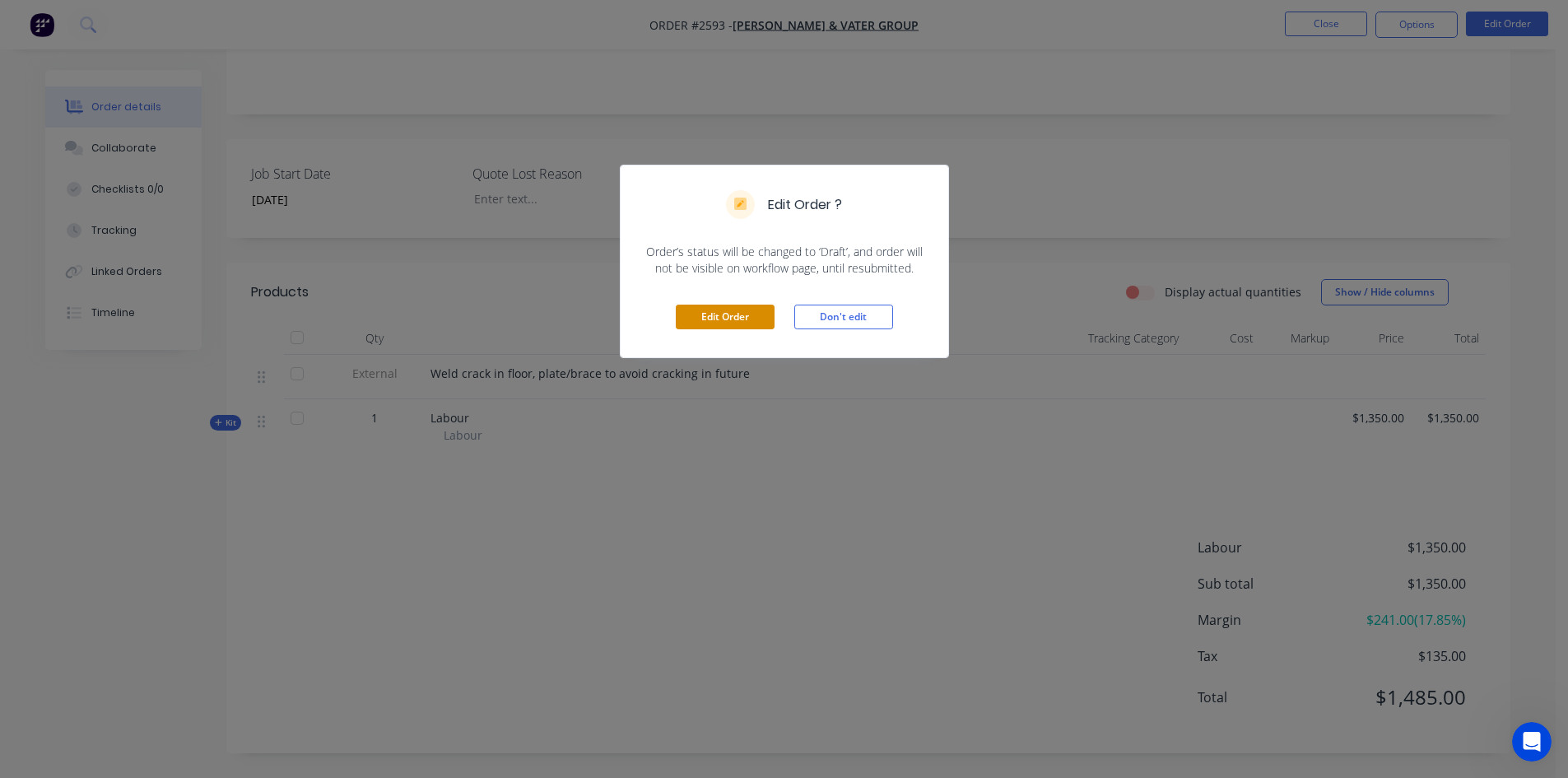
click at [757, 317] on button "Edit Order" at bounding box center [725, 317] width 99 height 25
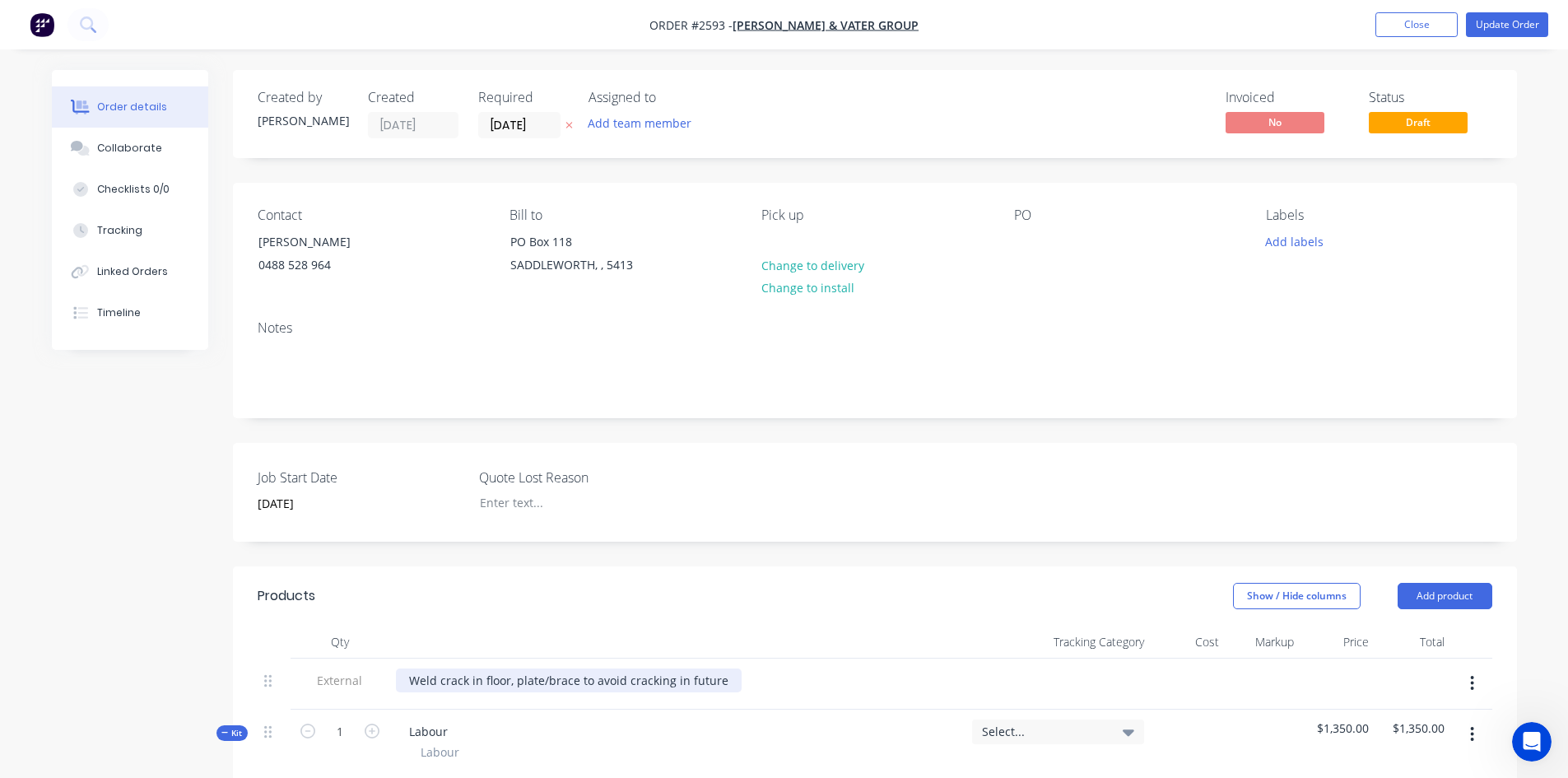
click at [506, 679] on div "Weld crack in floor, plate/brace to avoid cracking in future" at bounding box center [568, 680] width 346 height 24
click at [685, 680] on div "Weld crack in floor of aluminium tipper, plate/brace to avoid cracking in future" at bounding box center [625, 680] width 460 height 24
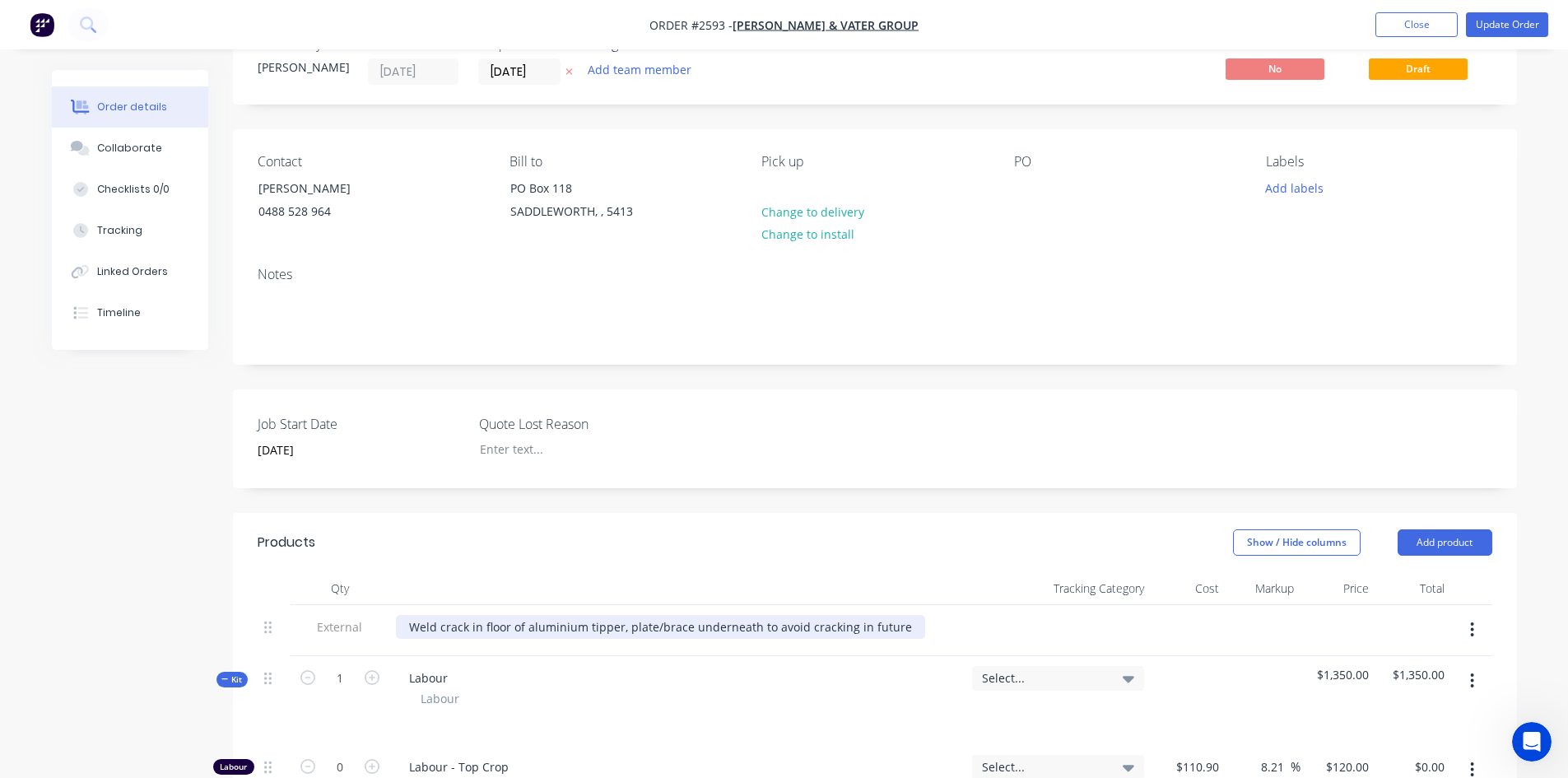
scroll to position [83, 0]
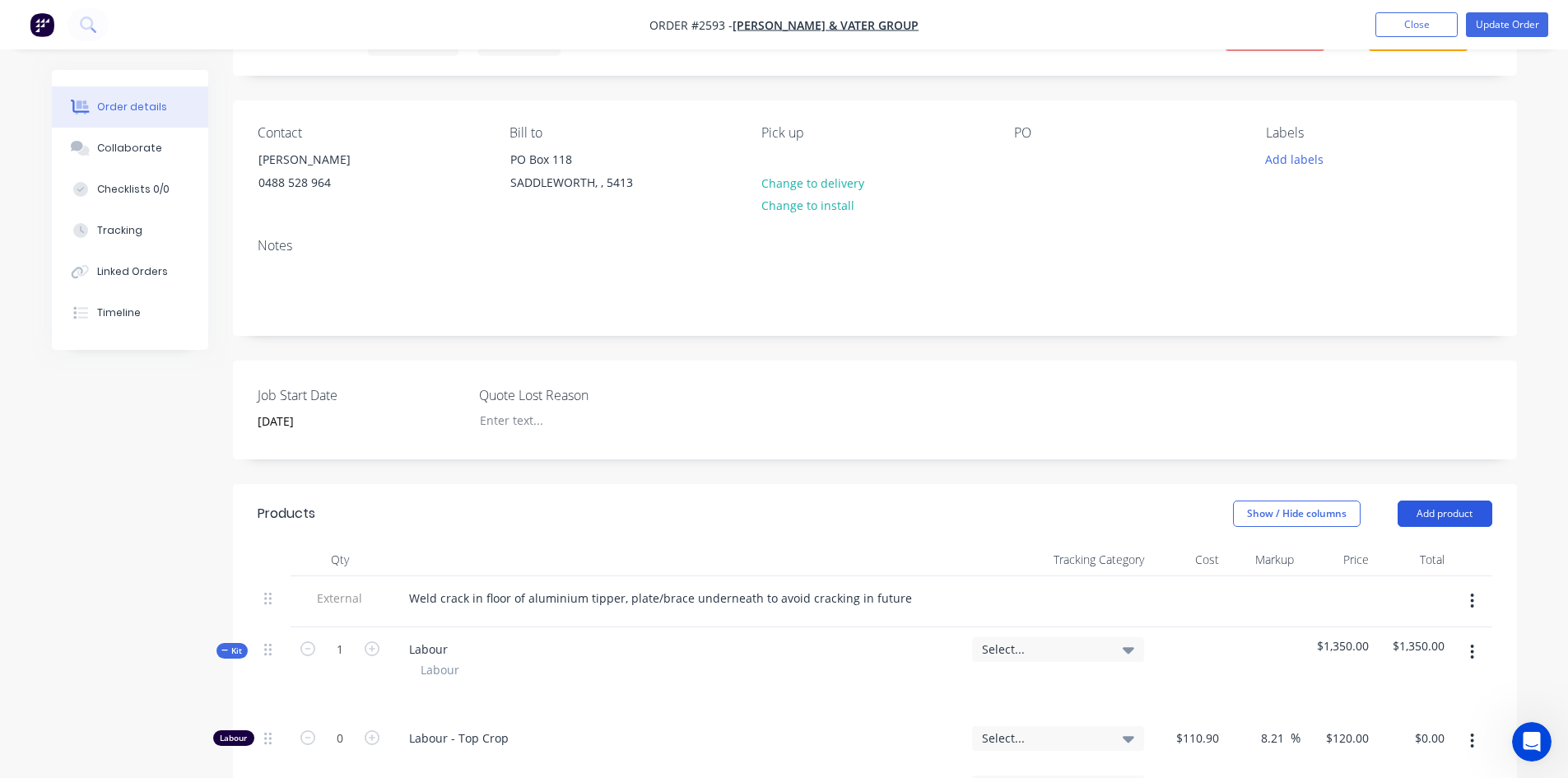
click at [1474, 518] on button "Add product" at bounding box center [1445, 513] width 95 height 26
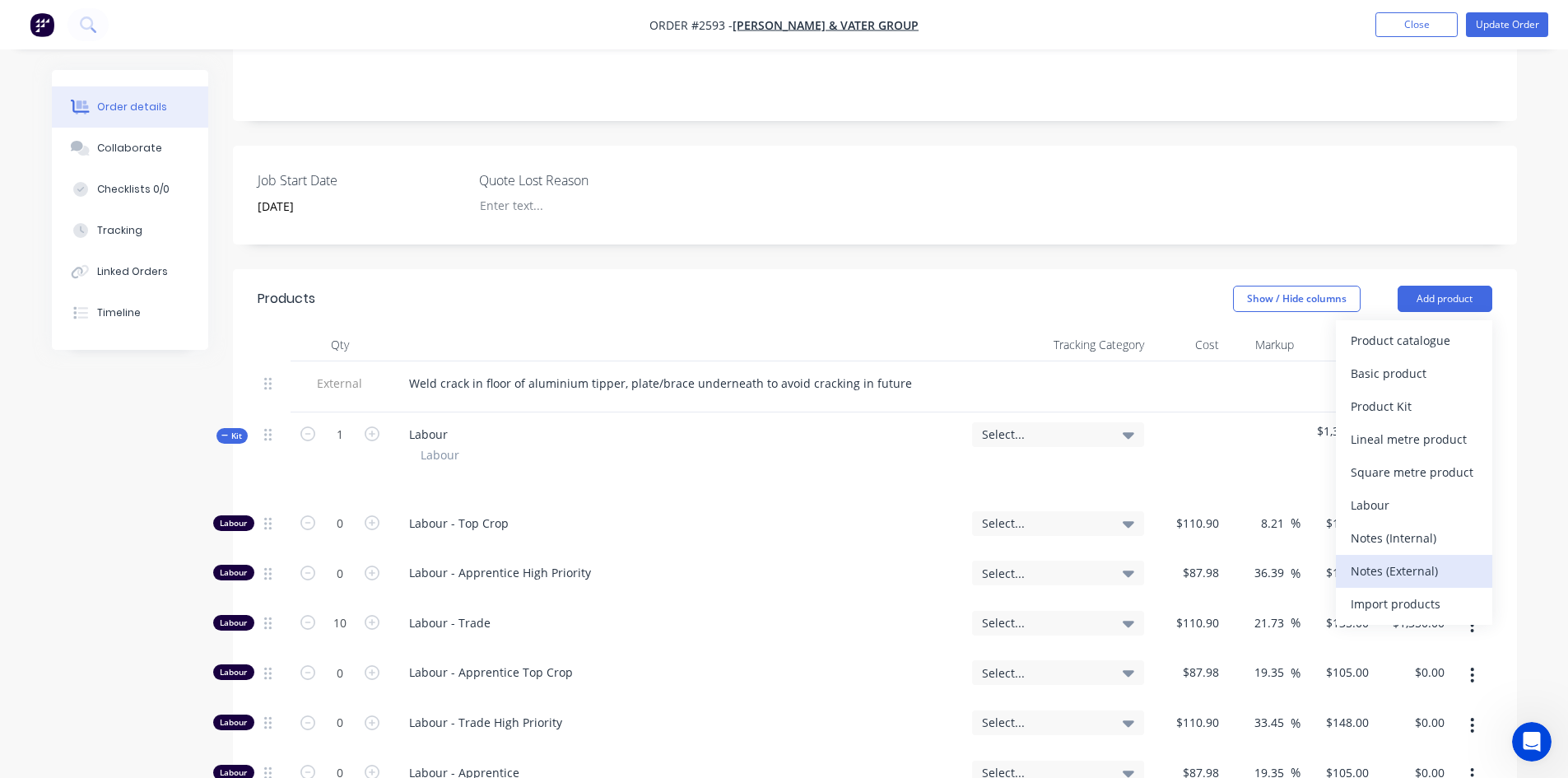
scroll to position [329, 0]
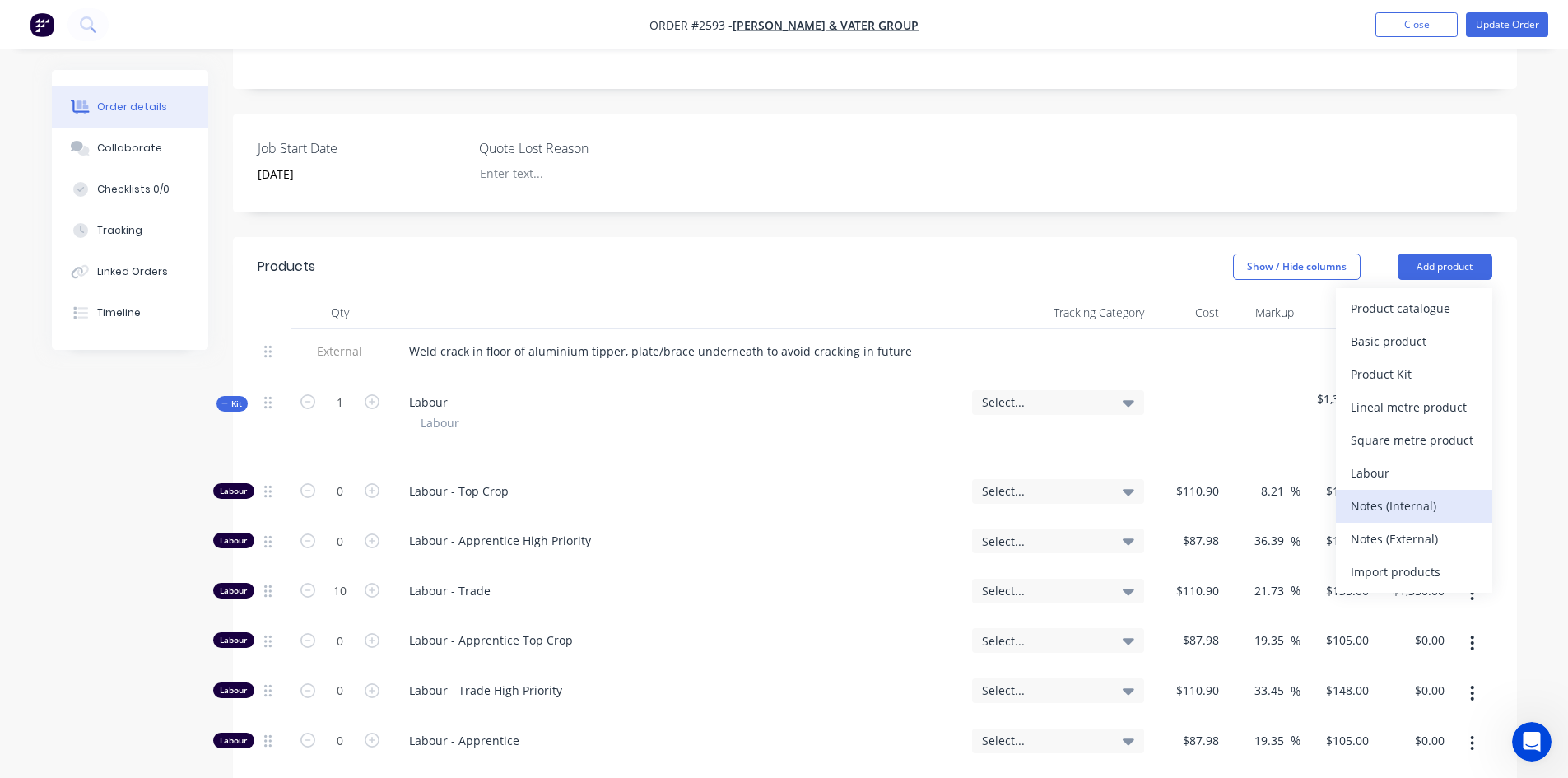
click at [1365, 517] on div "Notes (Internal)" at bounding box center [1414, 505] width 127 height 24
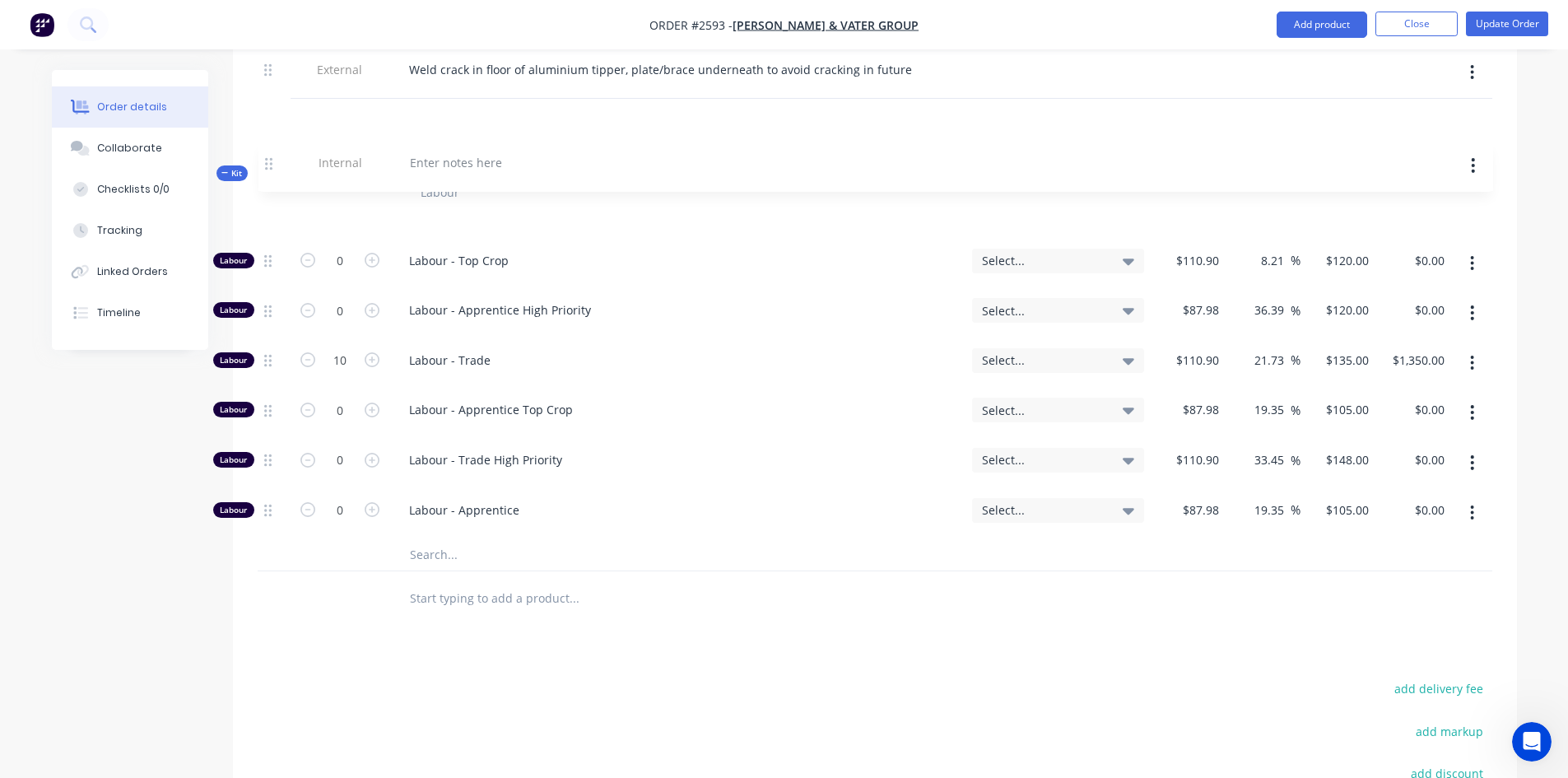
scroll to position [604, 0]
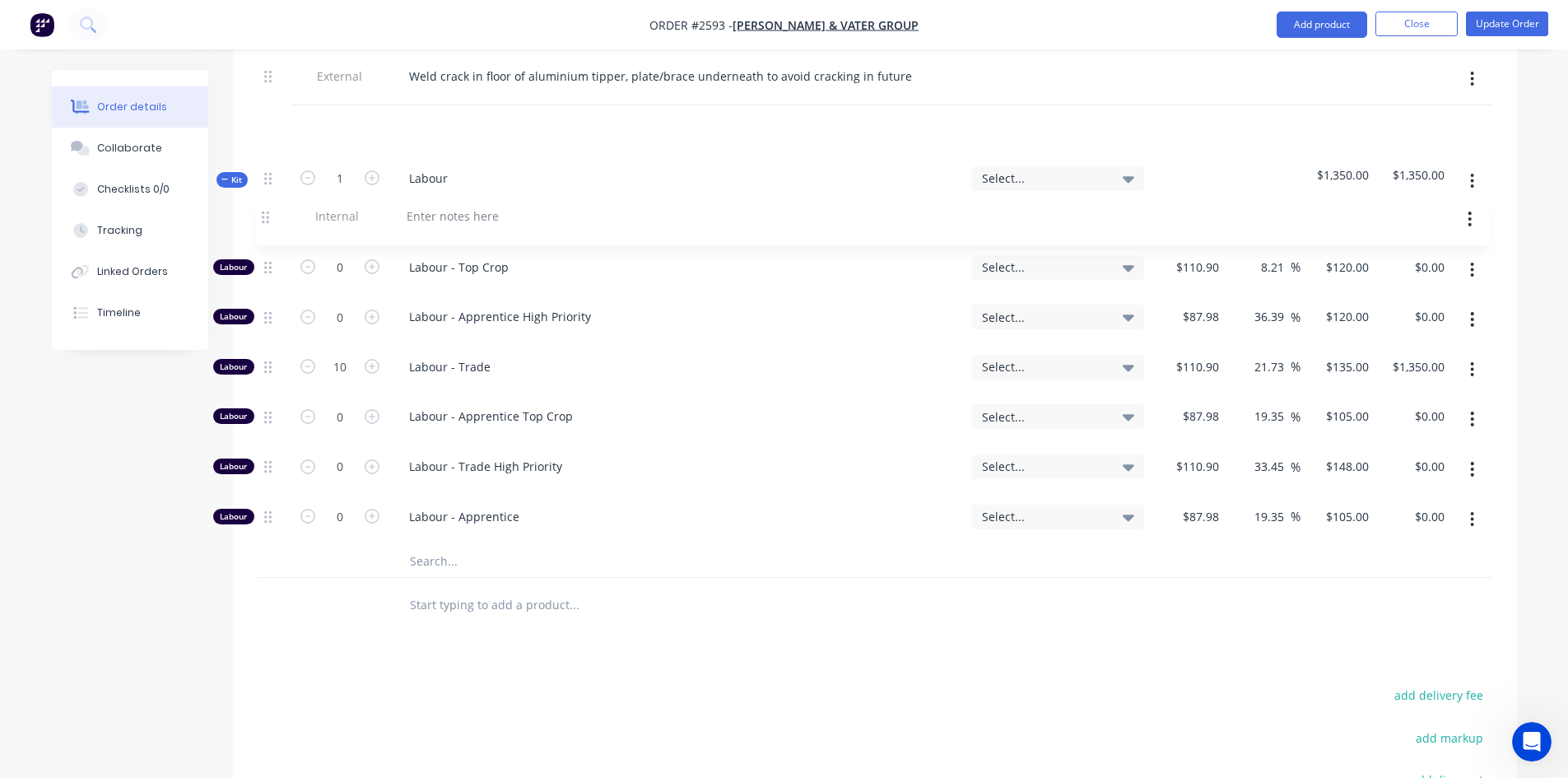
drag, startPoint x: 273, startPoint y: 452, endPoint x: 270, endPoint y: 218, distance: 234.0
click at [270, 218] on div "External Weld crack in floor of aluminium tipper, plate/brace underneath to avo…" at bounding box center [875, 317] width 1235 height 524
click at [432, 121] on div at bounding box center [454, 127] width 118 height 24
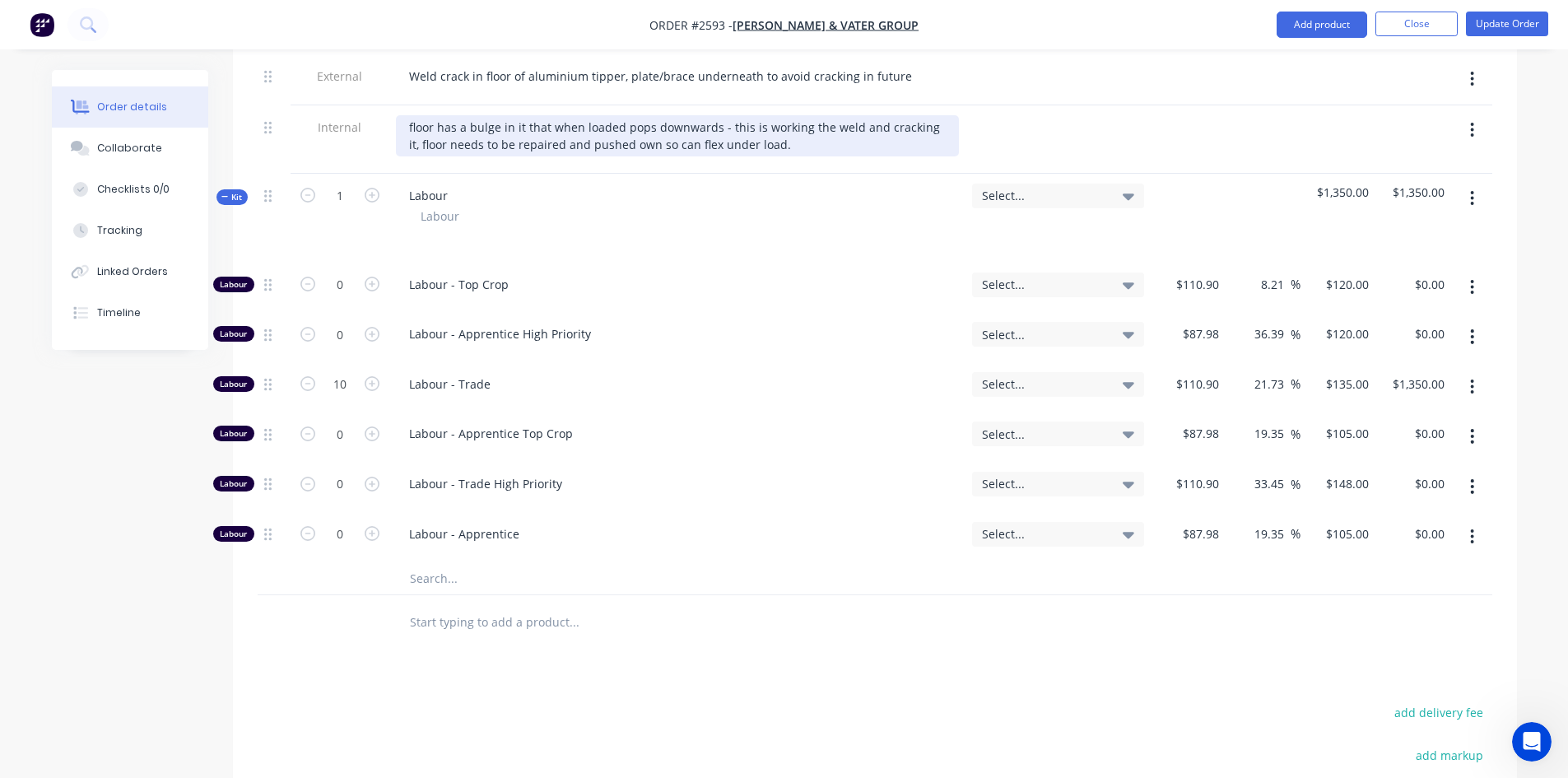
click at [678, 144] on div "floor has a bulge in it that when loaded pops downwards - this is working the w…" at bounding box center [677, 135] width 563 height 41
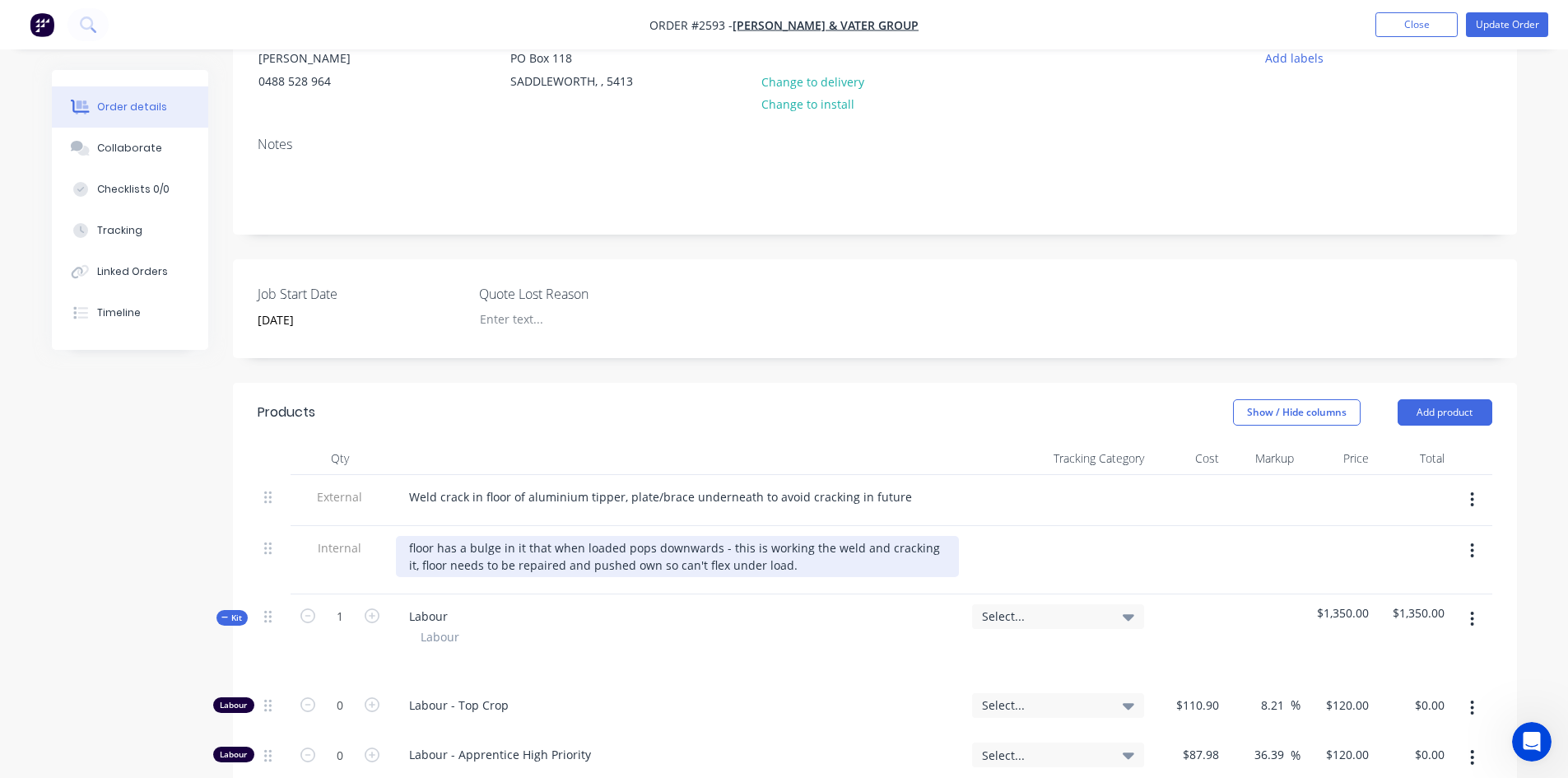
scroll to position [110, 0]
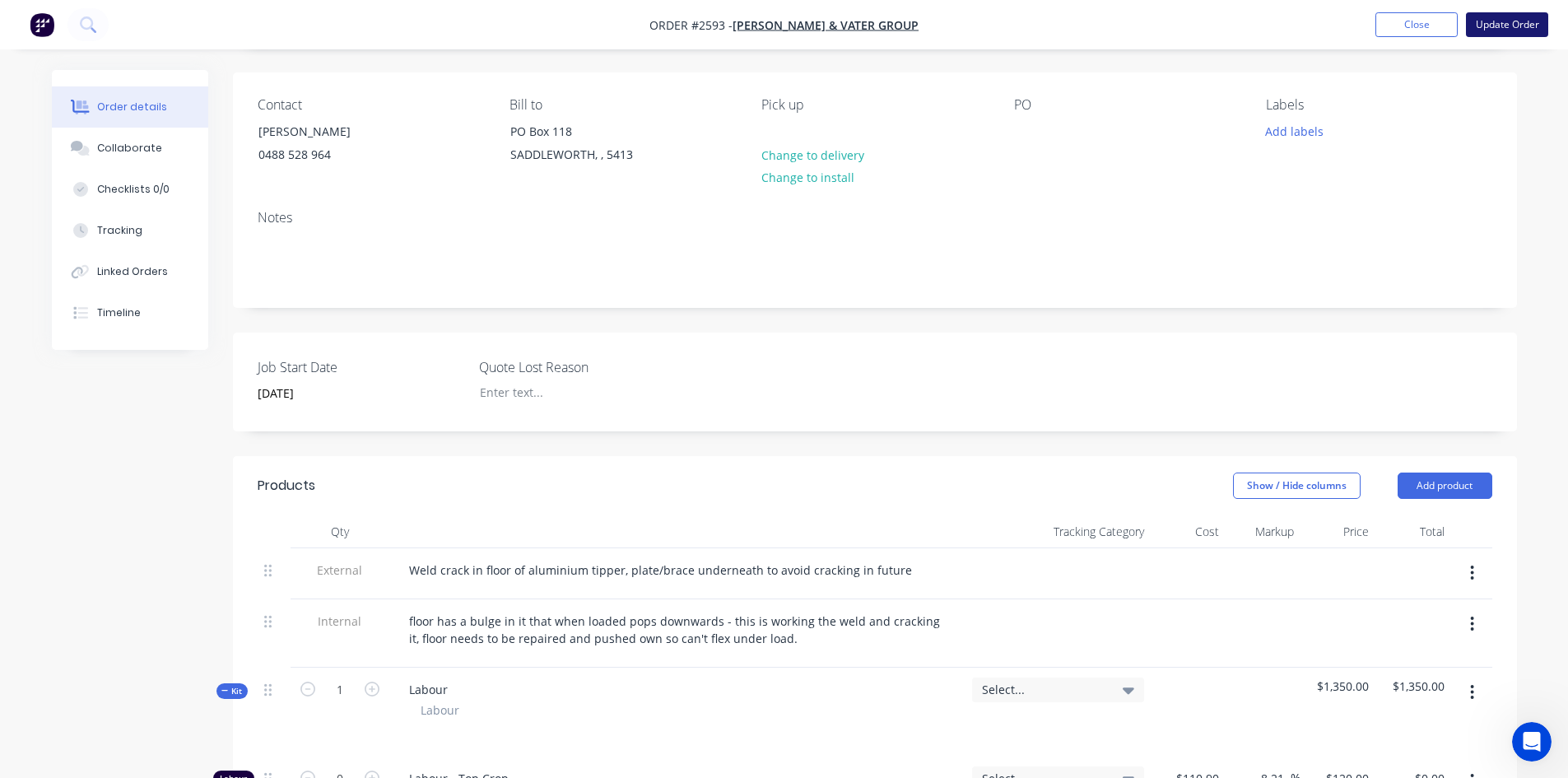
click at [1498, 31] on button "Update Order" at bounding box center [1508, 25] width 83 height 25
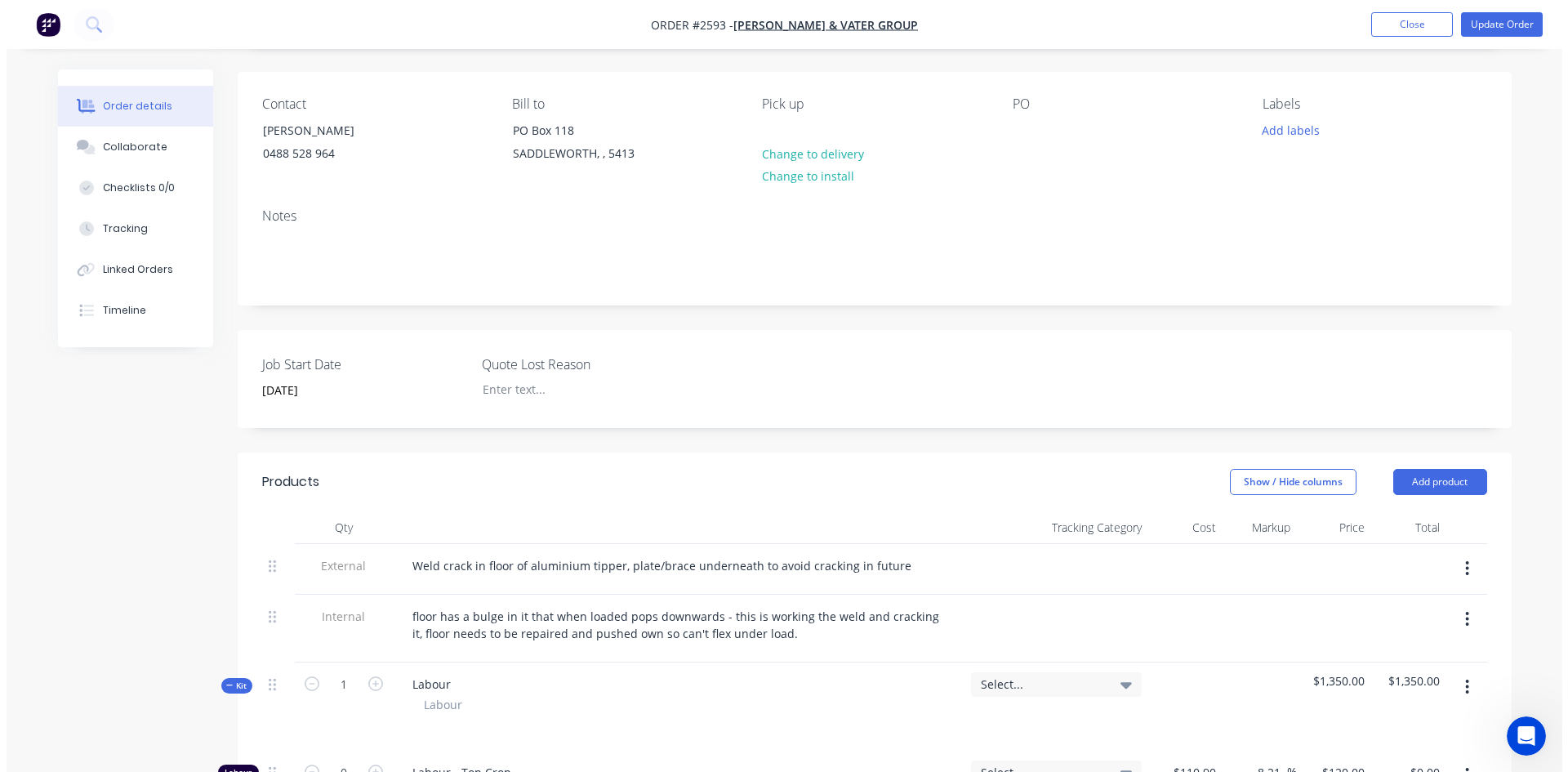
scroll to position [0, 0]
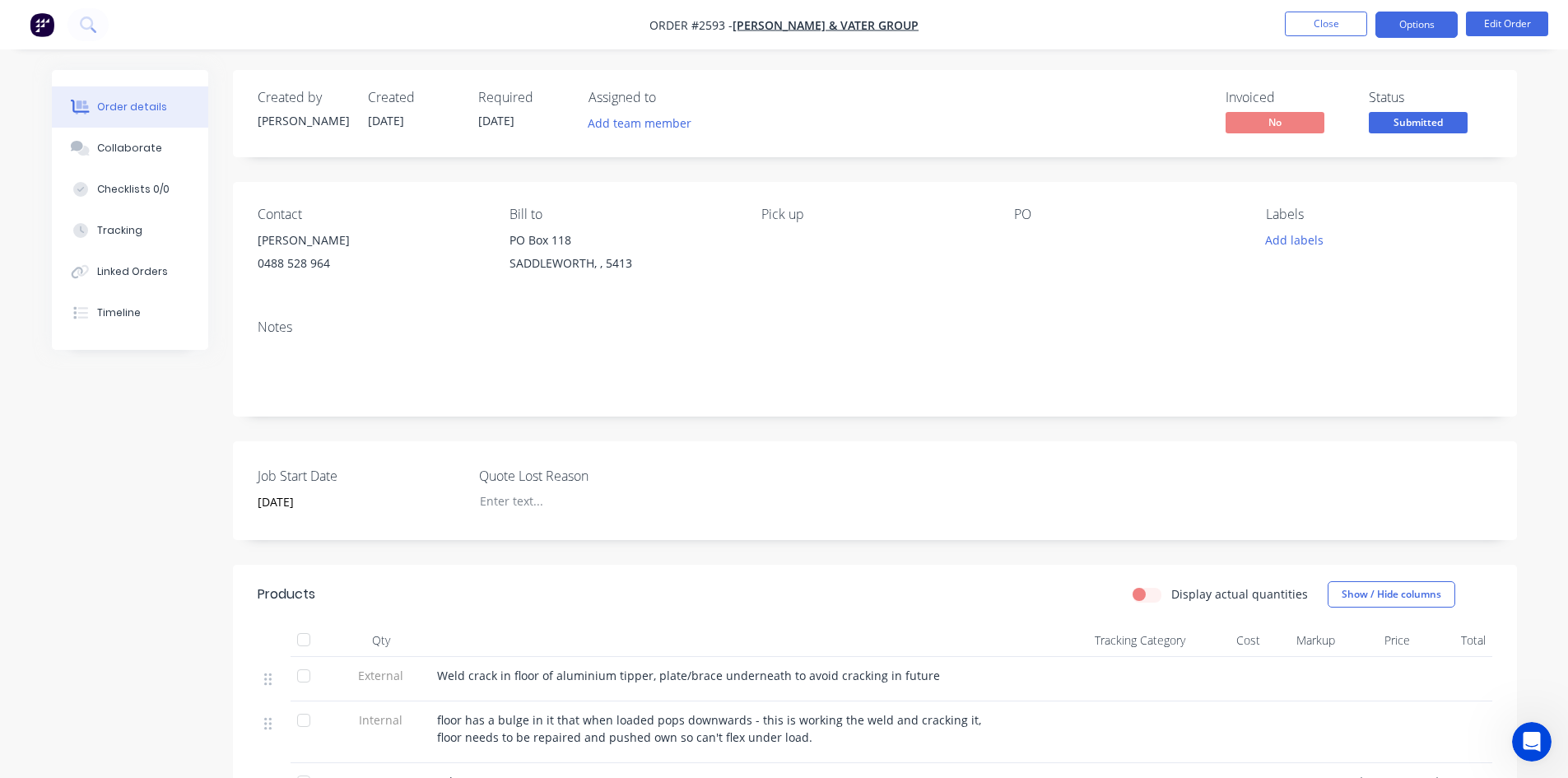
click at [1417, 29] on button "Options" at bounding box center [1417, 24] width 83 height 26
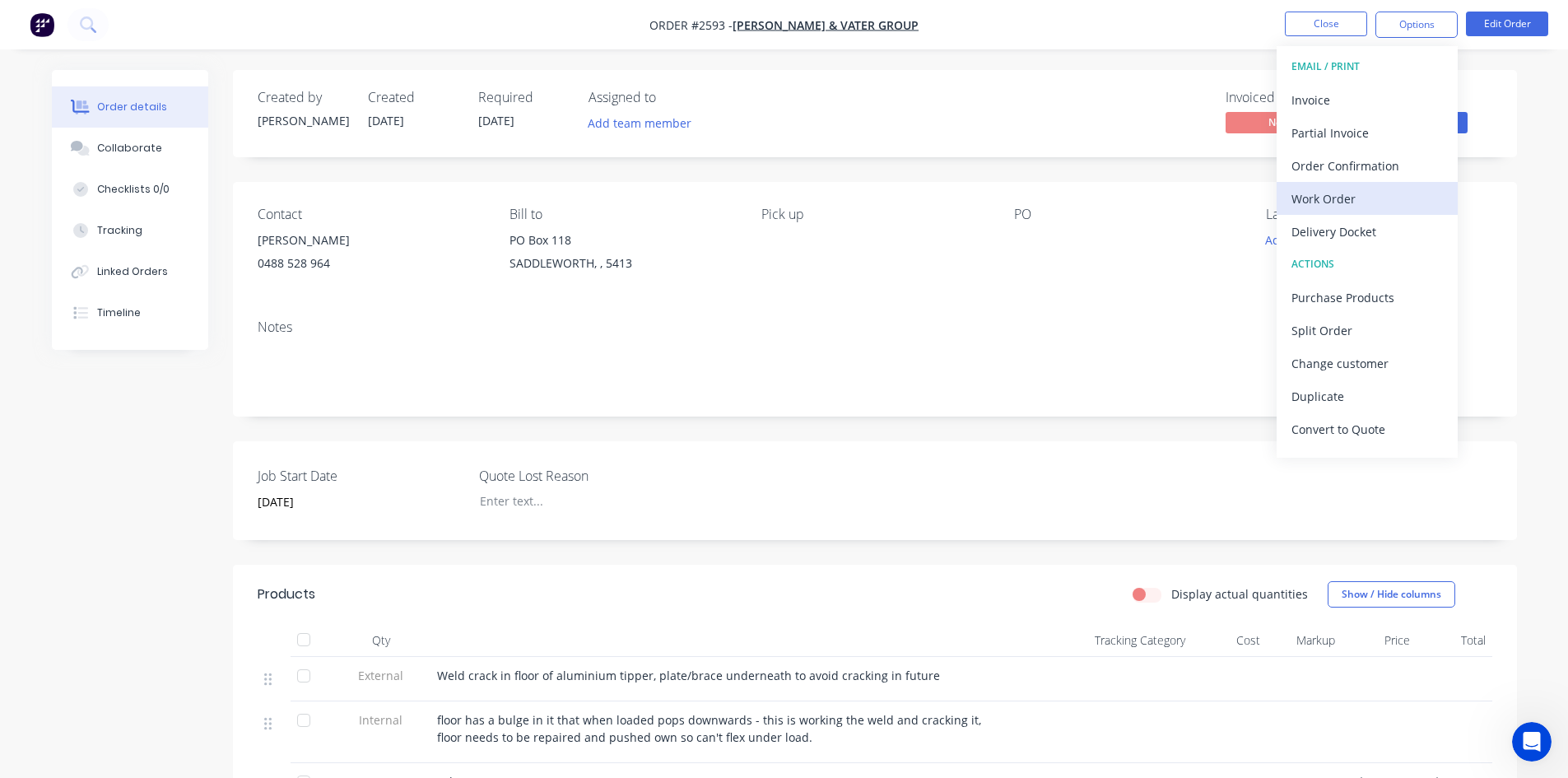
click at [1354, 200] on div "Work Order" at bounding box center [1367, 199] width 152 height 24
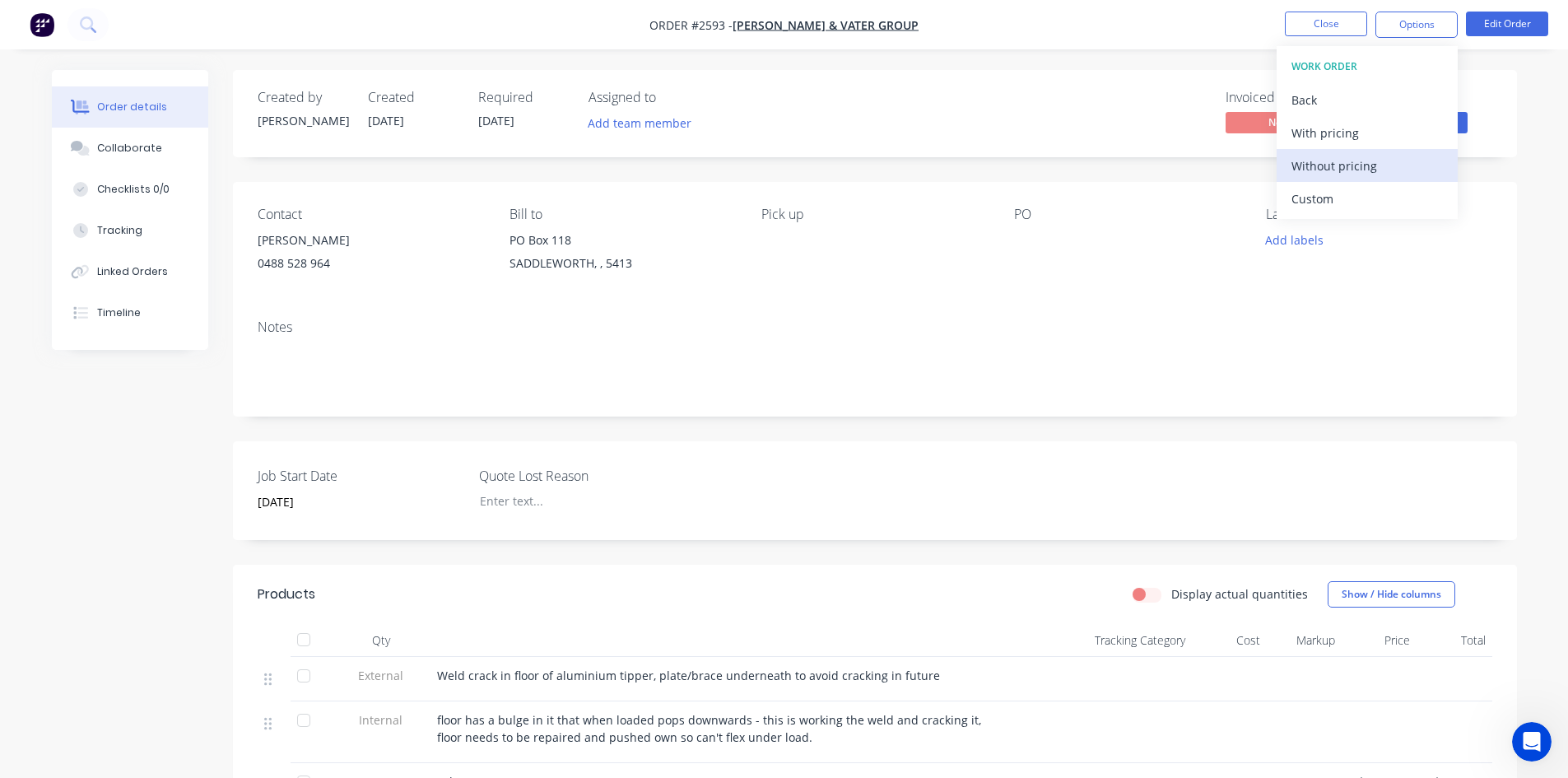
click at [1340, 168] on div "Without pricing" at bounding box center [1367, 165] width 152 height 24
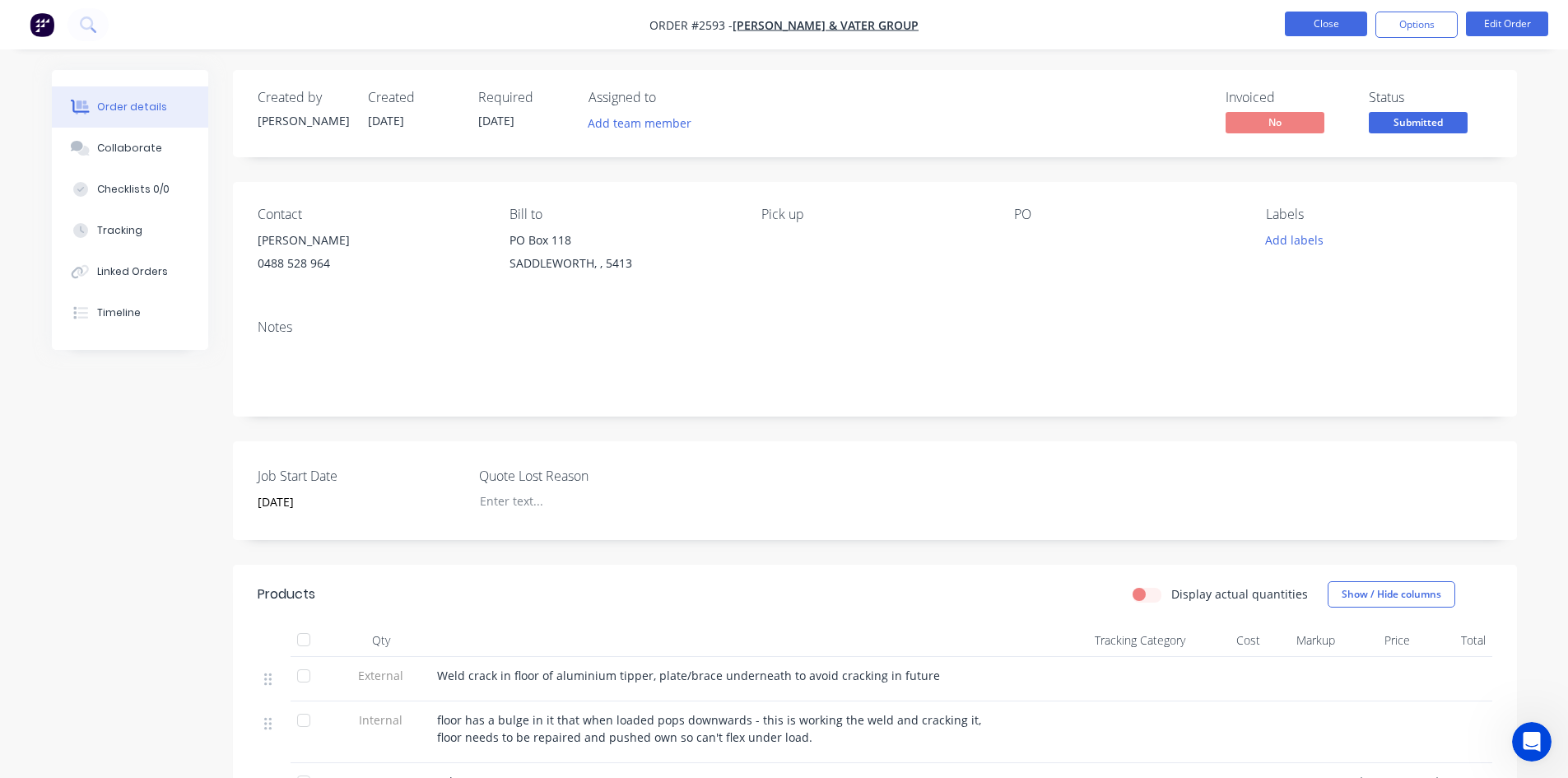
click at [1321, 20] on button "Close" at bounding box center [1326, 24] width 83 height 25
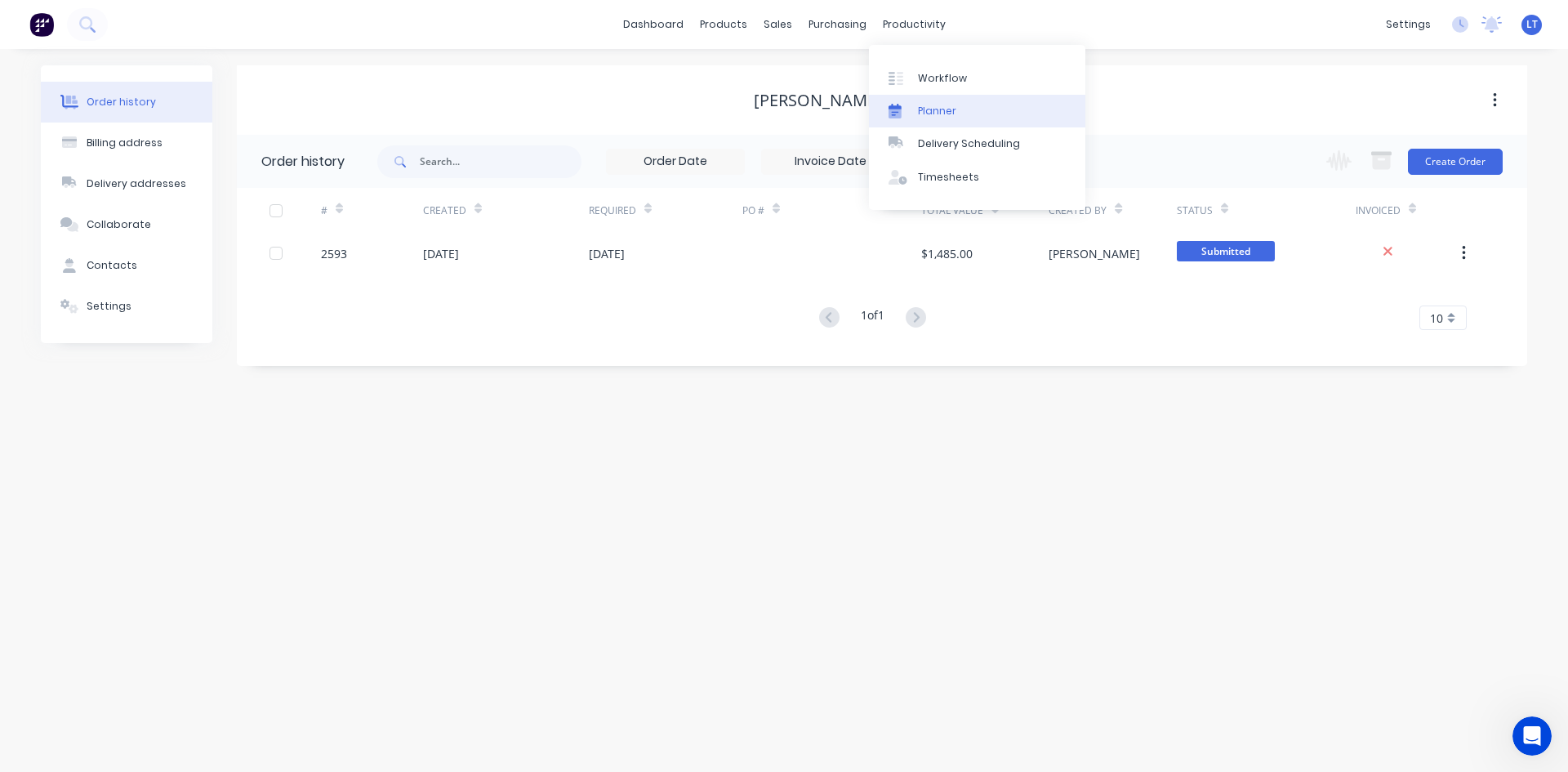
click at [937, 116] on div "Planner" at bounding box center [937, 111] width 38 height 14
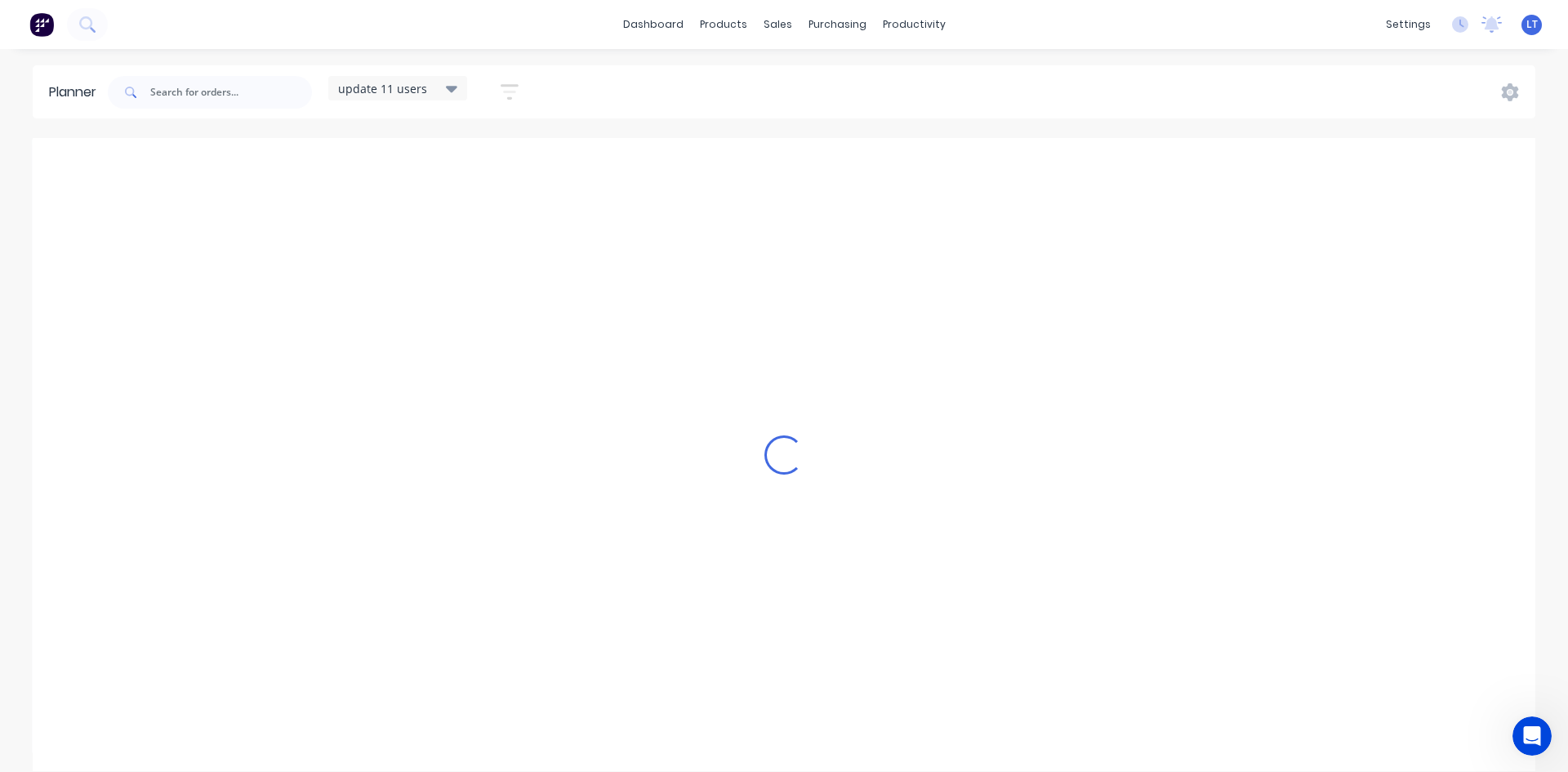
scroll to position [0, 1]
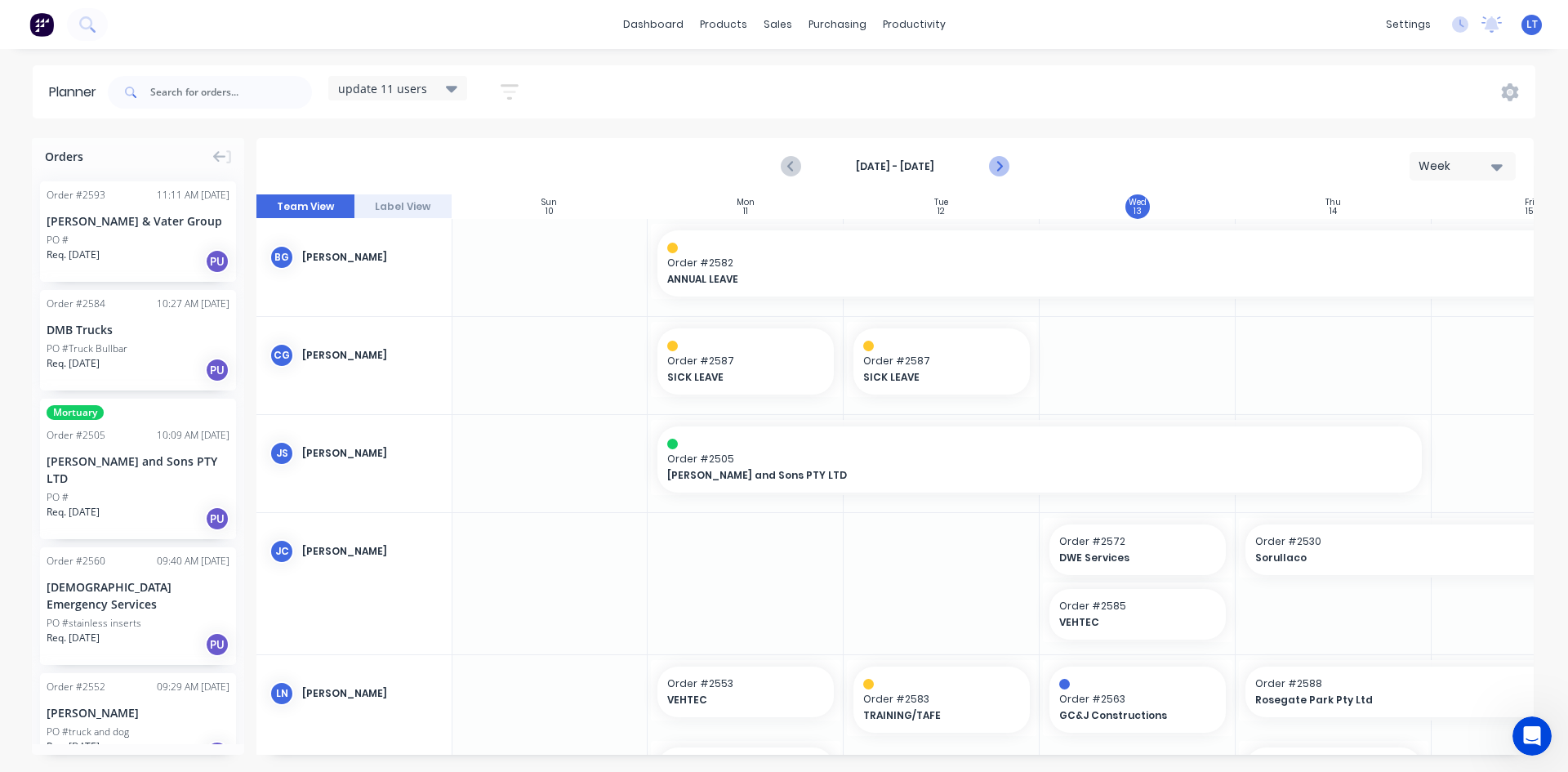
click at [1005, 173] on icon "Next page" at bounding box center [997, 167] width 20 height 20
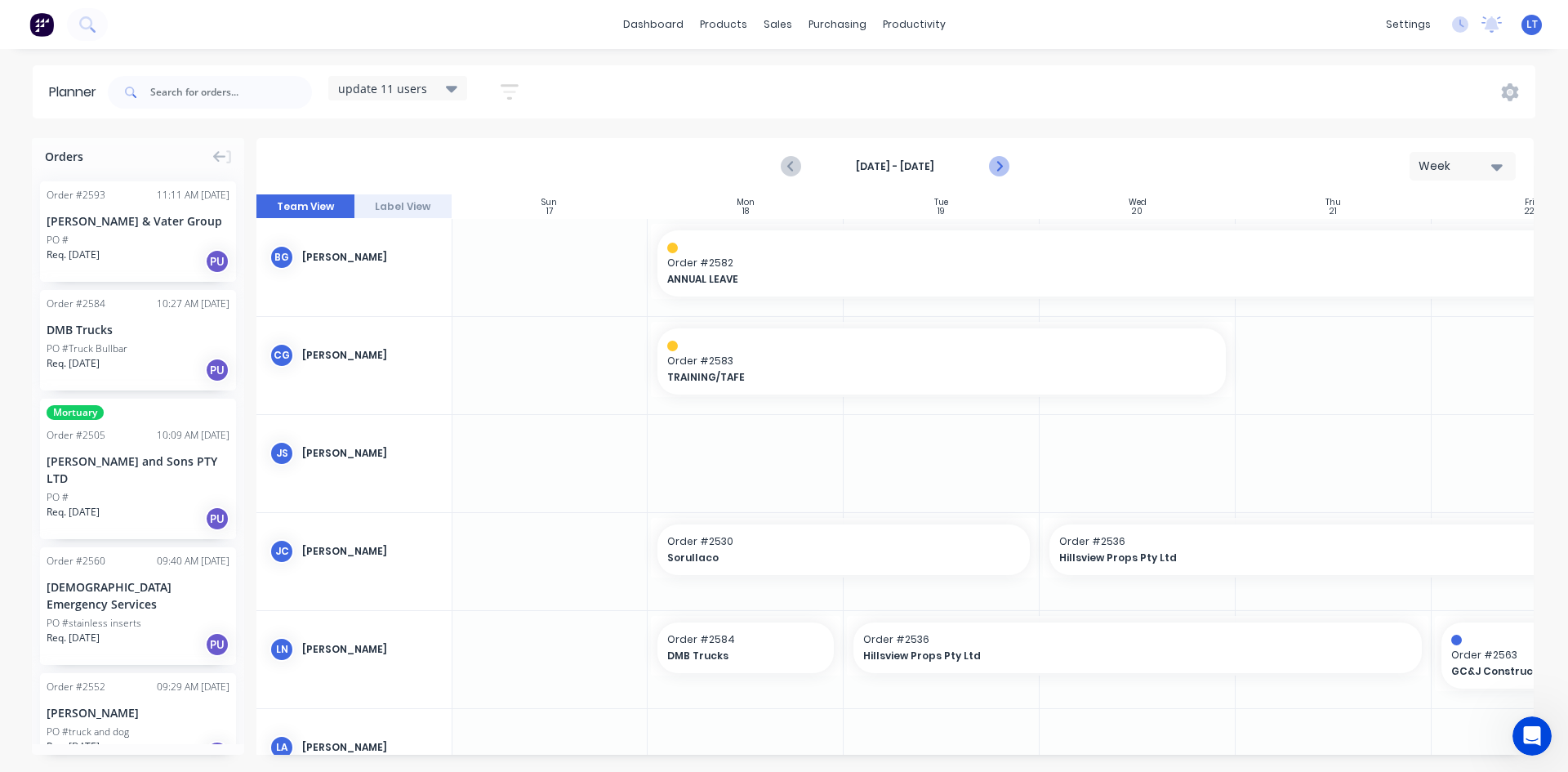
click at [1005, 172] on icon "Next page" at bounding box center [997, 167] width 20 height 20
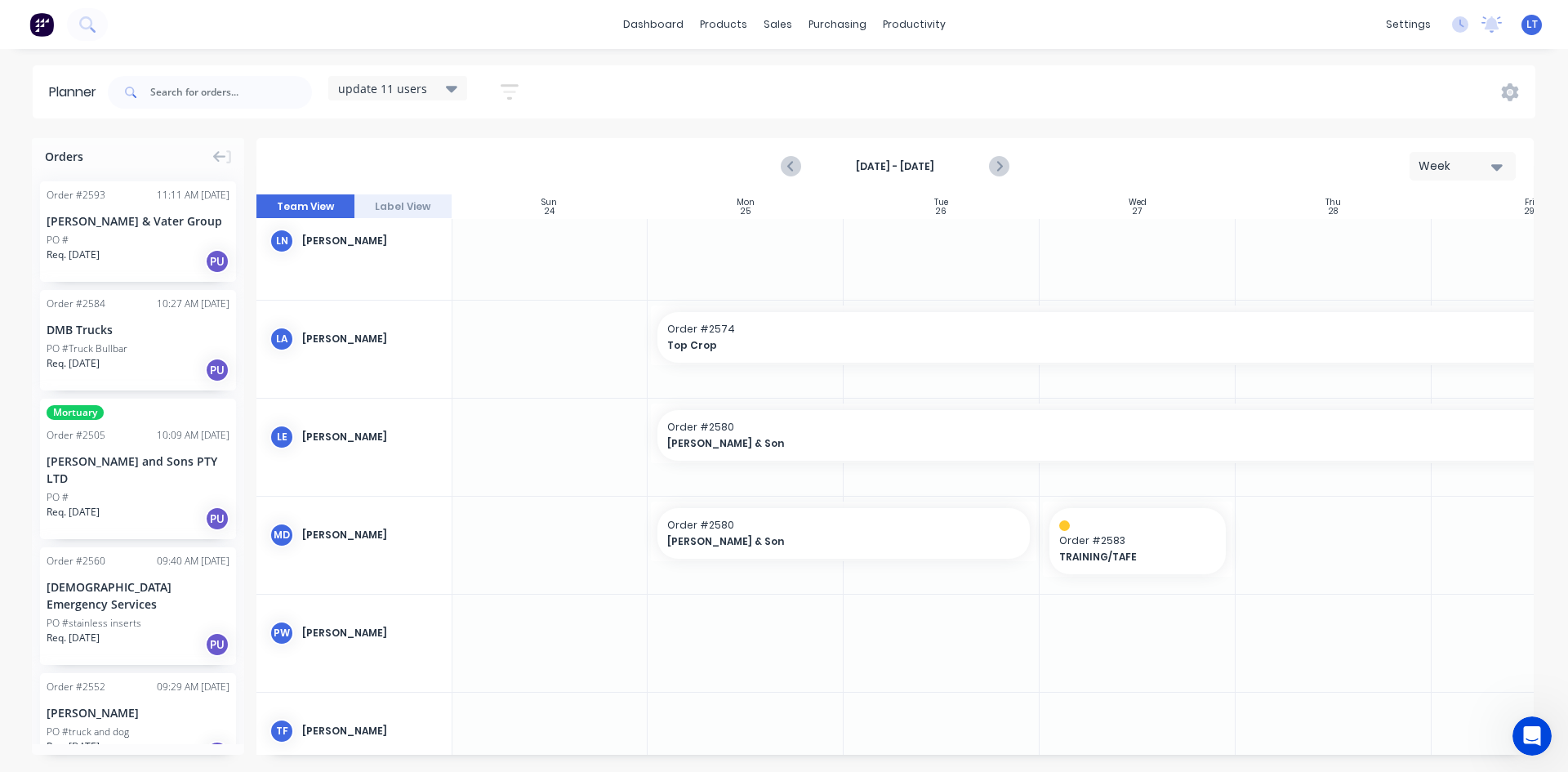
scroll to position [463, 1]
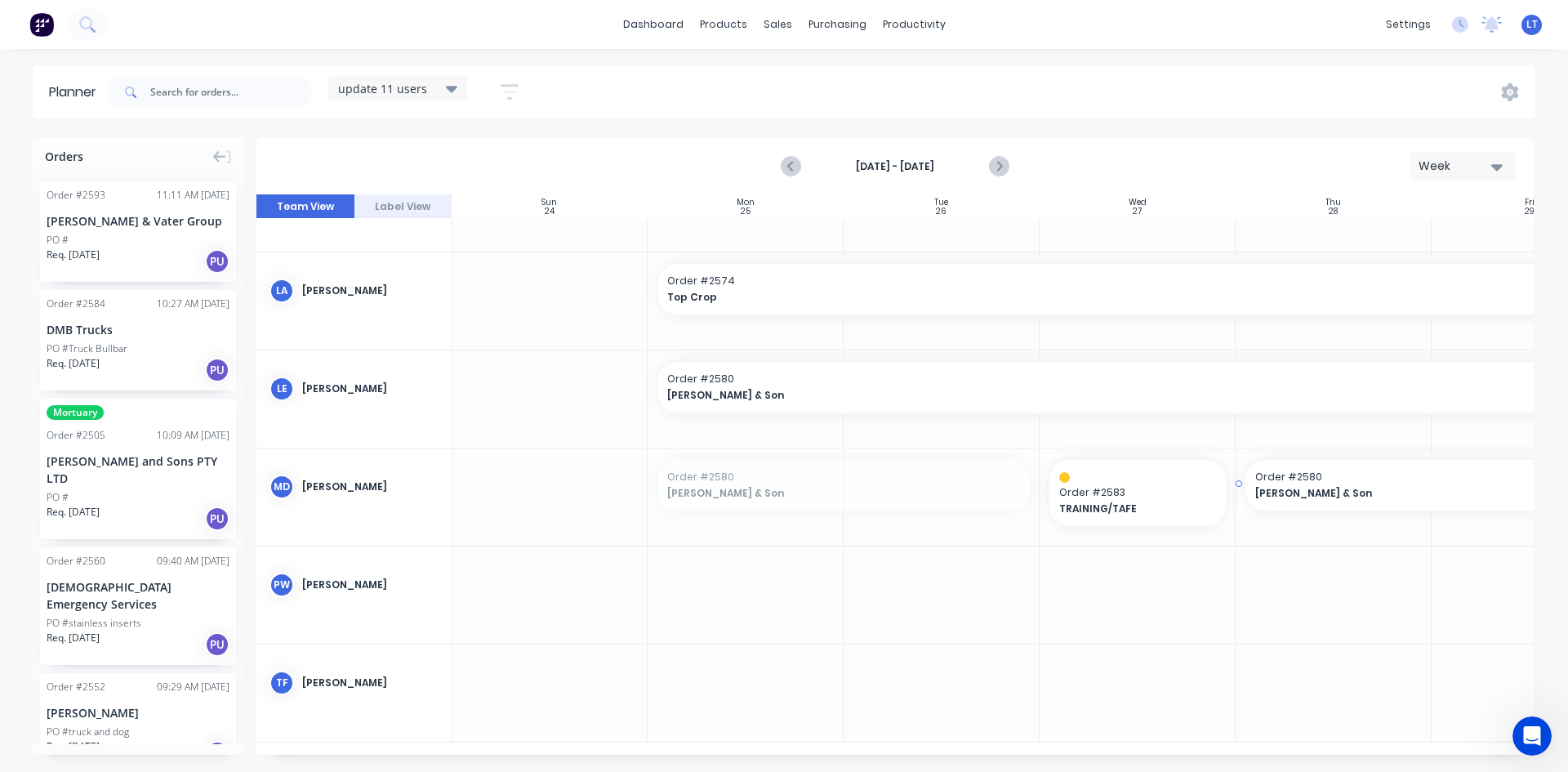
drag, startPoint x: 796, startPoint y: 477, endPoint x: 1298, endPoint y: 493, distance: 502.3
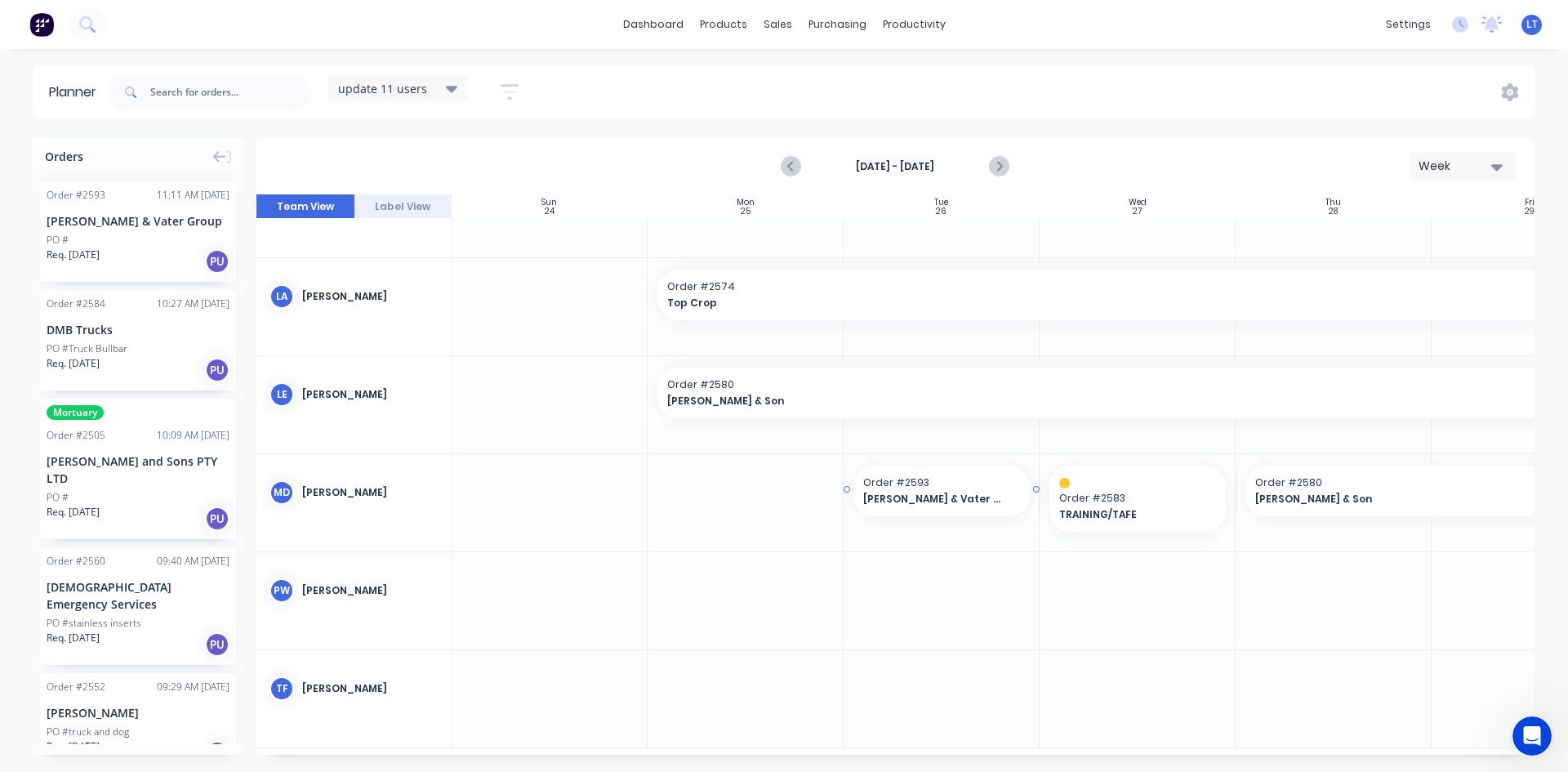
drag, startPoint x: 132, startPoint y: 230, endPoint x: 941, endPoint y: 487, distance: 848.8
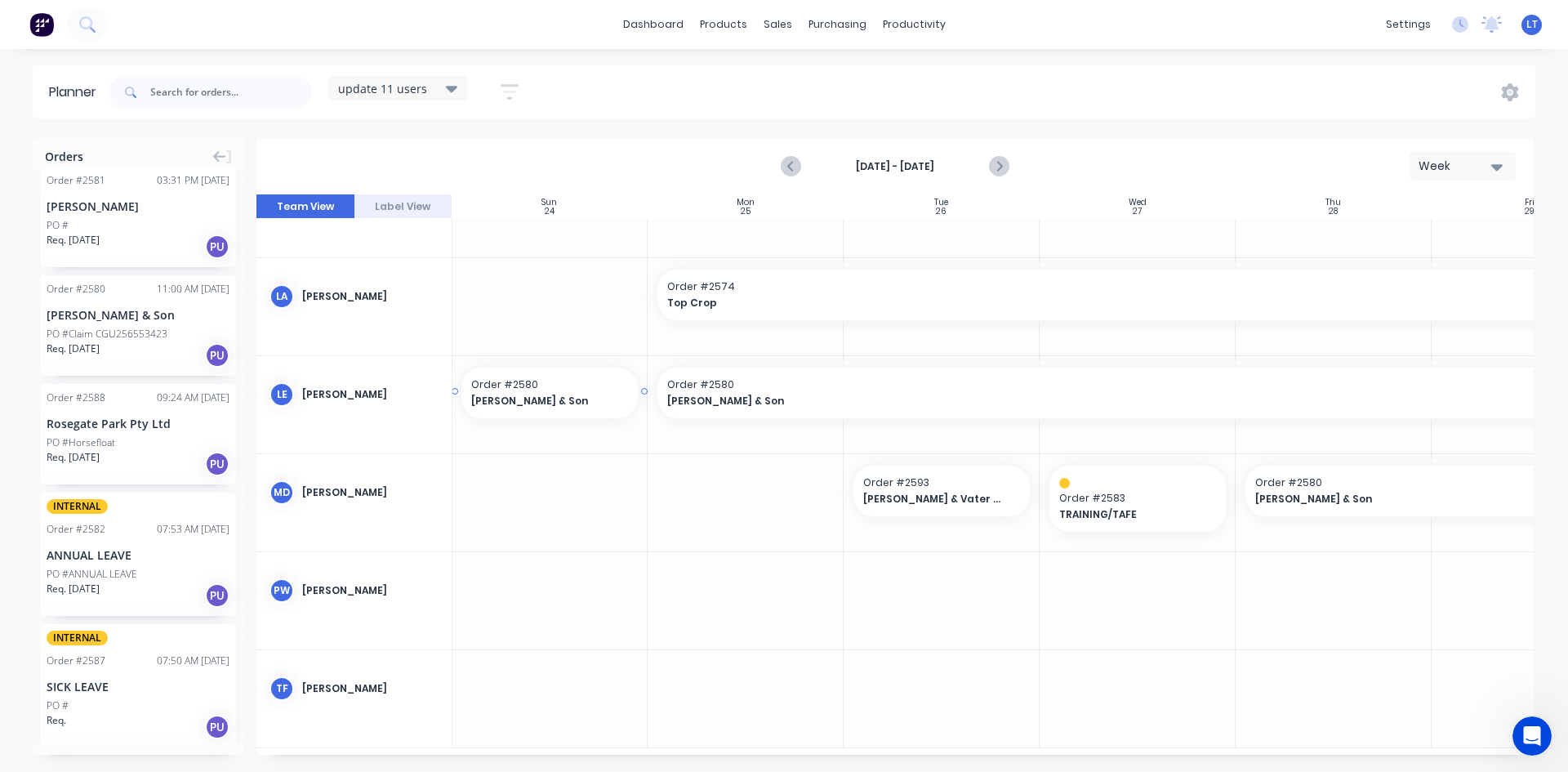
scroll to position [451, 0]
drag, startPoint x: 106, startPoint y: 322, endPoint x: 755, endPoint y: 502, distance: 673.5
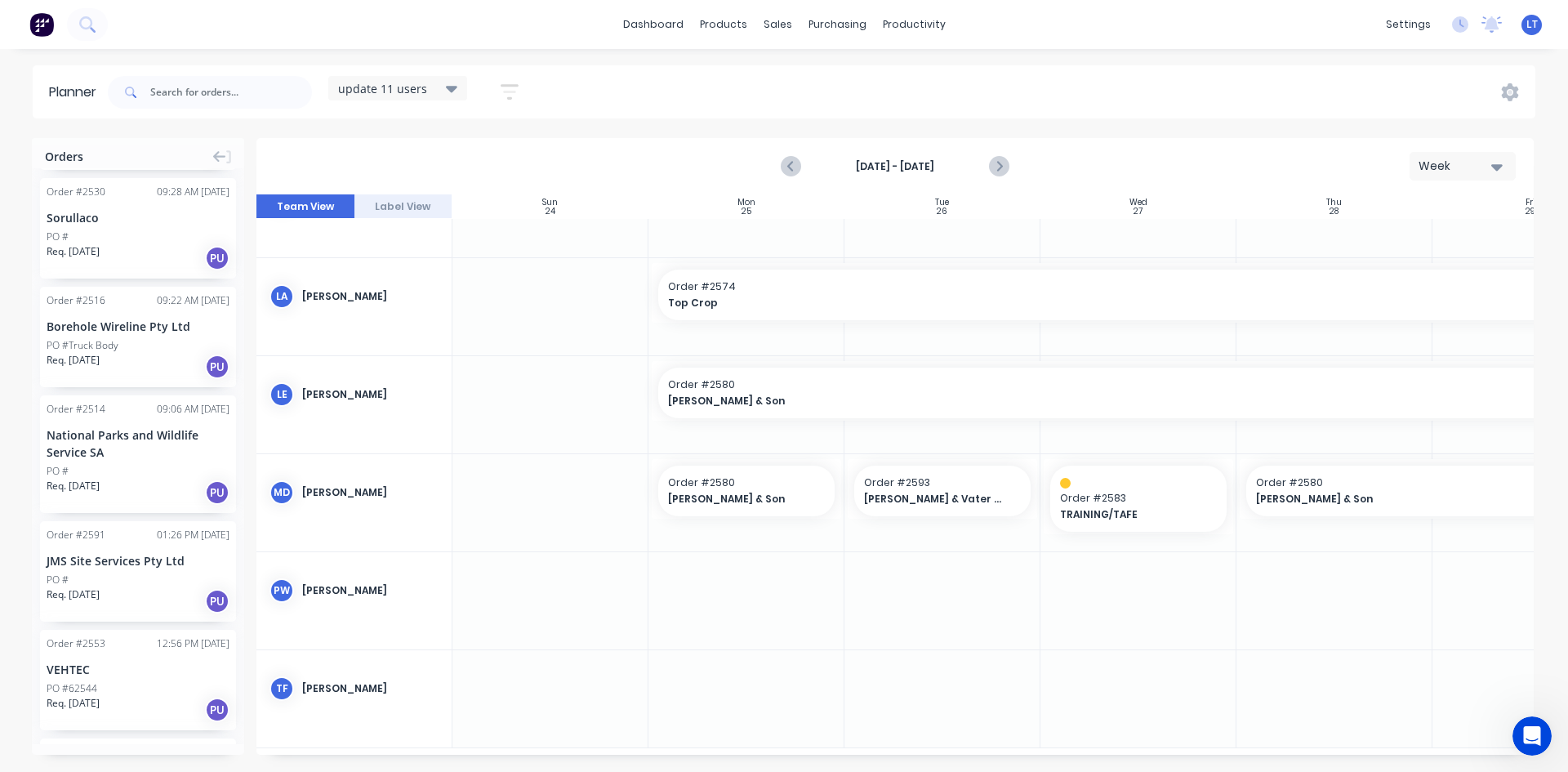
scroll to position [463, 0]
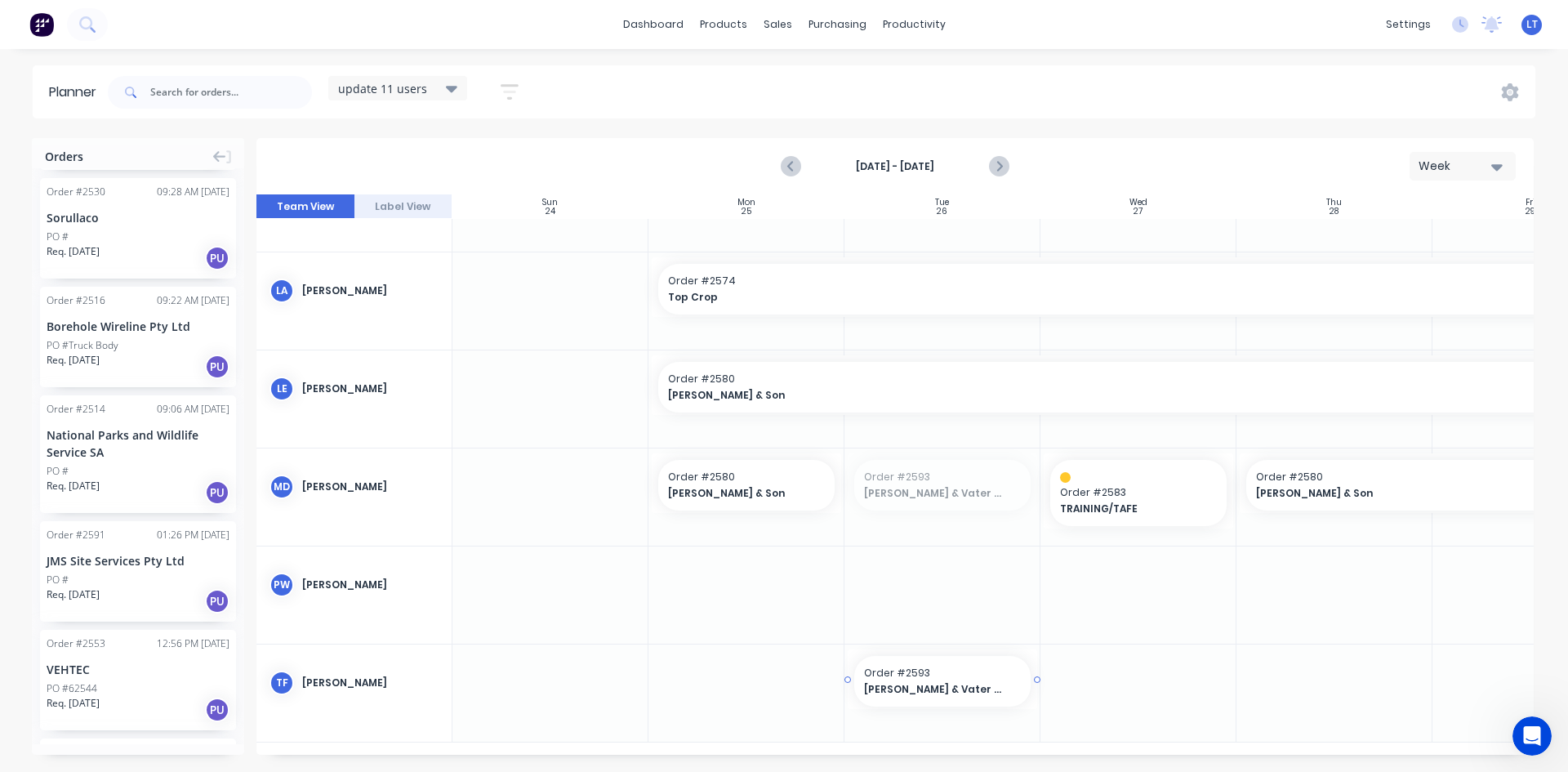
drag, startPoint x: 953, startPoint y: 480, endPoint x: 972, endPoint y: 681, distance: 201.9
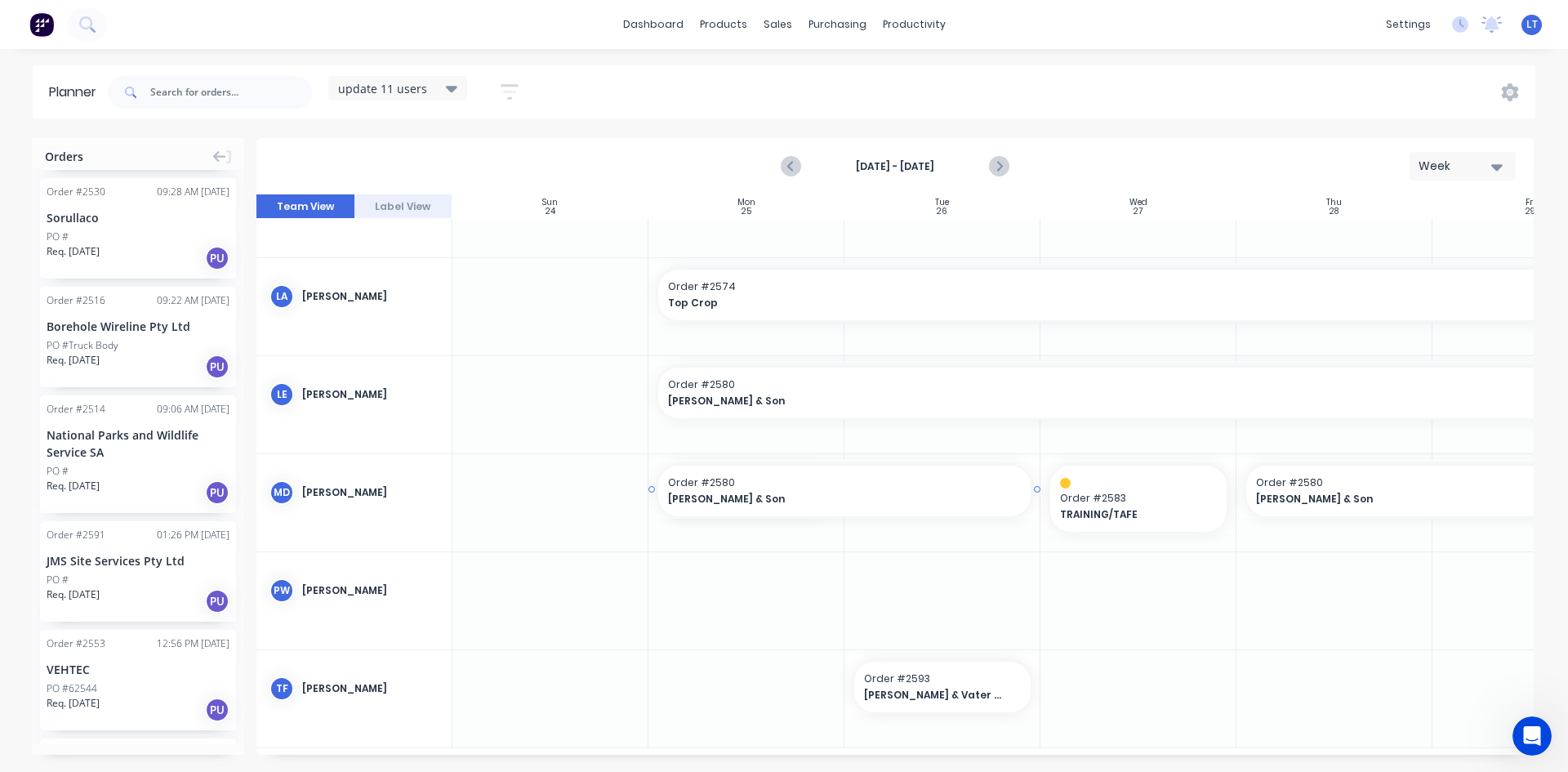
drag, startPoint x: 842, startPoint y: 490, endPoint x: 964, endPoint y: 497, distance: 122.2
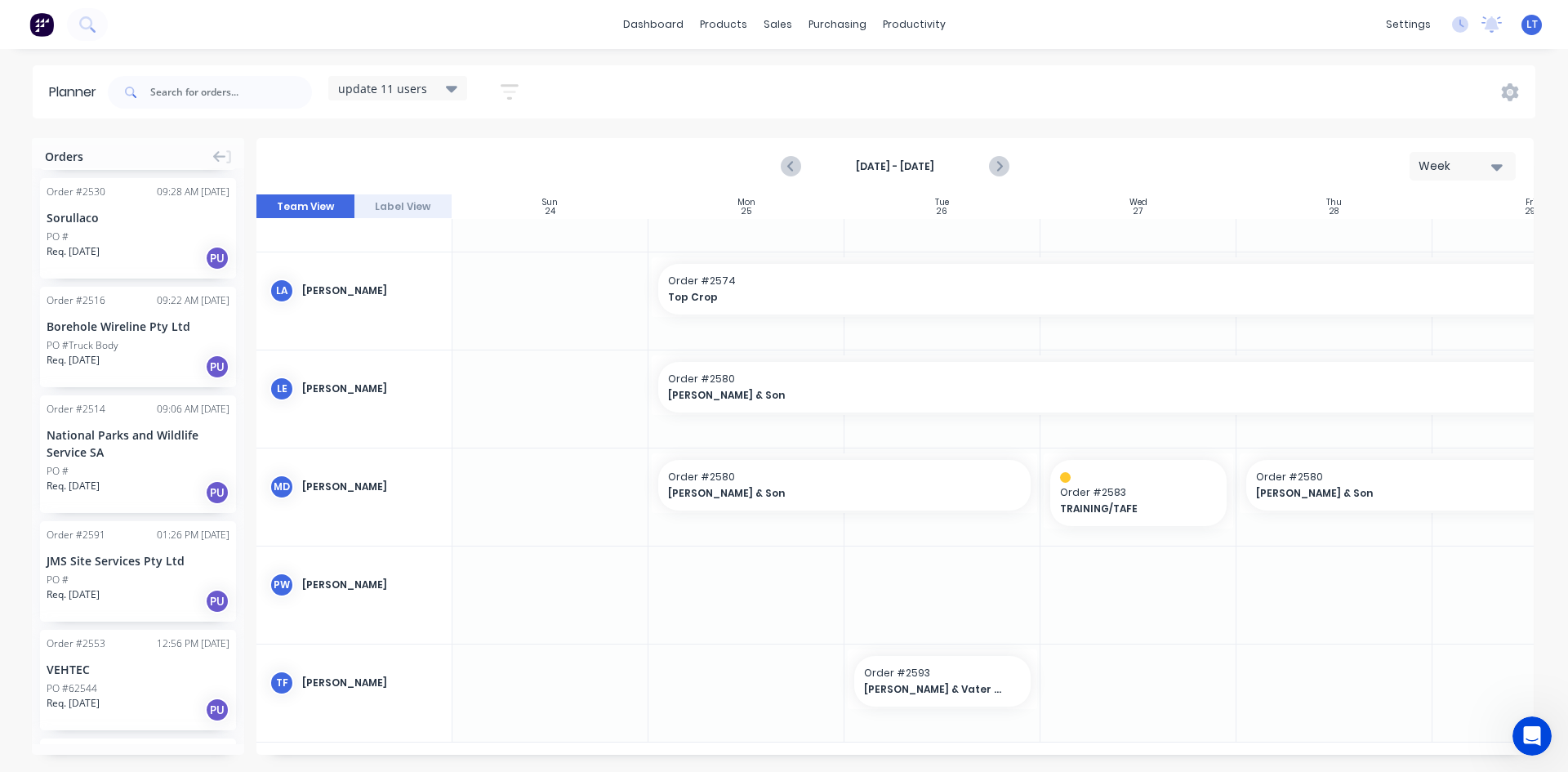
scroll to position [463, 0]
drag, startPoint x: 1036, startPoint y: 674, endPoint x: 1090, endPoint y: 672, distance: 54.0
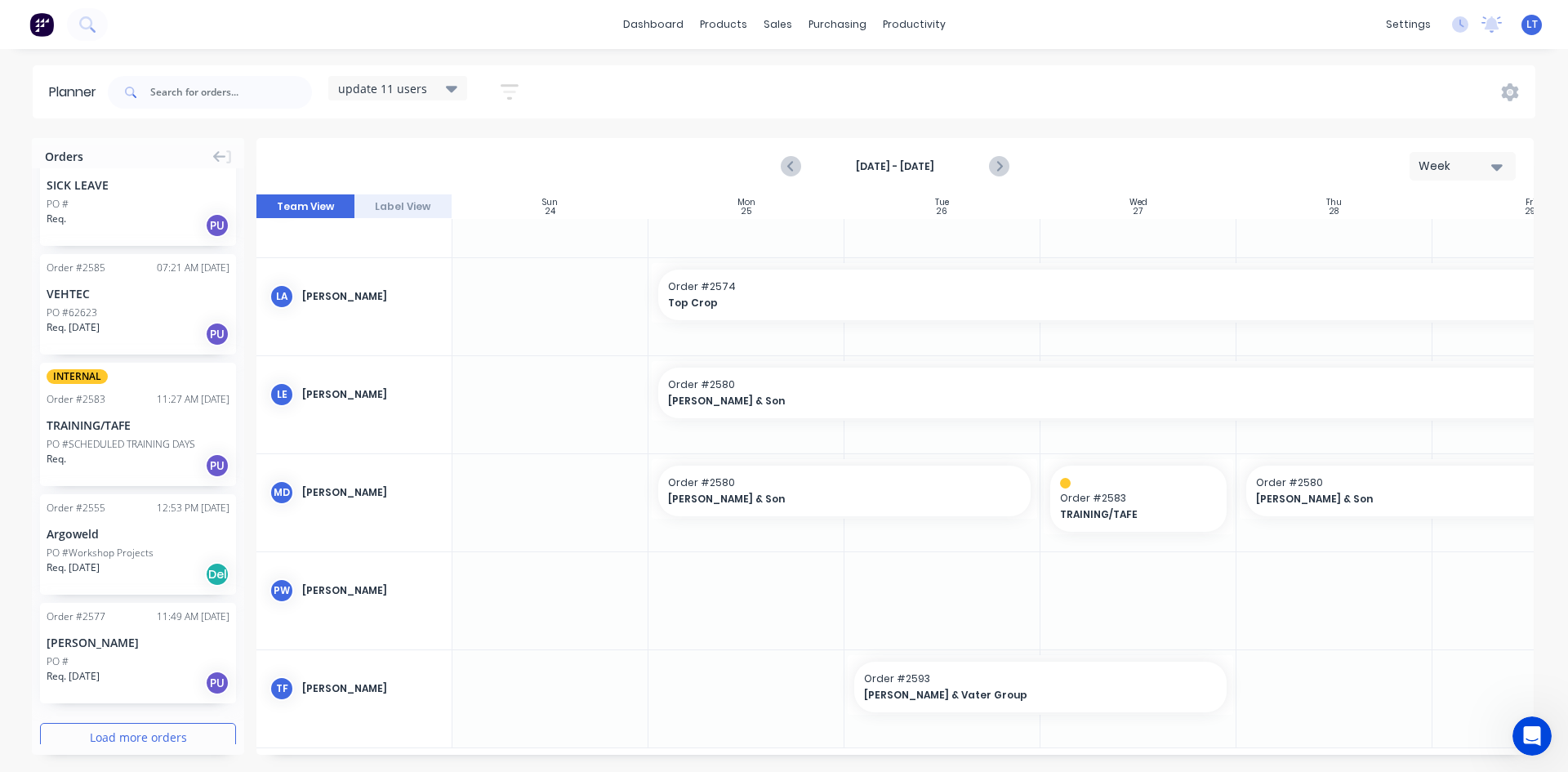
scroll to position [1813, 0]
click at [146, 720] on button "Load more orders" at bounding box center [138, 734] width 196 height 29
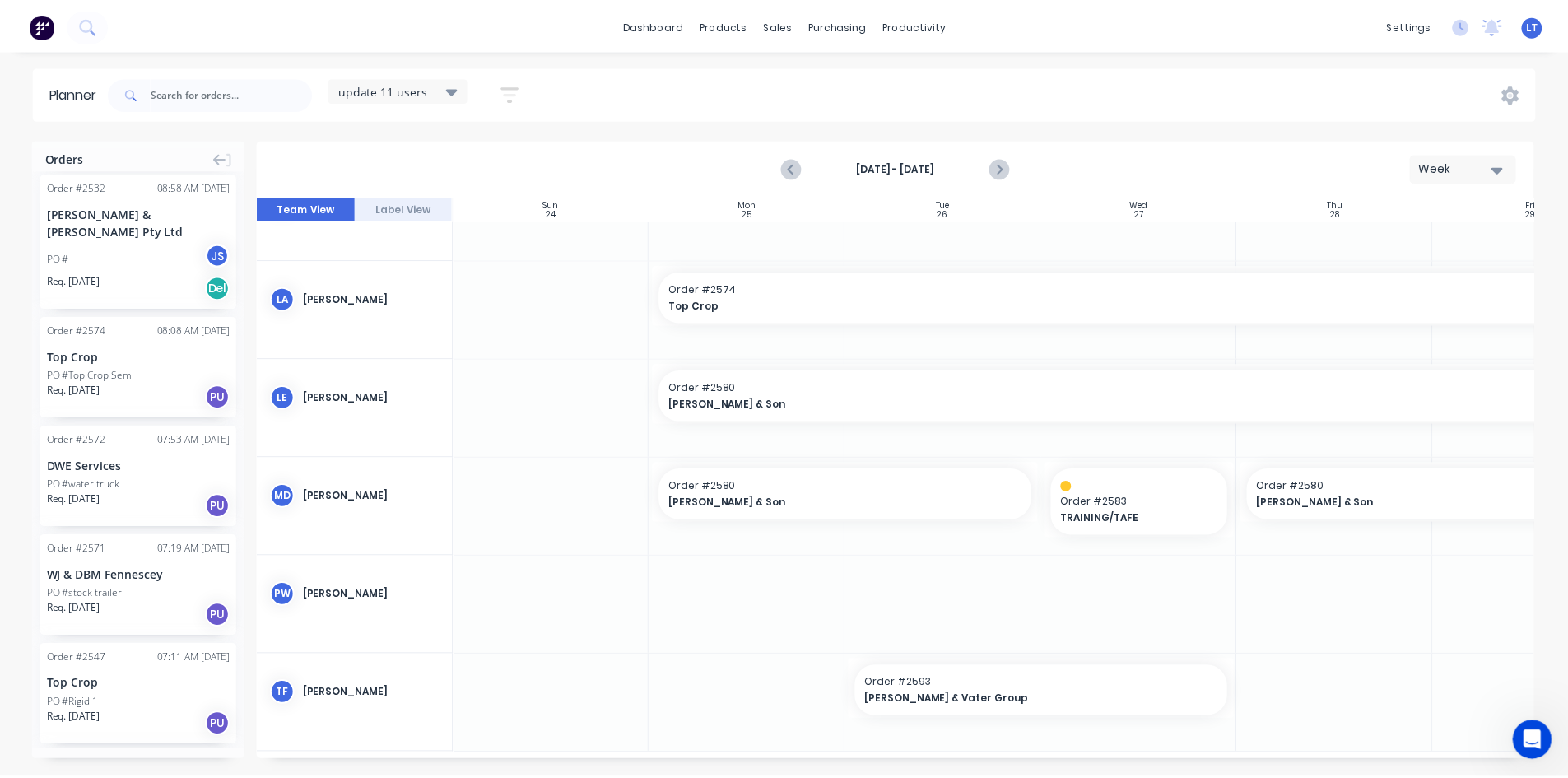
scroll to position [2486, 0]
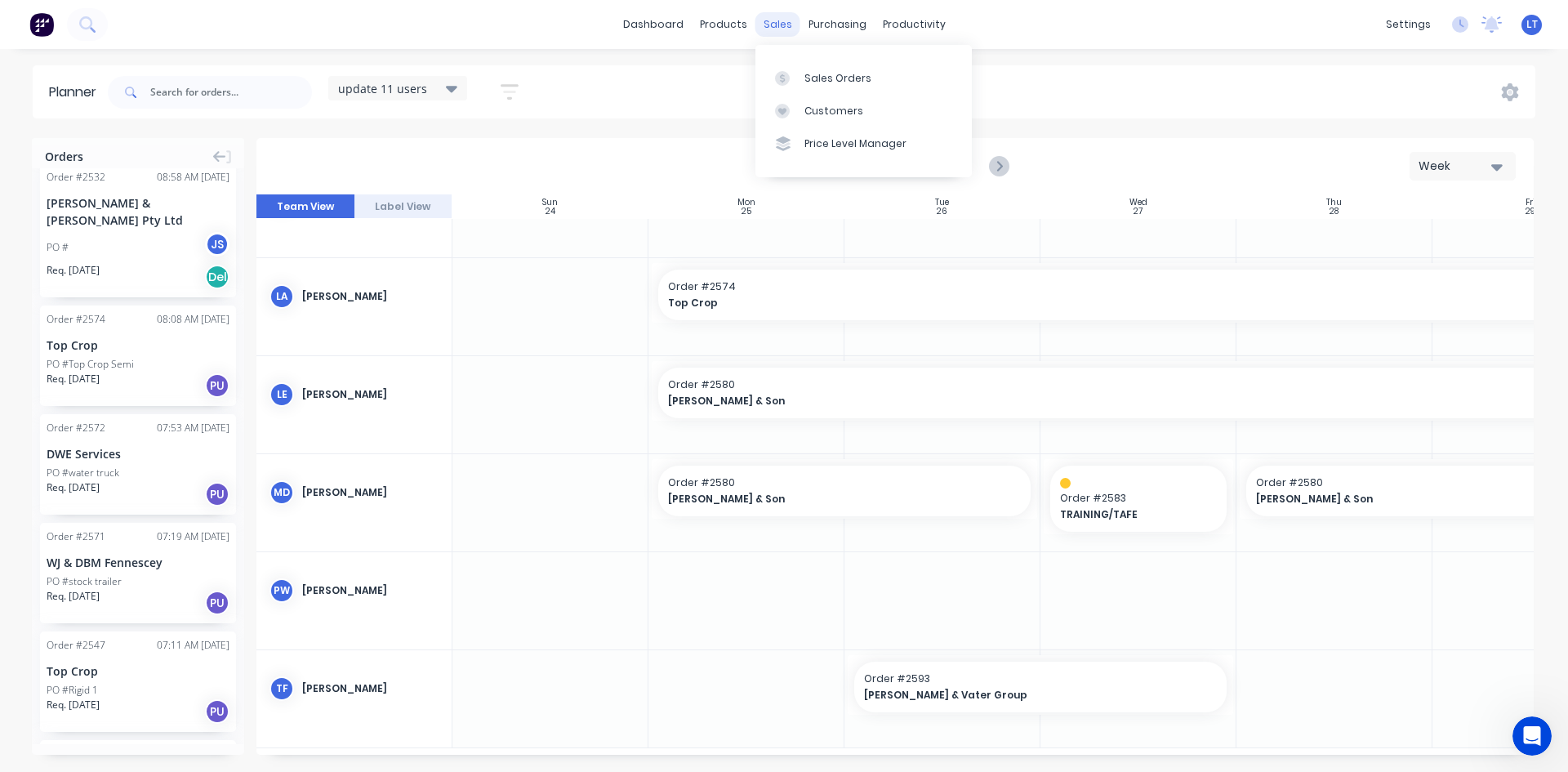
click at [778, 23] on div "sales" at bounding box center [777, 25] width 45 height 25
click at [834, 71] on div "Sales Orders" at bounding box center [838, 78] width 67 height 14
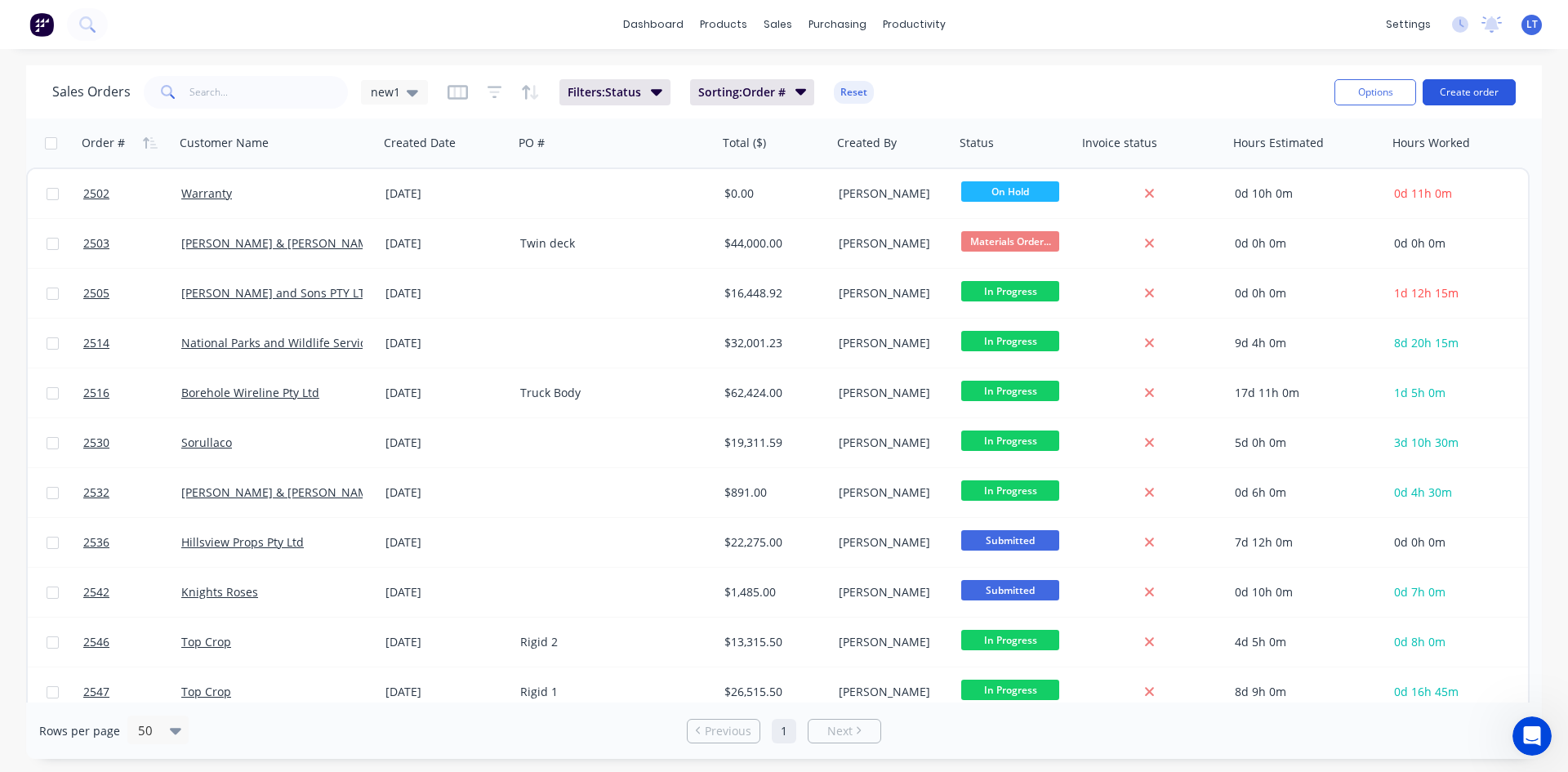
click at [1460, 86] on button "Create order" at bounding box center [1470, 91] width 93 height 26
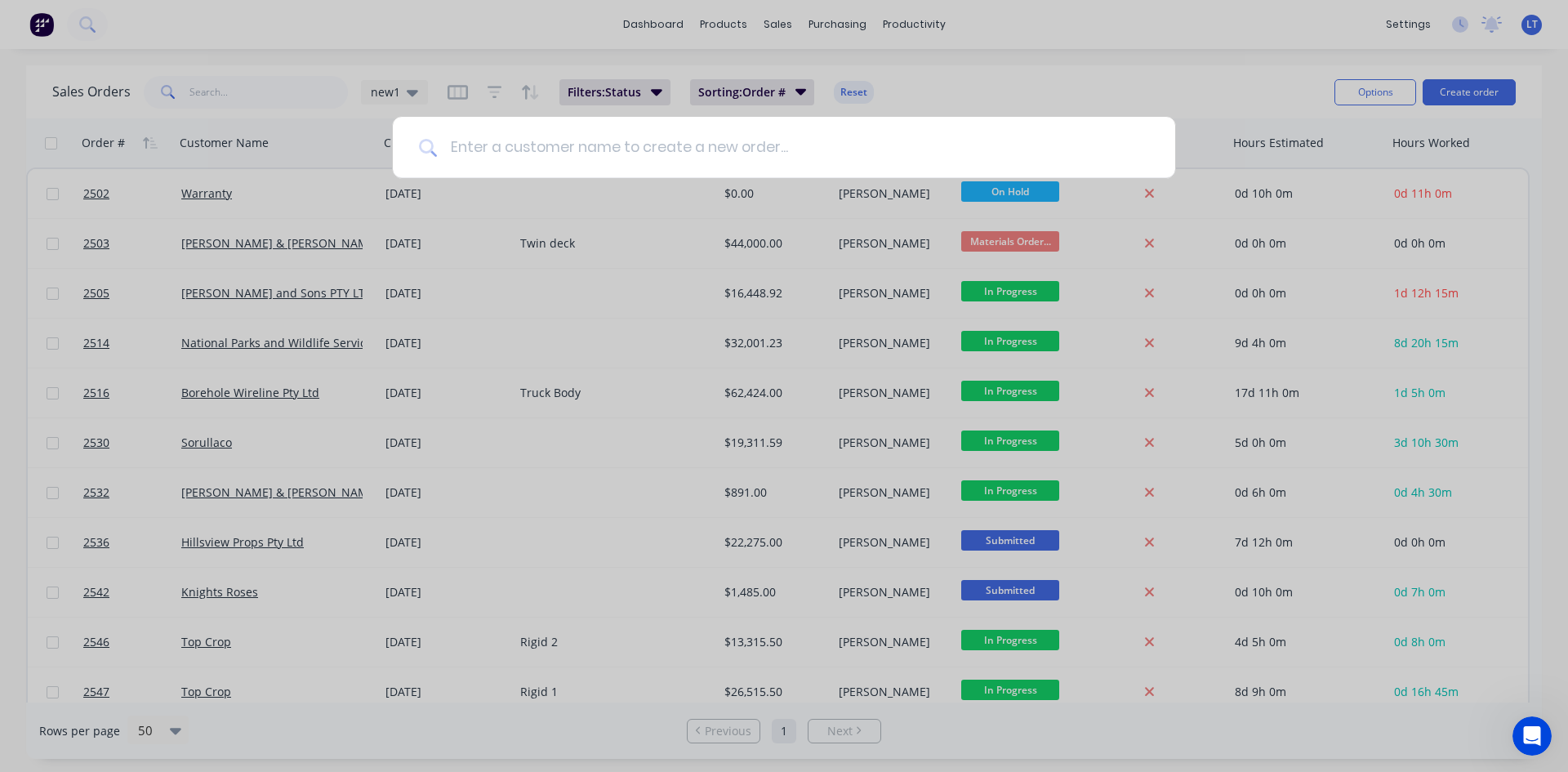
click at [508, 149] on input at bounding box center [794, 148] width 713 height 61
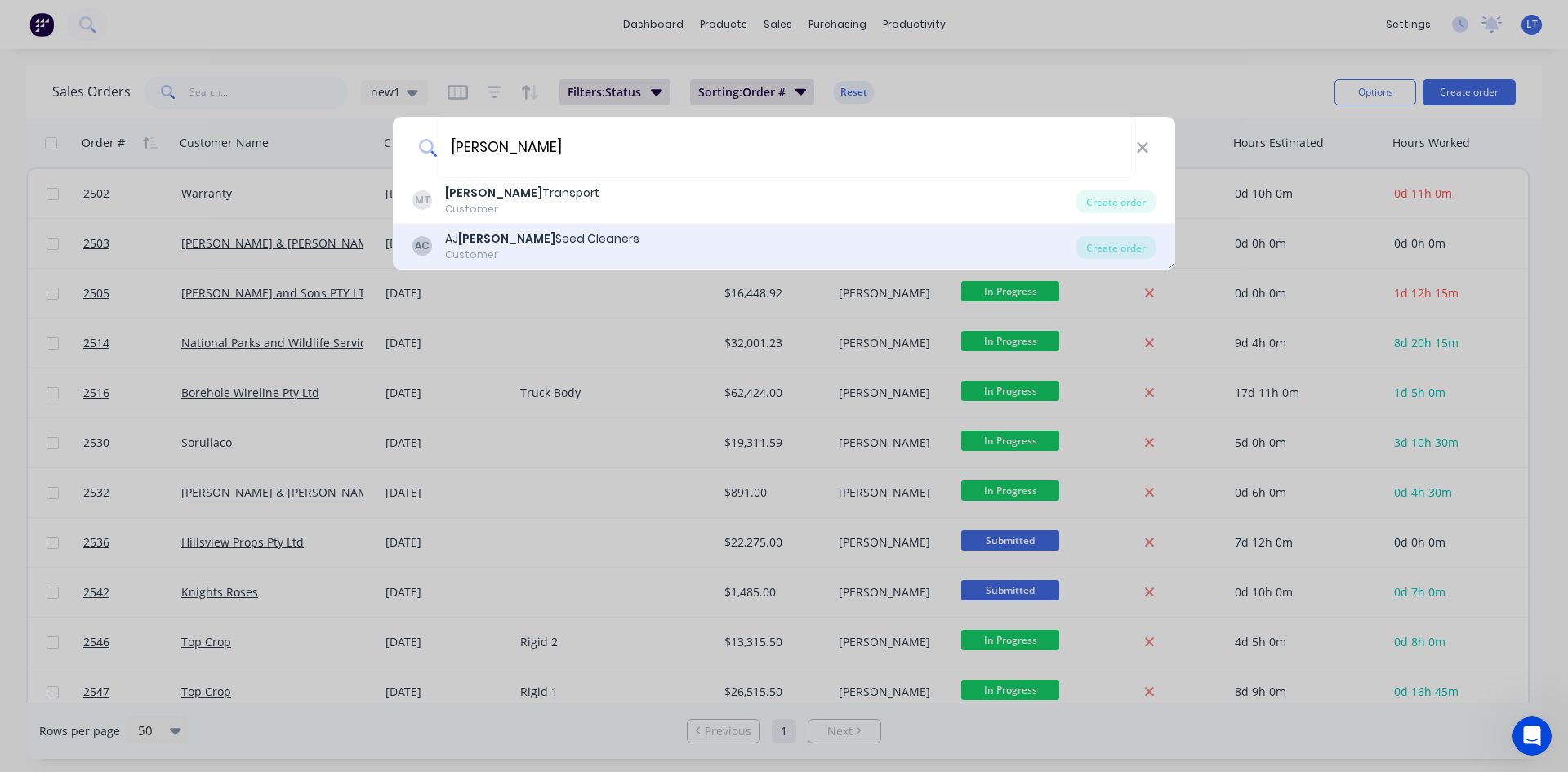
type input "milton"
click at [507, 235] on div "AJ Milton Seed Cleaners" at bounding box center [542, 239] width 194 height 17
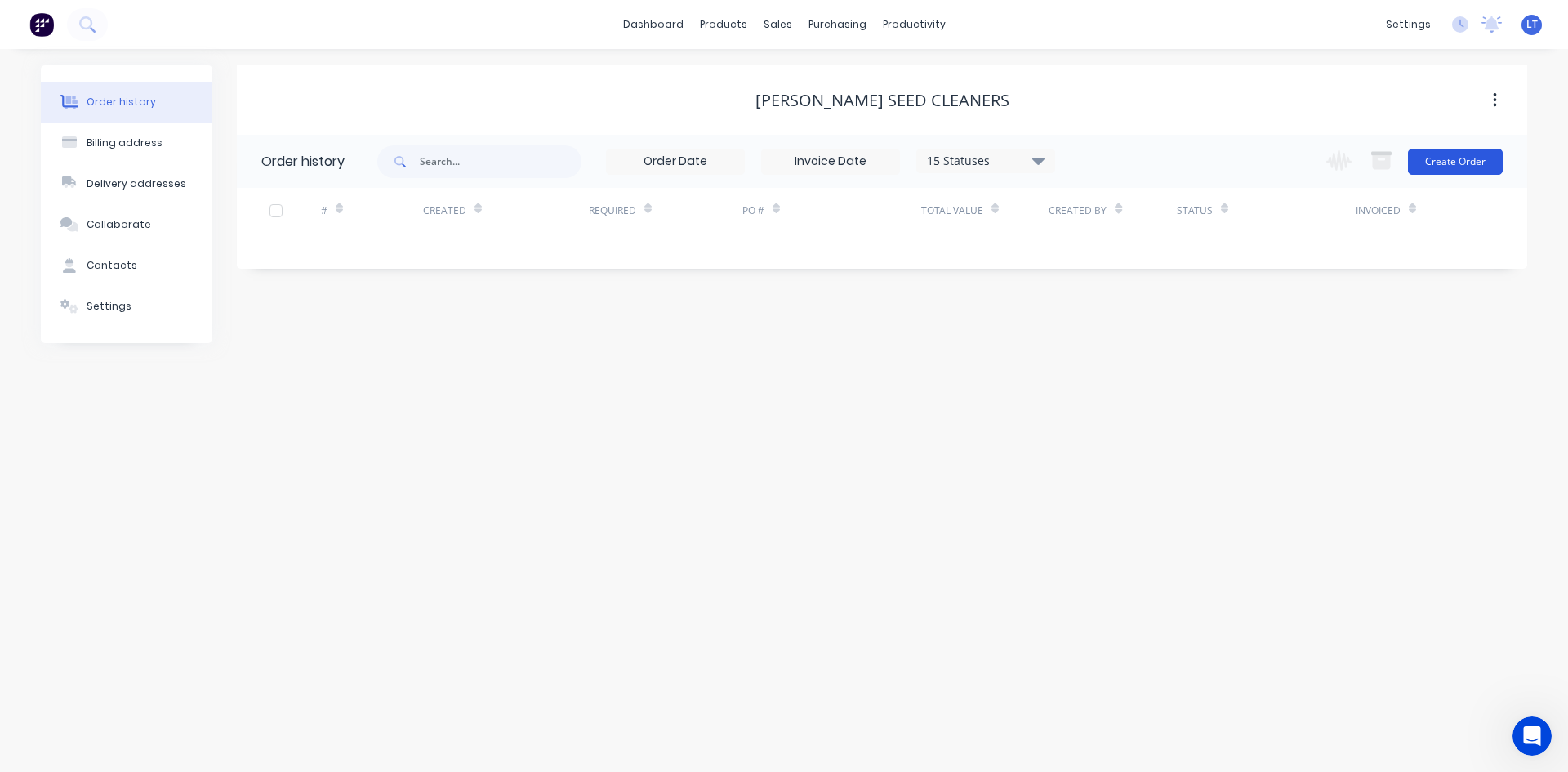
click at [1454, 166] on button "Create Order" at bounding box center [1455, 161] width 94 height 26
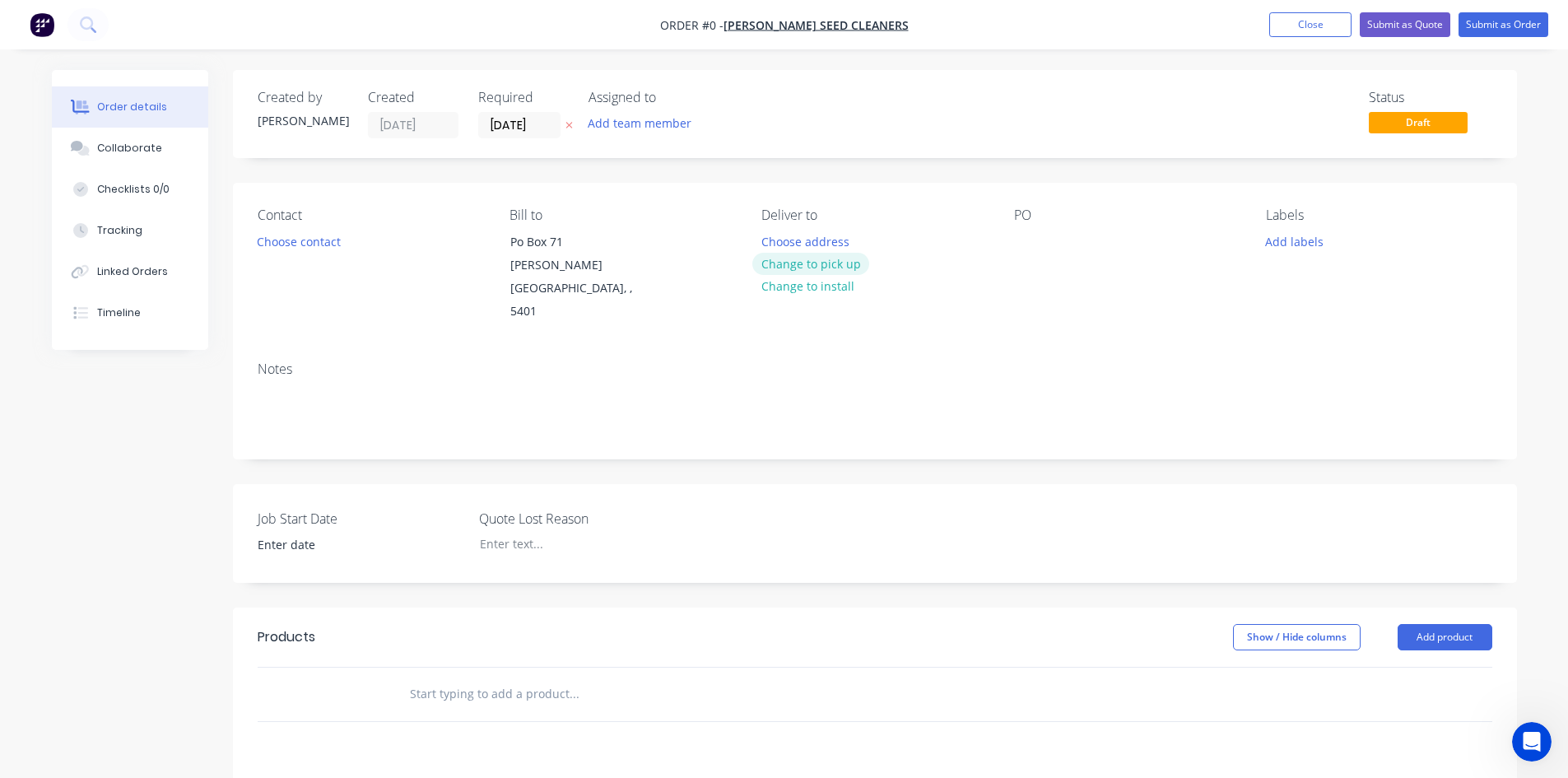
click at [830, 268] on button "Change to pick up" at bounding box center [811, 263] width 117 height 22
click at [302, 241] on button "Choose contact" at bounding box center [298, 240] width 101 height 22
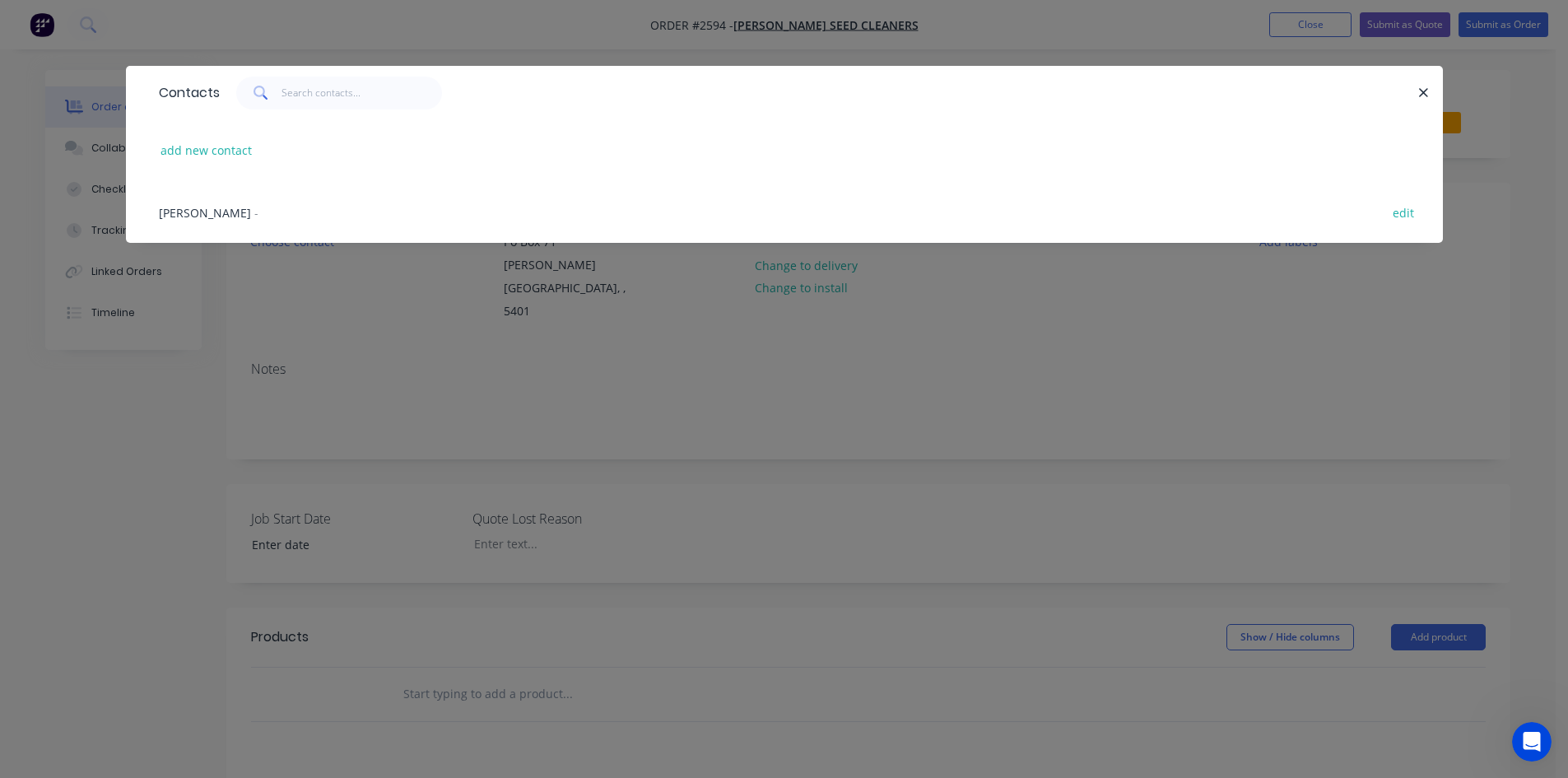
click at [193, 216] on span "Allan Milton" at bounding box center [205, 212] width 92 height 15
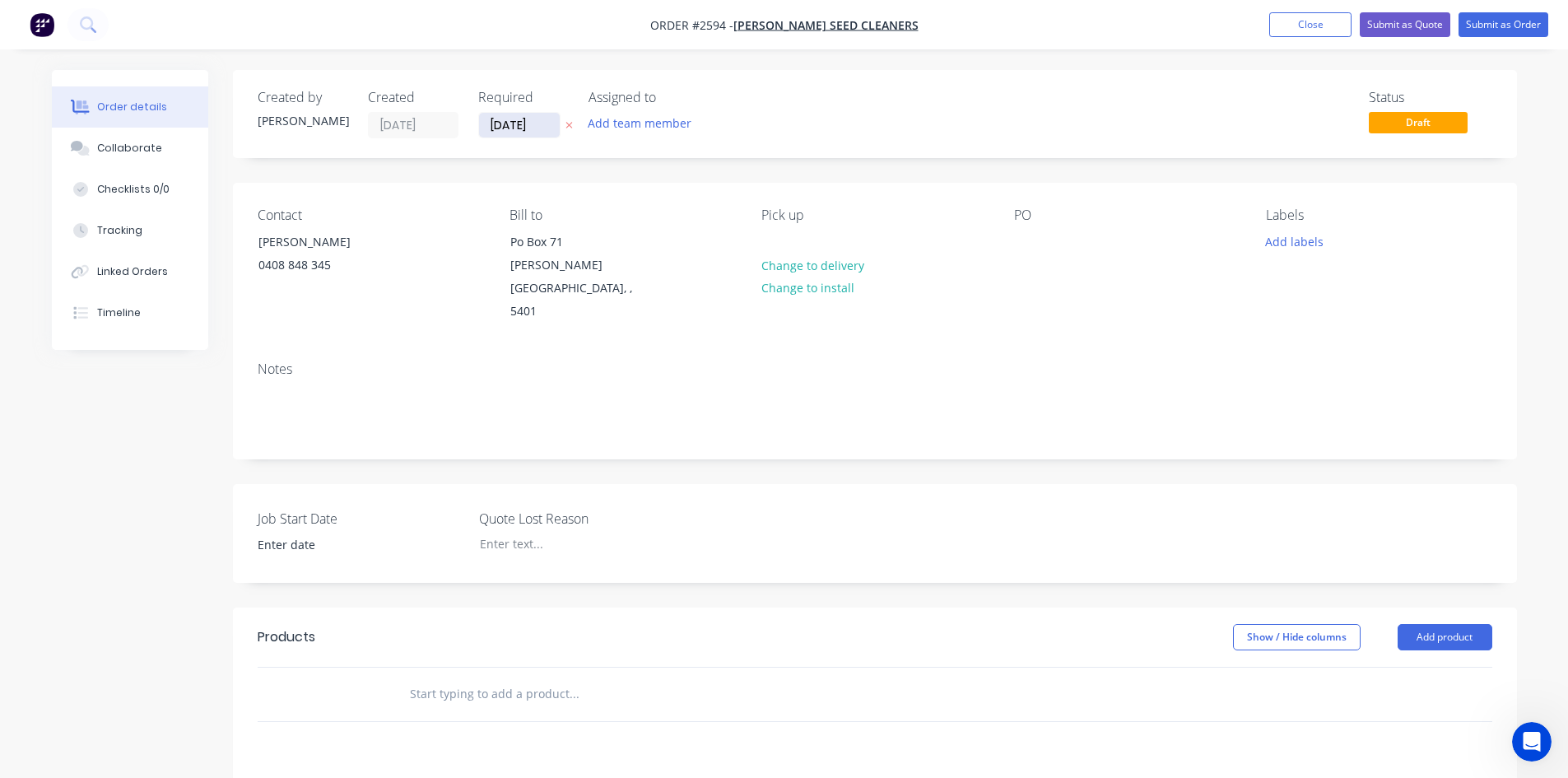
click at [534, 121] on input "13/08/25" at bounding box center [519, 125] width 81 height 25
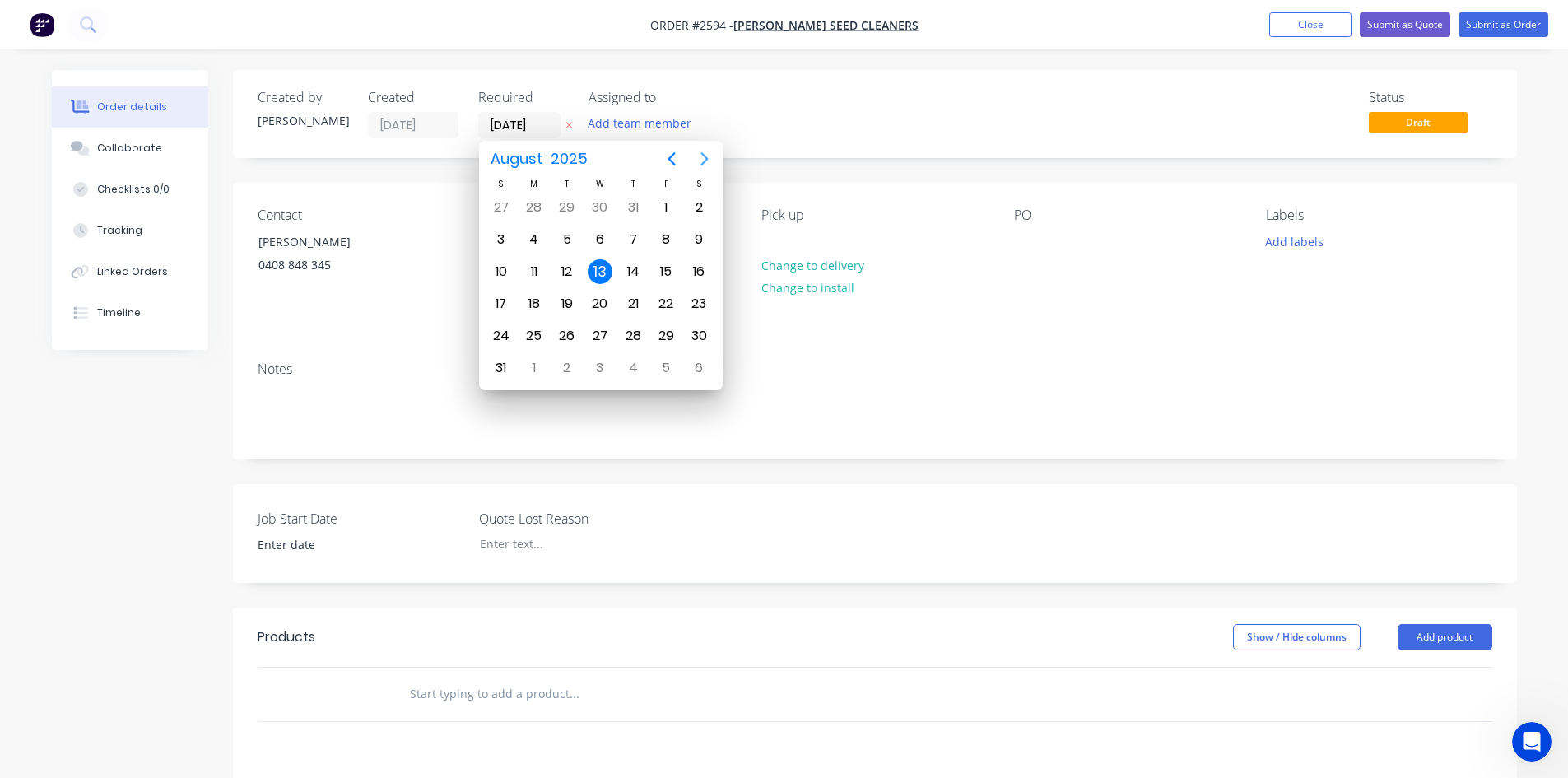
click at [716, 150] on button "Next page" at bounding box center [705, 158] width 33 height 33
click at [662, 365] on div "10" at bounding box center [666, 368] width 25 height 25
type input "10/10/25"
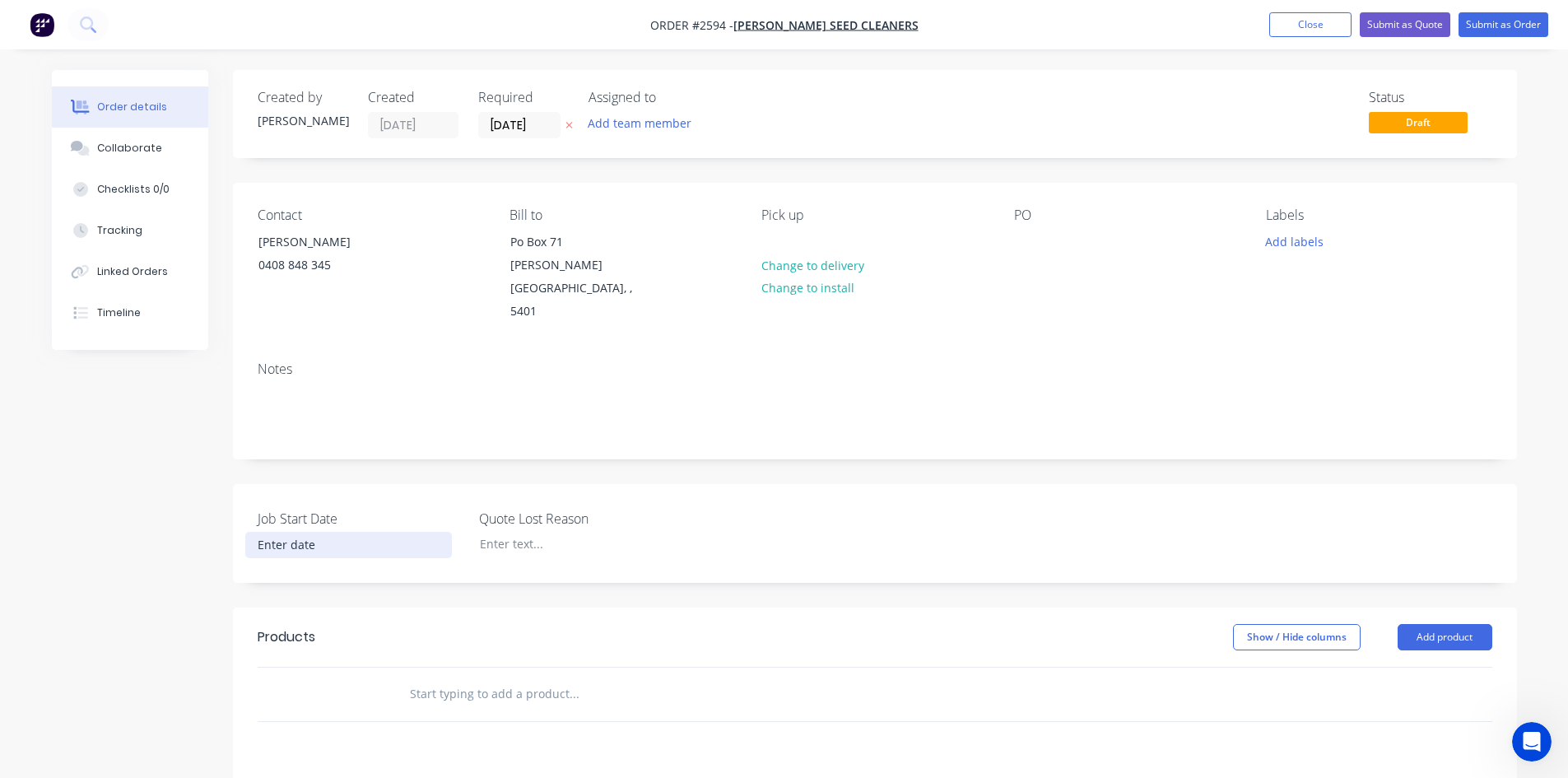
click at [296, 533] on input at bounding box center [348, 546] width 205 height 25
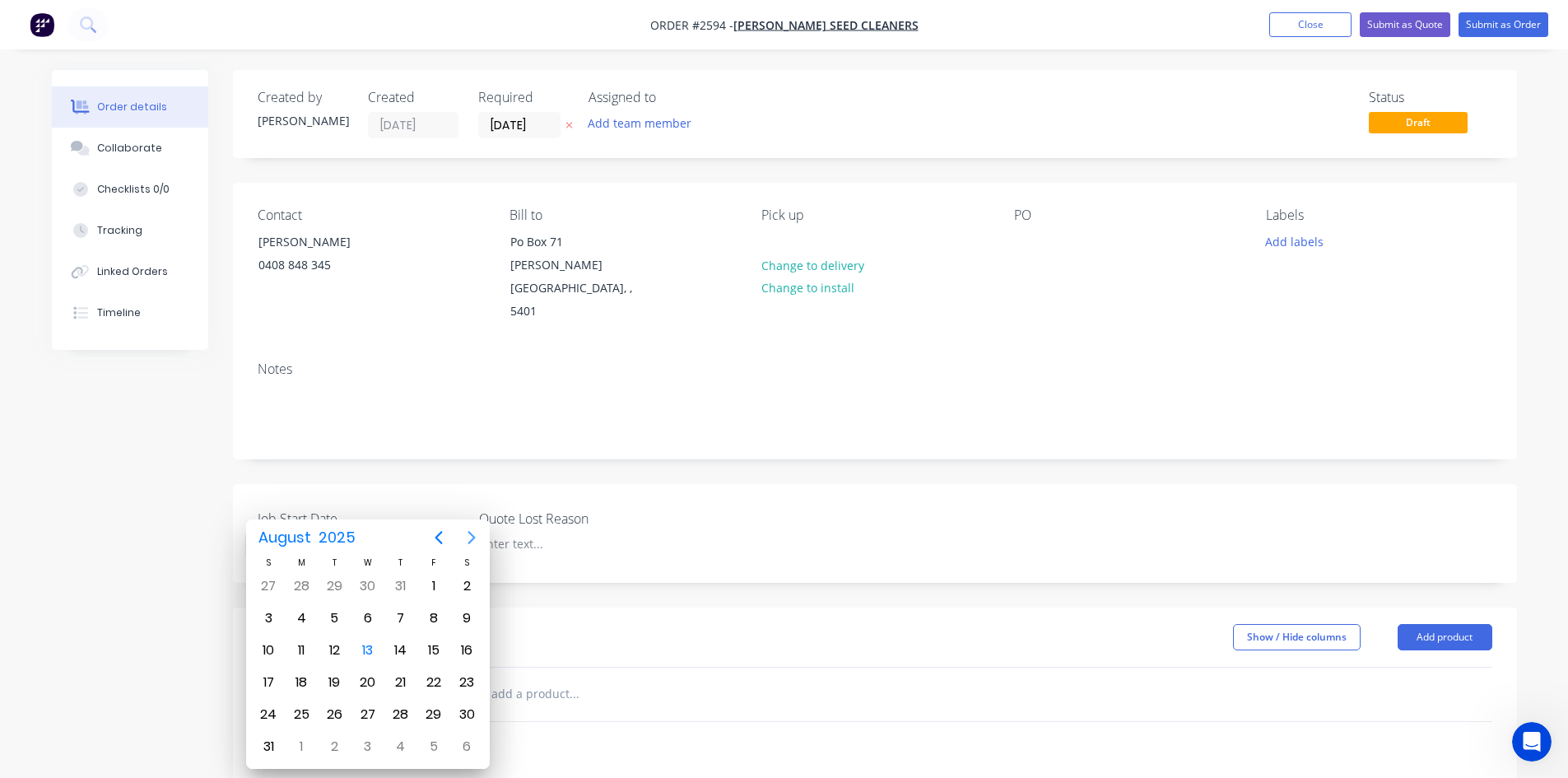
click at [470, 536] on icon "Next page" at bounding box center [471, 538] width 20 height 20
click at [304, 616] on div "8" at bounding box center [302, 619] width 25 height 25
type input "08/09/2025"
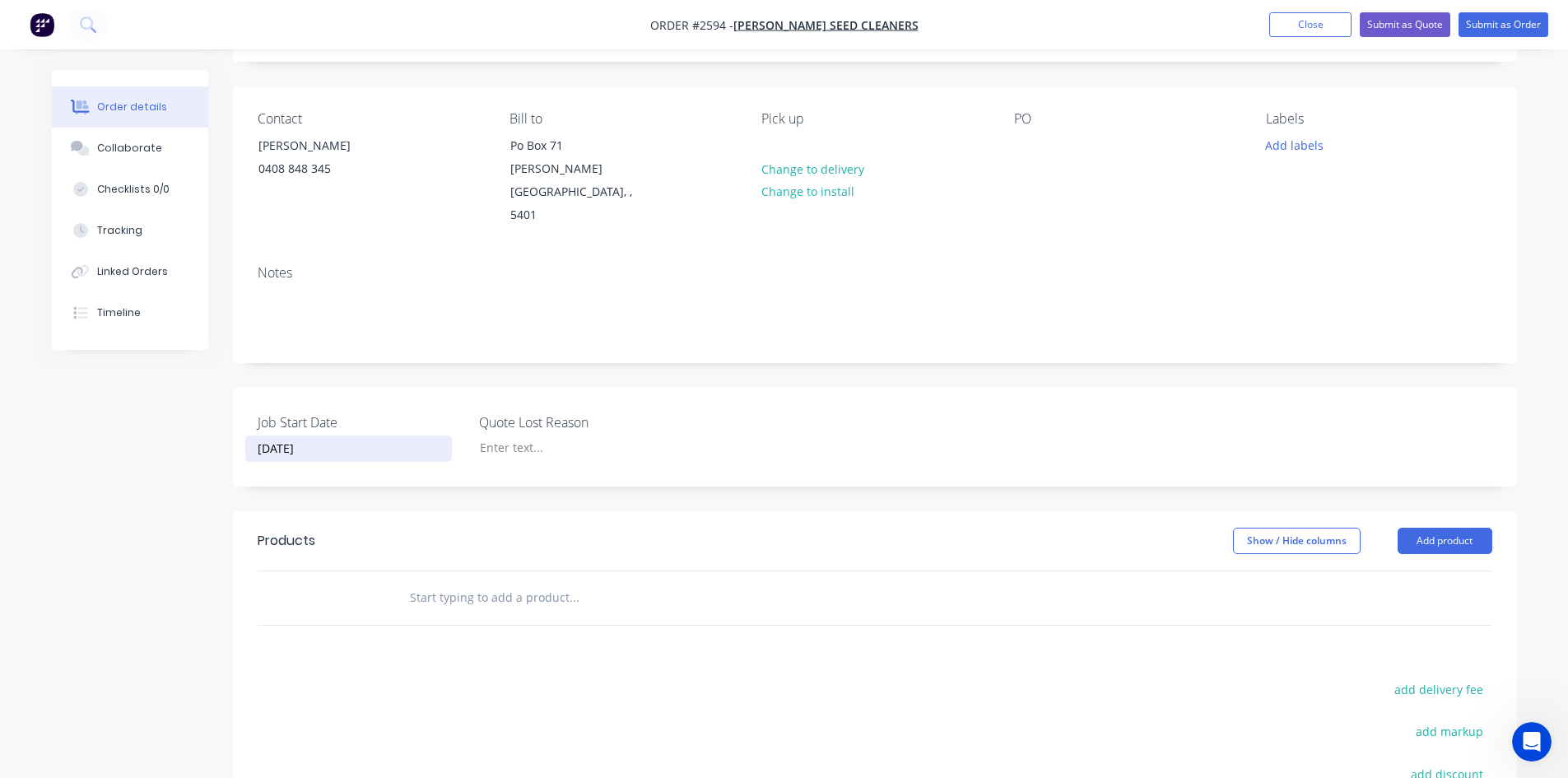
scroll to position [247, 0]
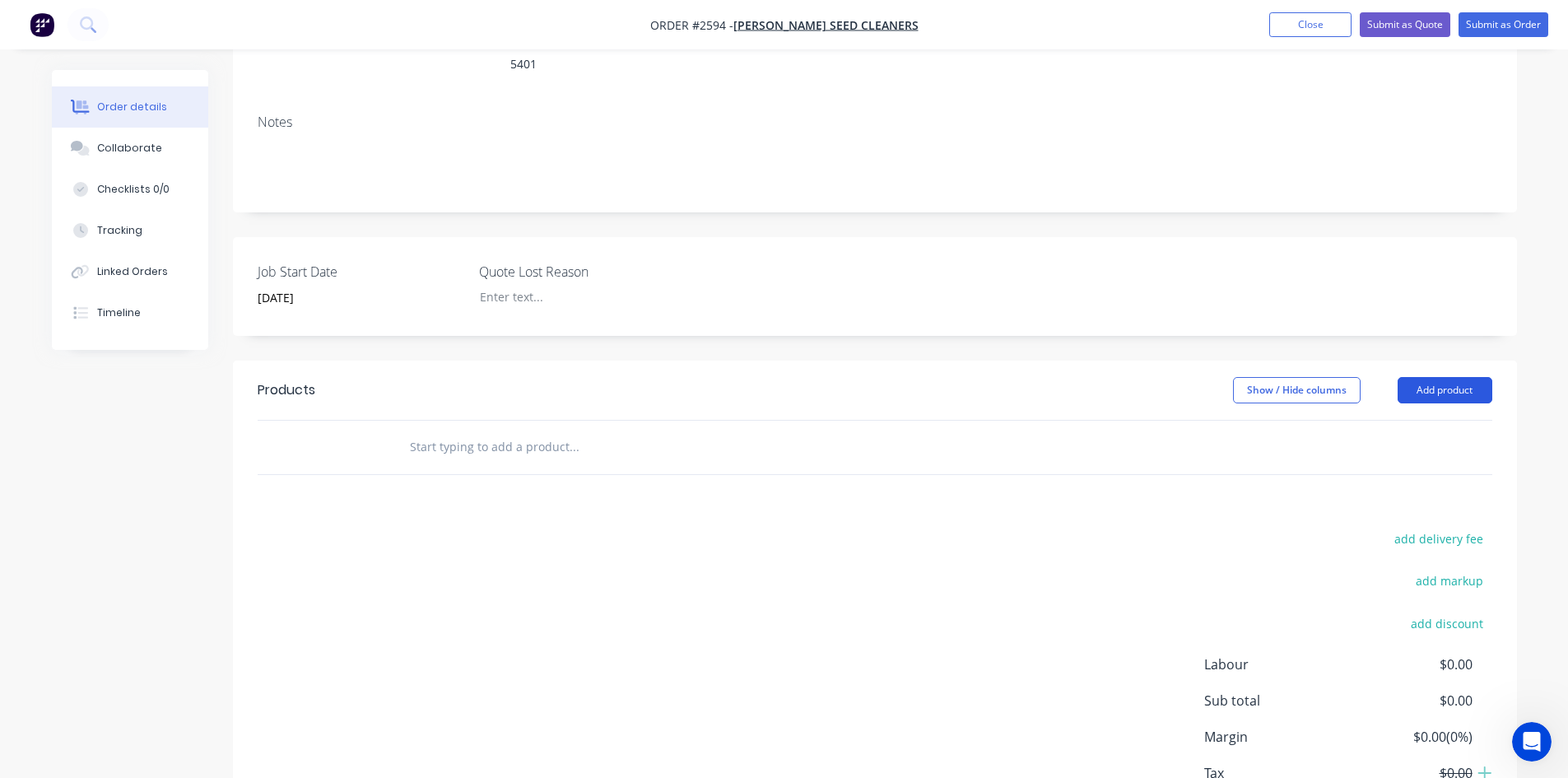
click at [1424, 377] on button "Add product" at bounding box center [1445, 390] width 95 height 26
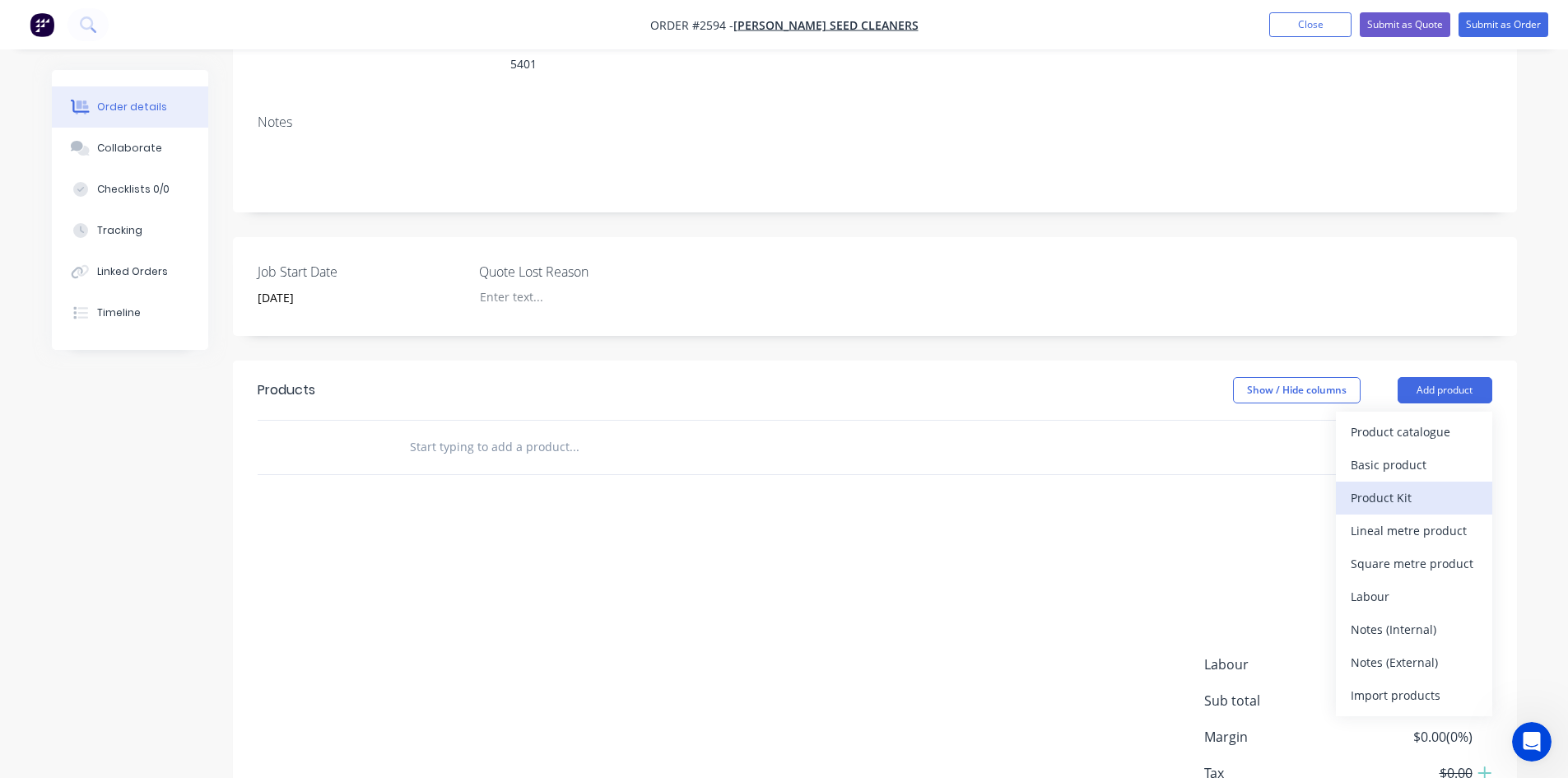
click at [1394, 486] on div "Product Kit" at bounding box center [1414, 498] width 127 height 24
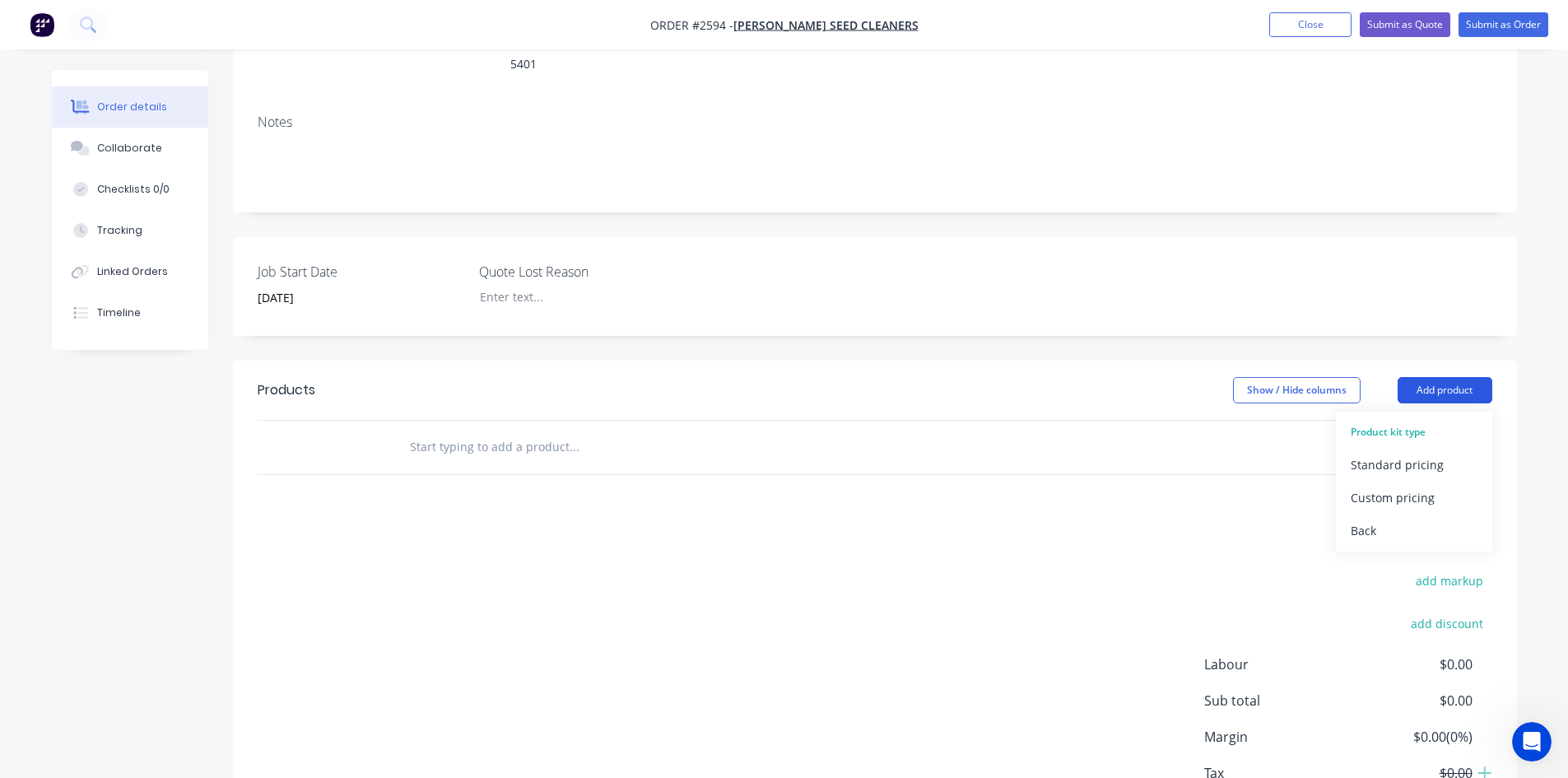
click at [1432, 377] on button "Add product" at bounding box center [1445, 390] width 95 height 26
click at [1430, 377] on button "Add product" at bounding box center [1445, 390] width 95 height 26
drag, startPoint x: 1408, startPoint y: 338, endPoint x: 1417, endPoint y: 345, distance: 11.4
click at [1407, 377] on button "Add product" at bounding box center [1445, 390] width 95 height 26
click at [1417, 377] on button "Add product" at bounding box center [1445, 390] width 95 height 26
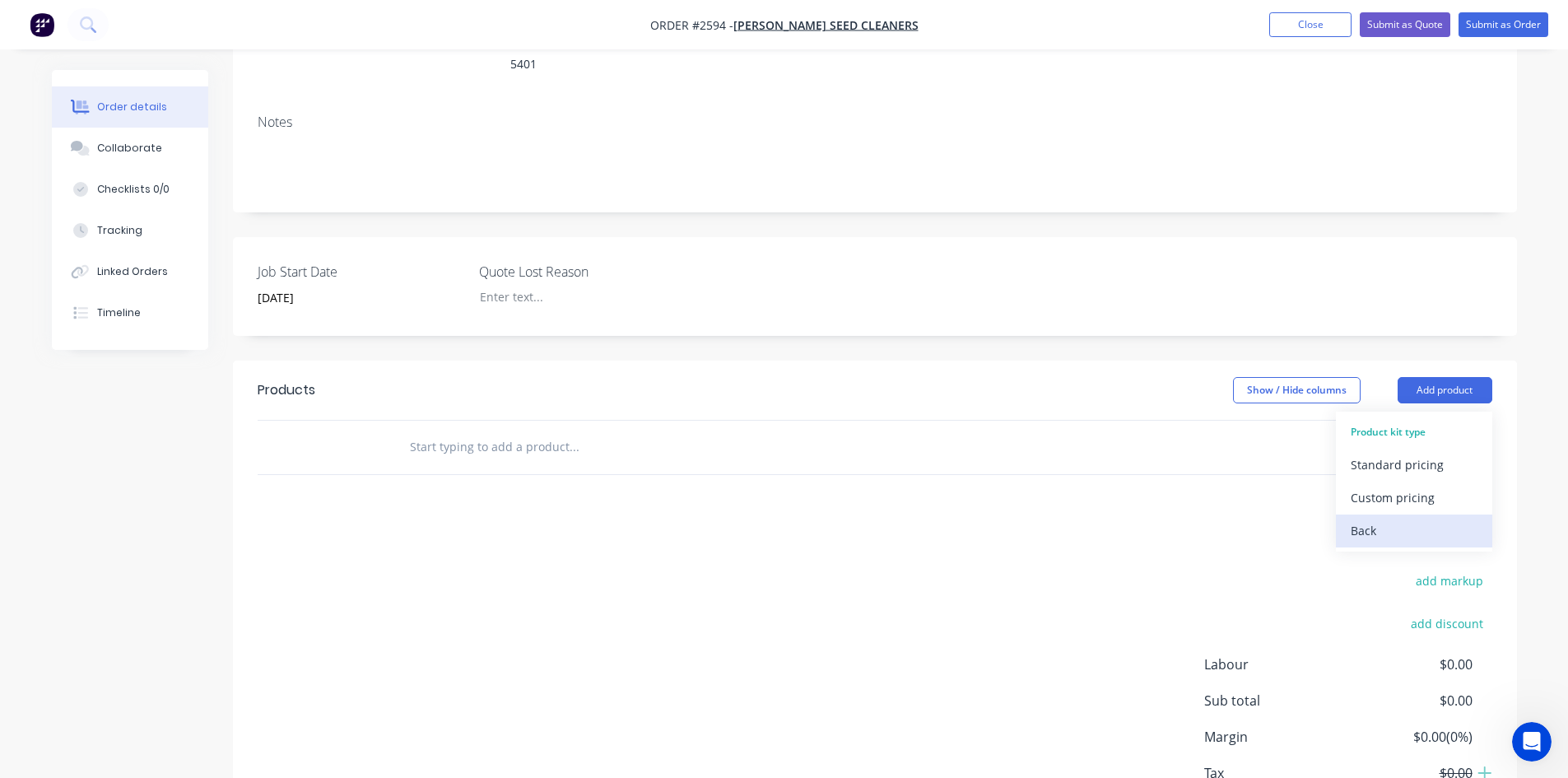
click at [1369, 519] on div "Back" at bounding box center [1414, 530] width 127 height 24
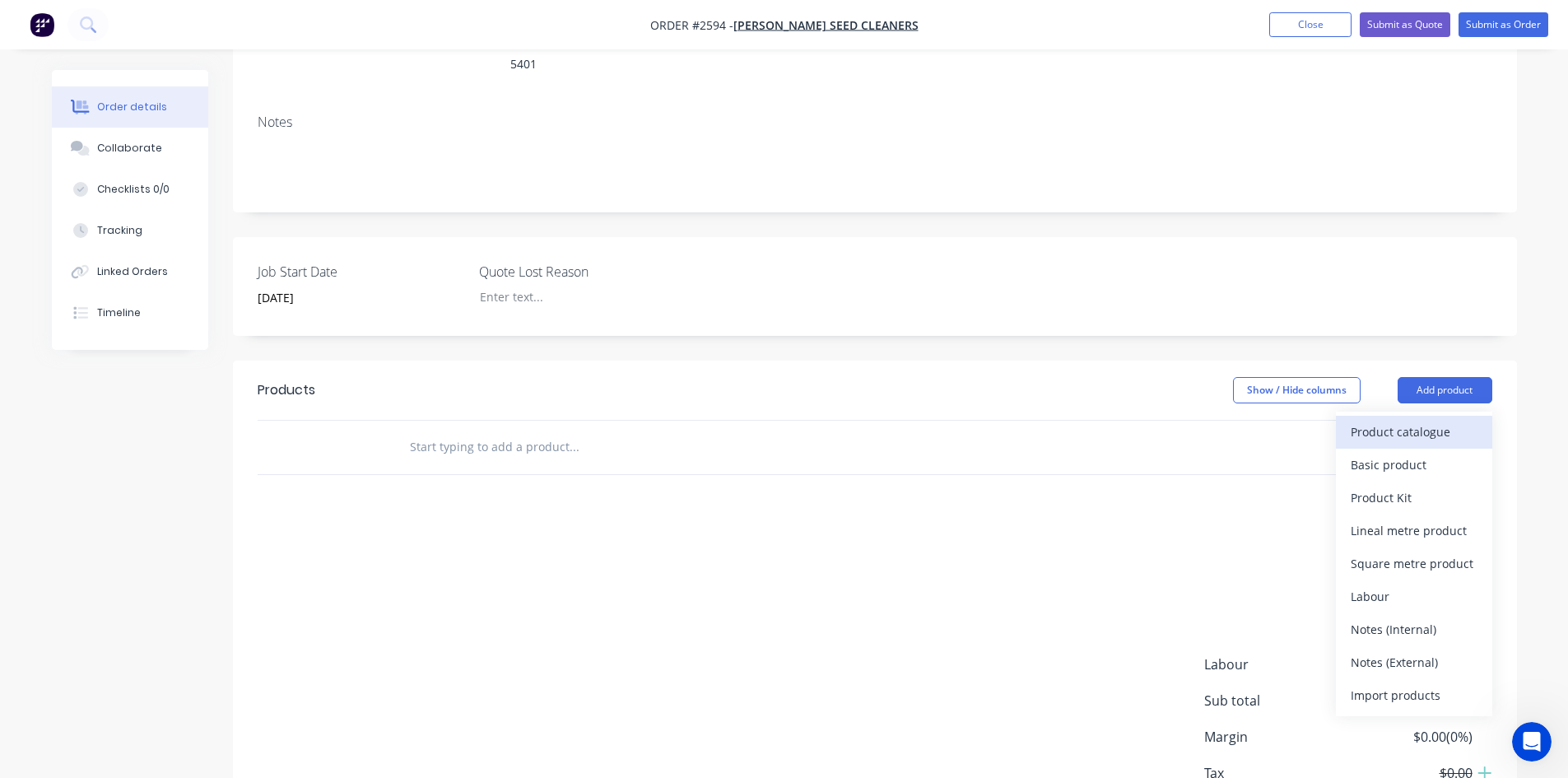
click at [1397, 420] on div "Product catalogue" at bounding box center [1414, 431] width 127 height 24
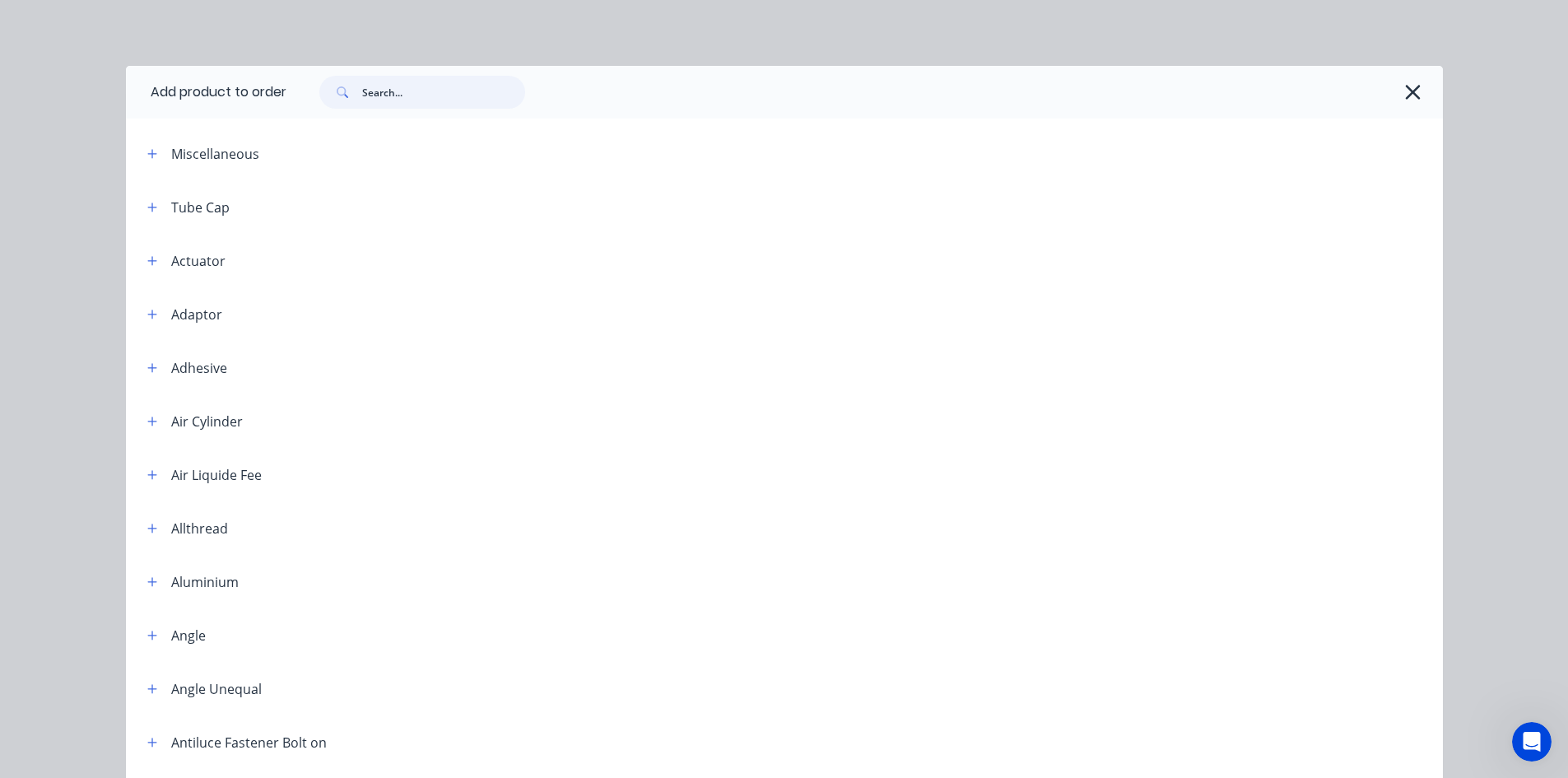
click at [430, 96] on input "text" at bounding box center [444, 92] width 163 height 33
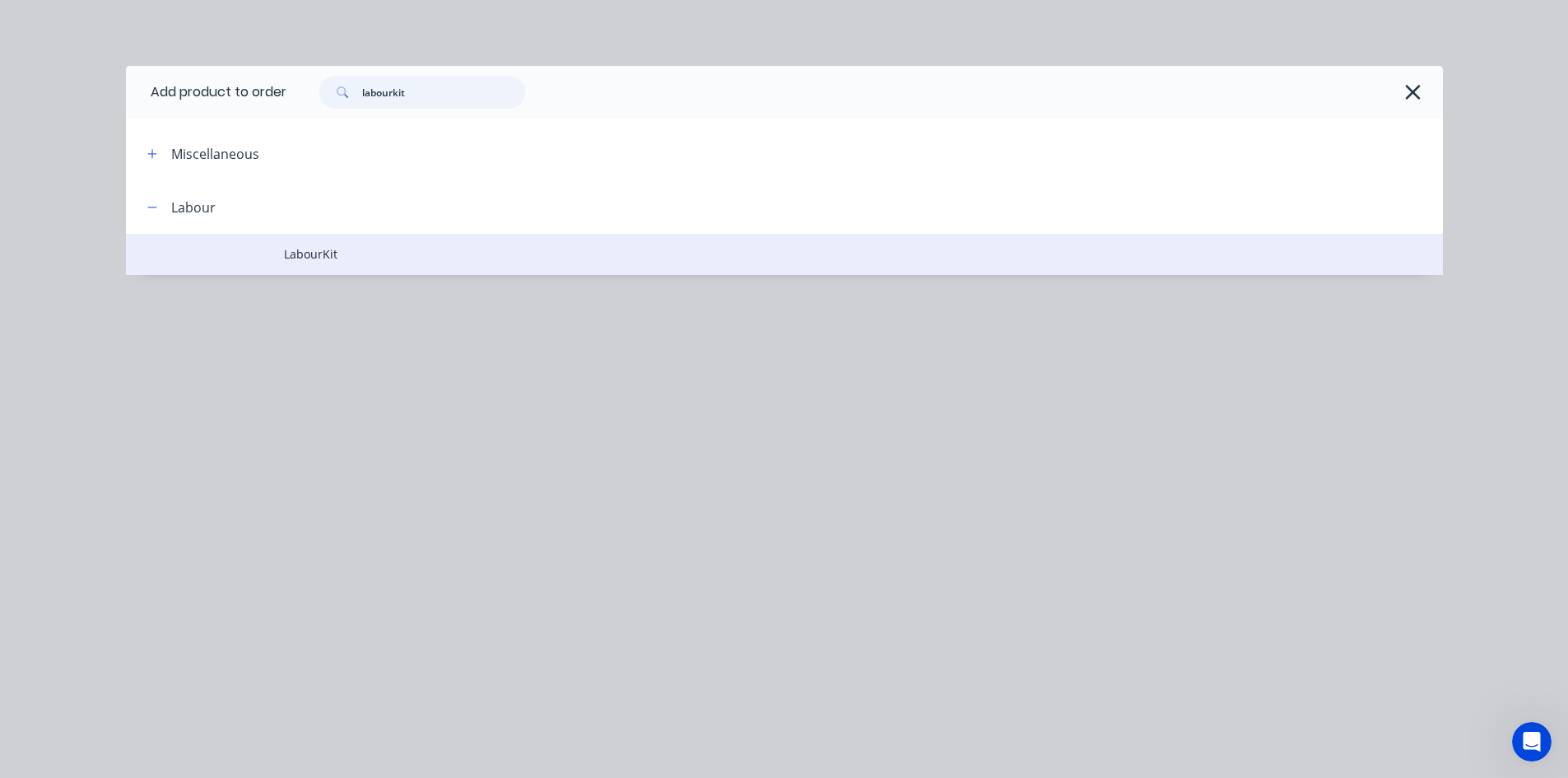
type input "labourkit"
click at [299, 246] on span "LabourKit" at bounding box center [747, 255] width 927 height 17
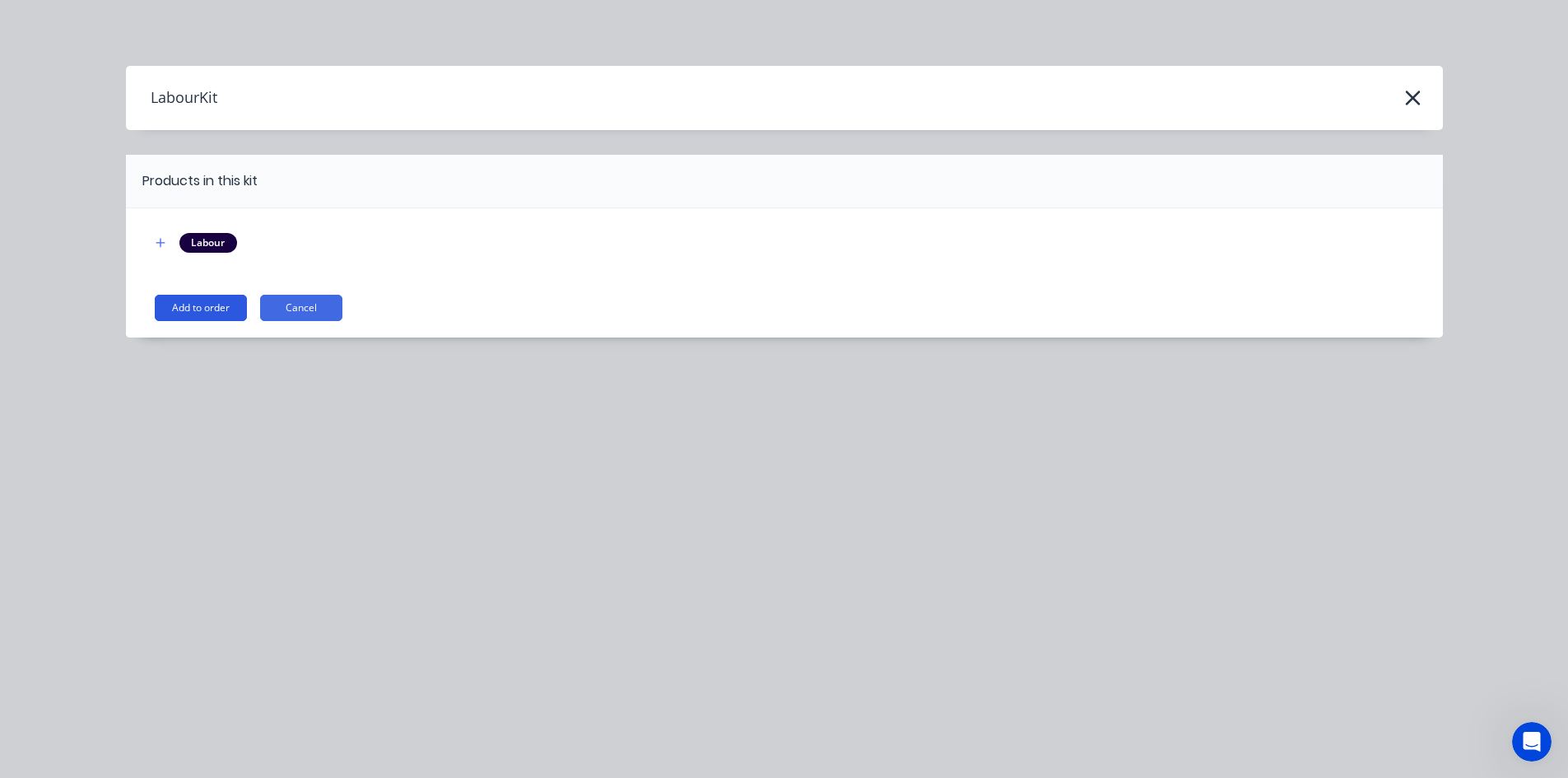
click at [205, 314] on button "Add to order" at bounding box center [201, 307] width 92 height 26
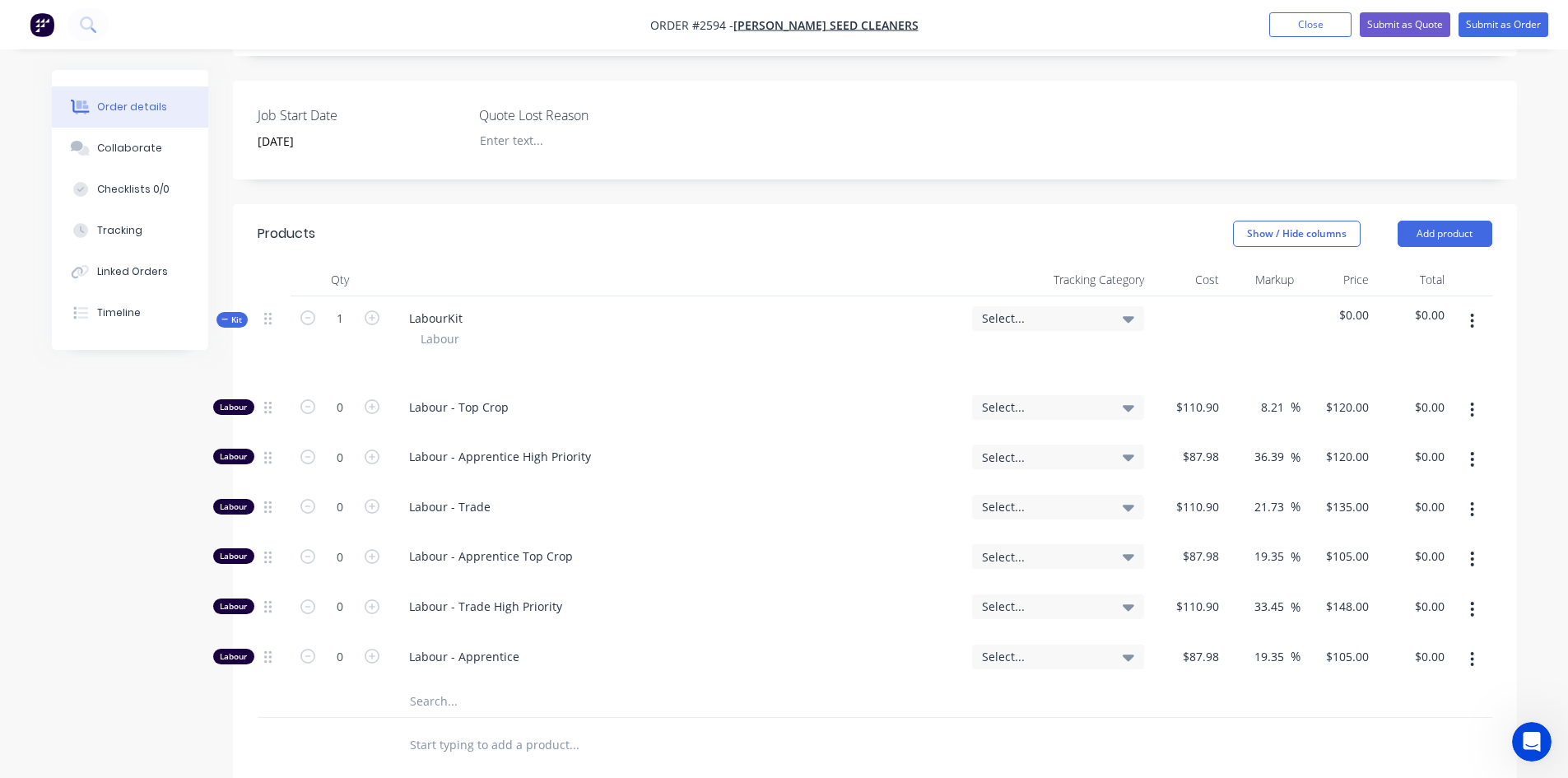
scroll to position [412, 0]
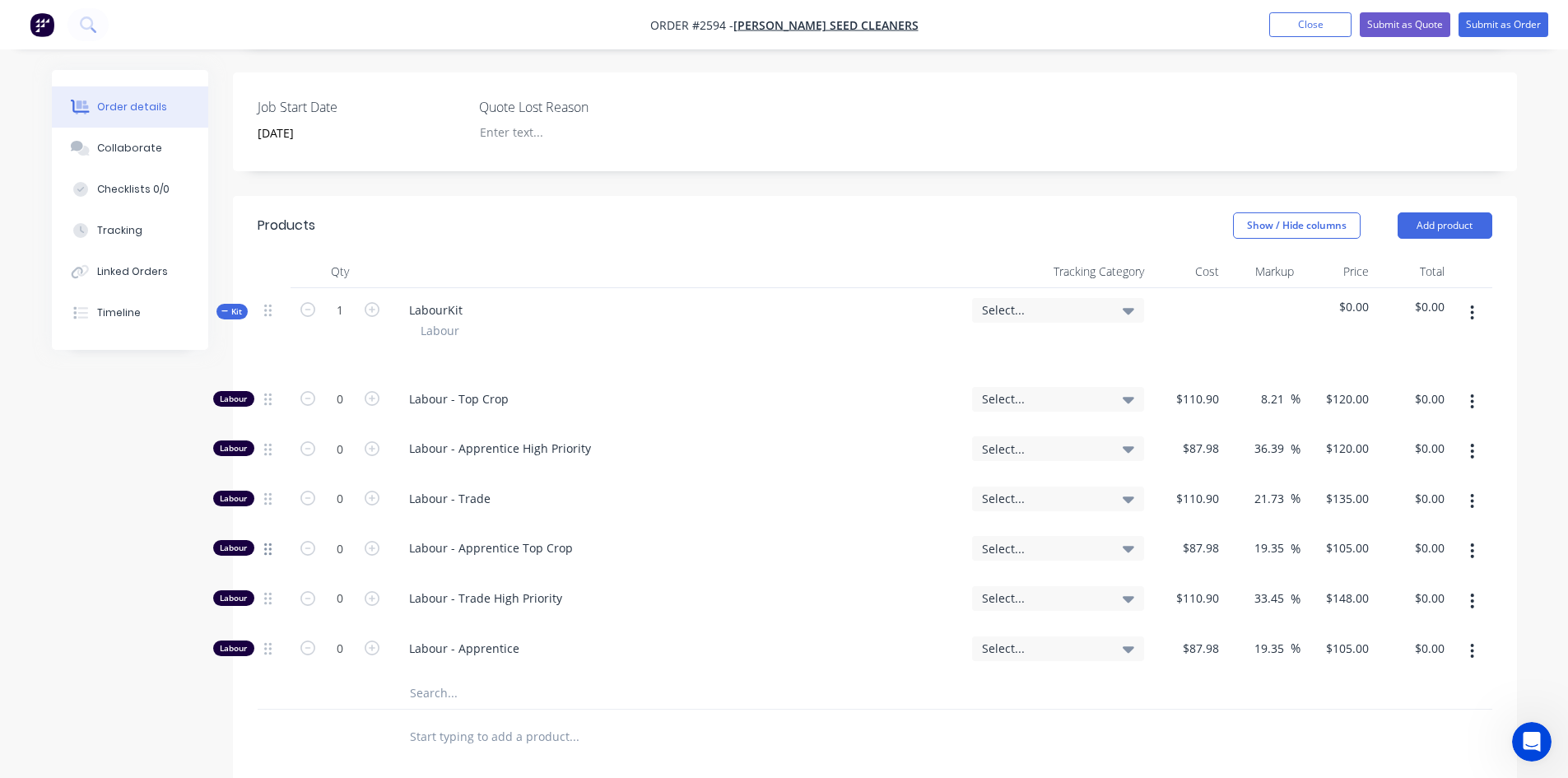
click at [269, 543] on icon at bounding box center [268, 548] width 8 height 12
click at [1467, 536] on button "button" at bounding box center [1472, 550] width 38 height 30
click at [1397, 648] on div "Delete" at bounding box center [1414, 660] width 127 height 24
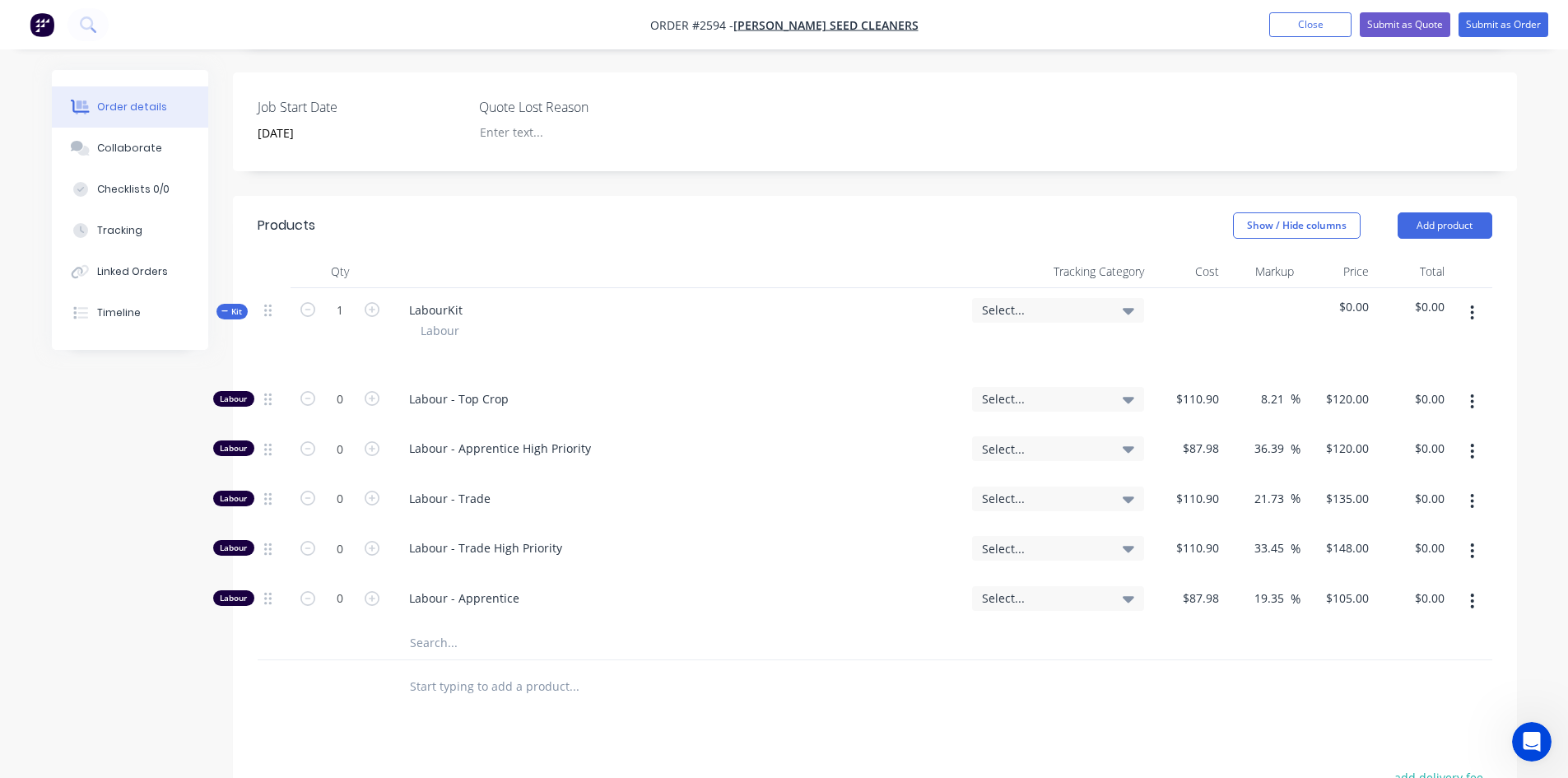
click at [1475, 387] on button "button" at bounding box center [1472, 401] width 38 height 30
click at [1402, 499] on div "Delete" at bounding box center [1414, 511] width 127 height 24
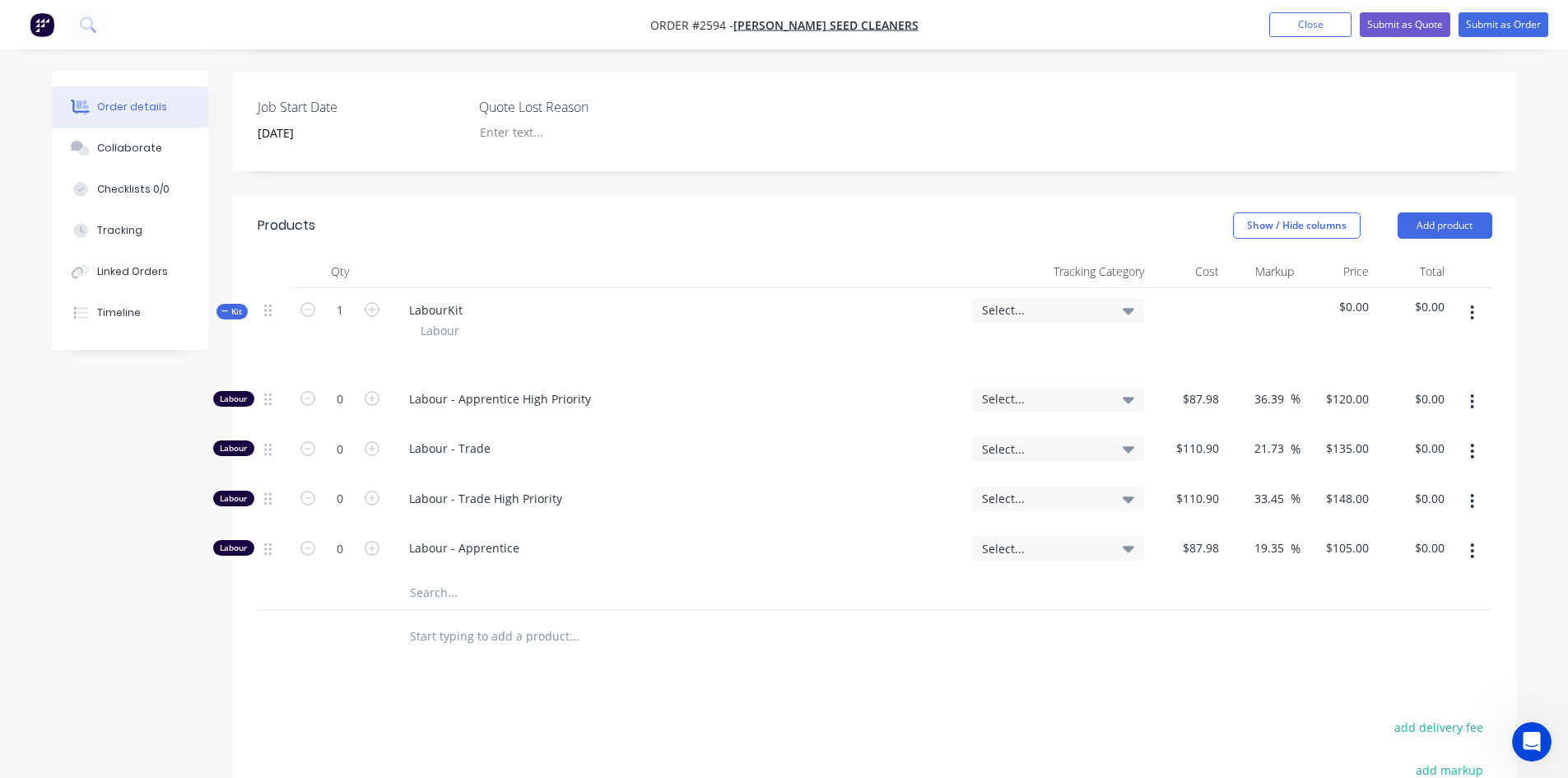
click at [1475, 393] on icon "button" at bounding box center [1472, 401] width 4 height 18
click at [1394, 499] on div "Delete" at bounding box center [1414, 511] width 127 height 24
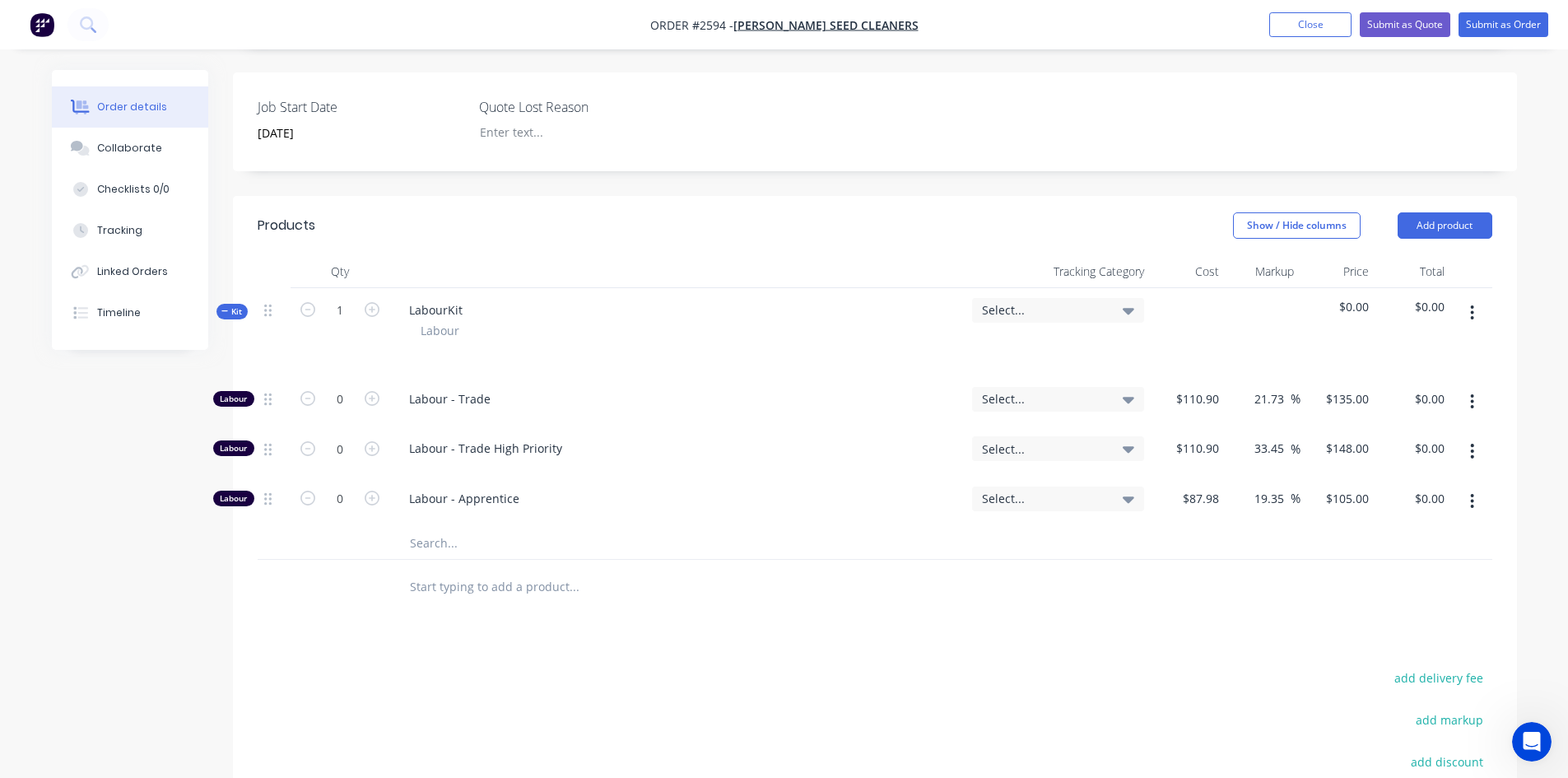
click at [1475, 442] on icon "button" at bounding box center [1472, 450] width 4 height 18
click at [1382, 548] on div "Delete" at bounding box center [1414, 560] width 127 height 24
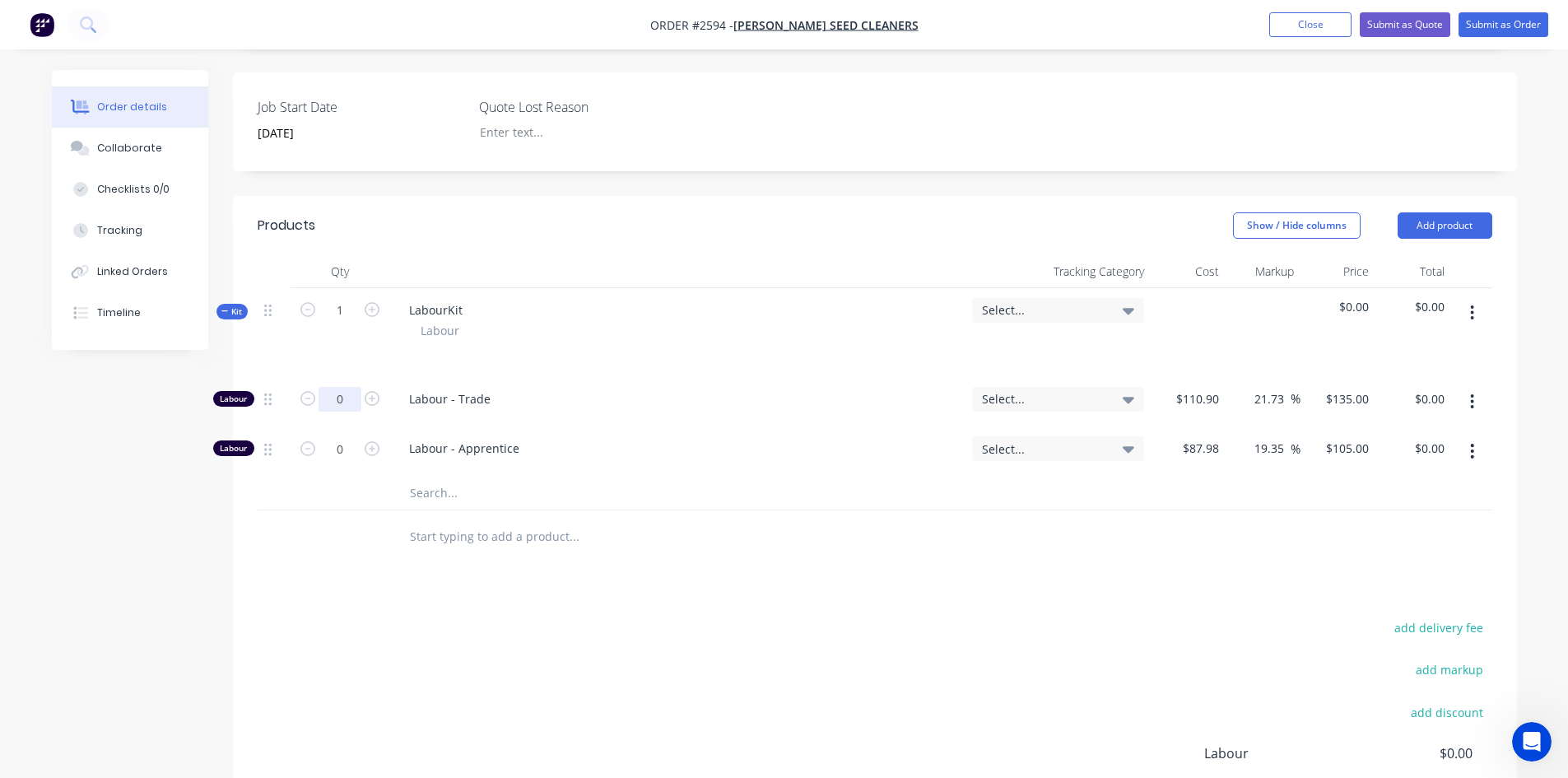
click at [353, 387] on input "0" at bounding box center [340, 400] width 43 height 25
type input "60"
type input "$8,100.00"
click at [793, 552] on div "Products Show / Hide columns Add product Qty Tracking Category Cost Markup Pric…" at bounding box center [876, 577] width 1285 height 764
click at [1436, 212] on button "Add product" at bounding box center [1445, 225] width 95 height 26
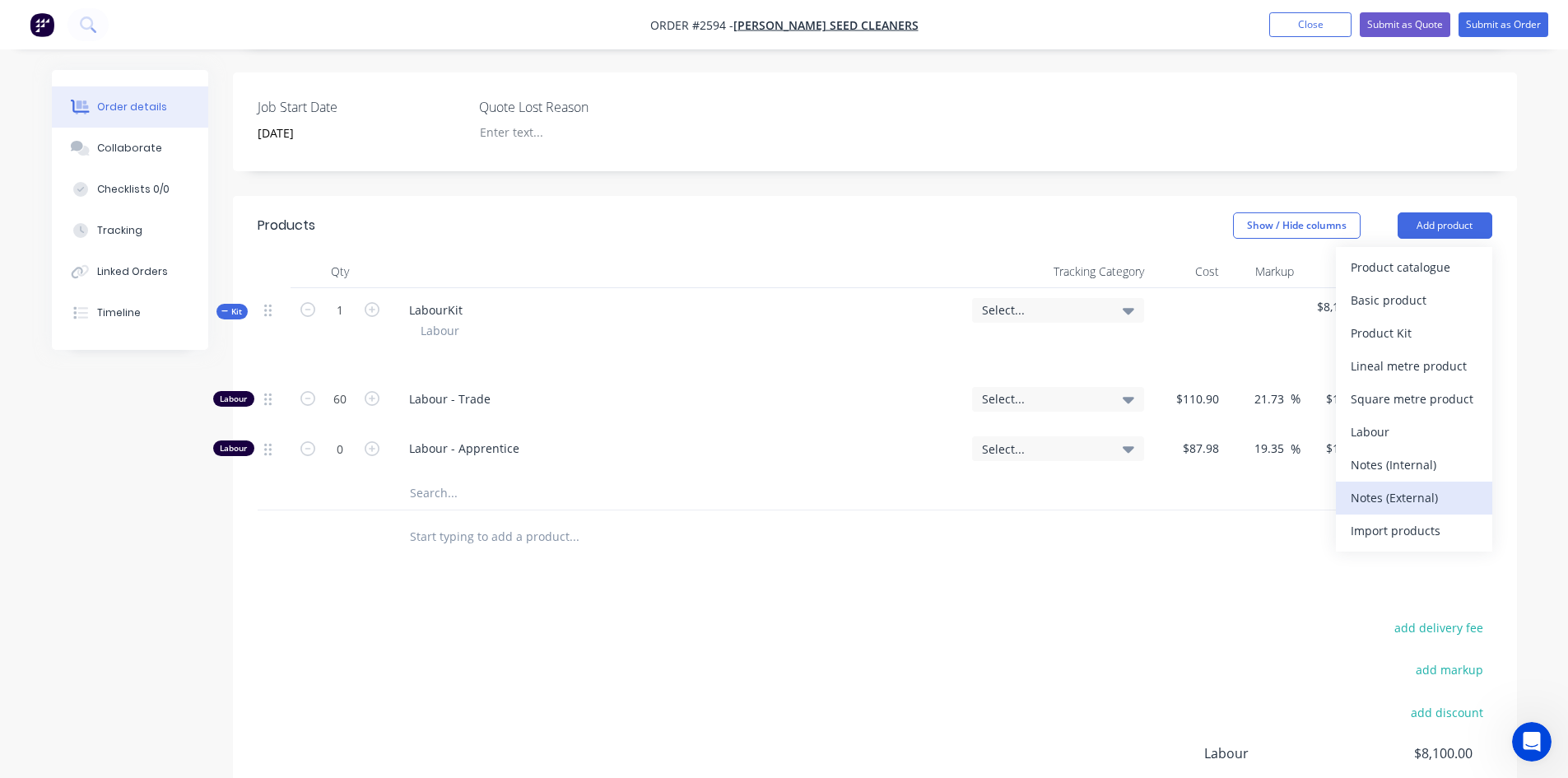
click at [1402, 486] on div "Notes (External)" at bounding box center [1414, 498] width 127 height 24
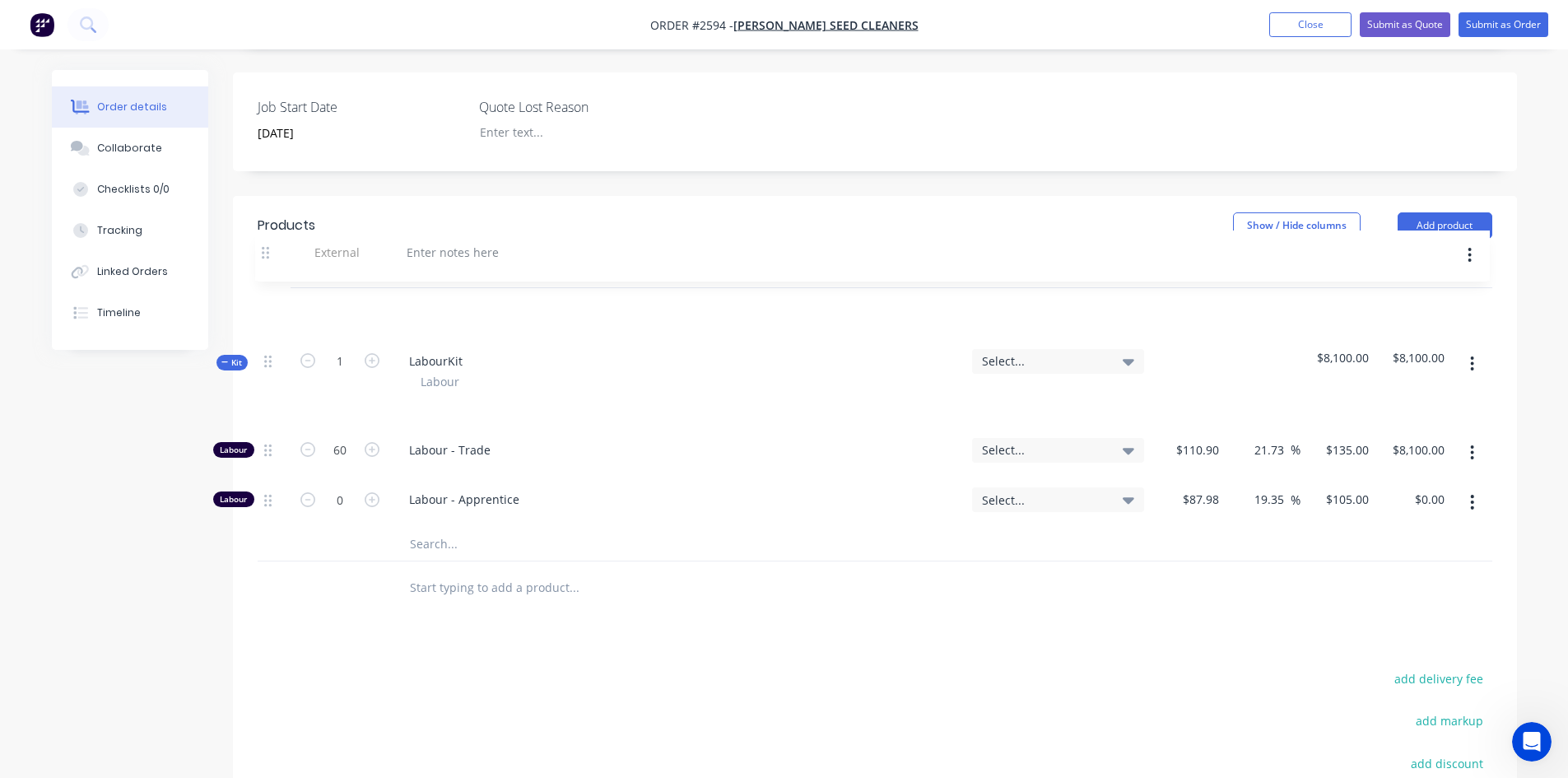
drag, startPoint x: 267, startPoint y: 492, endPoint x: 264, endPoint y: 249, distance: 243.0
click at [264, 288] on div "Kit 1 LabourKit Labour Select... $8,100.00 $8,100.00 Labour 60 Labour - Trade S…" at bounding box center [875, 425] width 1235 height 274
click at [440, 298] on div at bounding box center [454, 309] width 118 height 24
drag, startPoint x: 534, startPoint y: 269, endPoint x: 521, endPoint y: 269, distance: 13.0
click at [534, 298] on div "Remove fan from" at bounding box center [677, 309] width 563 height 24
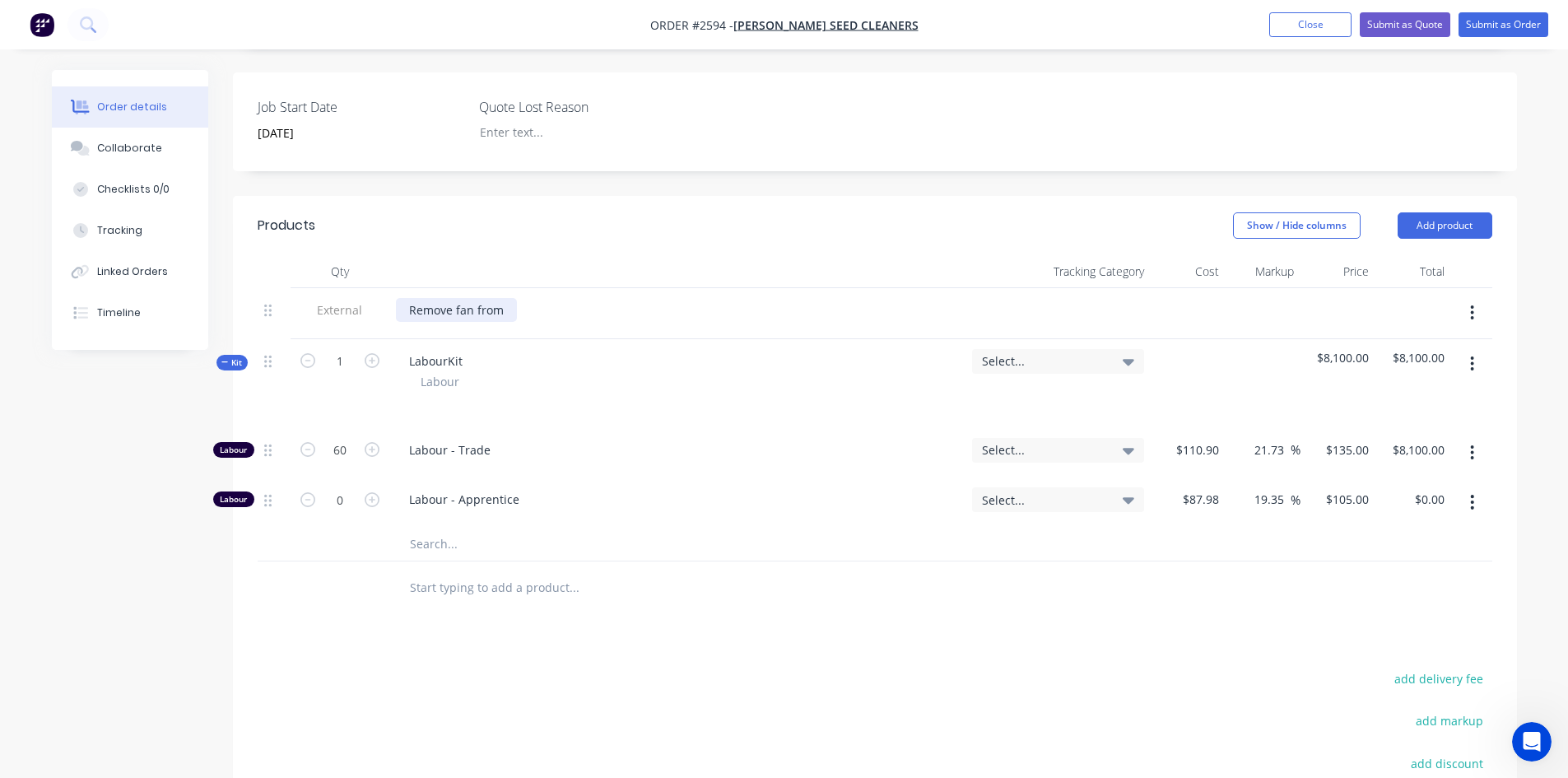
click at [514, 298] on div "Remove fan from" at bounding box center [456, 309] width 121 height 24
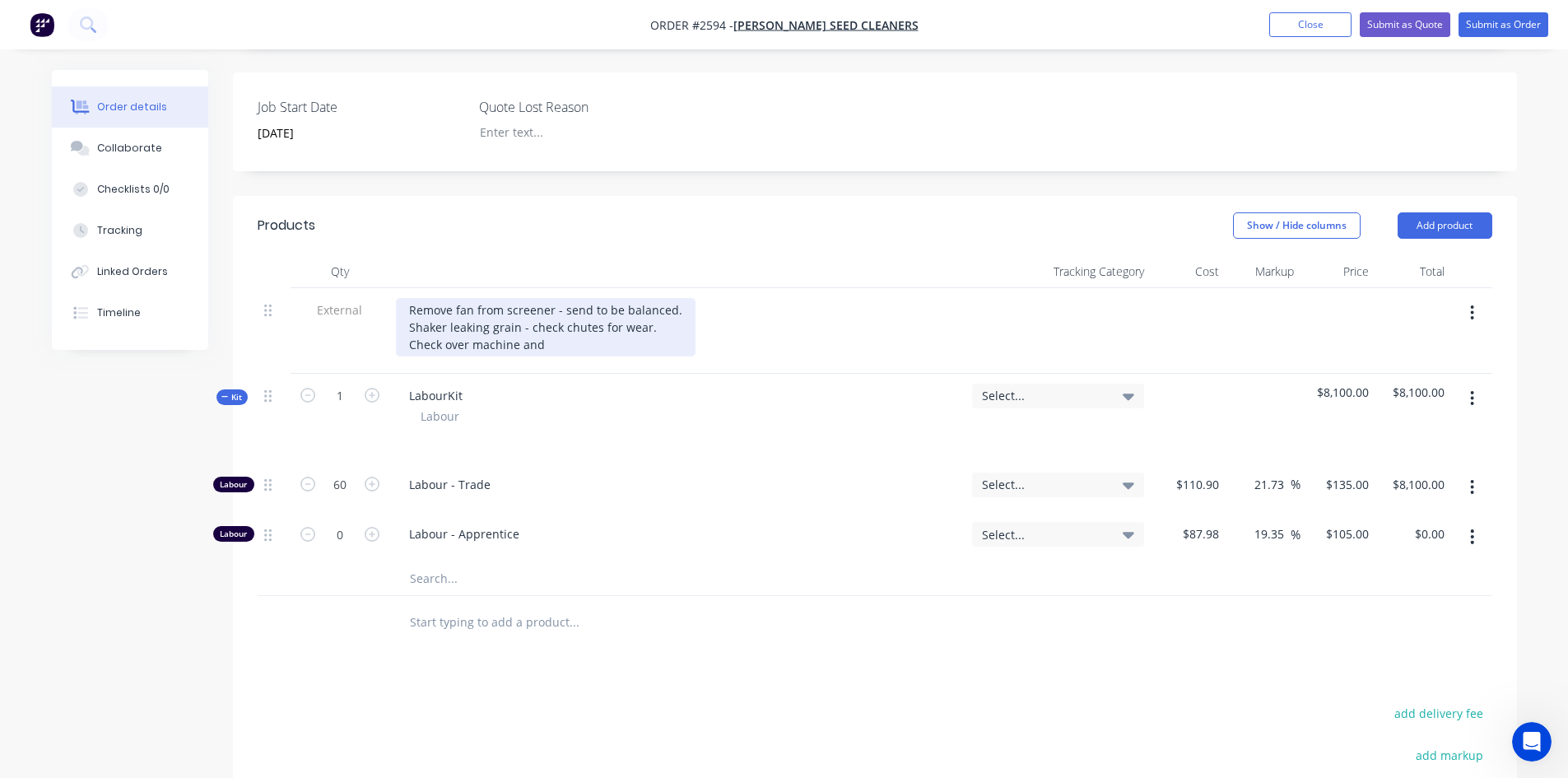
click at [648, 298] on div "Remove fan from screener - send to be balanced. Shaker leaking grain - check ch…" at bounding box center [545, 327] width 300 height 59
click at [543, 321] on div "Remove fan from screener - send to be balanced. Shaker leaking grain - check ch…" at bounding box center [591, 327] width 390 height 59
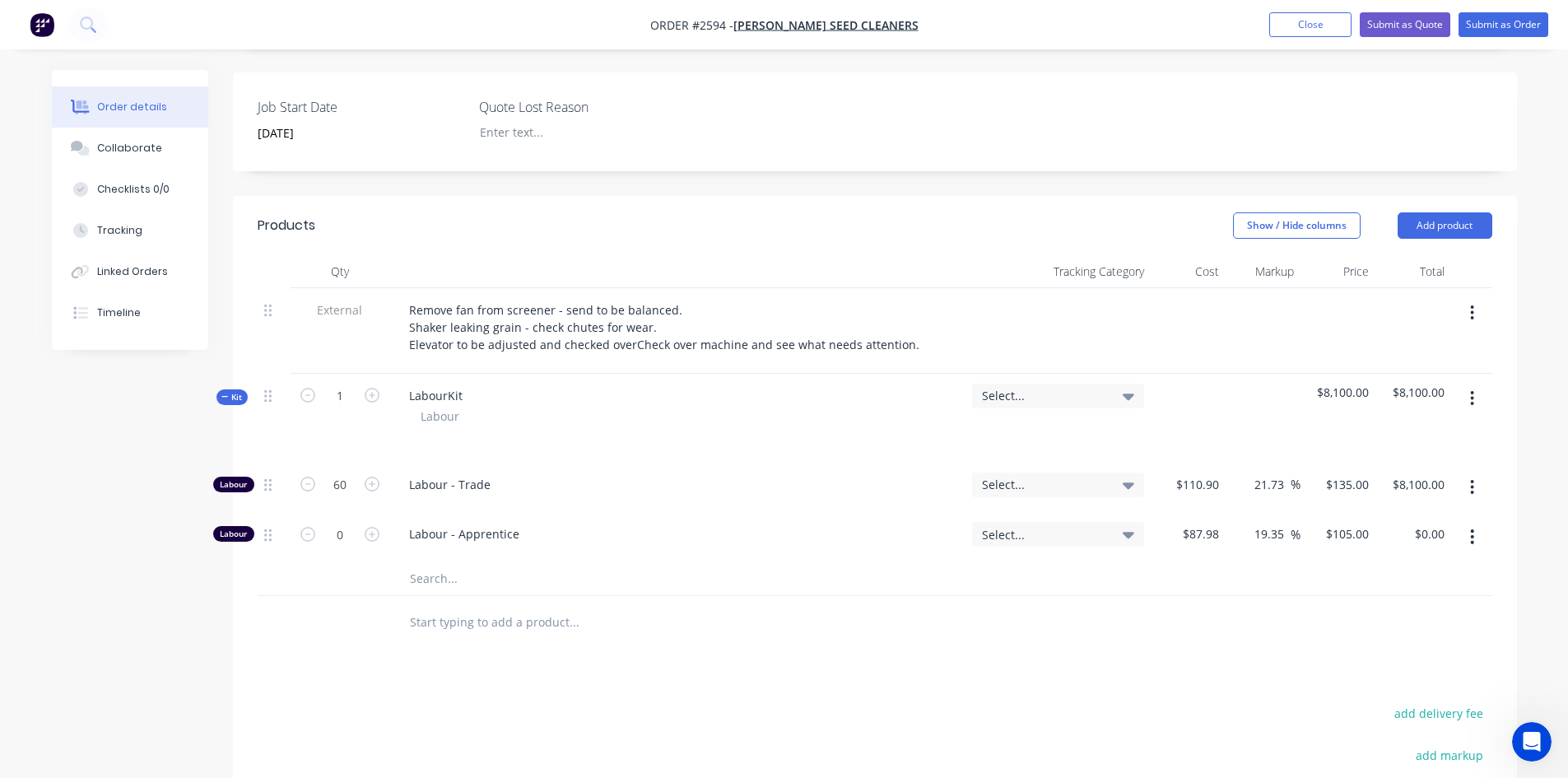
click at [858, 299] on div "Remove fan from screener - send to be balanced. Shaker leaking grain - check ch…" at bounding box center [677, 327] width 563 height 59
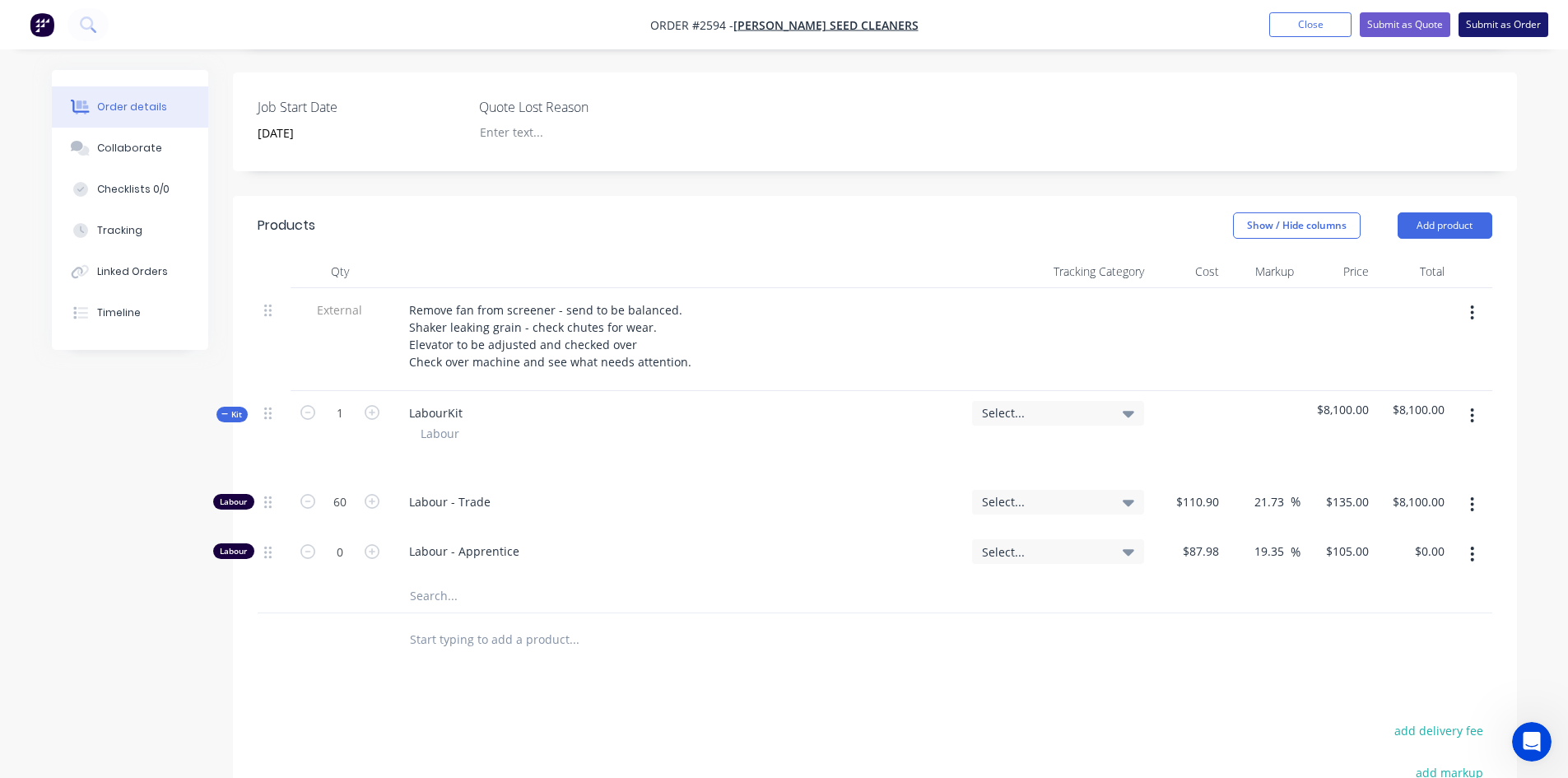
click at [1486, 23] on button "Submit as Order" at bounding box center [1503, 25] width 89 height 25
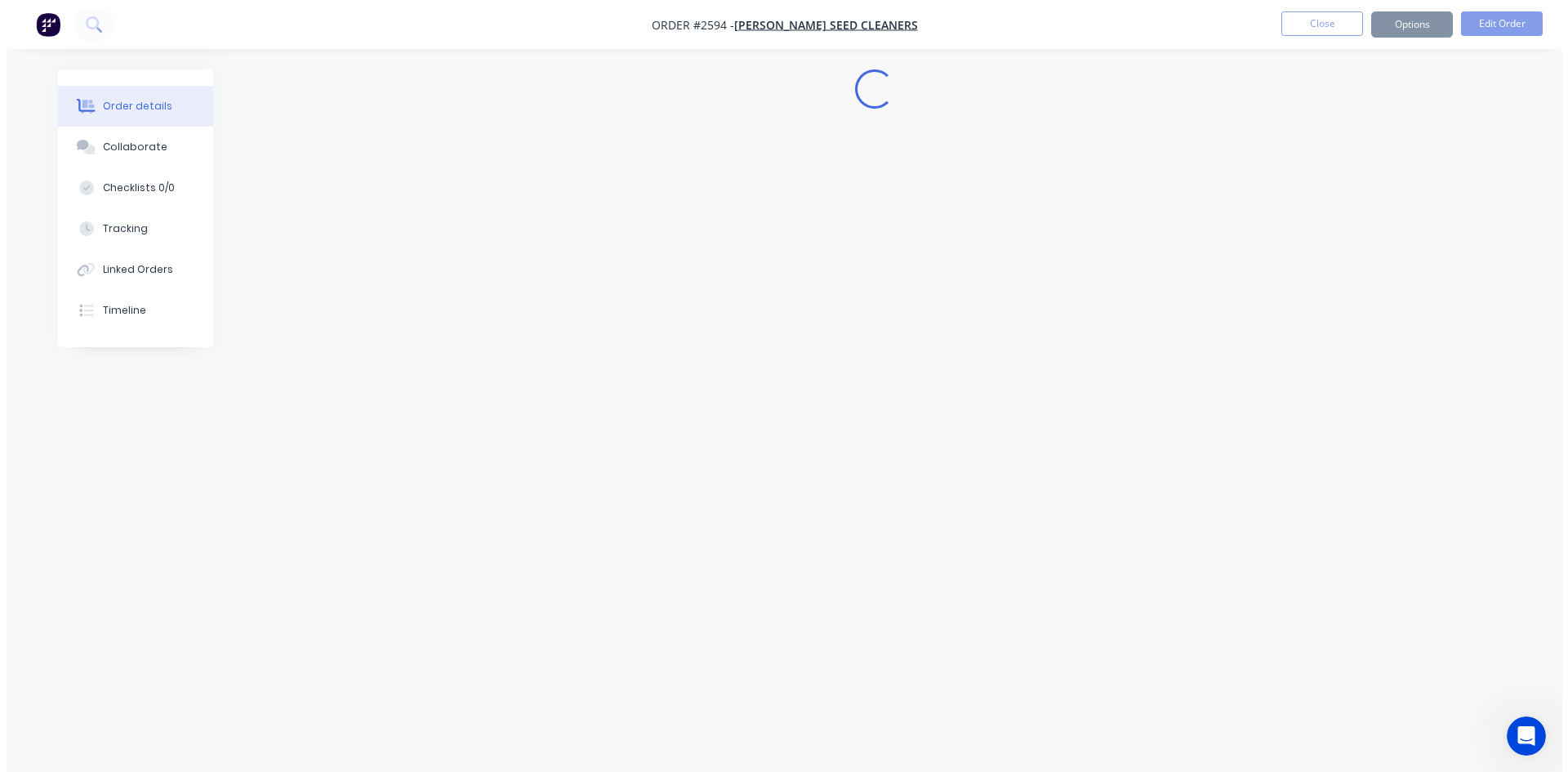
scroll to position [0, 0]
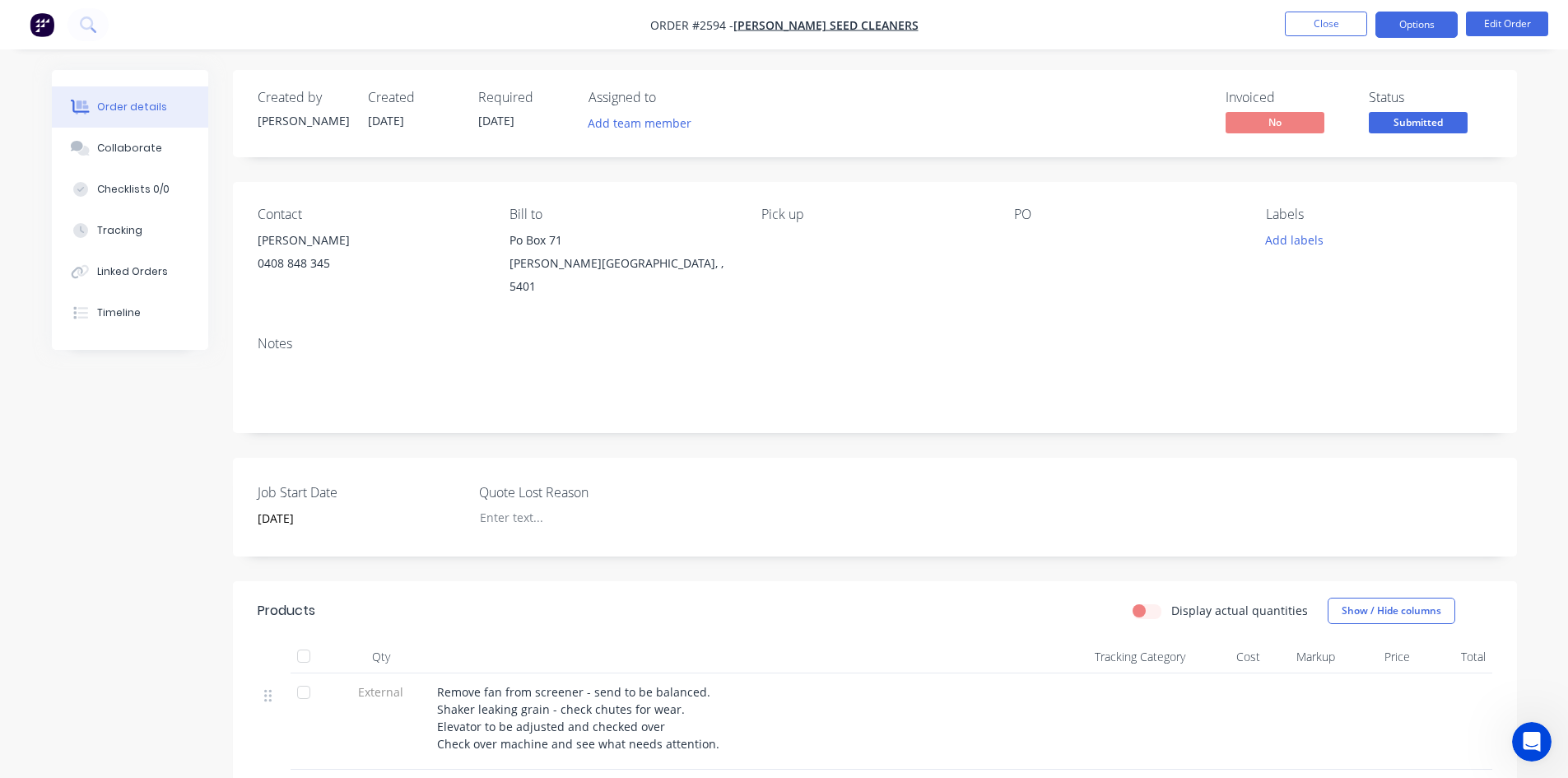
click at [1423, 20] on button "Options" at bounding box center [1417, 24] width 83 height 26
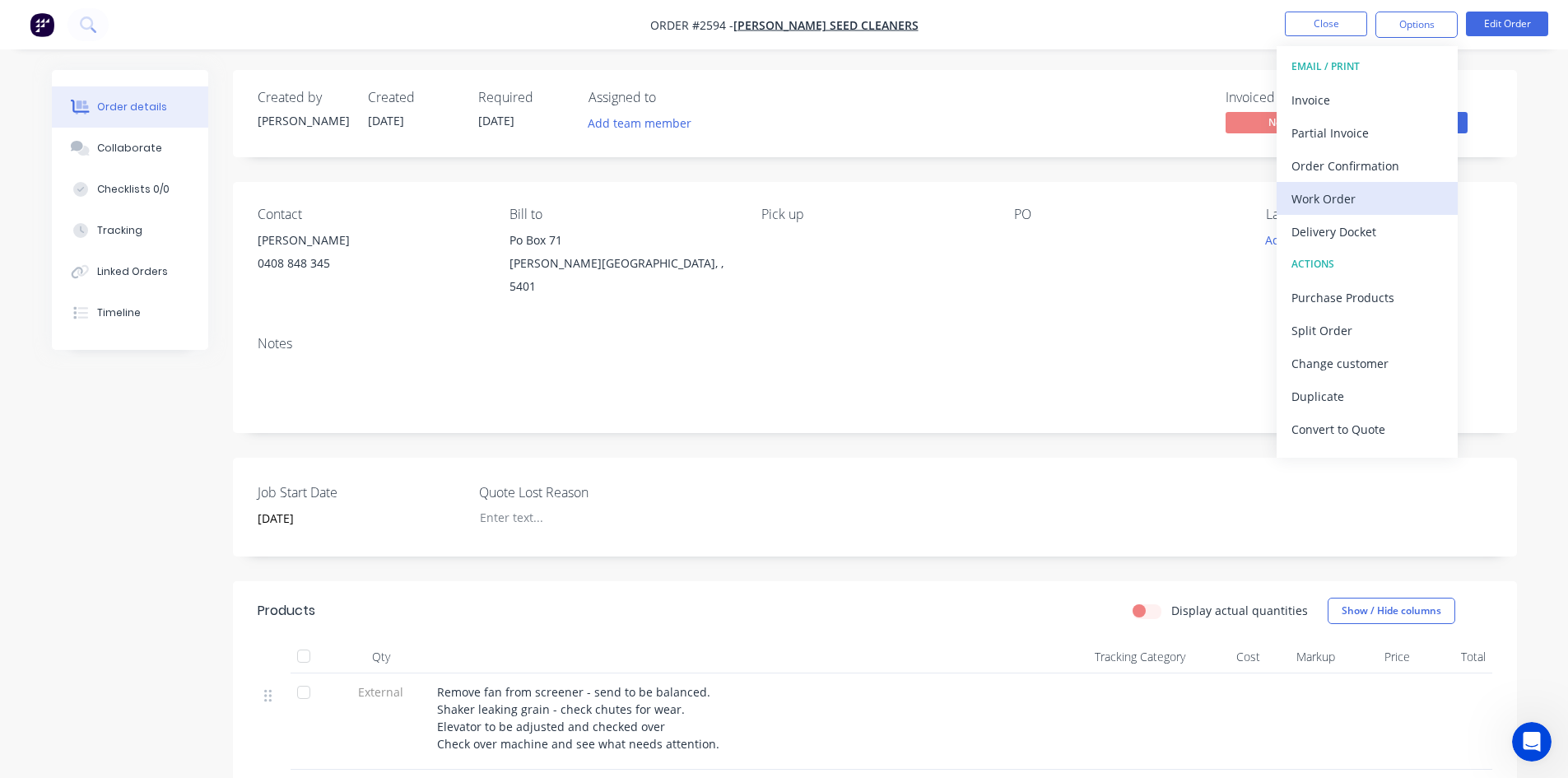
click at [1371, 188] on div "Work Order" at bounding box center [1367, 199] width 152 height 24
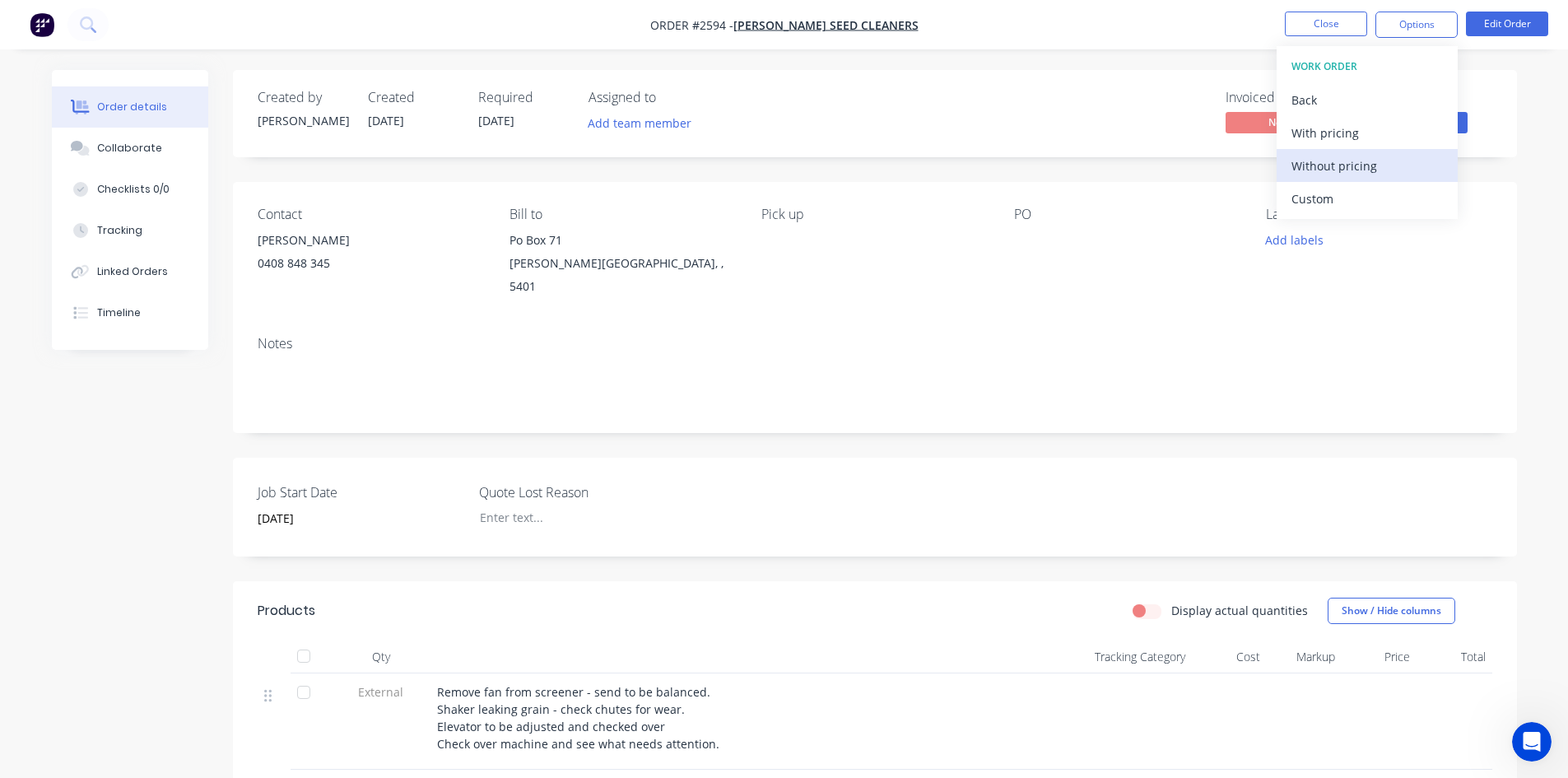
click at [1329, 161] on div "Without pricing" at bounding box center [1367, 165] width 152 height 24
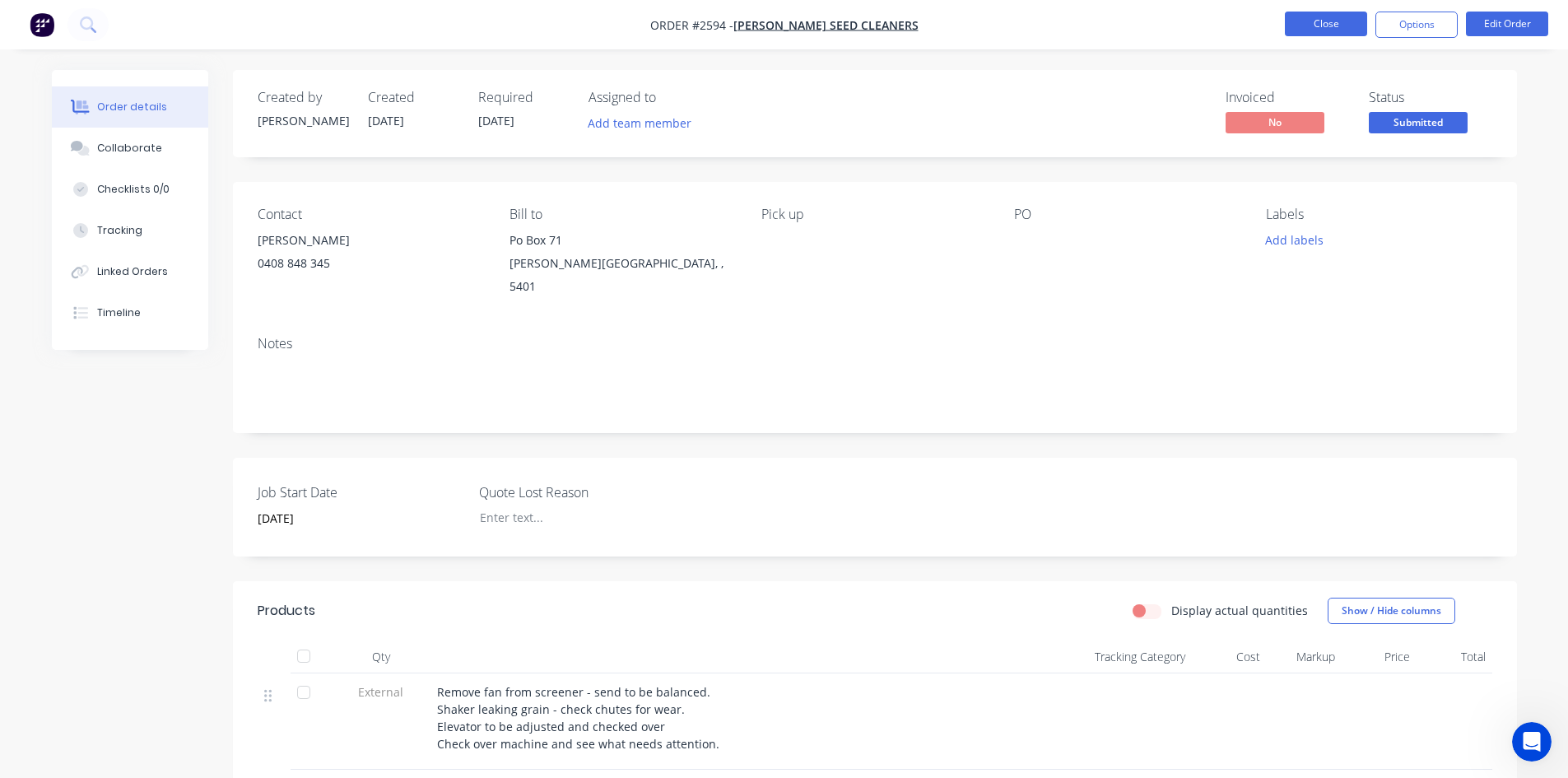
click at [1304, 12] on button "Close" at bounding box center [1326, 24] width 83 height 25
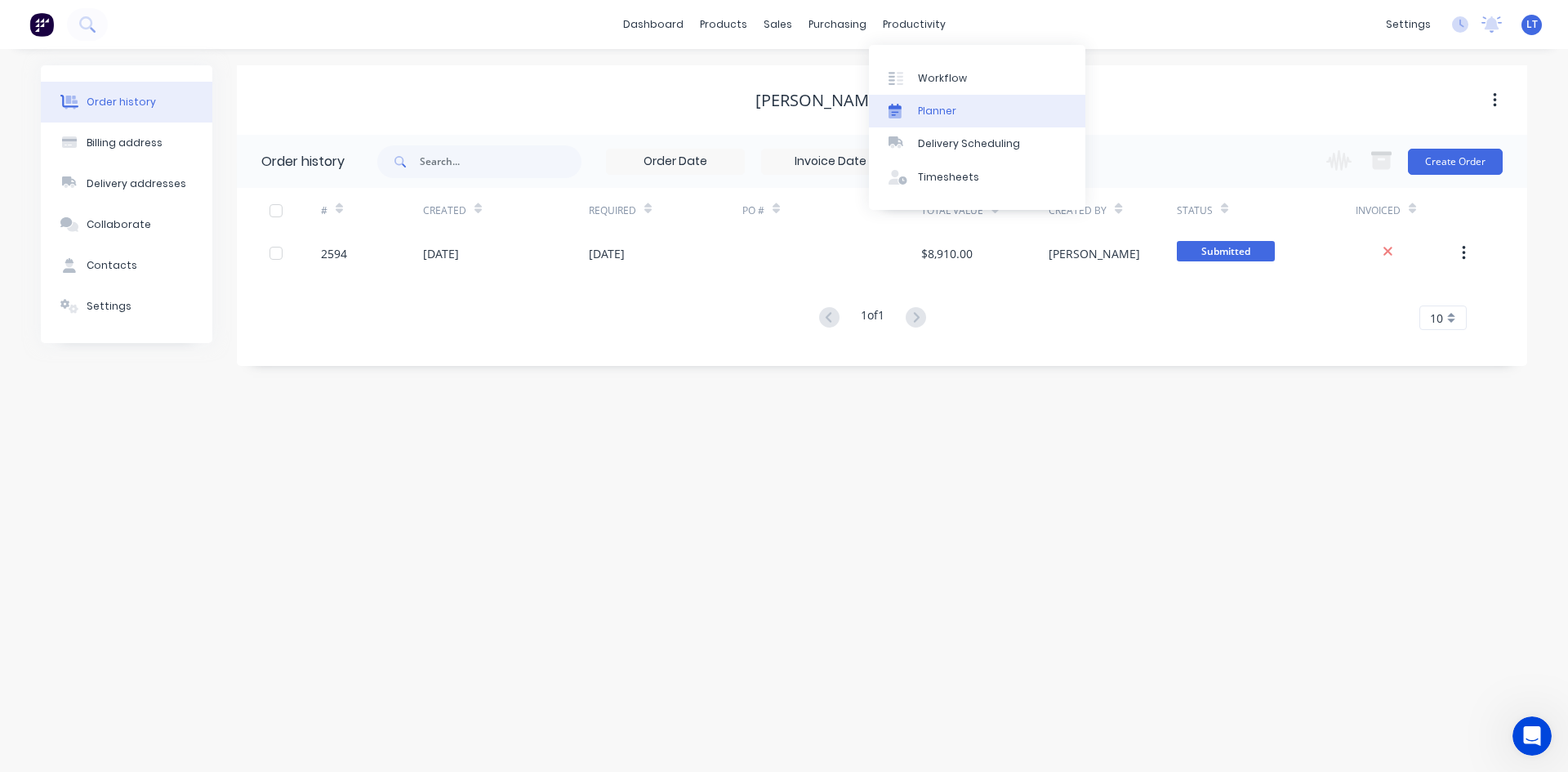
click at [933, 107] on div "Planner" at bounding box center [937, 111] width 38 height 14
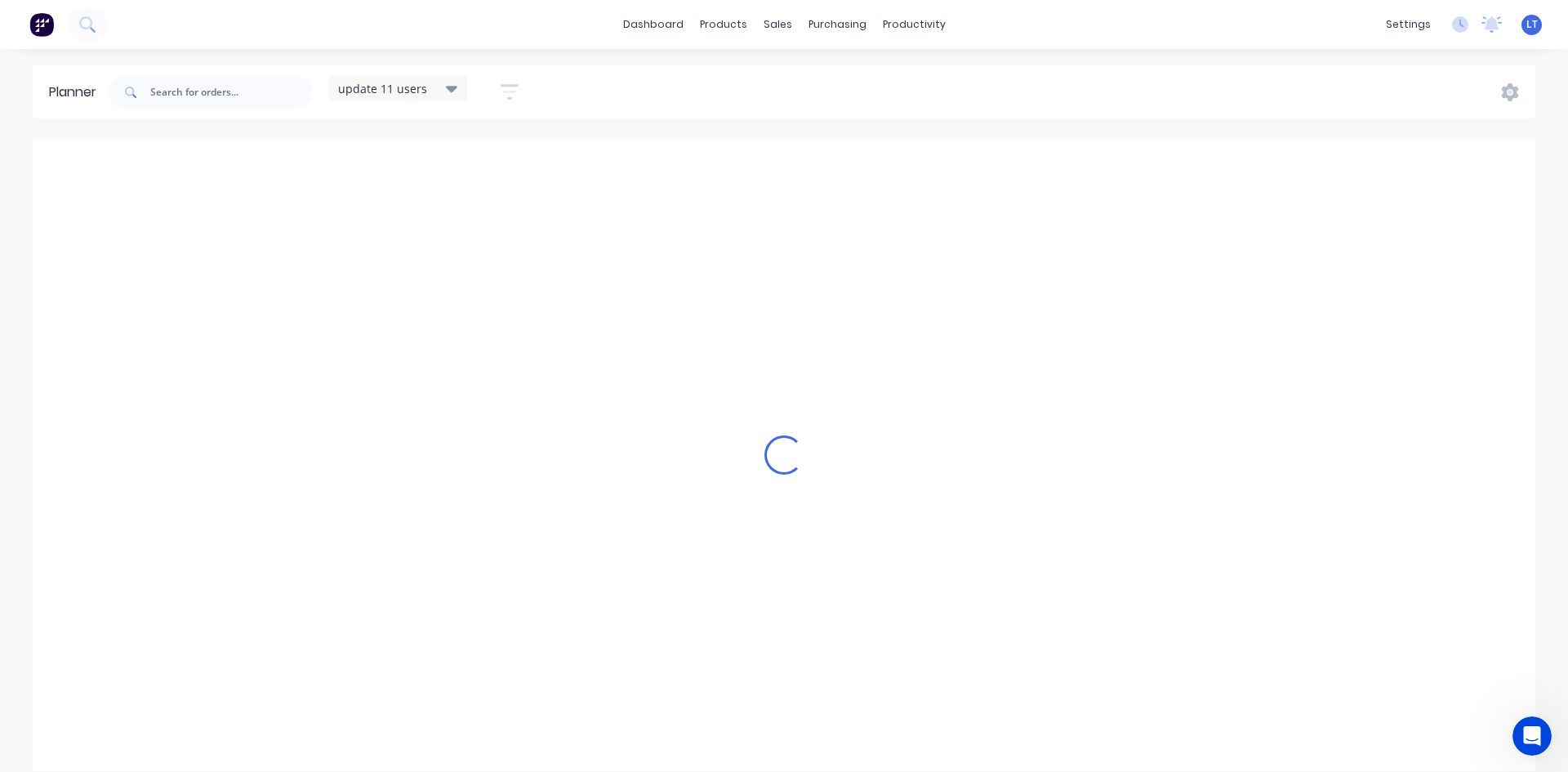
scroll to position [0, 1]
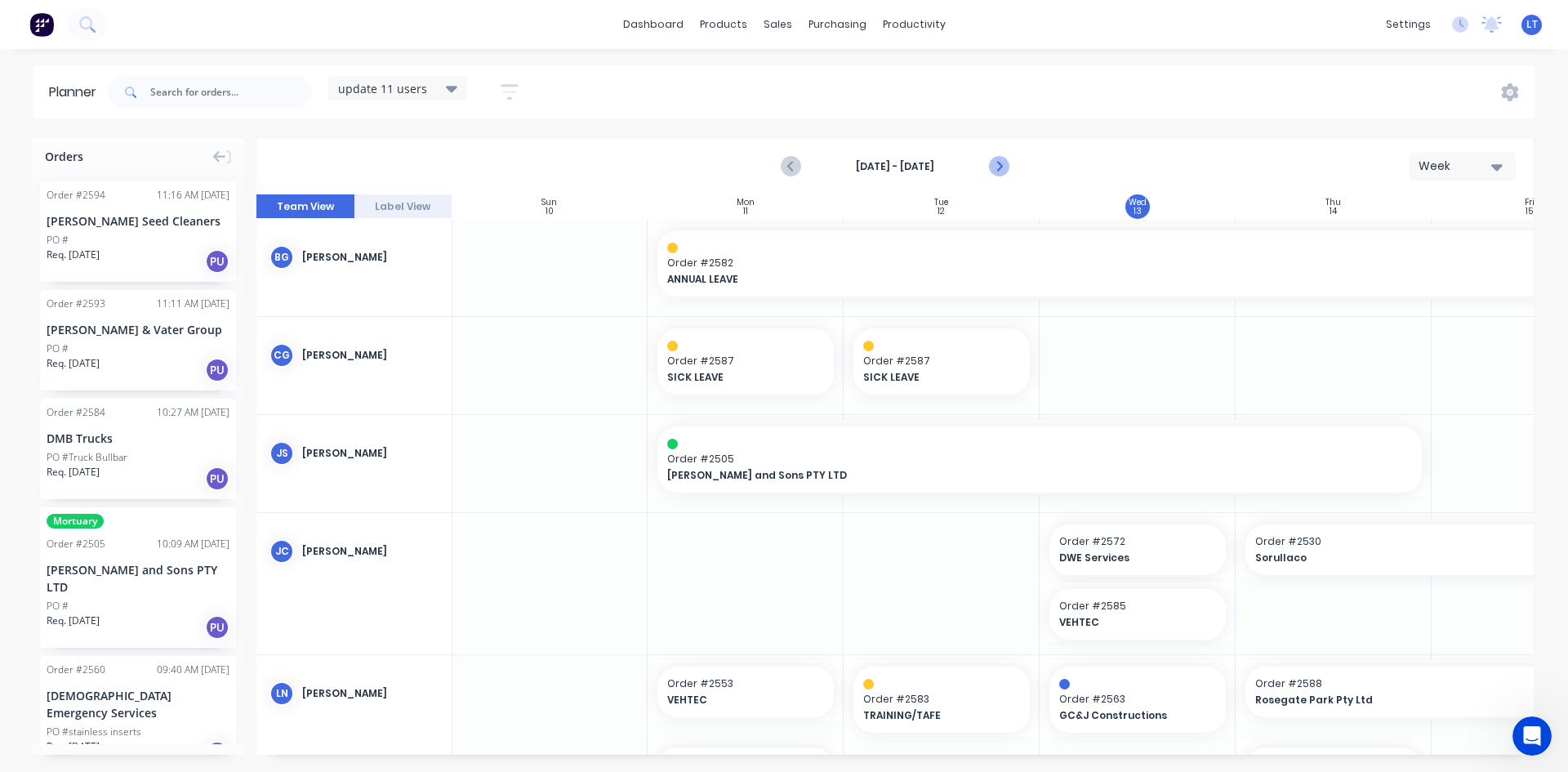
click at [1005, 168] on icon "Next page" at bounding box center [997, 167] width 20 height 20
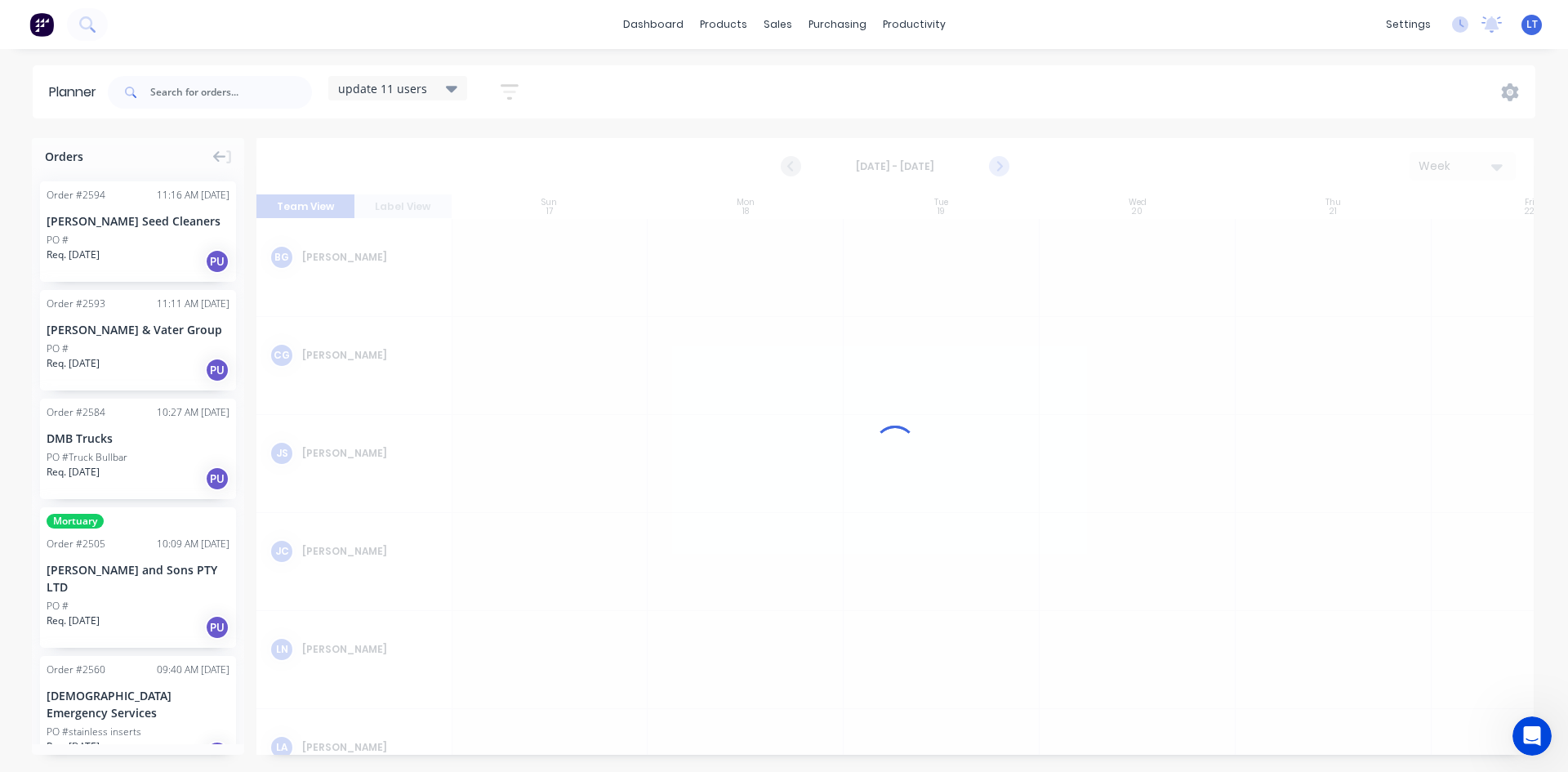
click at [1005, 168] on icon "Next page" at bounding box center [997, 167] width 20 height 20
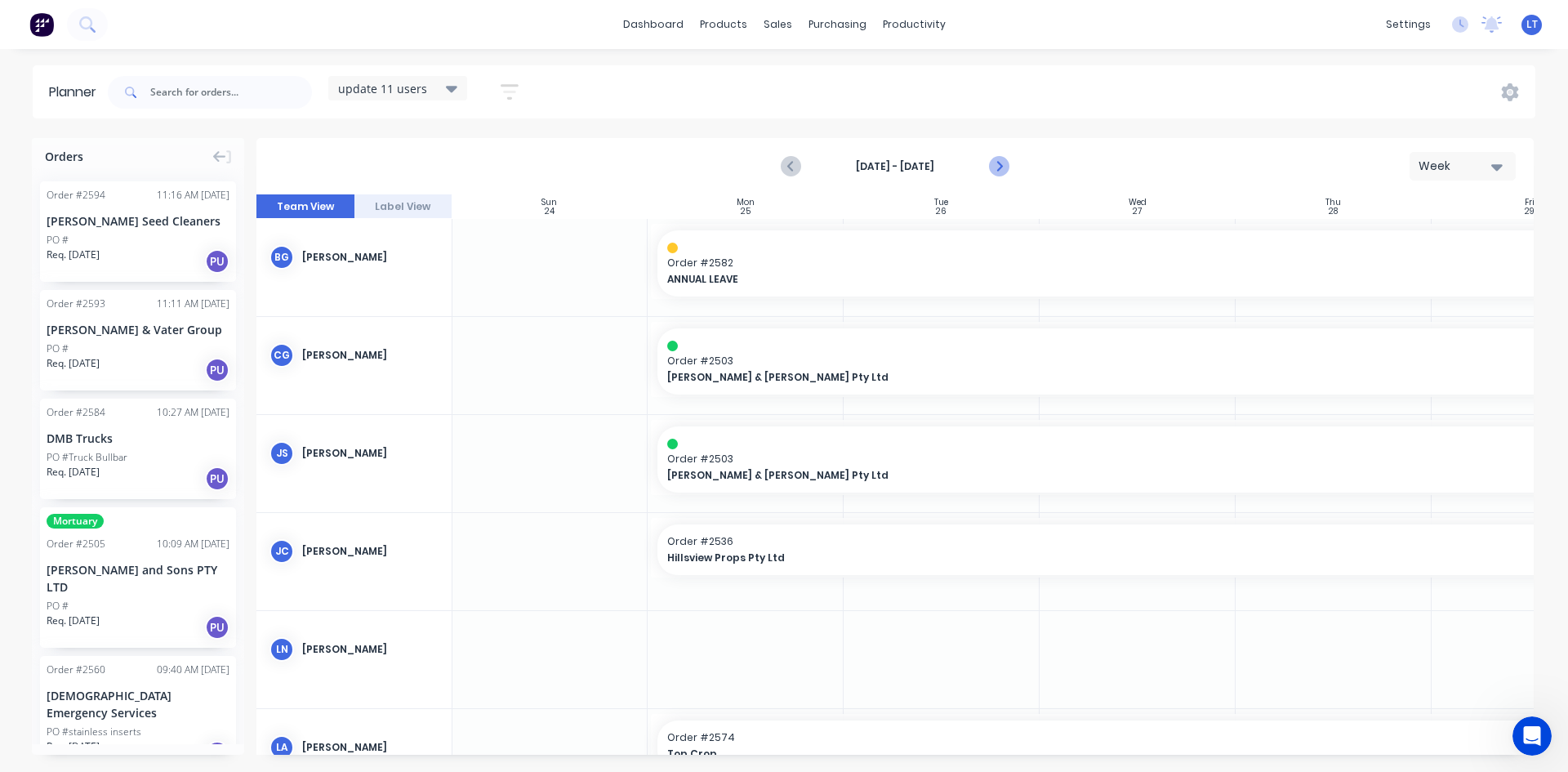
click at [1004, 168] on icon "Next page" at bounding box center [997, 167] width 20 height 20
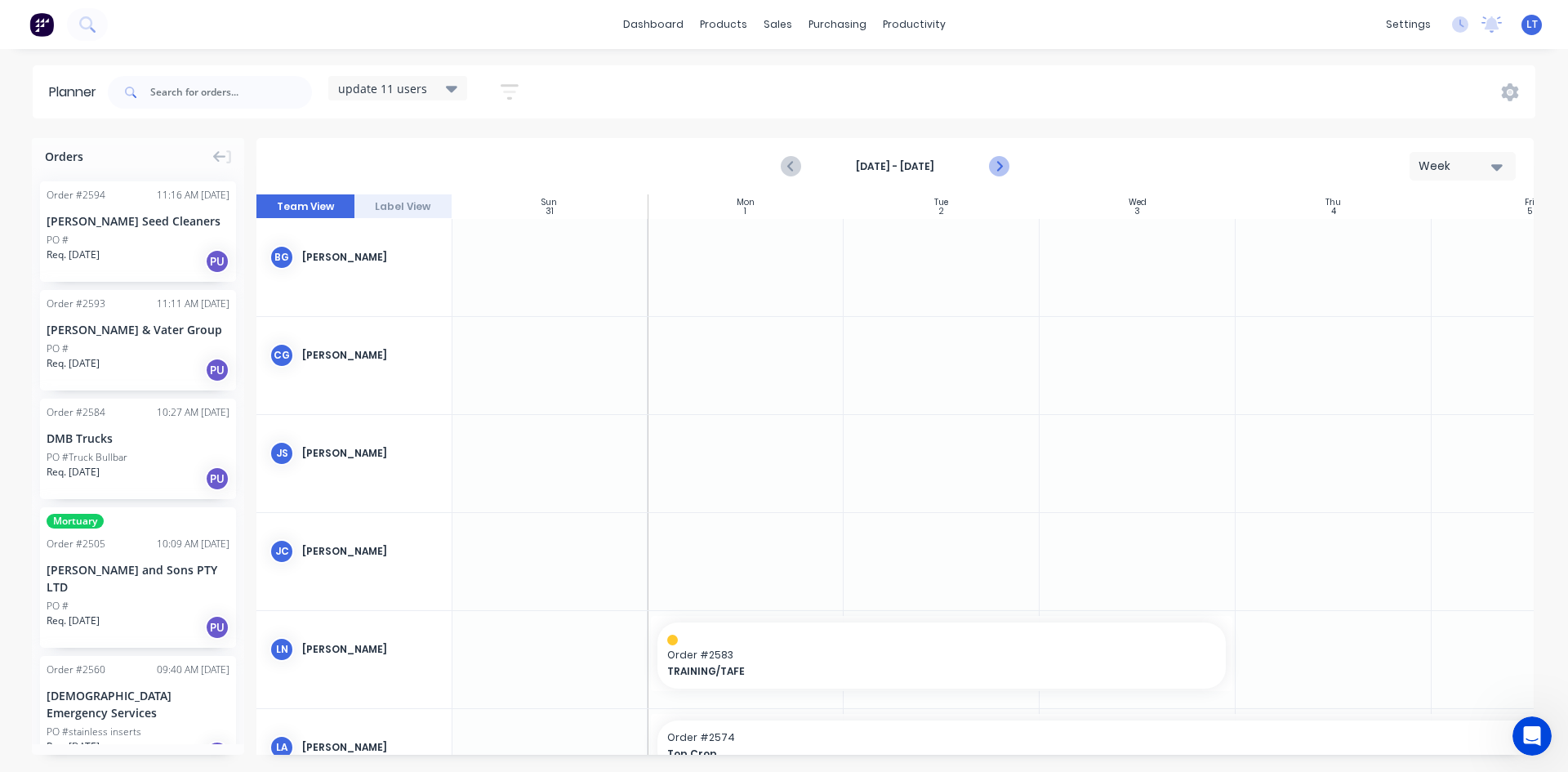
click at [1004, 168] on icon "Next page" at bounding box center [997, 167] width 20 height 20
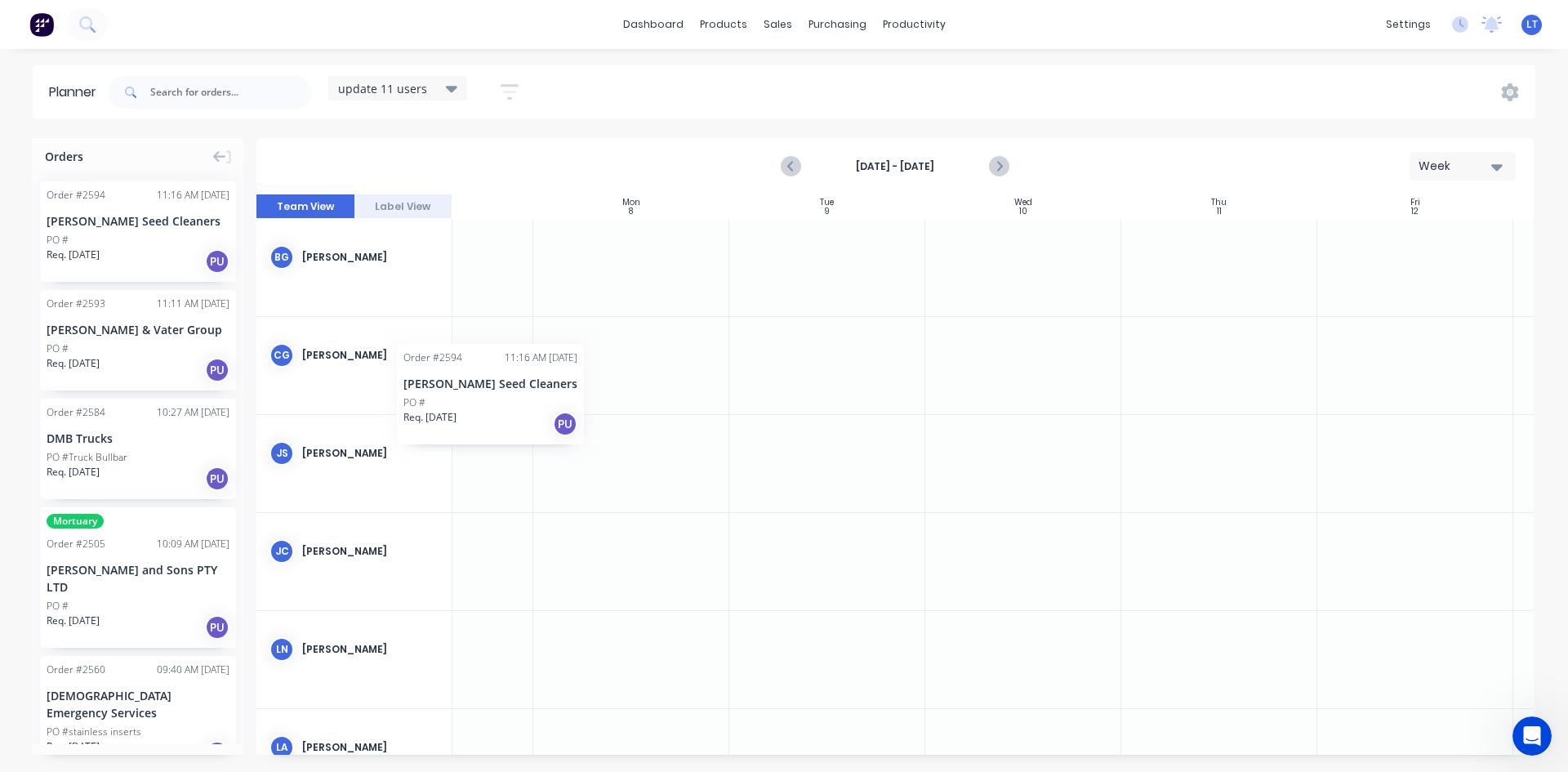
scroll to position [0, 111]
drag, startPoint x: 148, startPoint y: 213, endPoint x: 665, endPoint y: 444, distance: 566.3
drag, startPoint x: 731, startPoint y: 451, endPoint x: 1427, endPoint y: 461, distance: 696.1
click at [1005, 167] on icon "Next page" at bounding box center [997, 167] width 20 height 20
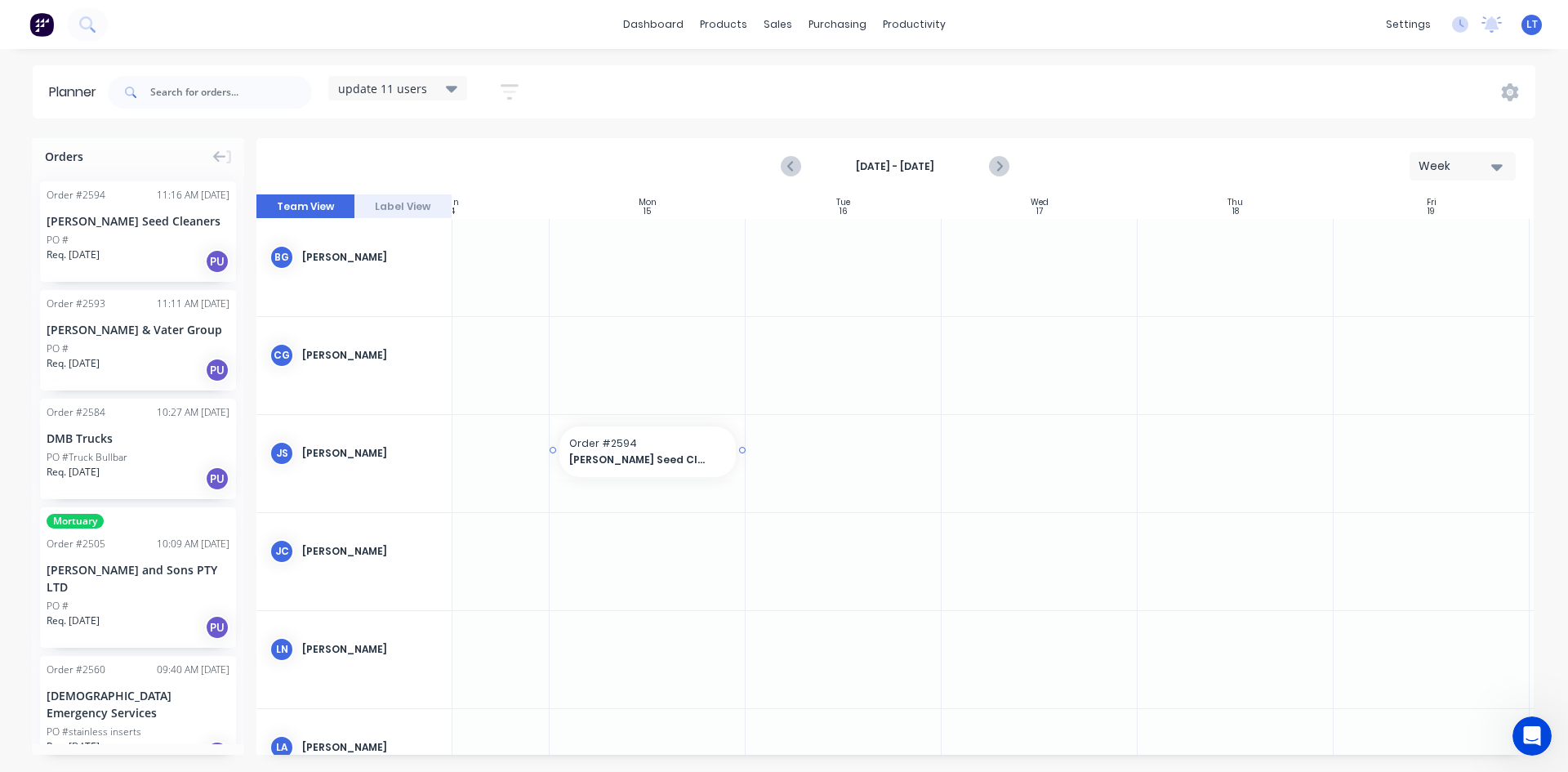
drag, startPoint x: 122, startPoint y: 232, endPoint x: 630, endPoint y: 426, distance: 543.8
drag, startPoint x: 744, startPoint y: 450, endPoint x: 1429, endPoint y: 459, distance: 685.1
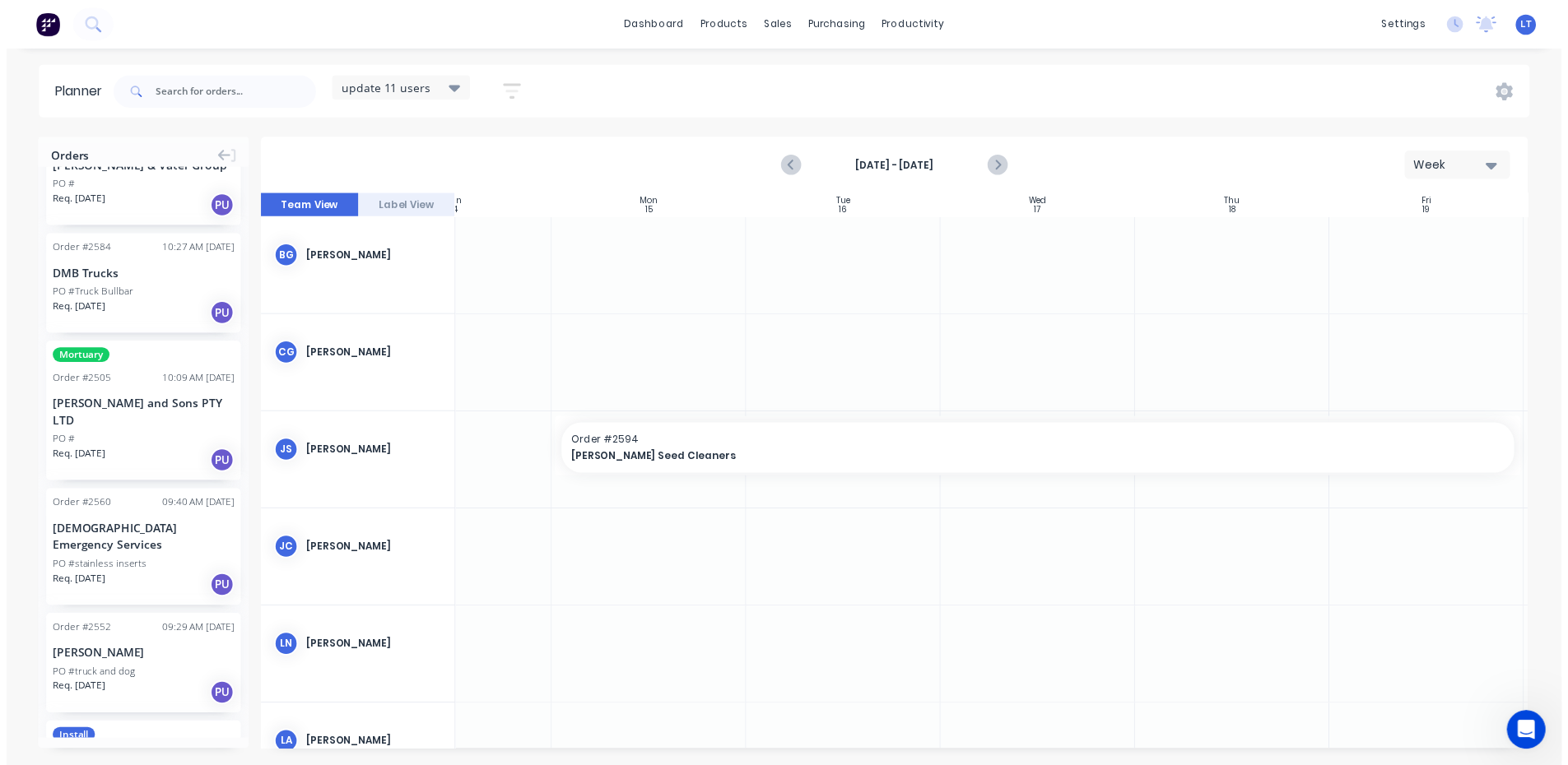
scroll to position [0, 0]
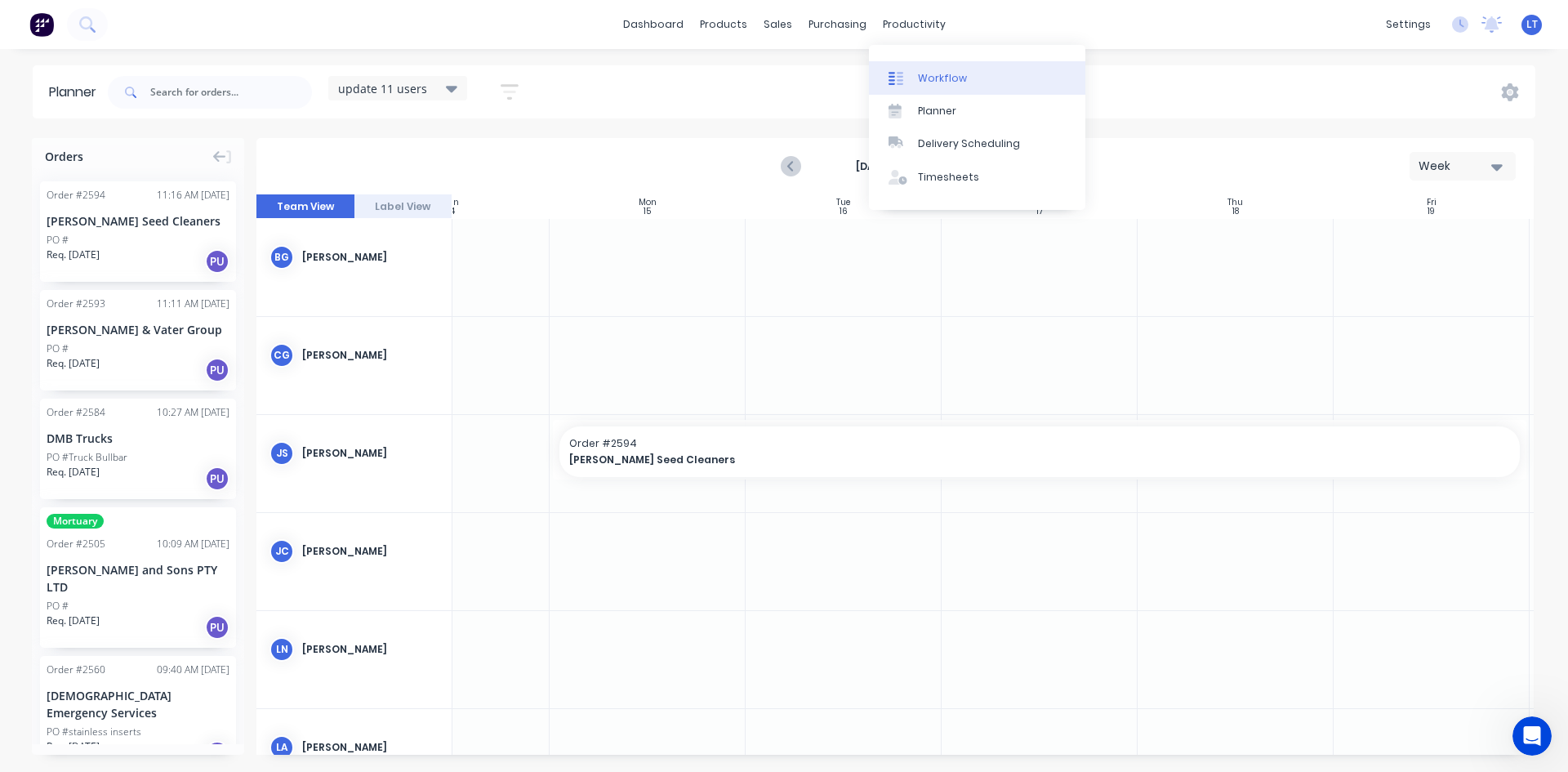
click at [915, 76] on link "Workflow" at bounding box center [976, 77] width 216 height 32
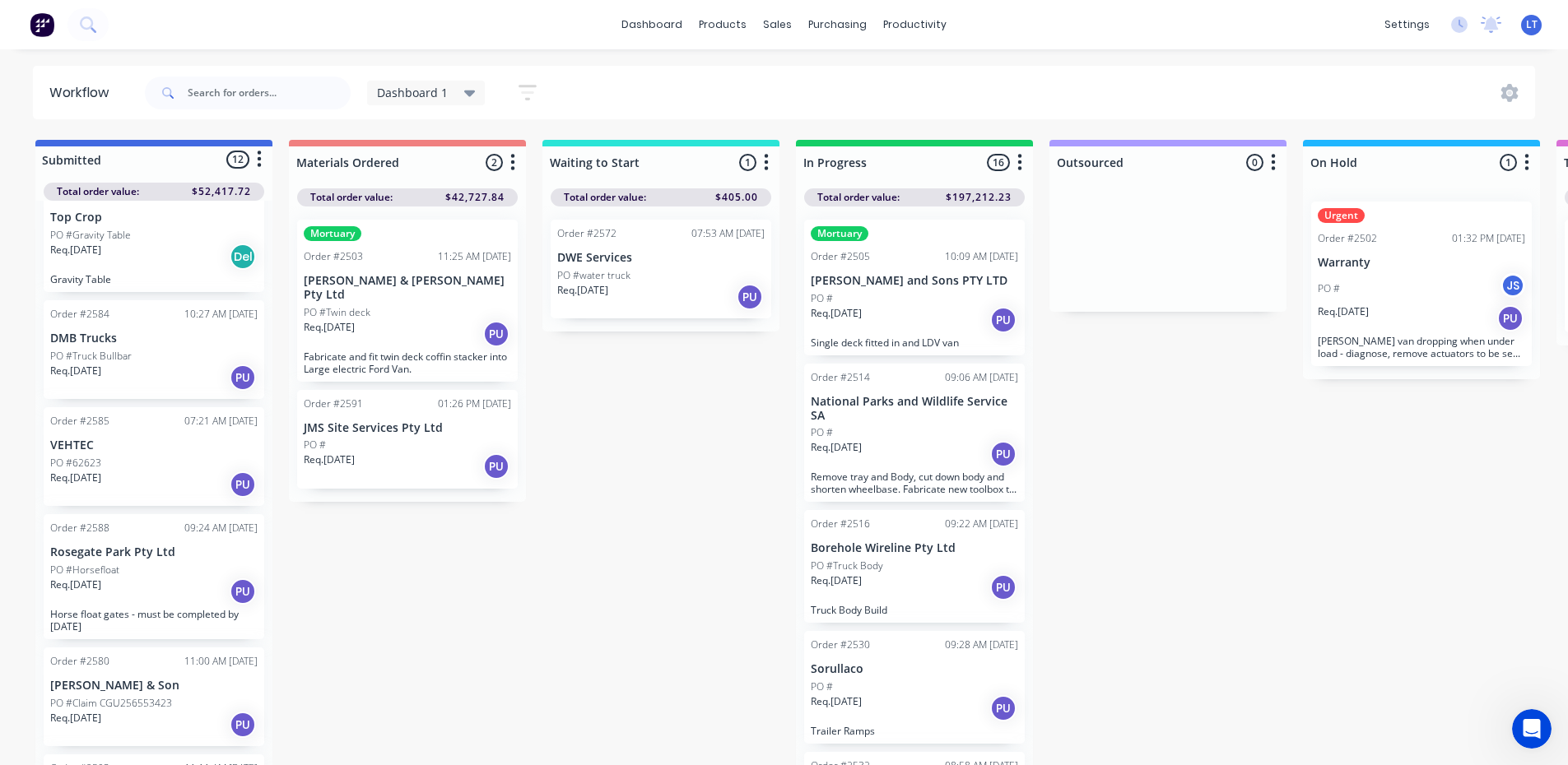
scroll to position [658, 0]
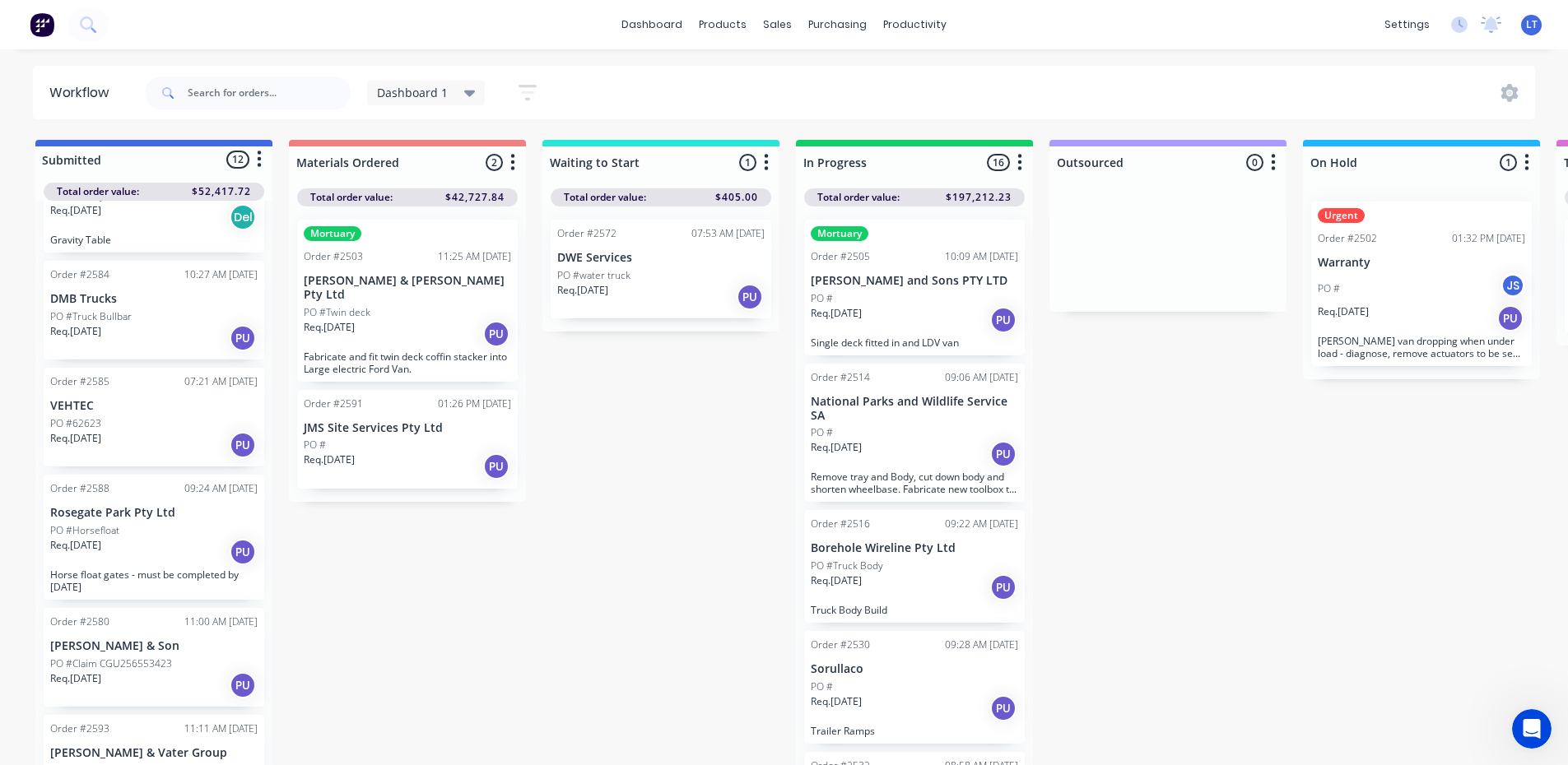
click at [141, 418] on div "PO #62623" at bounding box center [154, 423] width 207 height 14
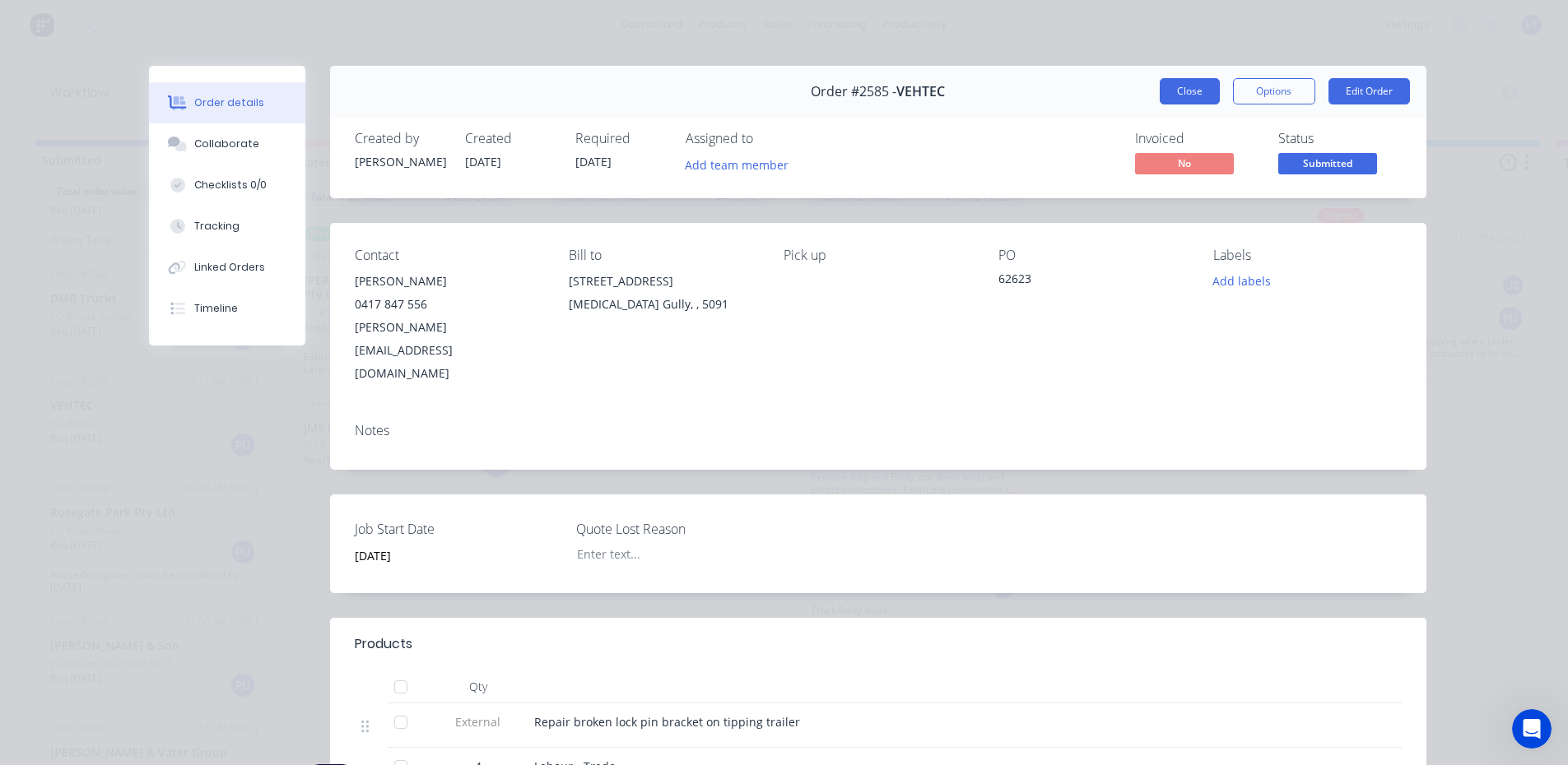
click at [1167, 100] on button "Close" at bounding box center [1190, 90] width 60 height 26
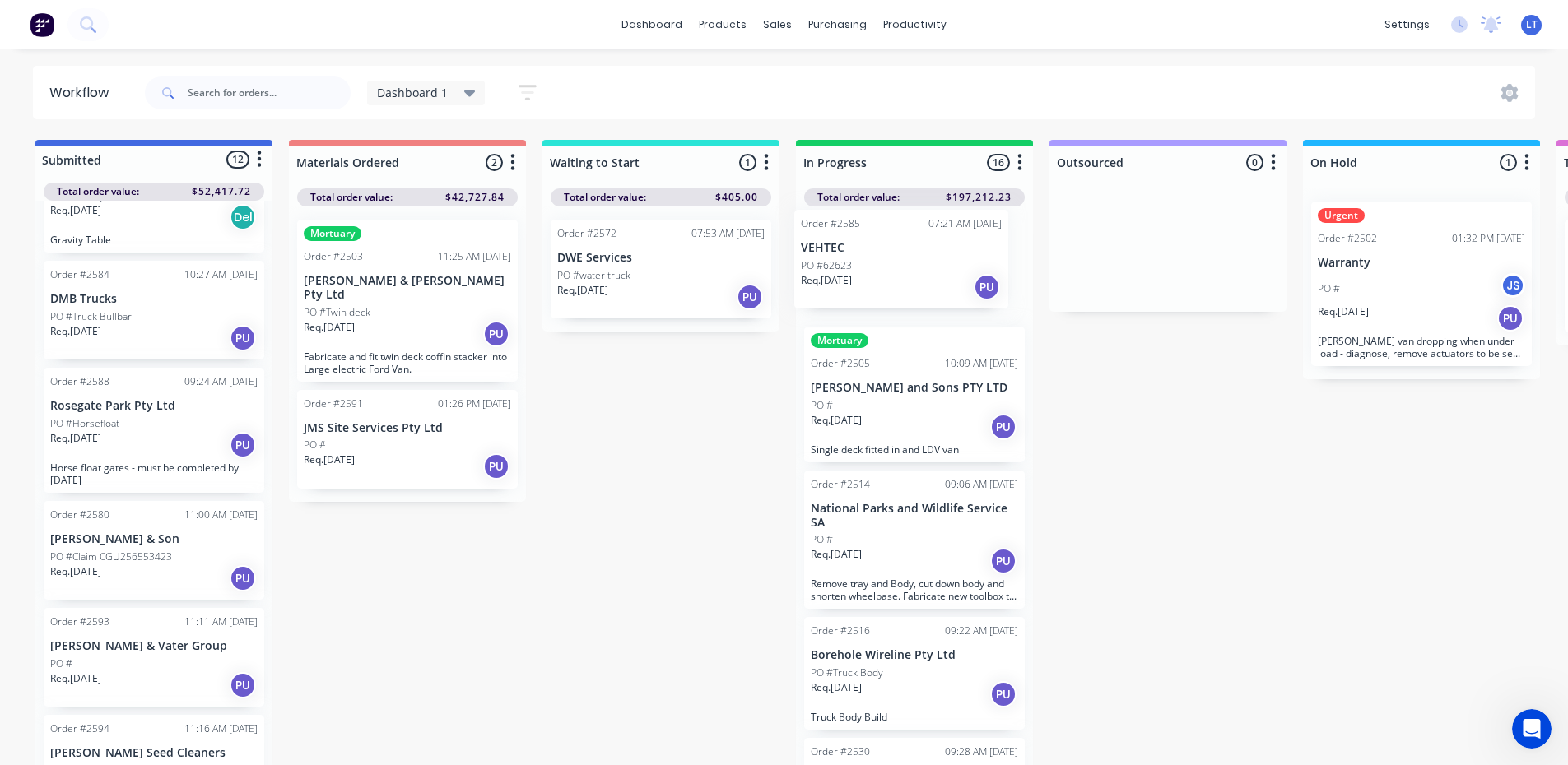
drag, startPoint x: 117, startPoint y: 422, endPoint x: 881, endPoint y: 270, distance: 779.0
click at [881, 270] on div "Submitted 12 Status colour #4169E1 hex #4169E1 Save Cancel Summaries Total orde…" at bounding box center [1241, 457] width 2507 height 634
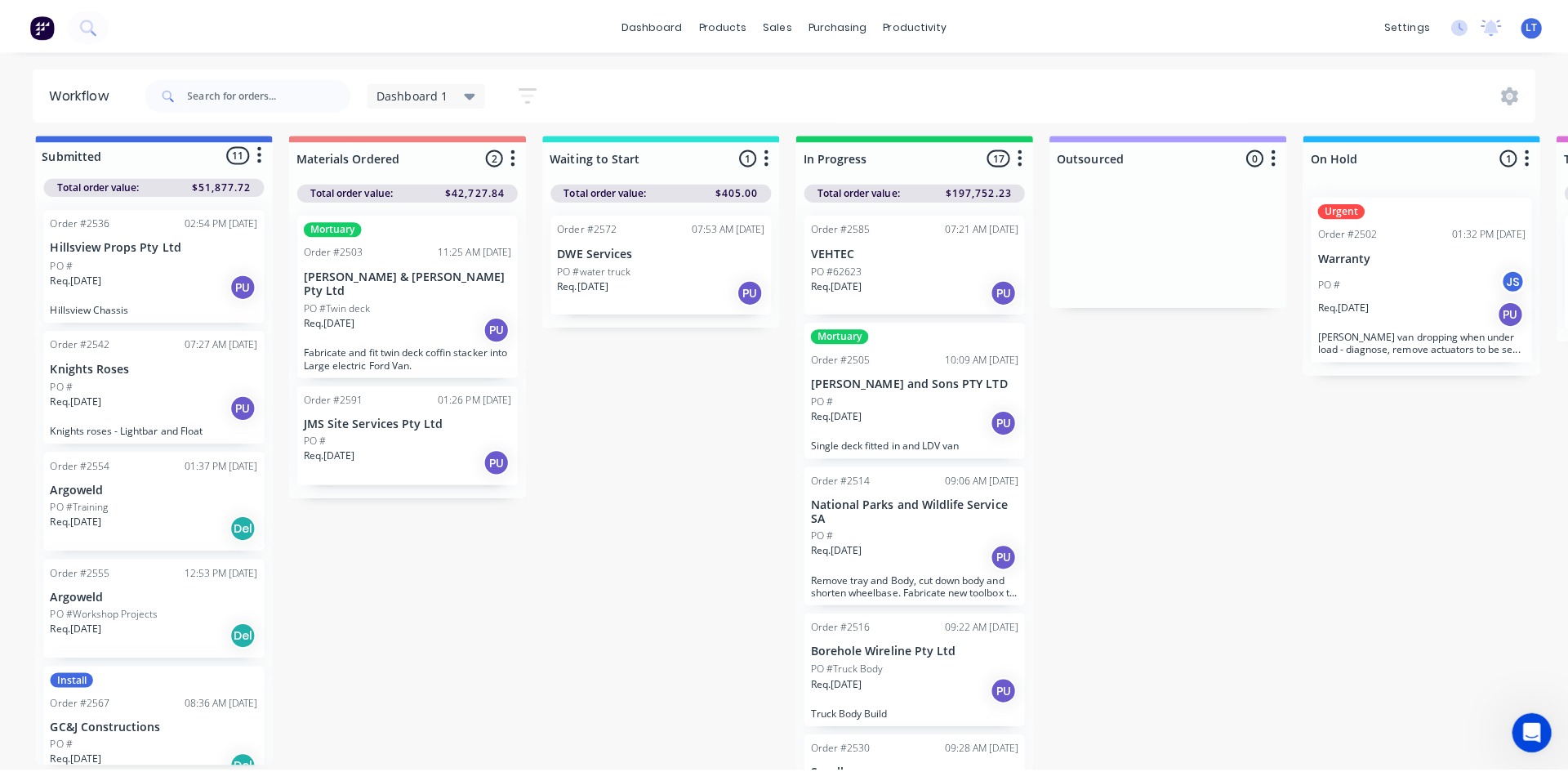
scroll to position [0, 0]
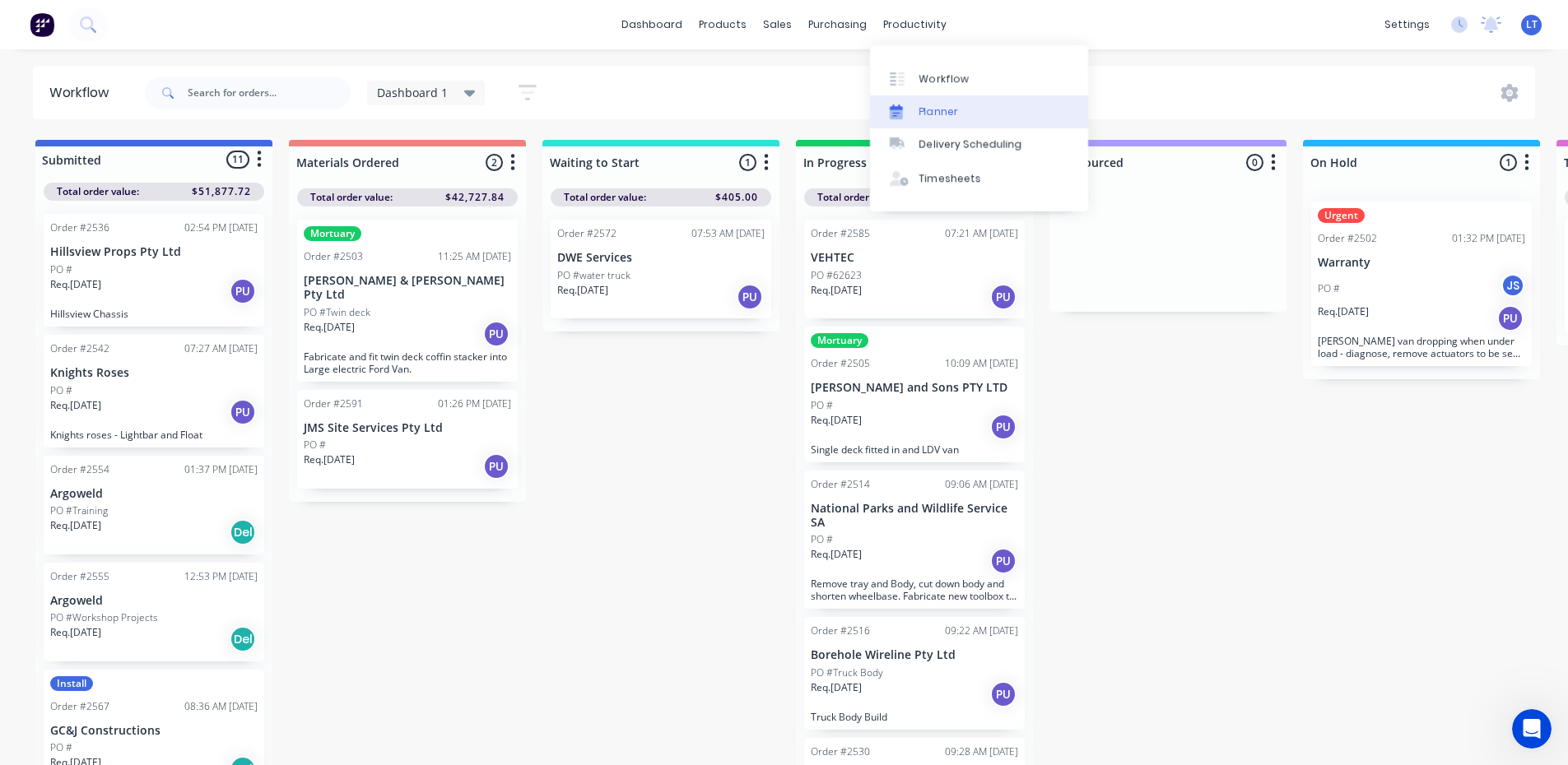
click at [943, 118] on div "Planner" at bounding box center [939, 111] width 38 height 14
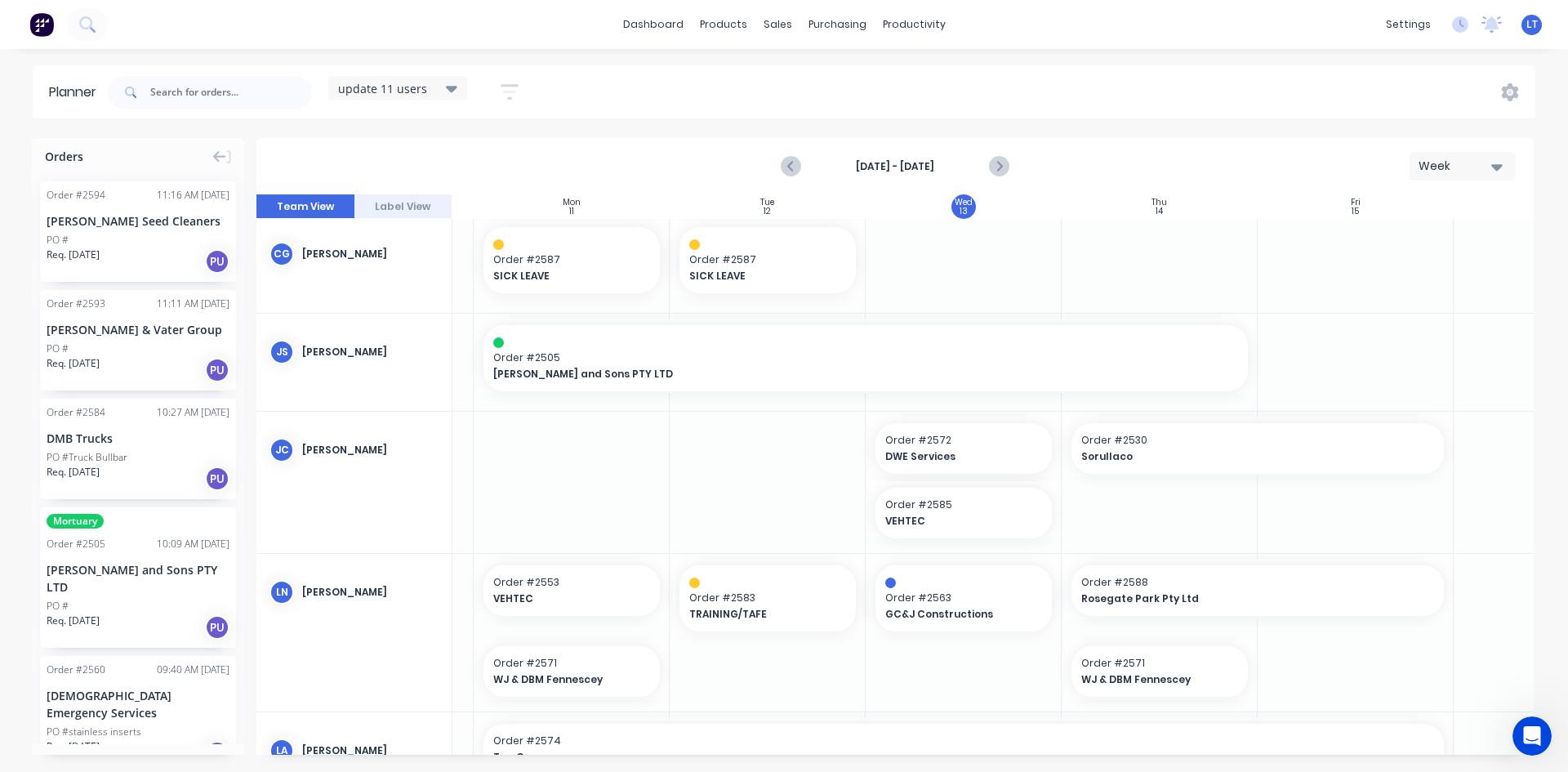
scroll to position [0, 174]
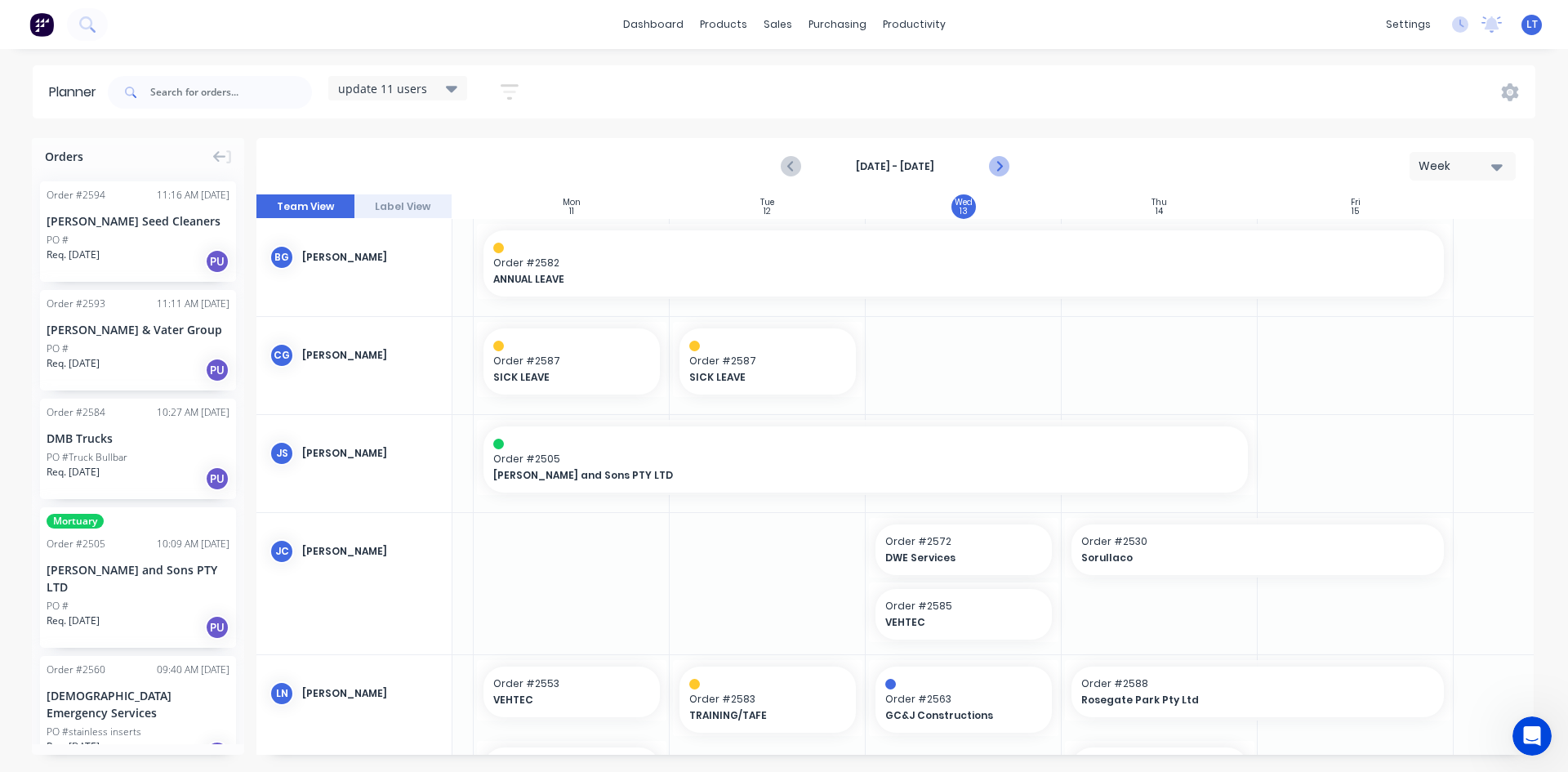
click at [1000, 161] on icon "Next page" at bounding box center [997, 167] width 20 height 20
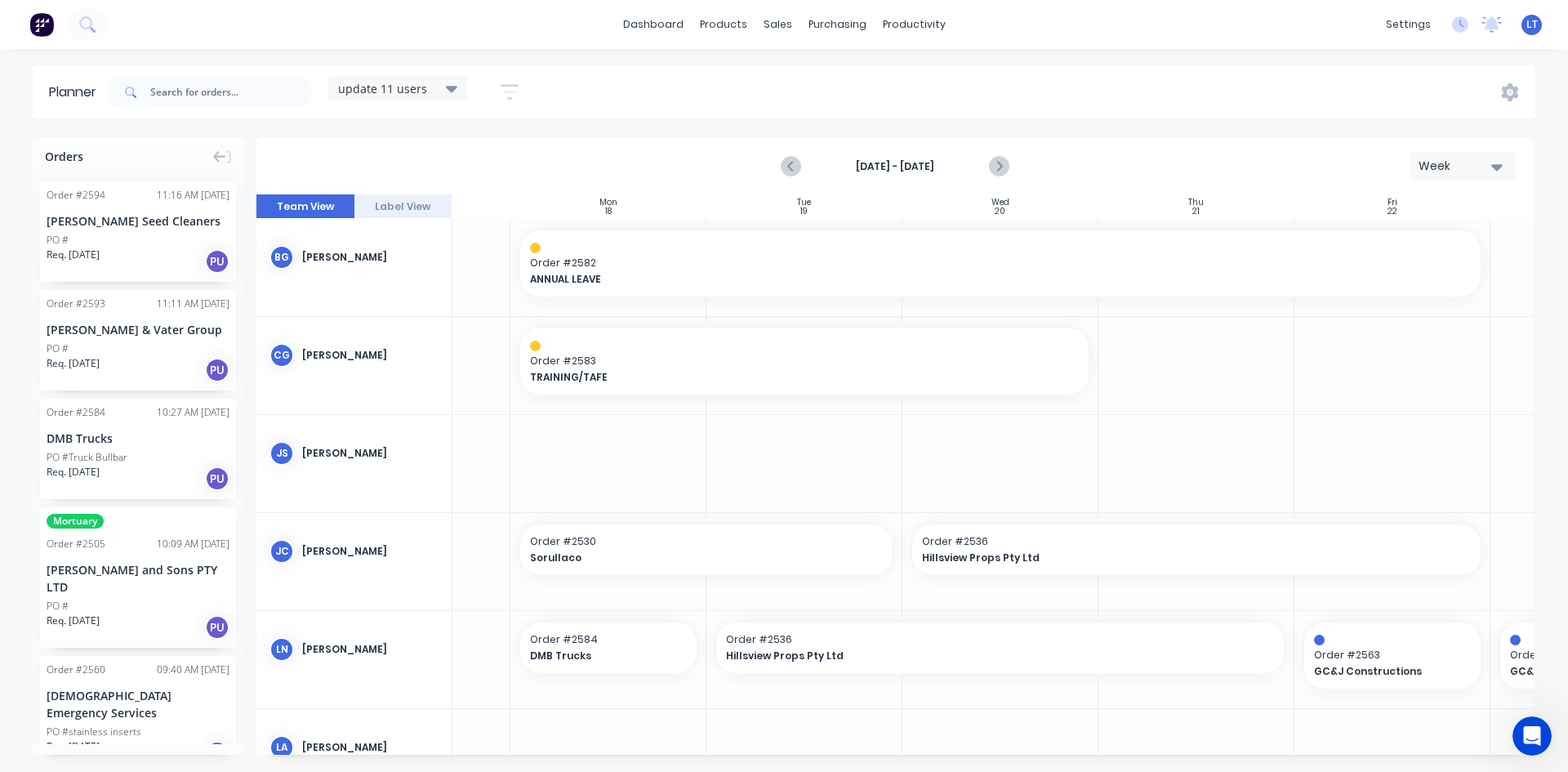
scroll to position [0, 143]
